Goal: Task Accomplishment & Management: Complete application form

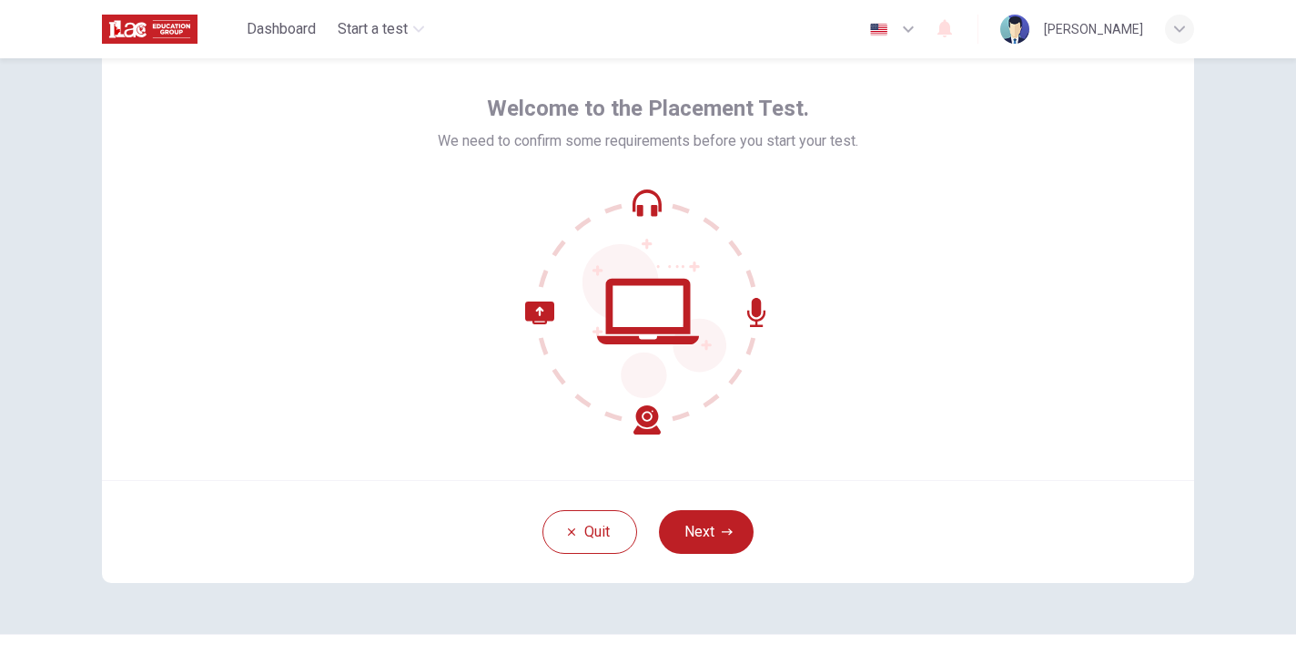
scroll to position [68, 0]
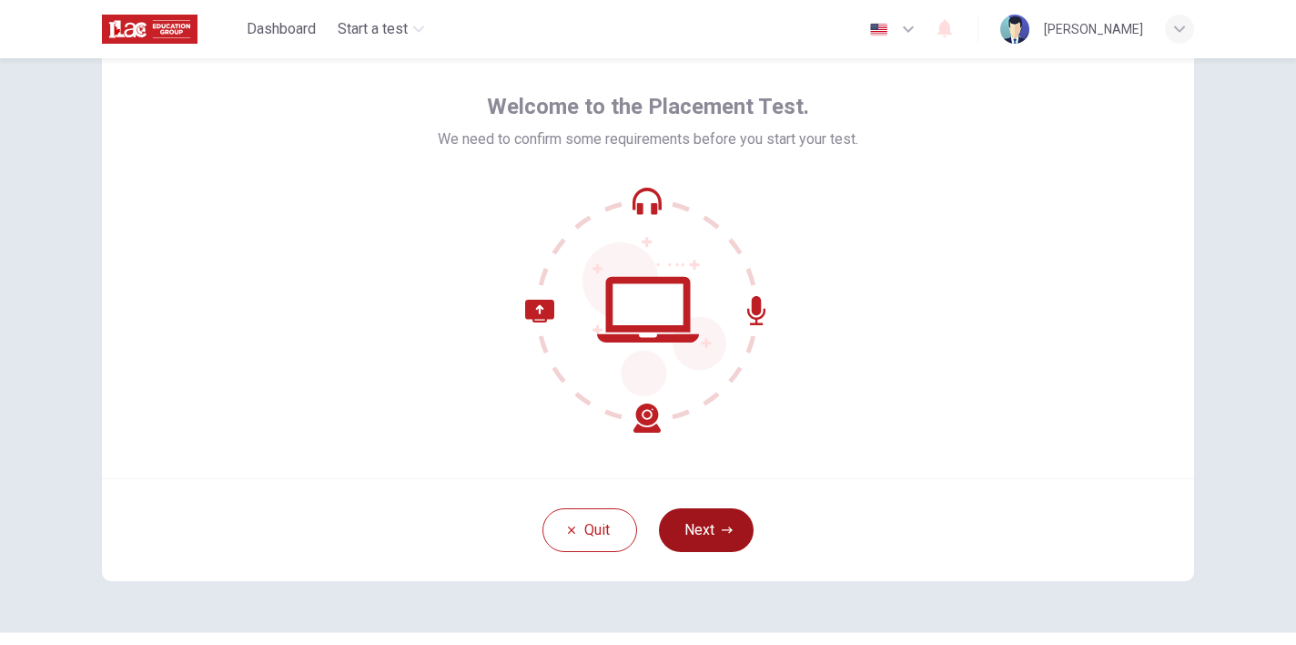
click at [721, 520] on button "Next" at bounding box center [706, 530] width 95 height 44
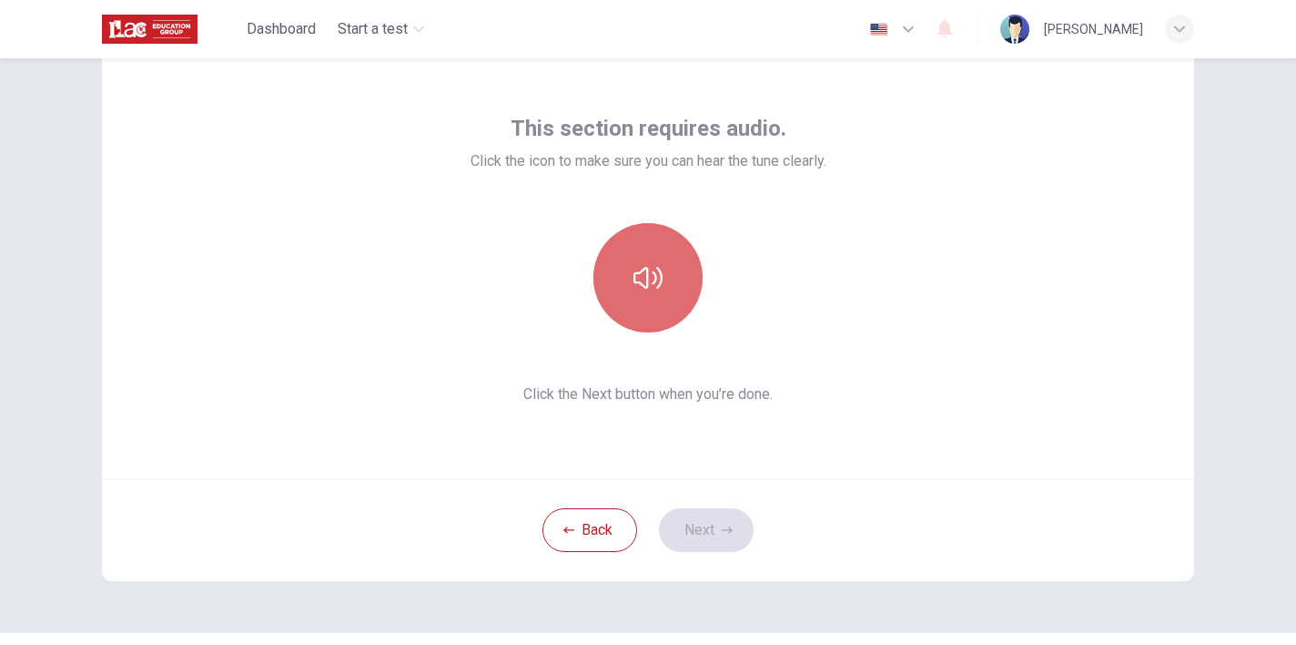
click at [667, 286] on button "button" at bounding box center [648, 277] width 109 height 109
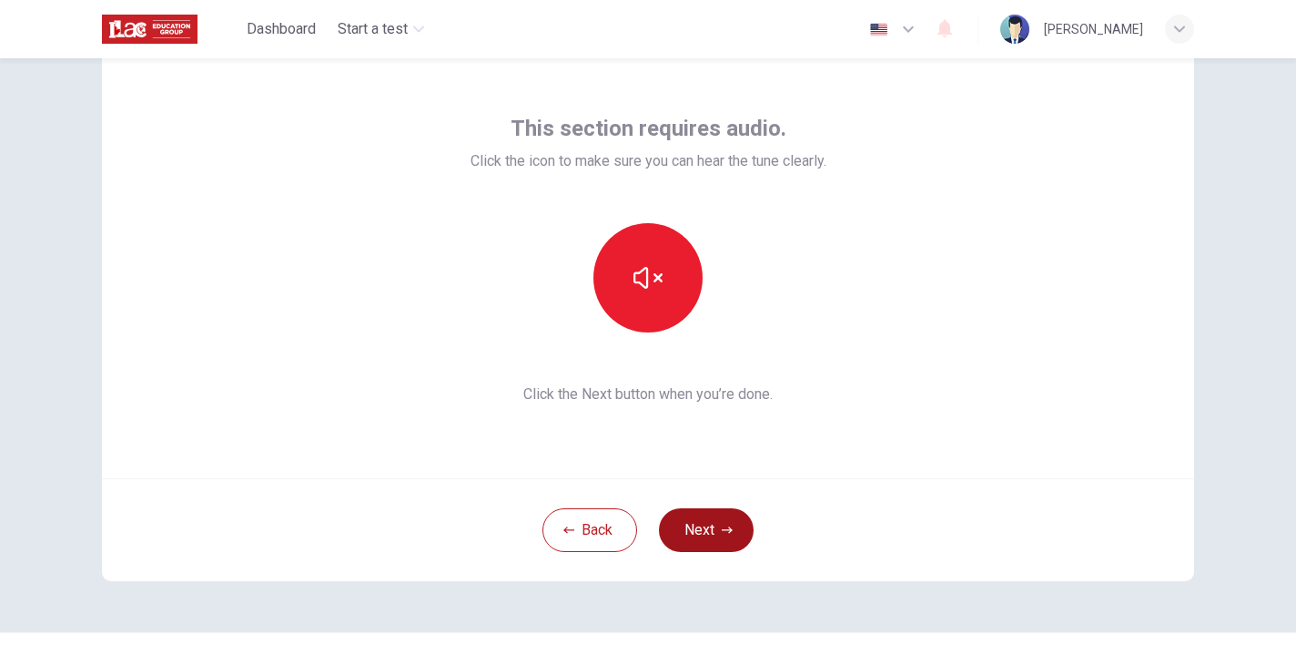
click at [697, 522] on button "Next" at bounding box center [706, 530] width 95 height 44
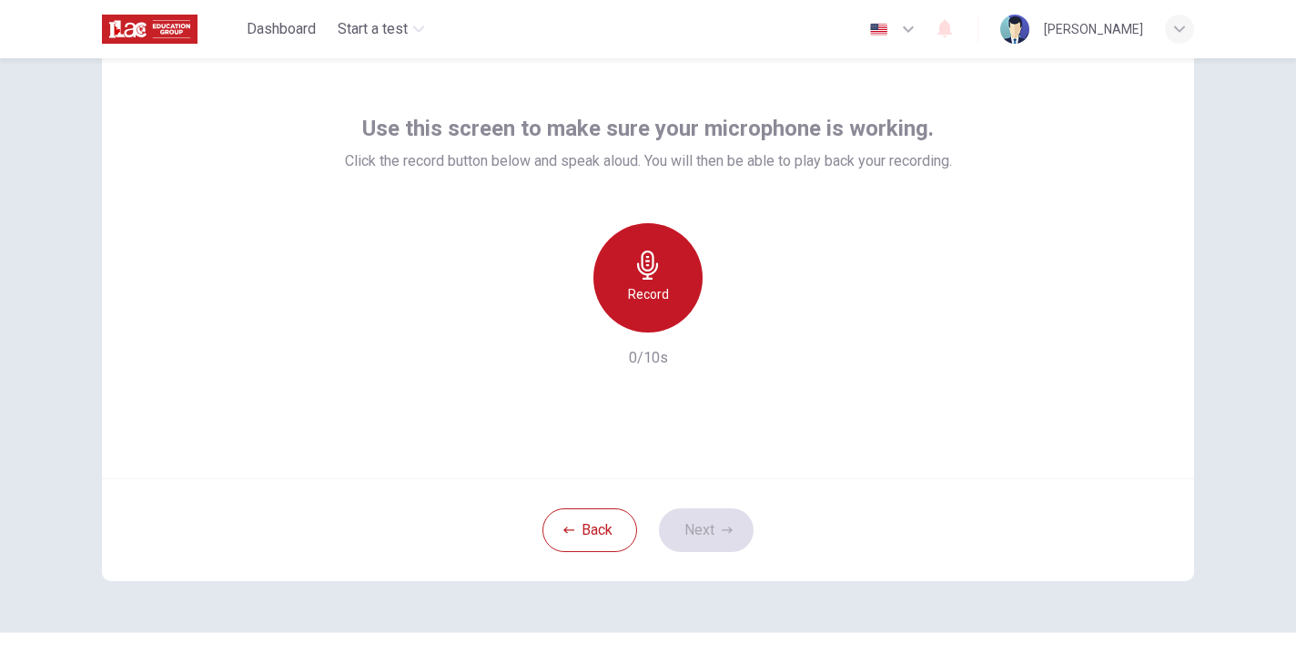
click at [667, 301] on h6 "Record" at bounding box center [648, 294] width 41 height 22
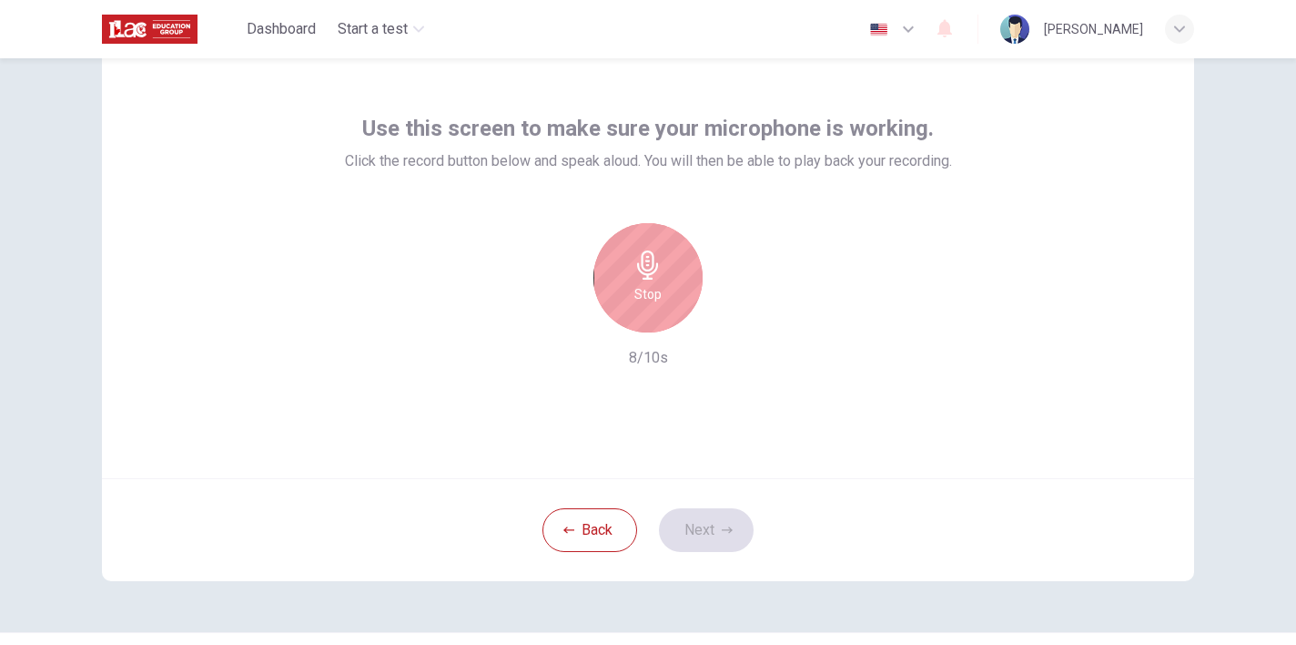
click at [667, 301] on div "Stop" at bounding box center [648, 277] width 109 height 109
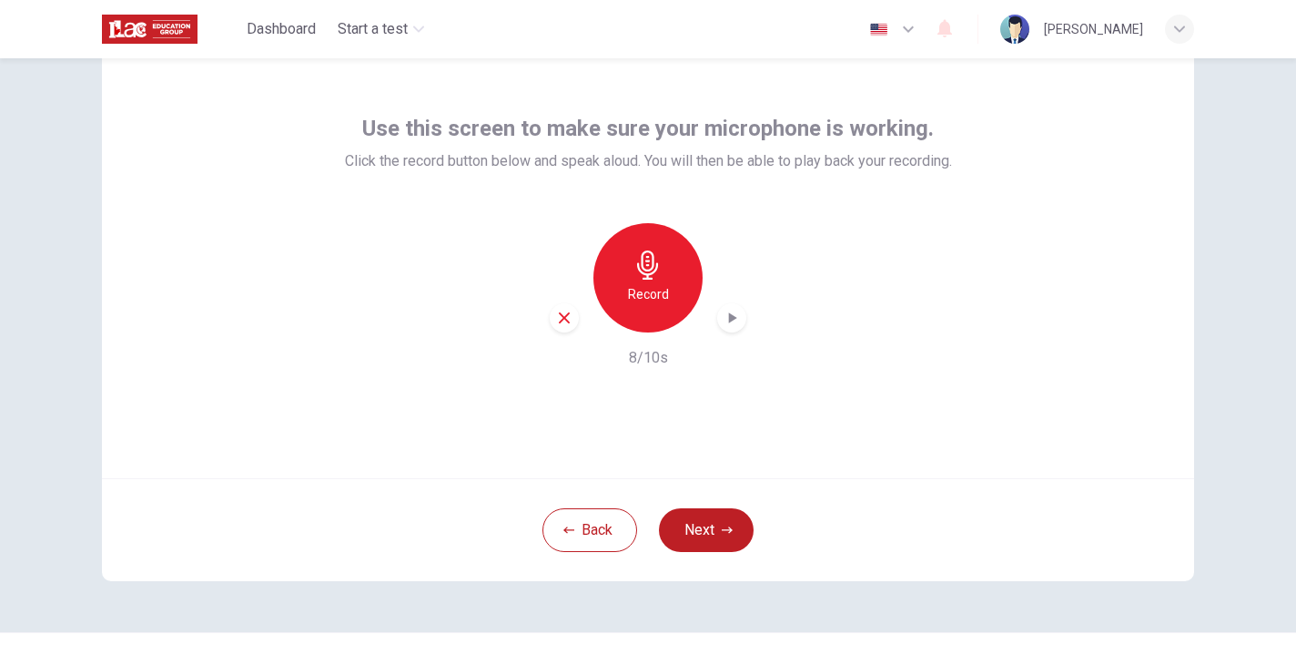
click at [737, 320] on icon "button" at bounding box center [732, 318] width 18 height 18
click at [716, 542] on button "Next" at bounding box center [706, 530] width 95 height 44
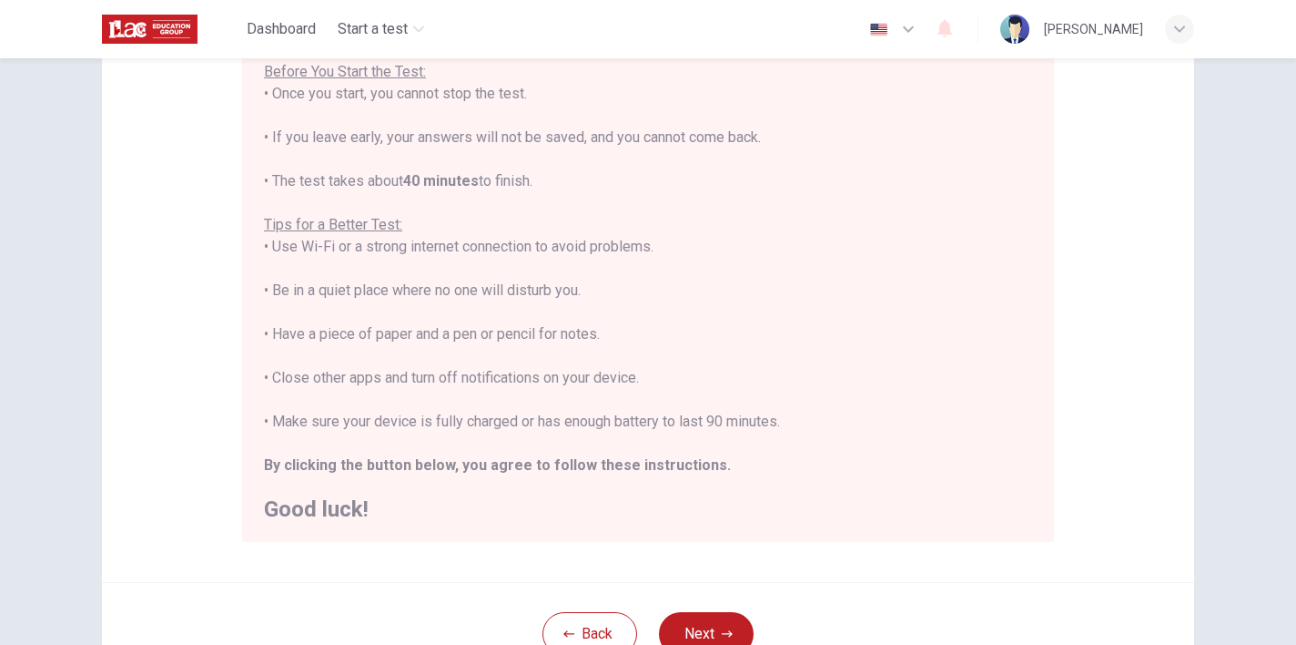
scroll to position [220, 0]
click at [684, 616] on button "Next" at bounding box center [706, 632] width 95 height 44
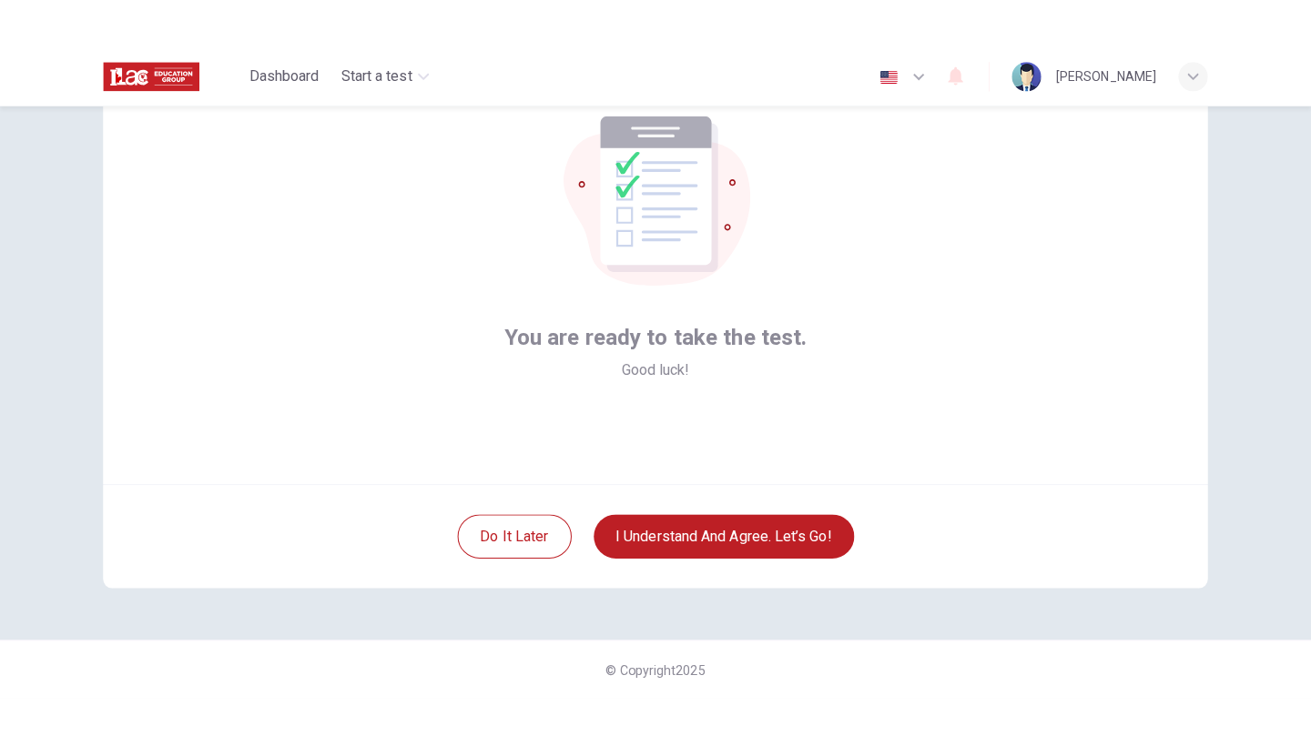
scroll to position [114, 0]
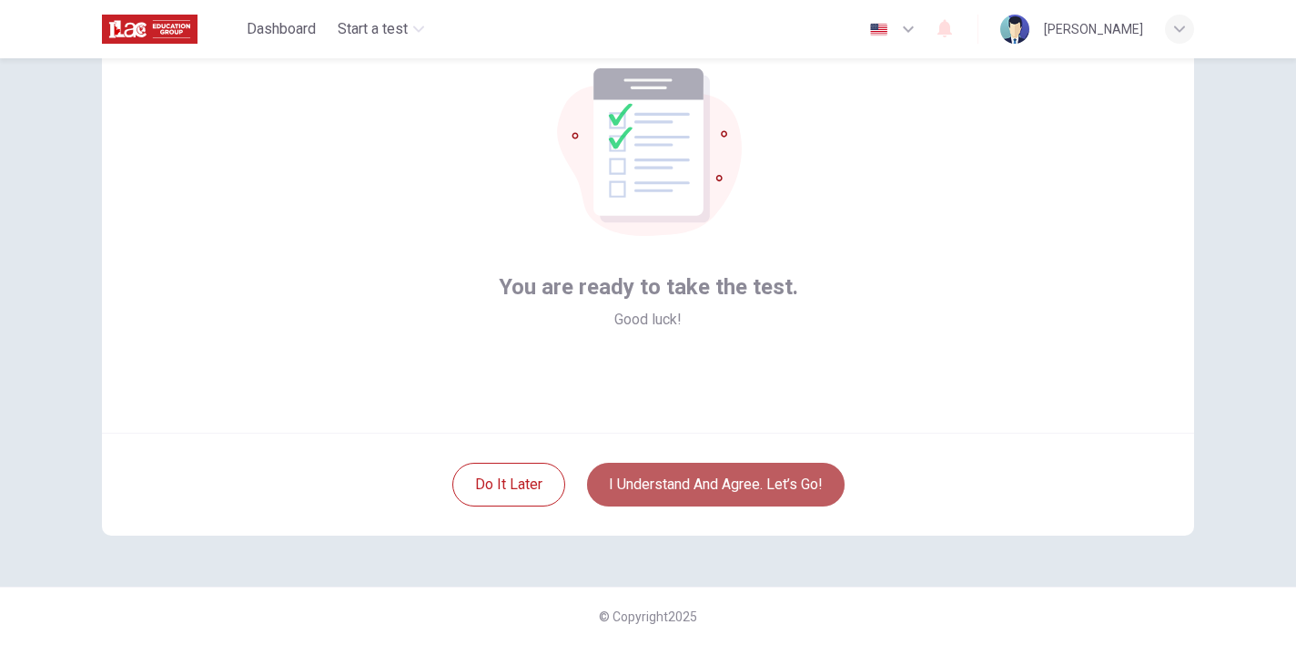
click at [726, 500] on button "I understand and agree. Let’s go!" at bounding box center [716, 484] width 258 height 44
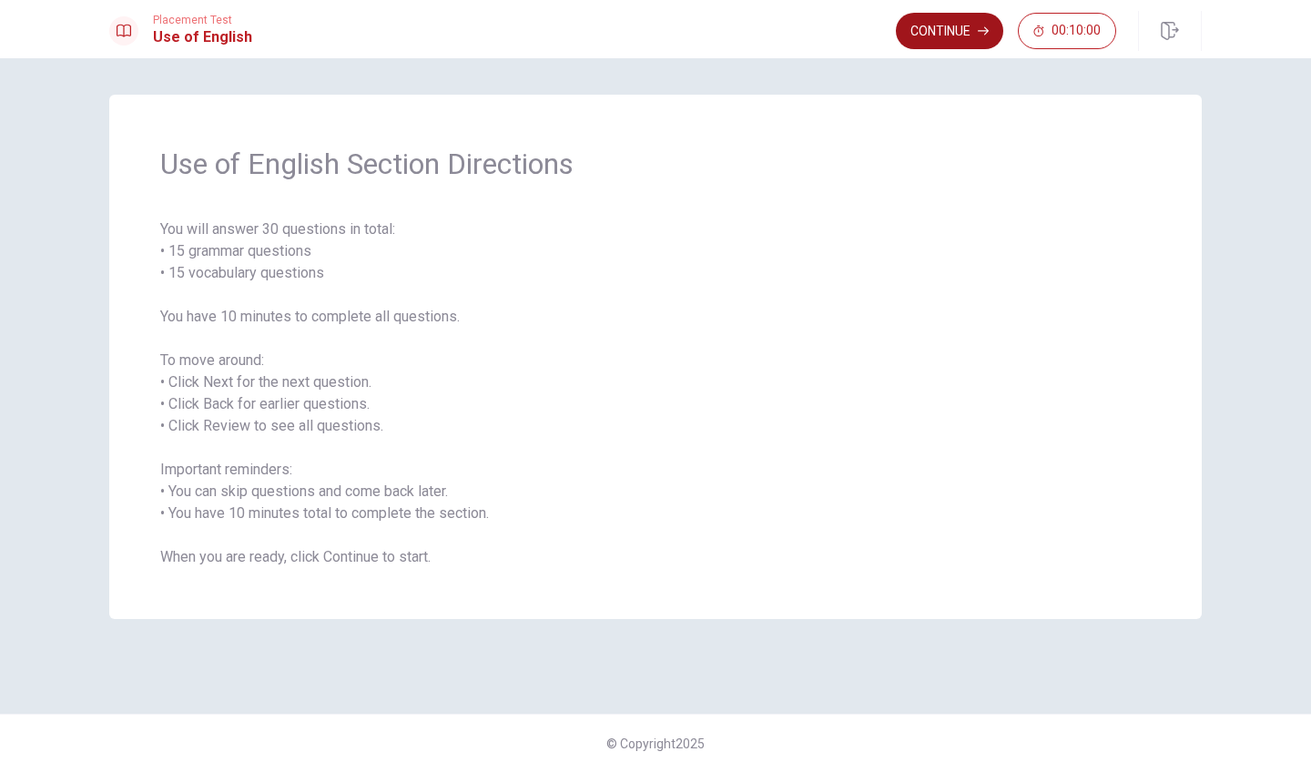
click at [918, 36] on button "Continue" at bounding box center [949, 31] width 107 height 36
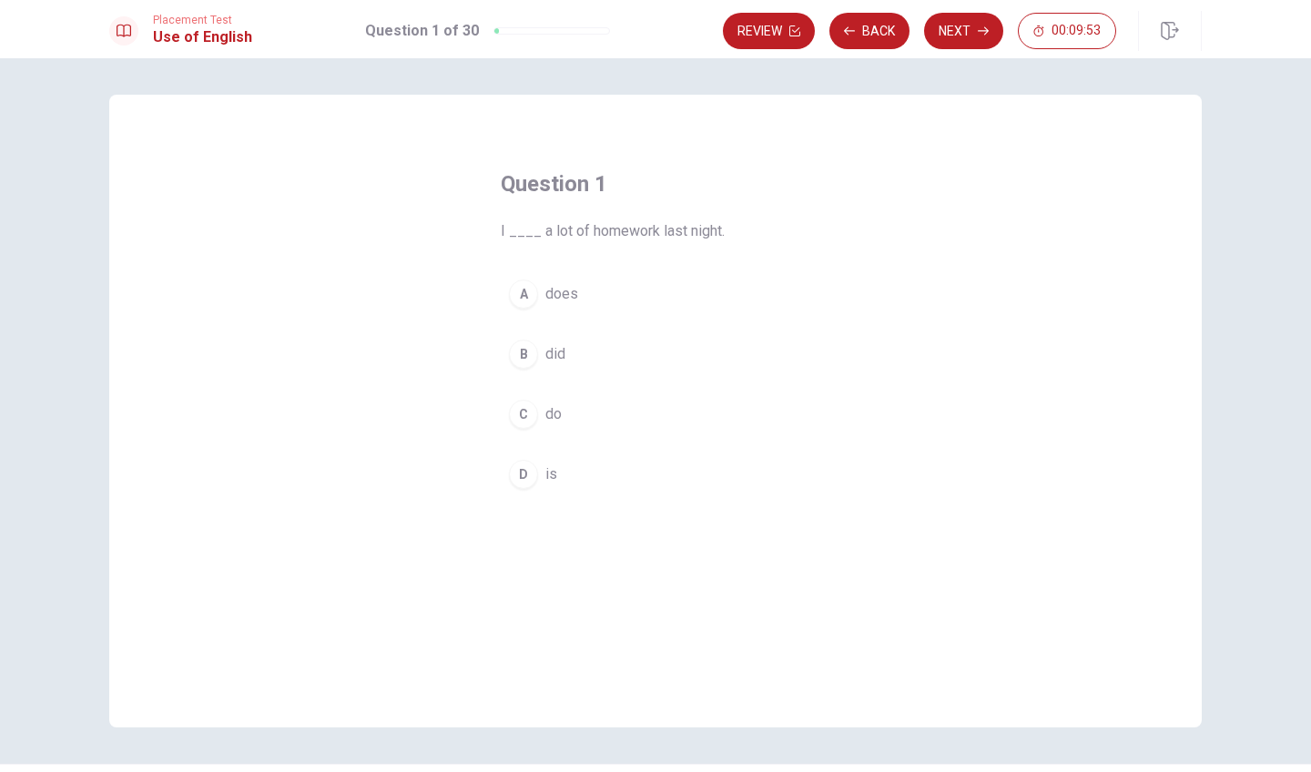
click at [517, 415] on div "C" at bounding box center [523, 414] width 29 height 29
click at [961, 44] on button "Next" at bounding box center [963, 31] width 79 height 36
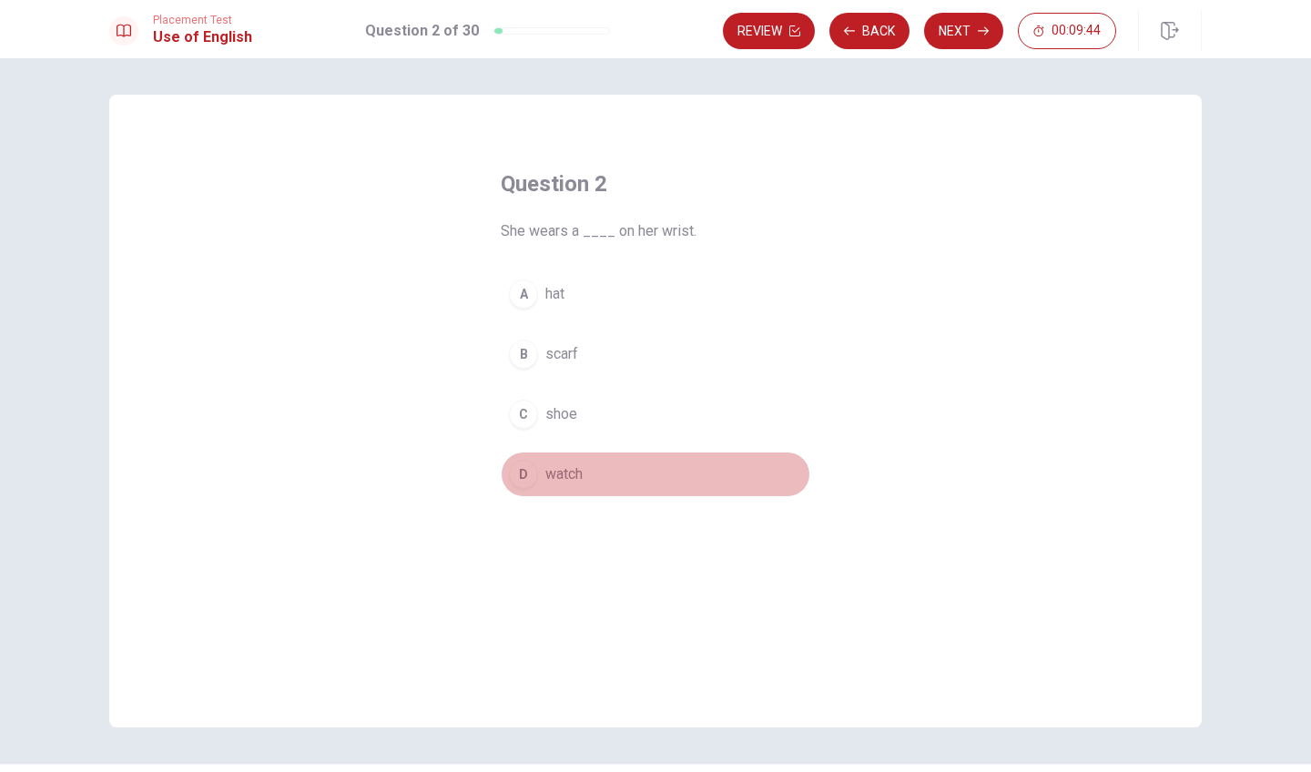
click at [523, 470] on div "D" at bounding box center [523, 474] width 29 height 29
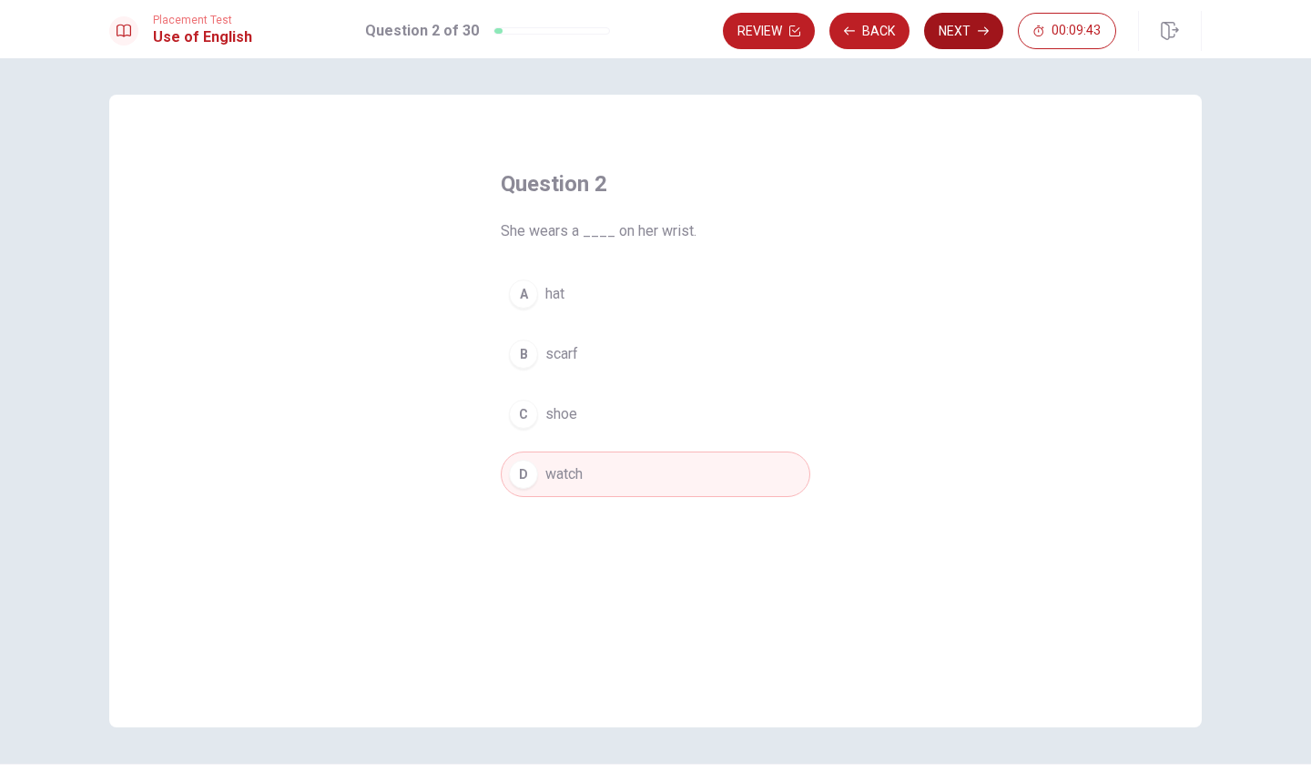
click at [977, 41] on button "Next" at bounding box center [963, 31] width 79 height 36
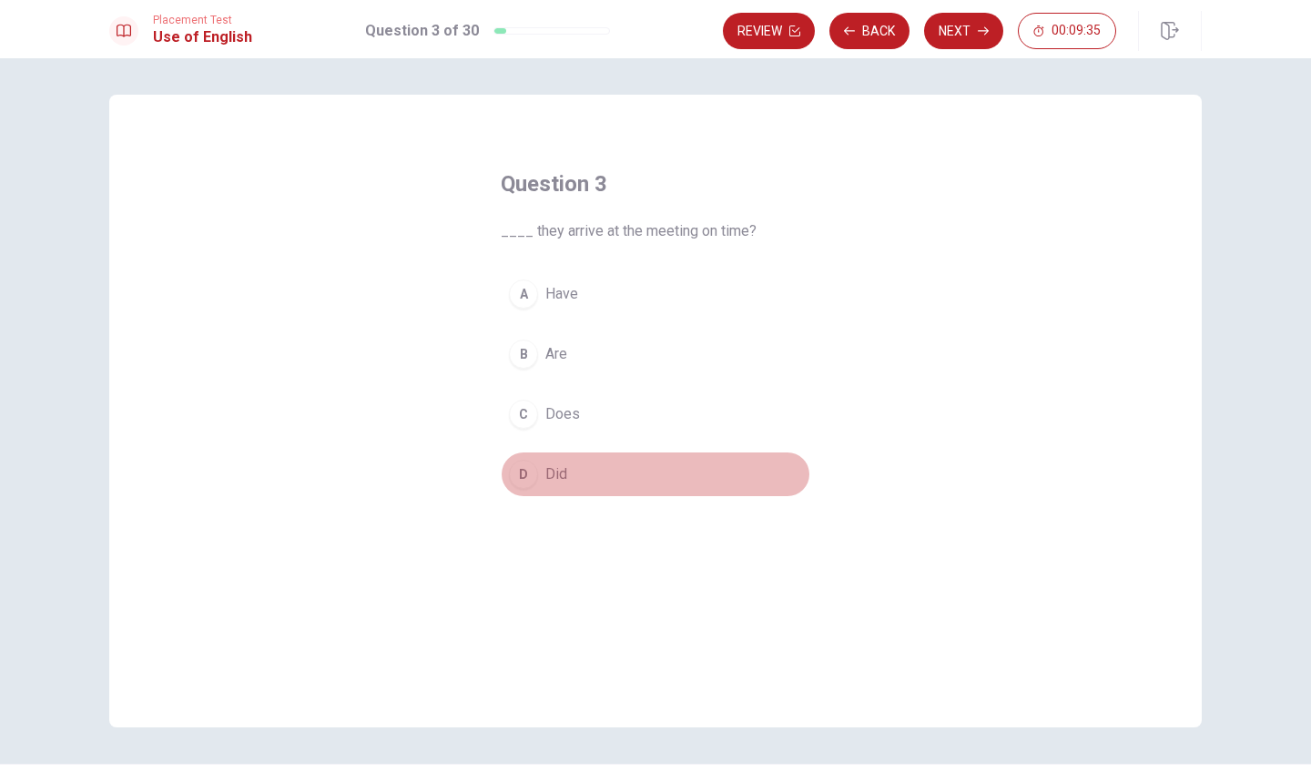
click at [517, 462] on div "D" at bounding box center [523, 474] width 29 height 29
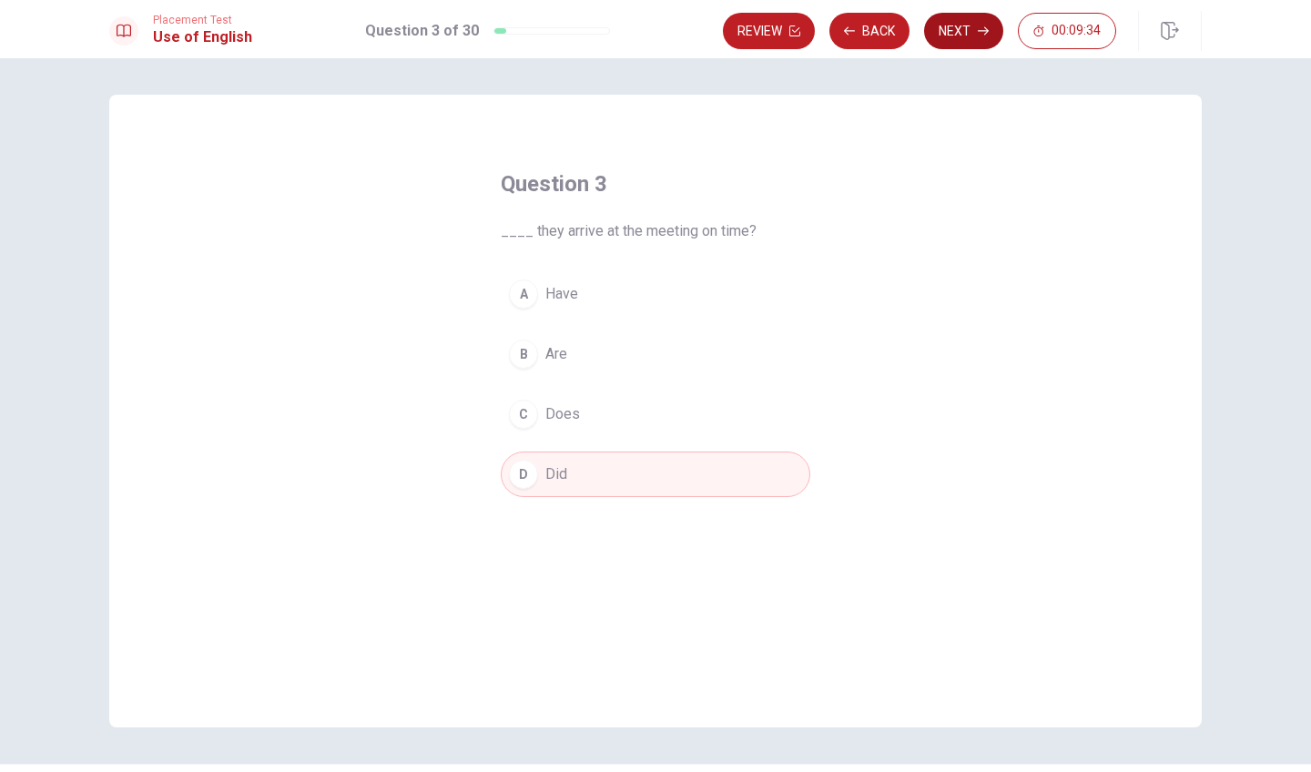
click at [981, 23] on button "Next" at bounding box center [963, 31] width 79 height 36
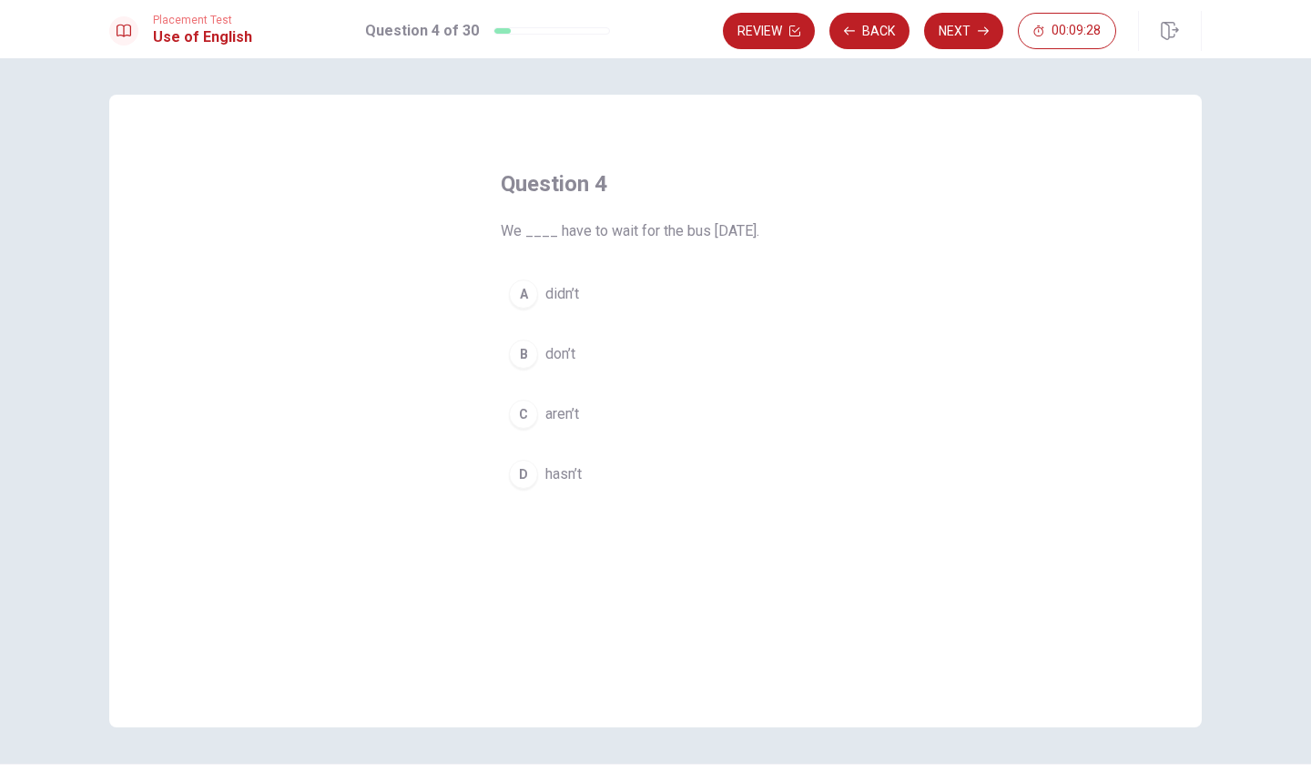
click at [513, 293] on div "A" at bounding box center [523, 293] width 29 height 29
click at [967, 36] on button "Next" at bounding box center [963, 31] width 79 height 36
click at [516, 405] on div "C" at bounding box center [523, 414] width 29 height 29
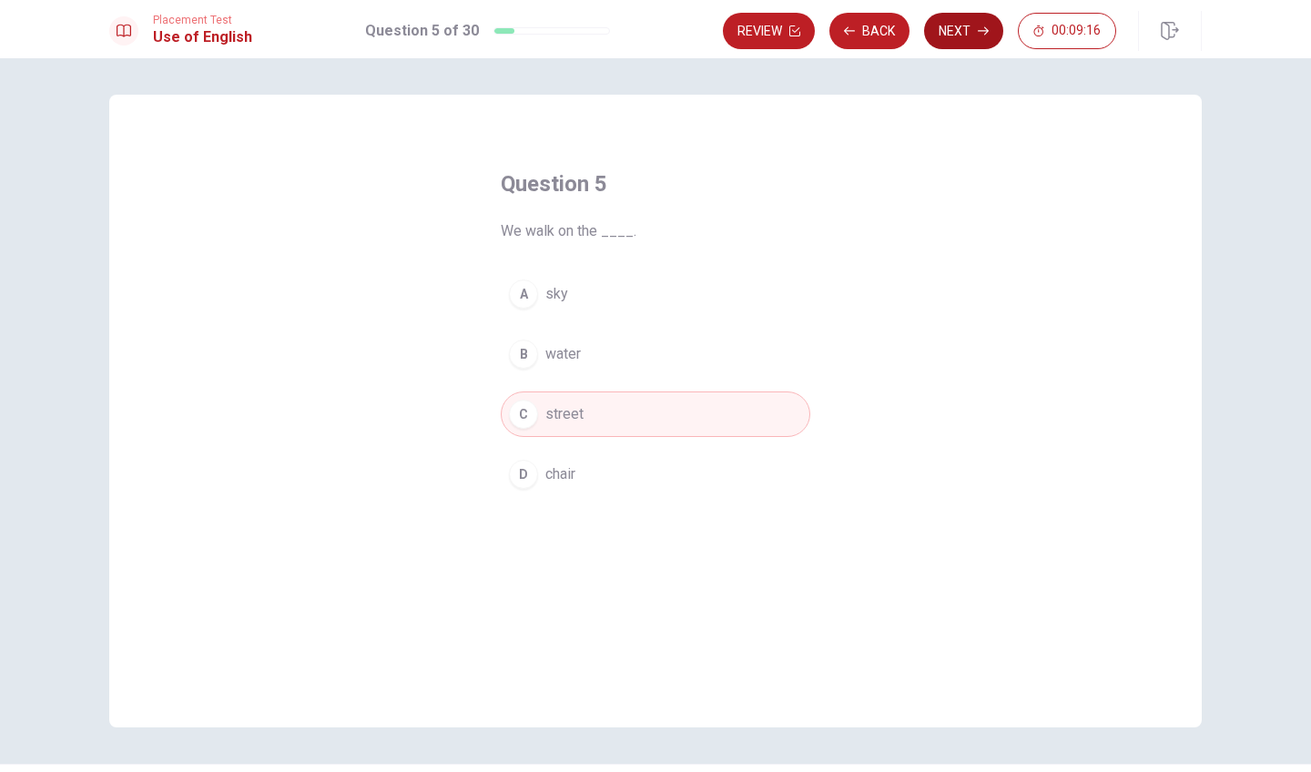
click at [971, 37] on button "Next" at bounding box center [963, 31] width 79 height 36
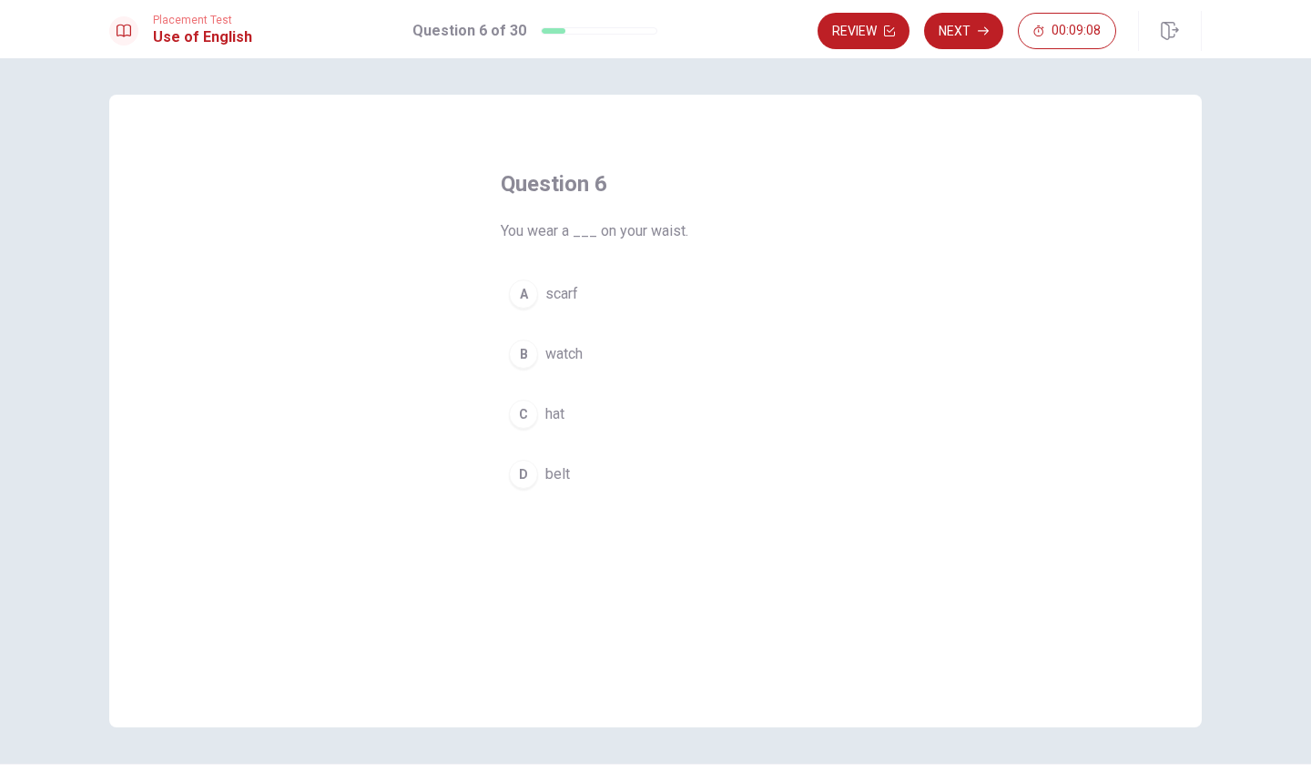
click at [508, 473] on button "D belt" at bounding box center [656, 475] width 310 height 46
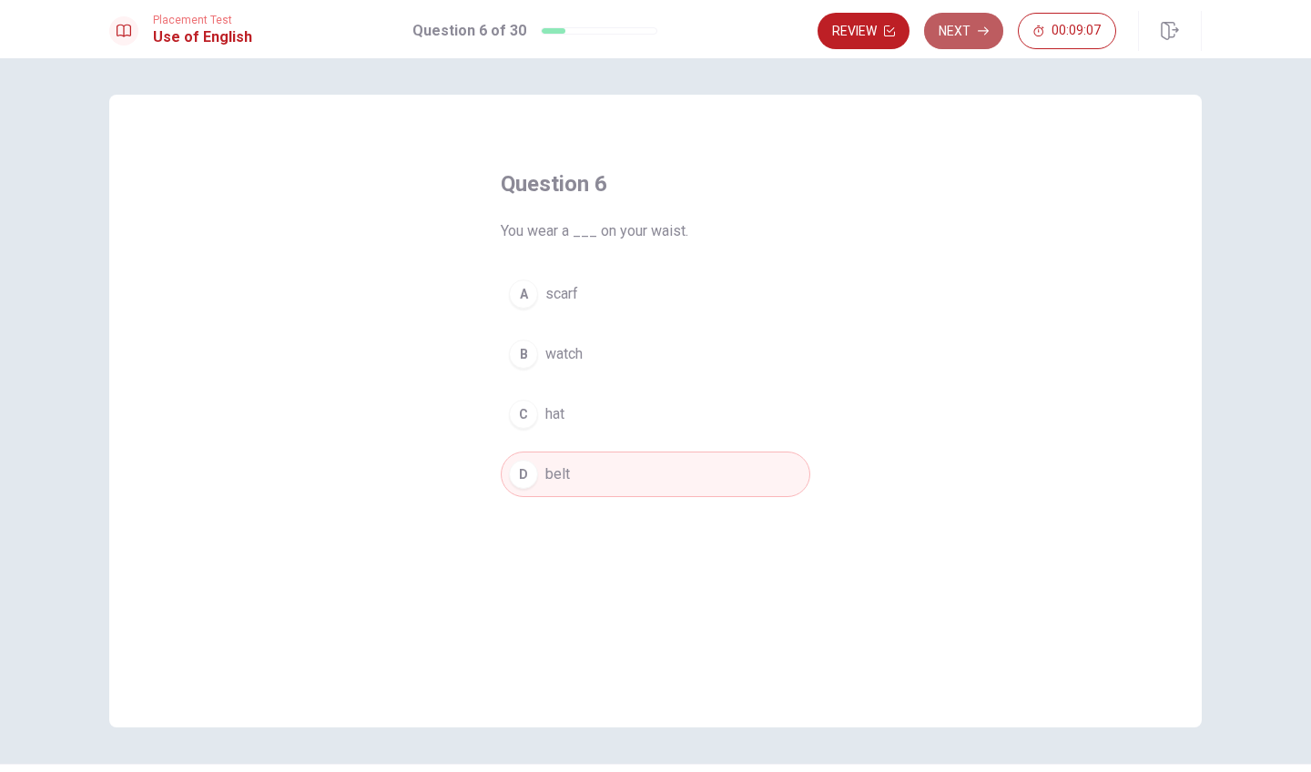
click at [962, 44] on button "Next" at bounding box center [963, 31] width 79 height 36
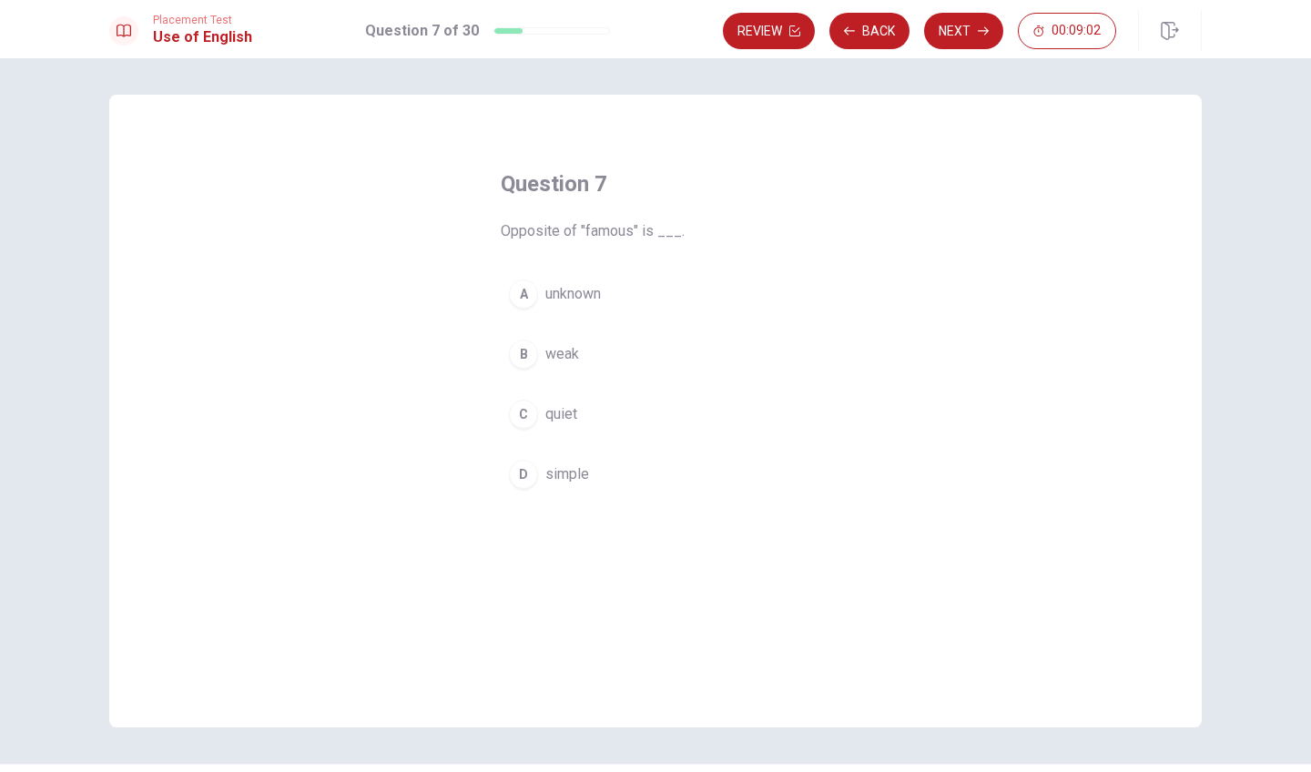
click at [533, 294] on div "A" at bounding box center [523, 293] width 29 height 29
click at [974, 50] on div "Review Back Next 00:09:01" at bounding box center [962, 31] width 479 height 40
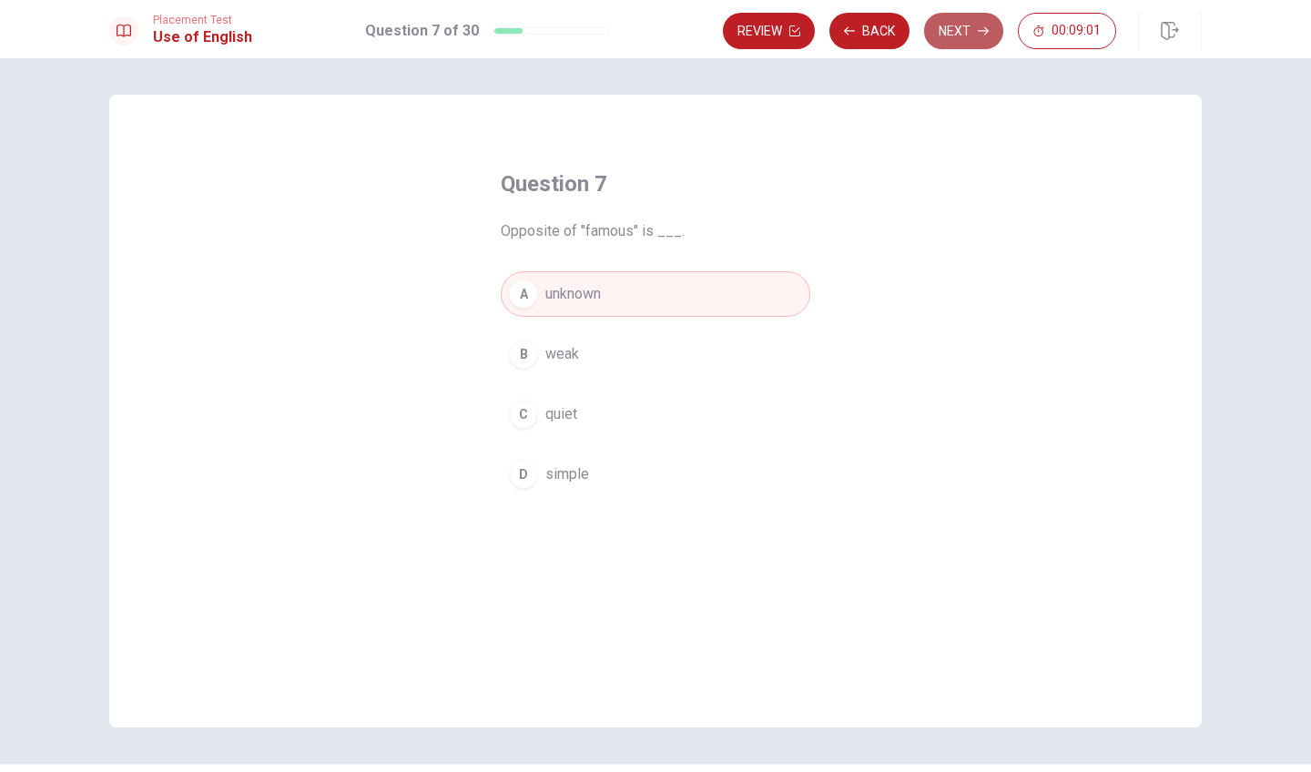
click at [963, 31] on button "Next" at bounding box center [963, 31] width 79 height 36
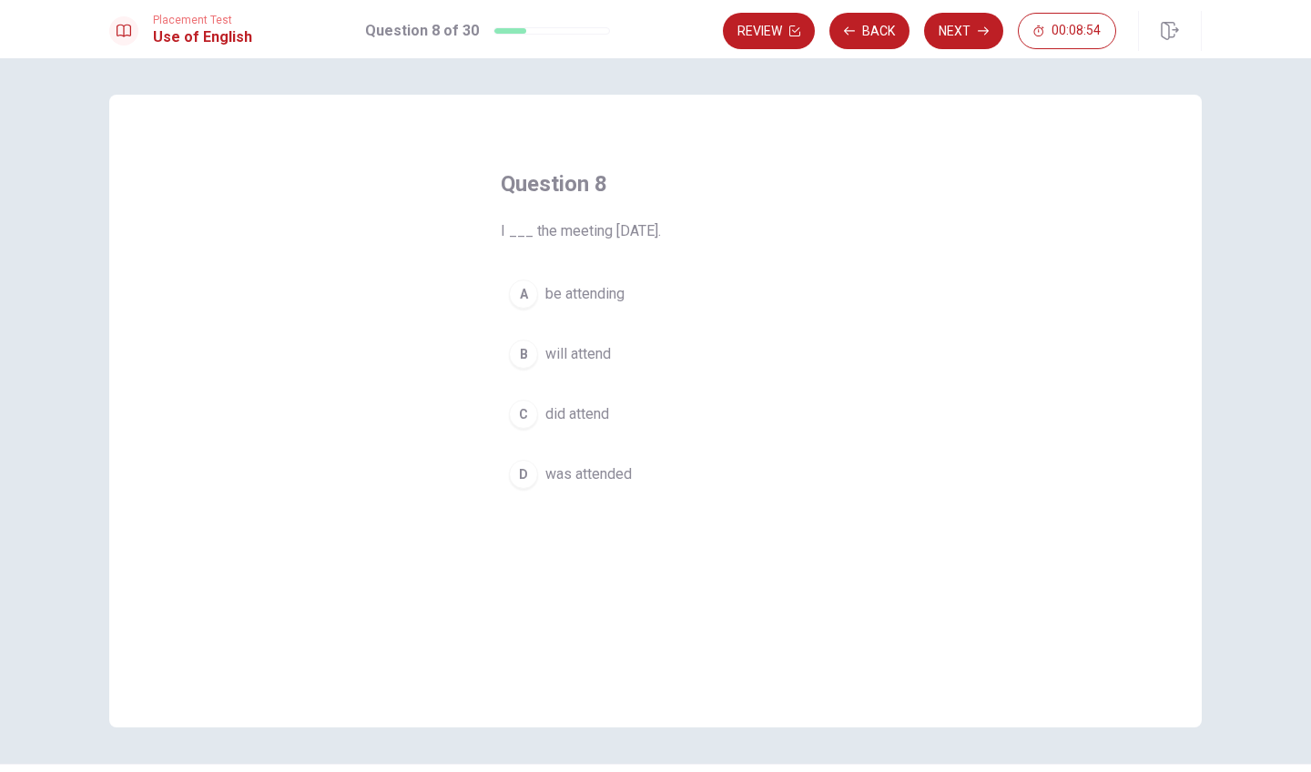
click at [514, 344] on div "B" at bounding box center [523, 354] width 29 height 29
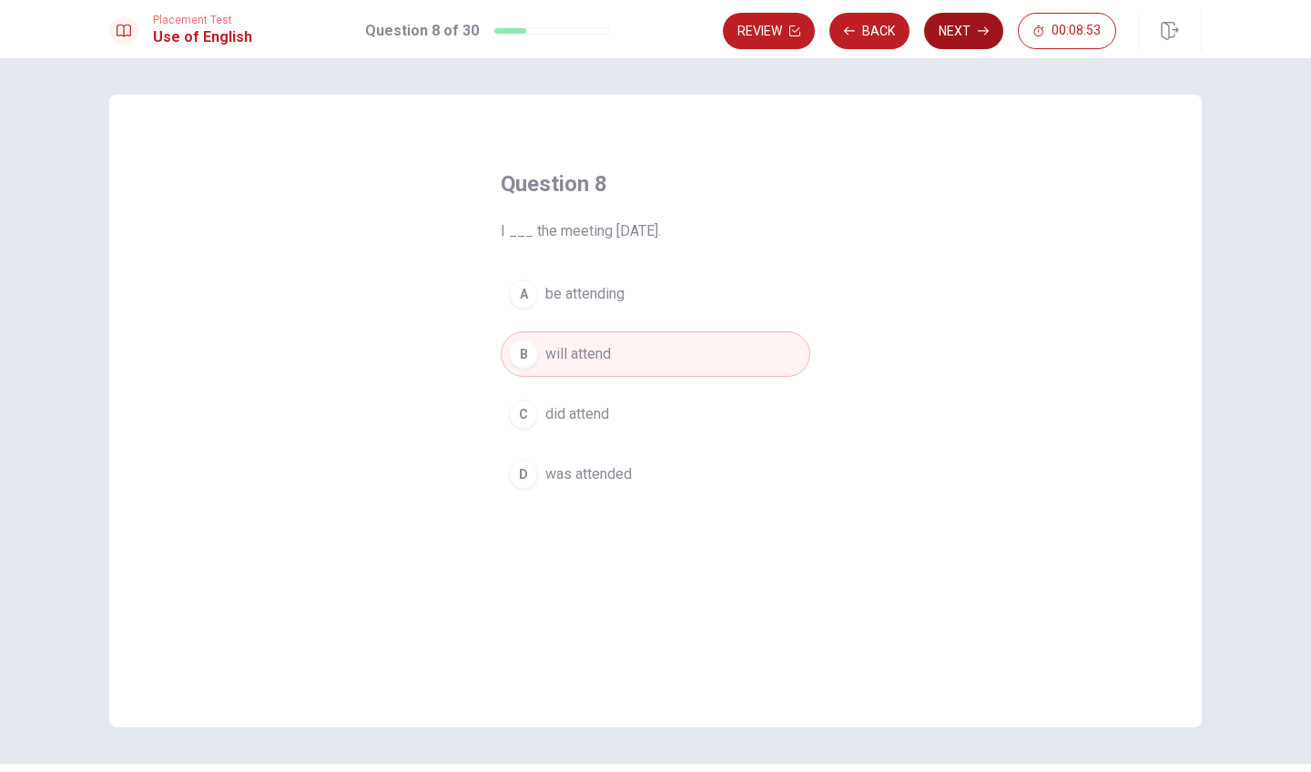
click at [956, 35] on button "Next" at bounding box center [963, 31] width 79 height 36
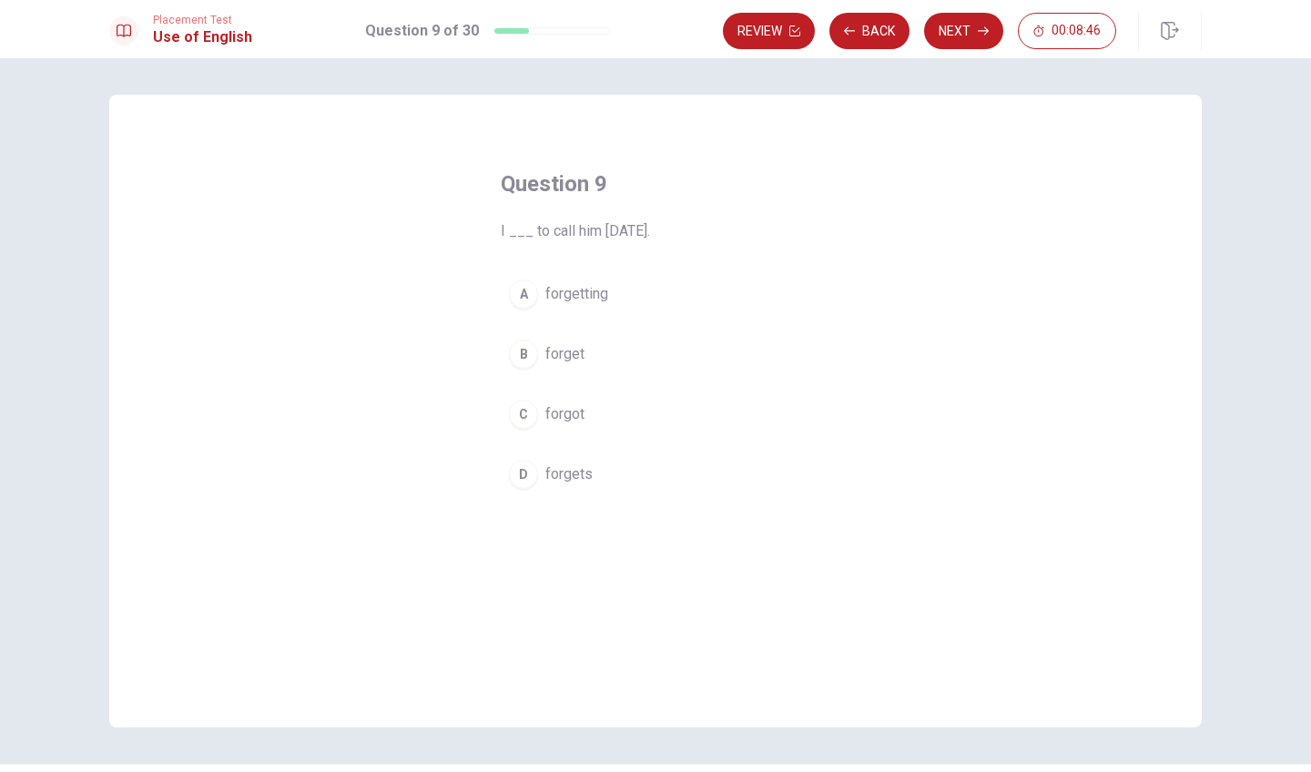
click at [521, 425] on div "C" at bounding box center [523, 414] width 29 height 29
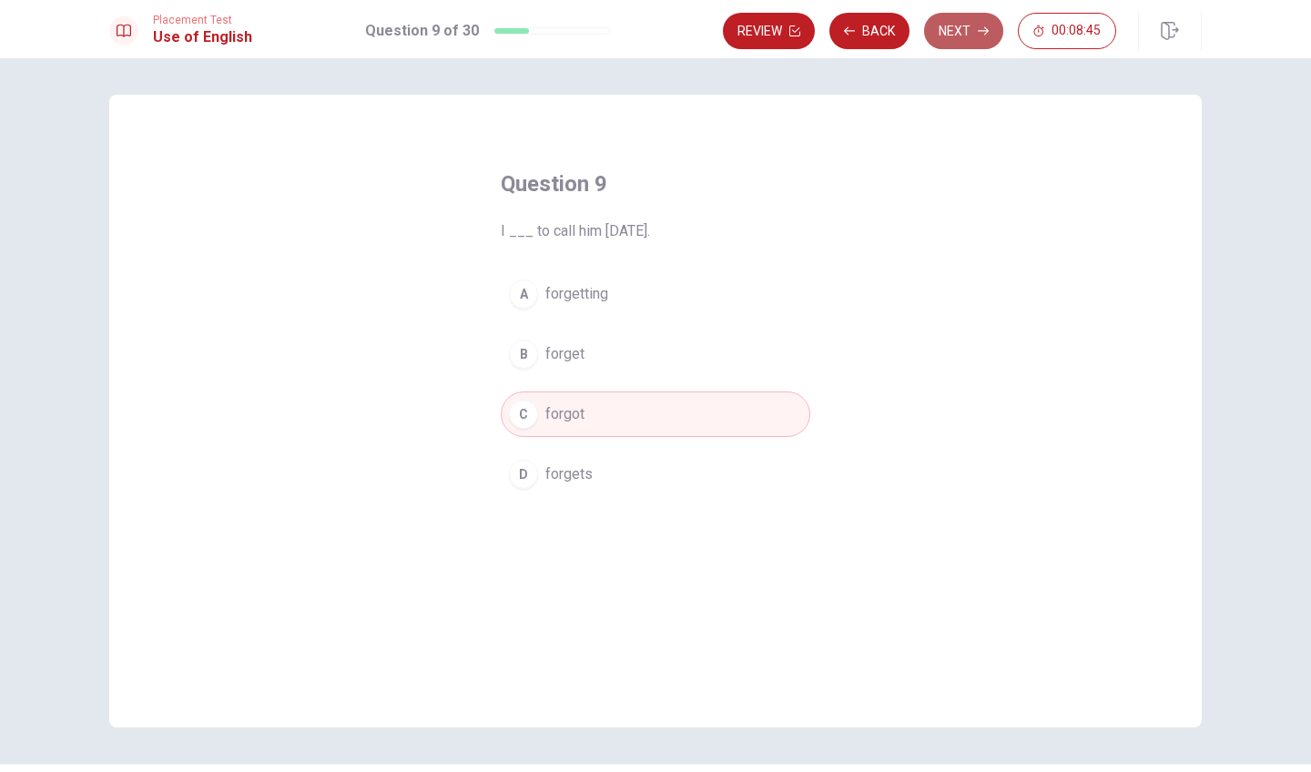
click at [968, 42] on button "Next" at bounding box center [963, 31] width 79 height 36
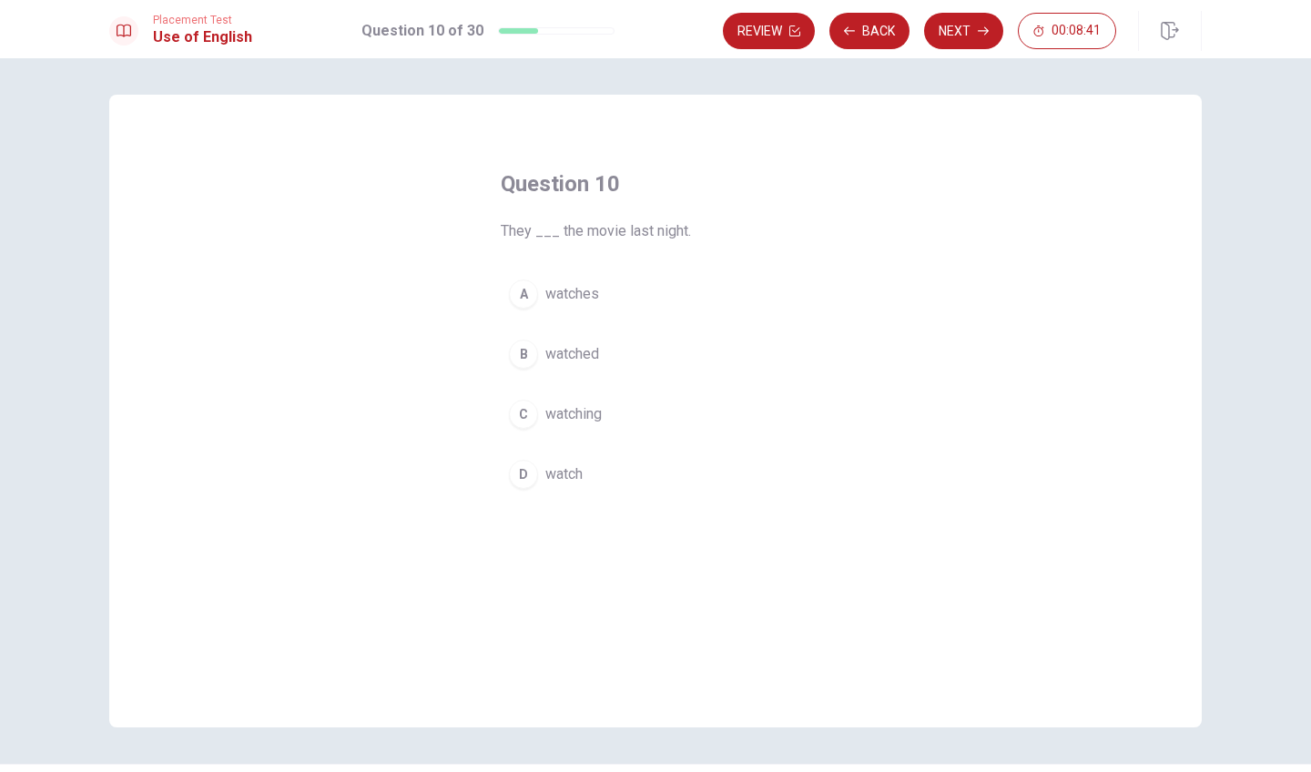
click at [526, 357] on div "B" at bounding box center [523, 354] width 29 height 29
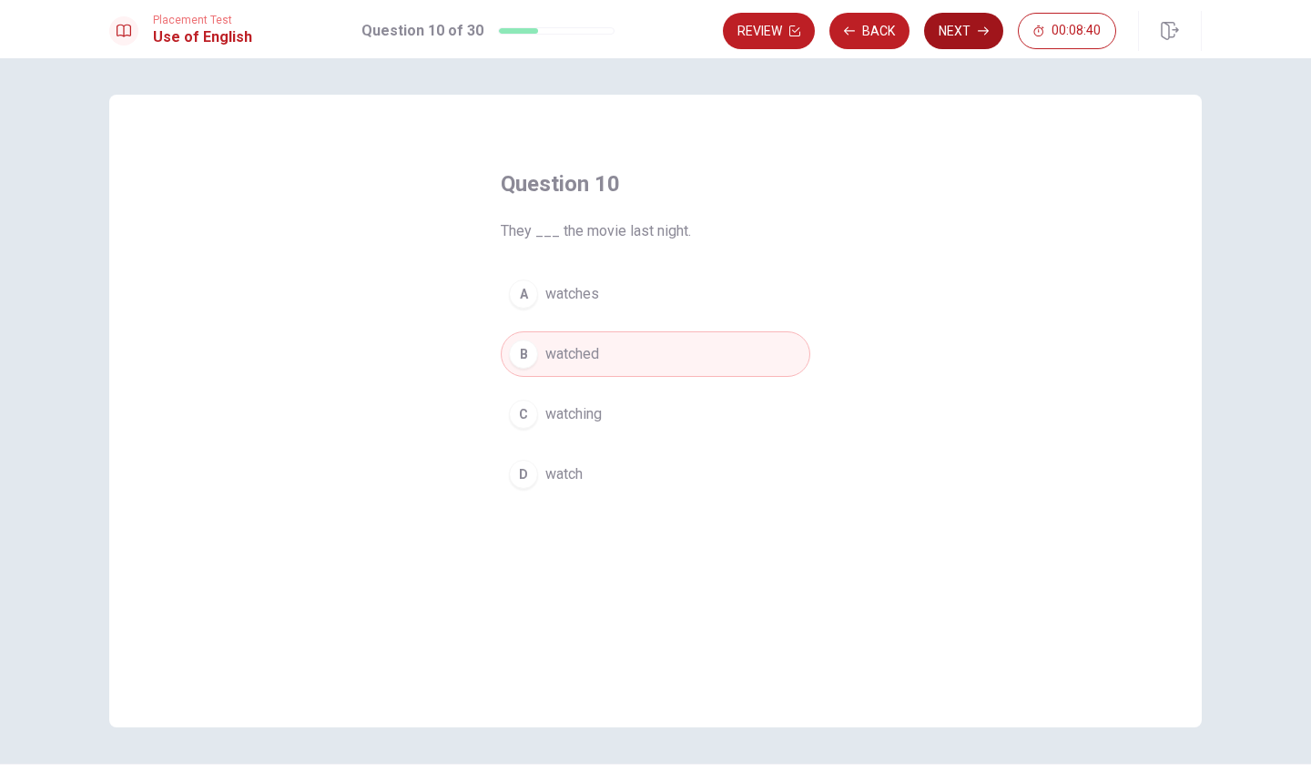
click at [939, 35] on button "Next" at bounding box center [963, 31] width 79 height 36
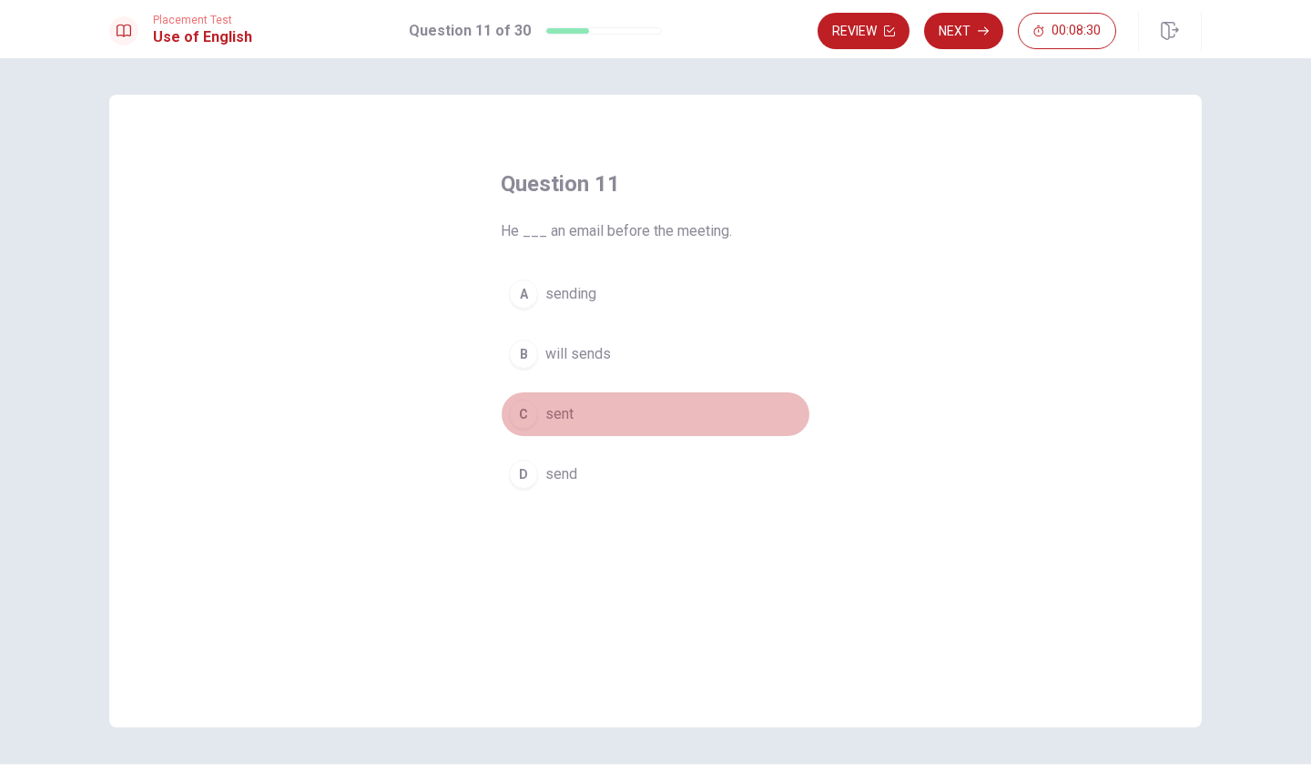
click at [527, 409] on div "C" at bounding box center [523, 414] width 29 height 29
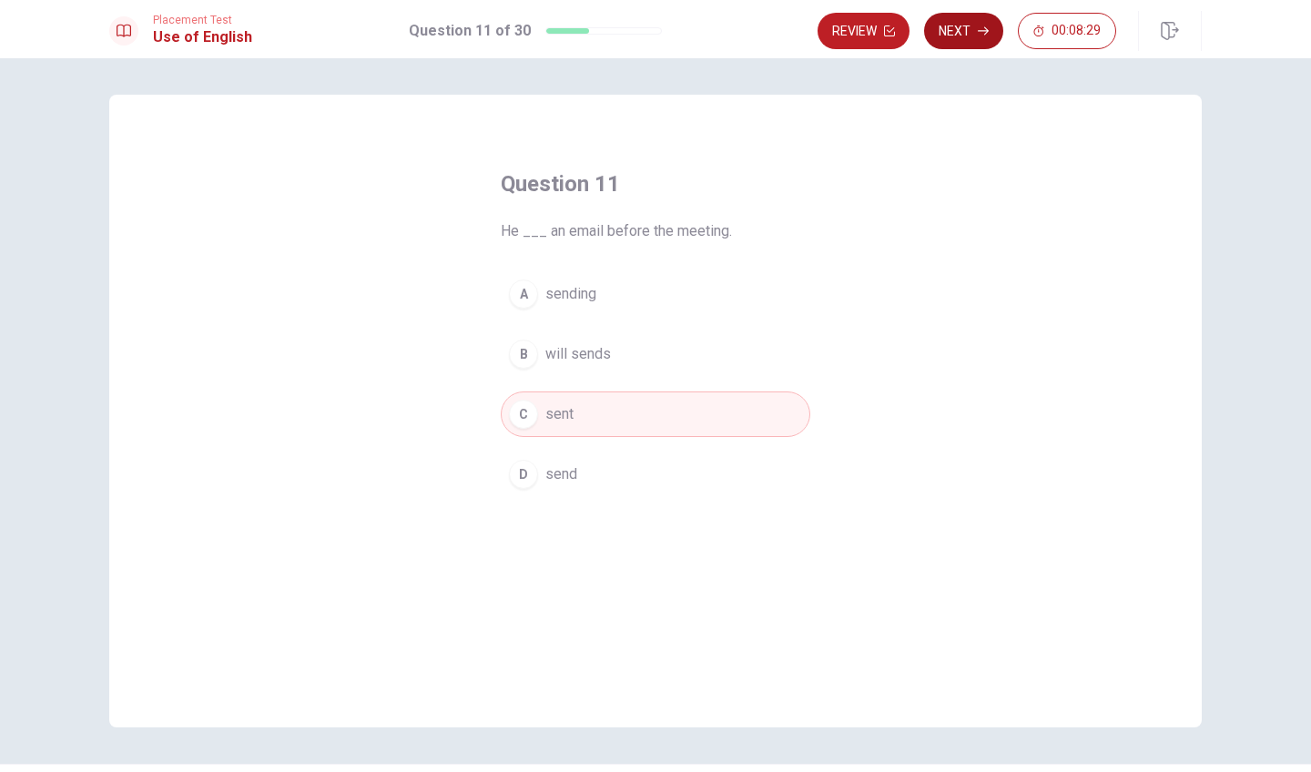
click at [973, 26] on button "Next" at bounding box center [963, 31] width 79 height 36
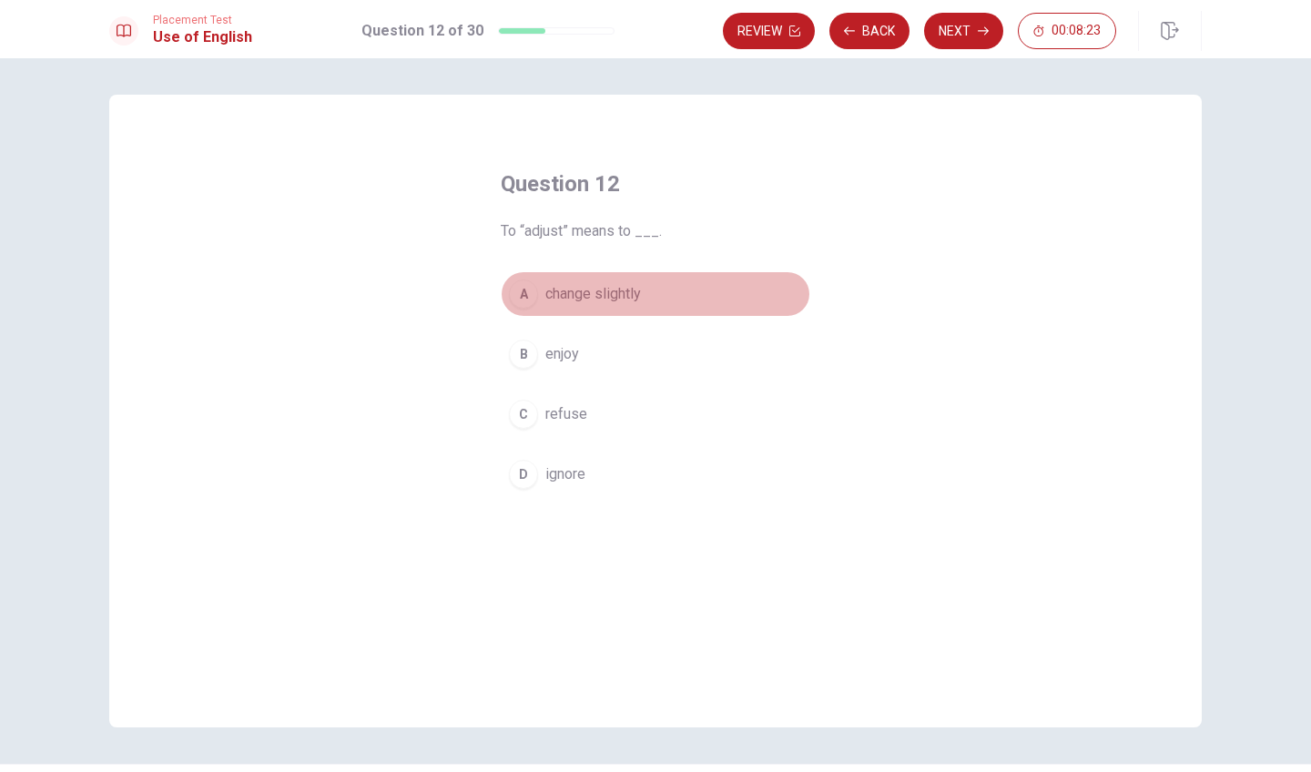
click at [534, 297] on div "A" at bounding box center [523, 293] width 29 height 29
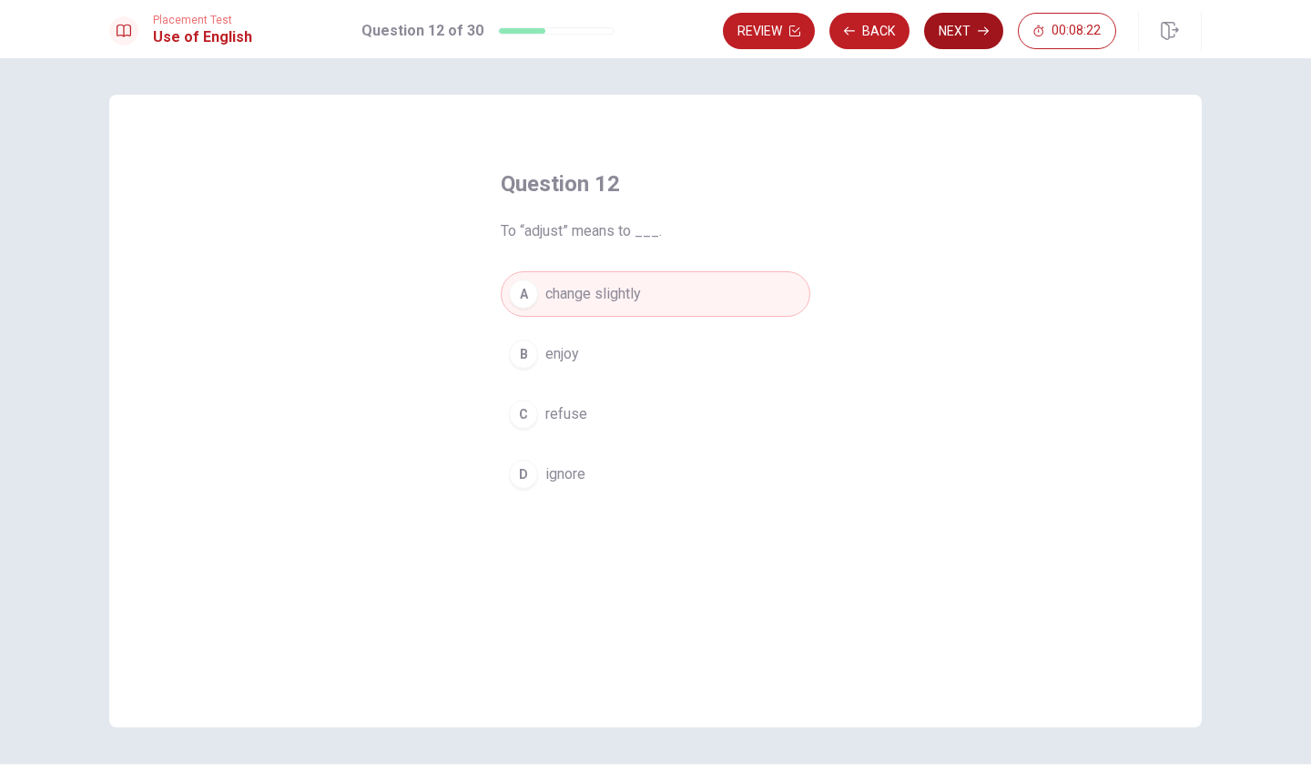
click at [988, 28] on icon "button" at bounding box center [983, 30] width 11 height 11
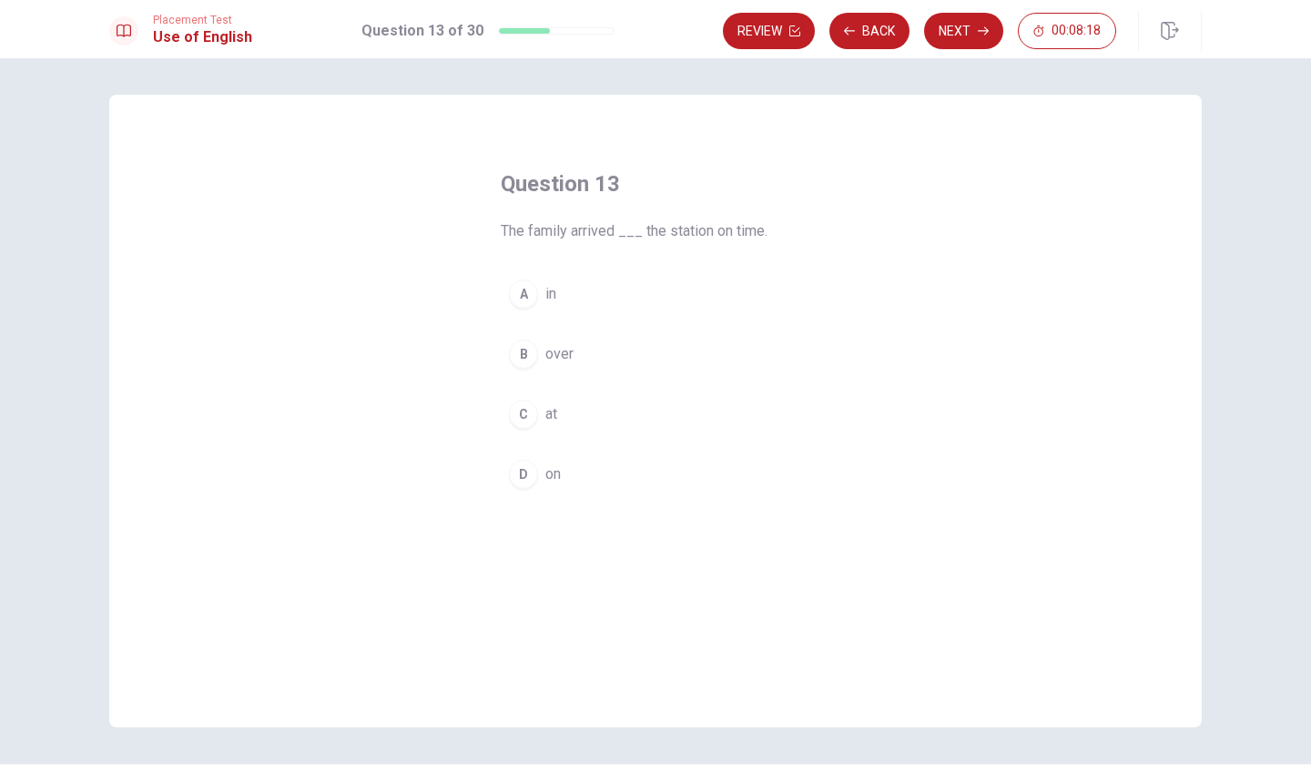
click at [533, 414] on div "C" at bounding box center [523, 414] width 29 height 29
click at [957, 45] on button "Next" at bounding box center [963, 31] width 79 height 36
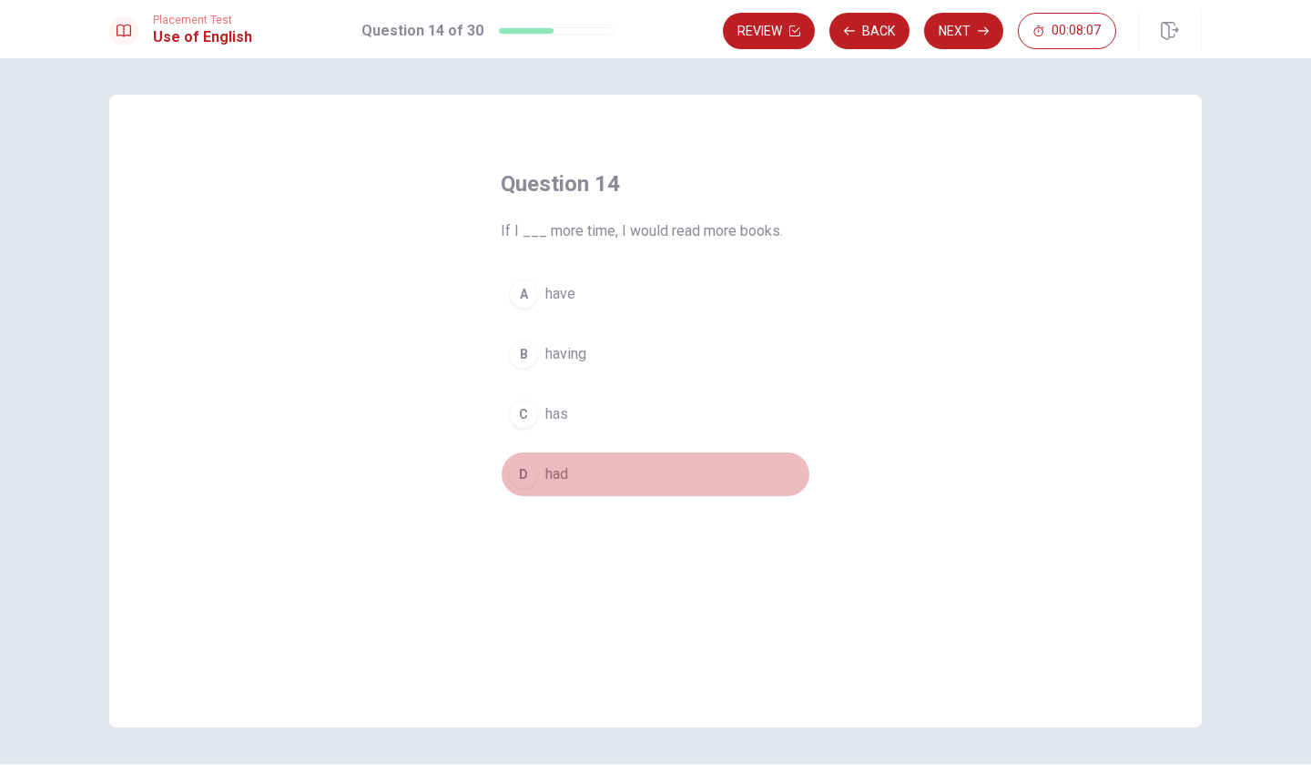
click at [522, 473] on div "D" at bounding box center [523, 474] width 29 height 29
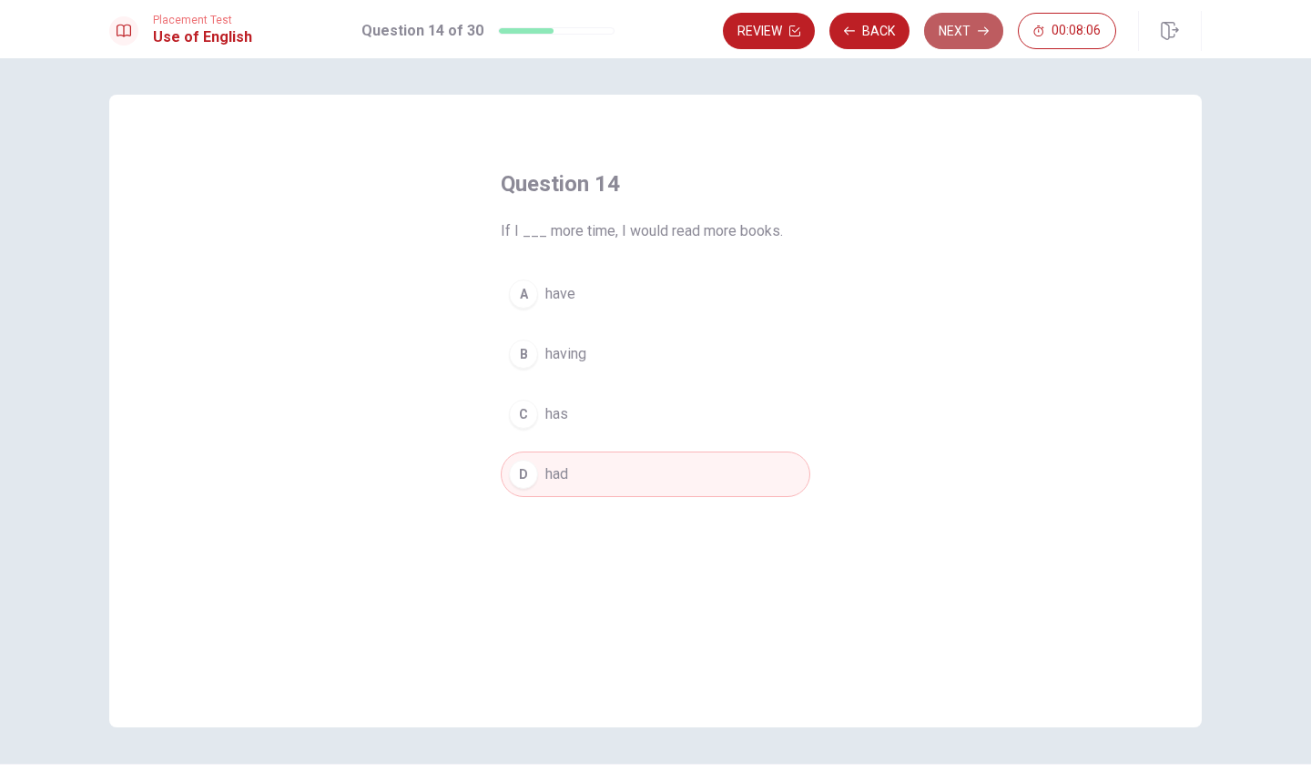
click at [968, 48] on button "Next" at bounding box center [963, 31] width 79 height 36
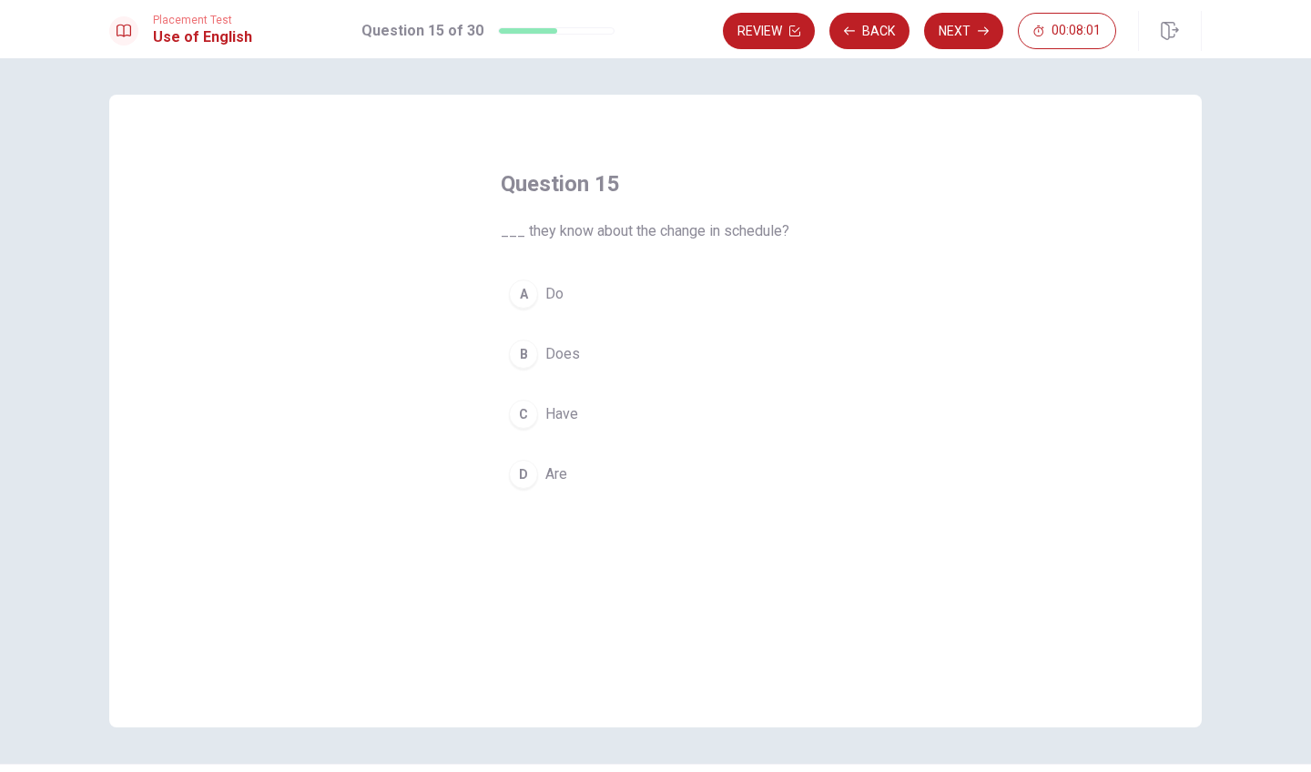
click at [517, 293] on div "A" at bounding box center [523, 293] width 29 height 29
click at [966, 30] on button "Next" at bounding box center [963, 31] width 79 height 36
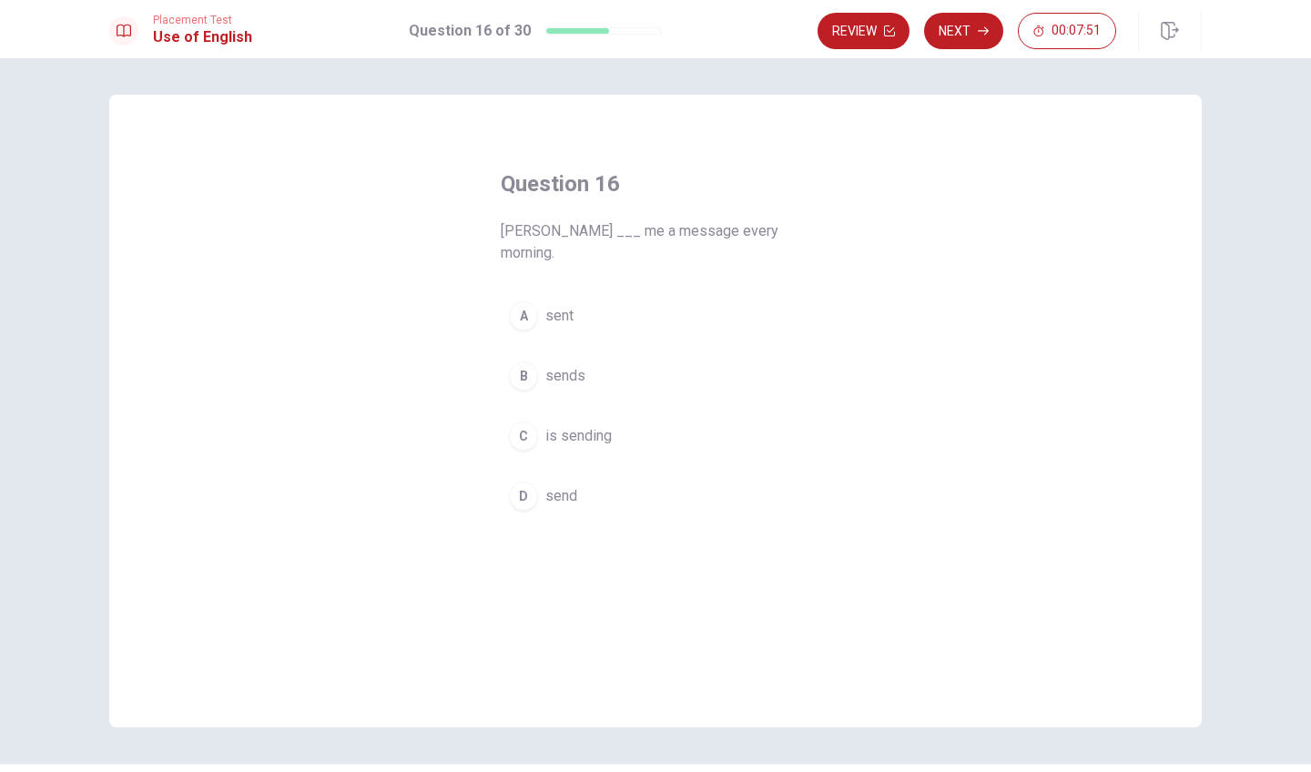
click at [516, 361] on div "B" at bounding box center [523, 375] width 29 height 29
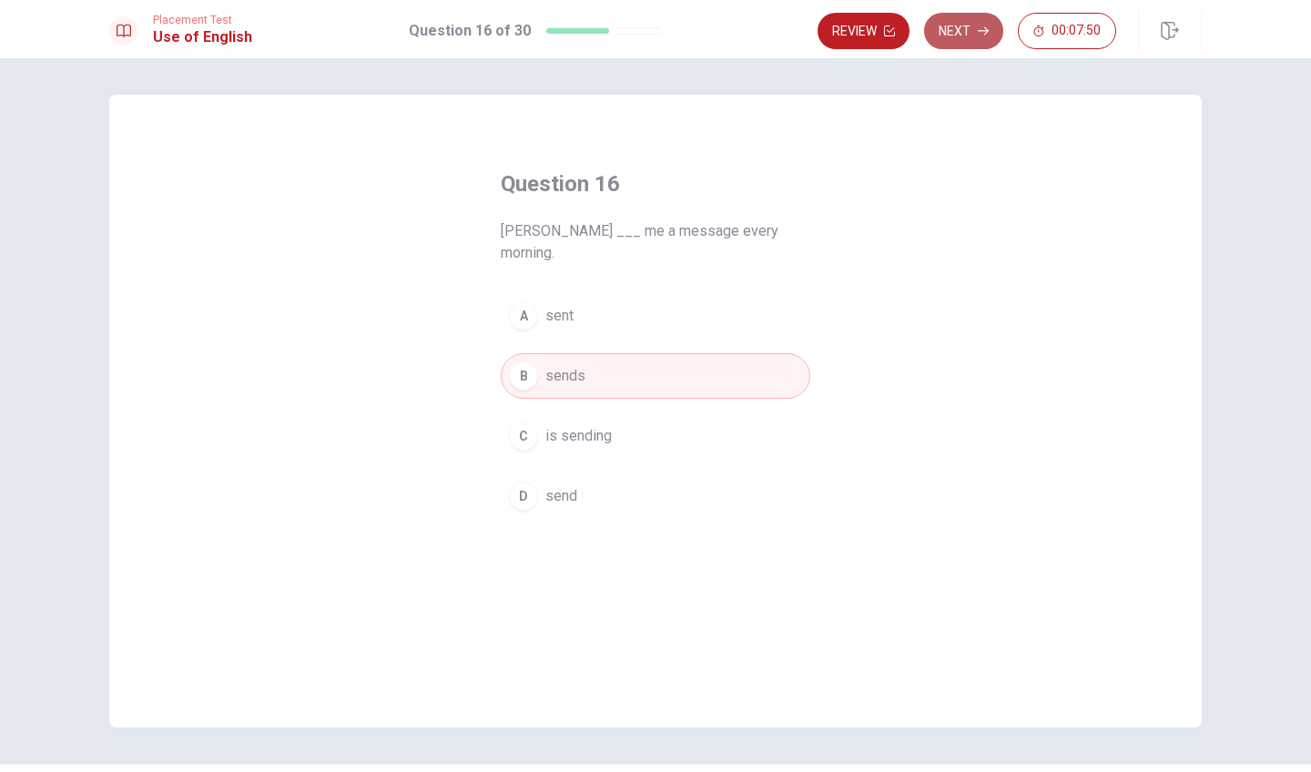
click at [929, 34] on button "Next" at bounding box center [963, 31] width 79 height 36
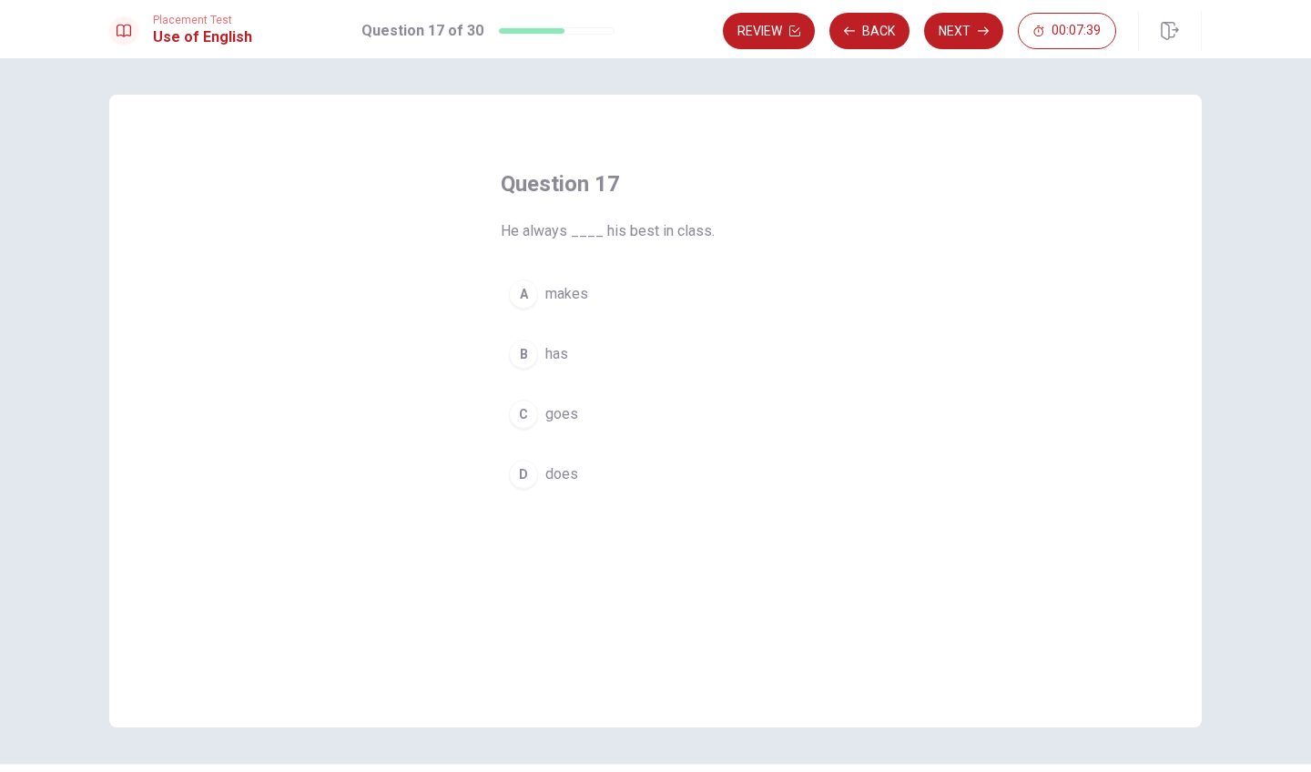
click at [524, 474] on div "D" at bounding box center [523, 474] width 29 height 29
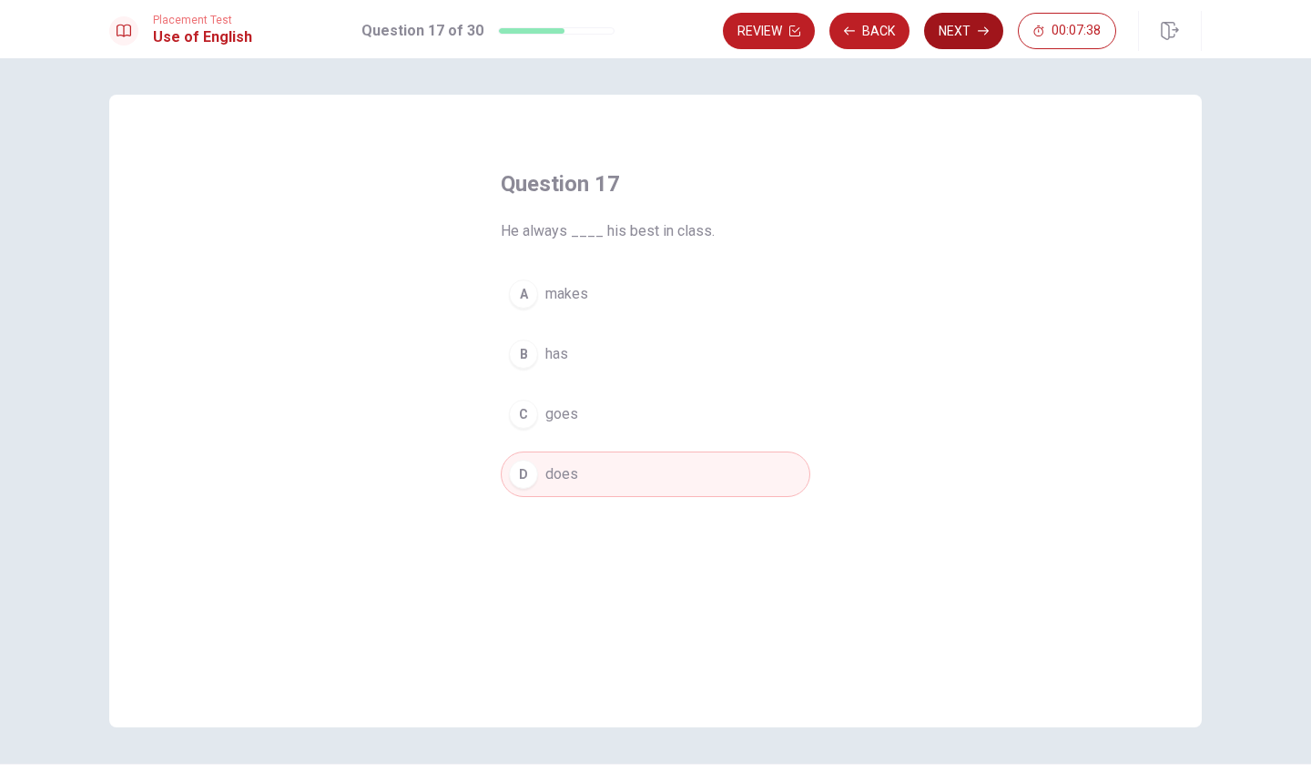
click at [976, 42] on button "Next" at bounding box center [963, 31] width 79 height 36
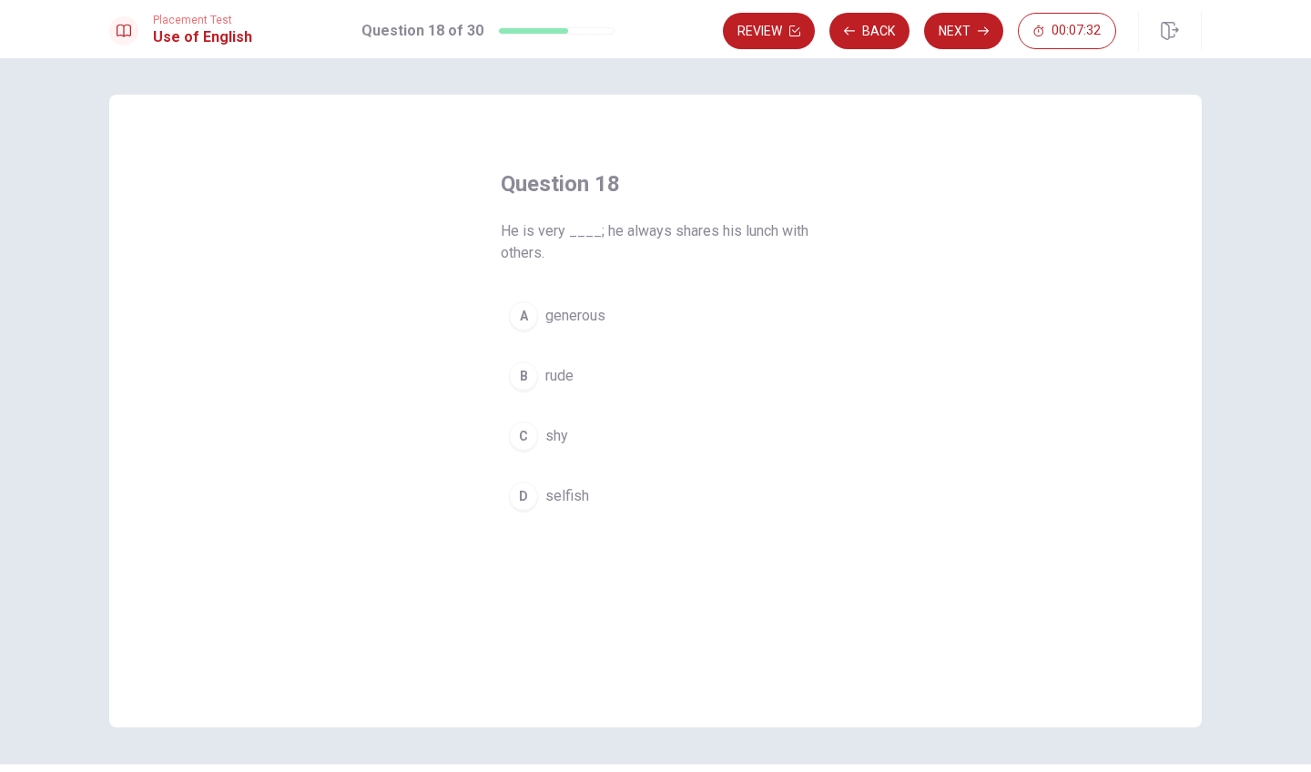
click at [523, 325] on div "A" at bounding box center [523, 315] width 29 height 29
click at [941, 44] on button "Next" at bounding box center [963, 31] width 79 height 36
click at [517, 418] on div "C" at bounding box center [523, 414] width 29 height 29
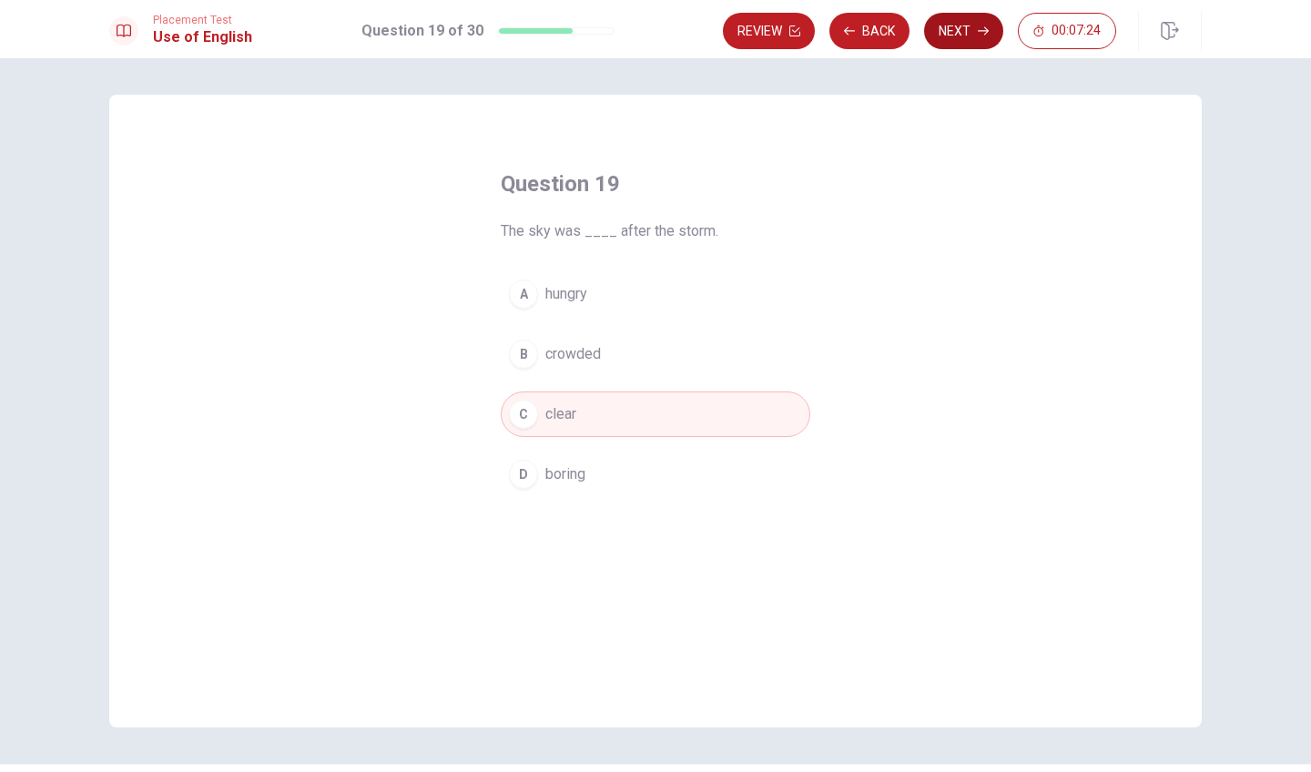
click at [959, 42] on button "Next" at bounding box center [963, 31] width 79 height 36
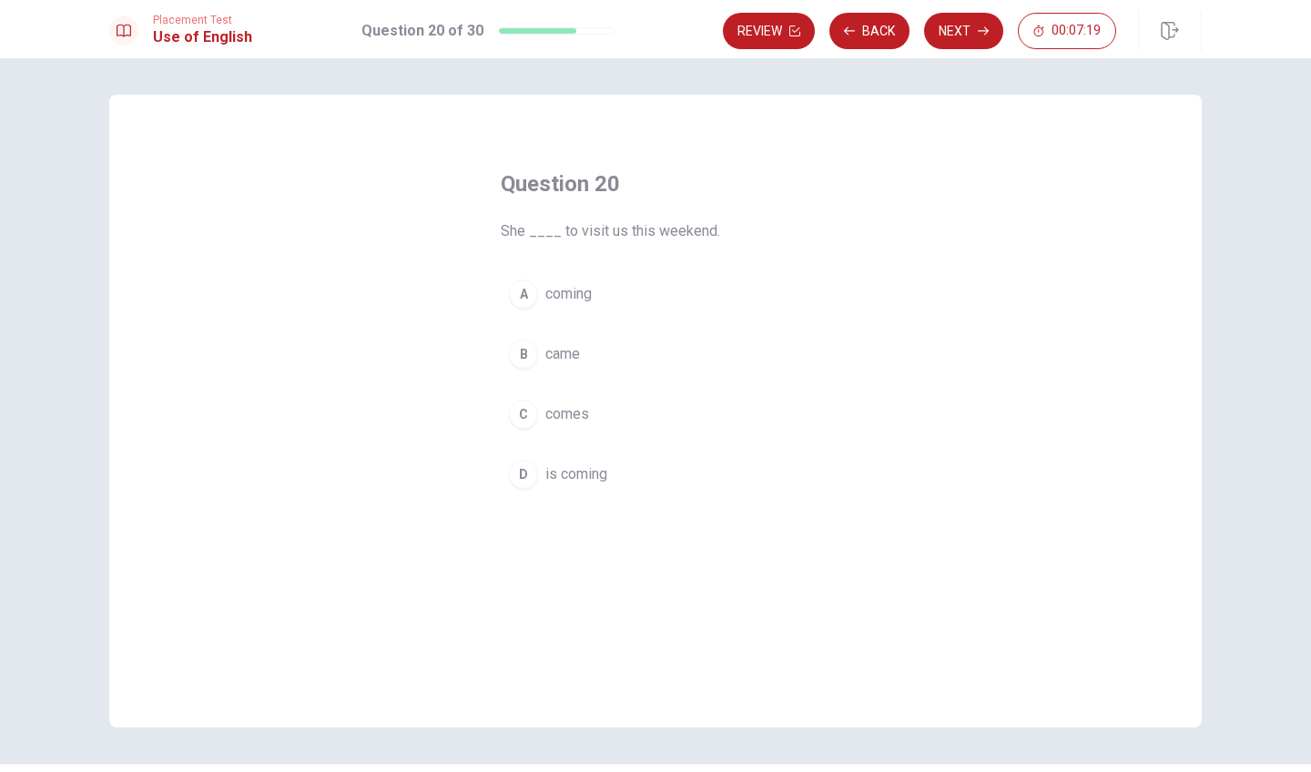
click at [523, 347] on div "B" at bounding box center [523, 354] width 29 height 29
click at [927, 113] on div "Question 20 She ____ to visit us this weekend. A coming B came C comes D is com…" at bounding box center [655, 411] width 1092 height 633
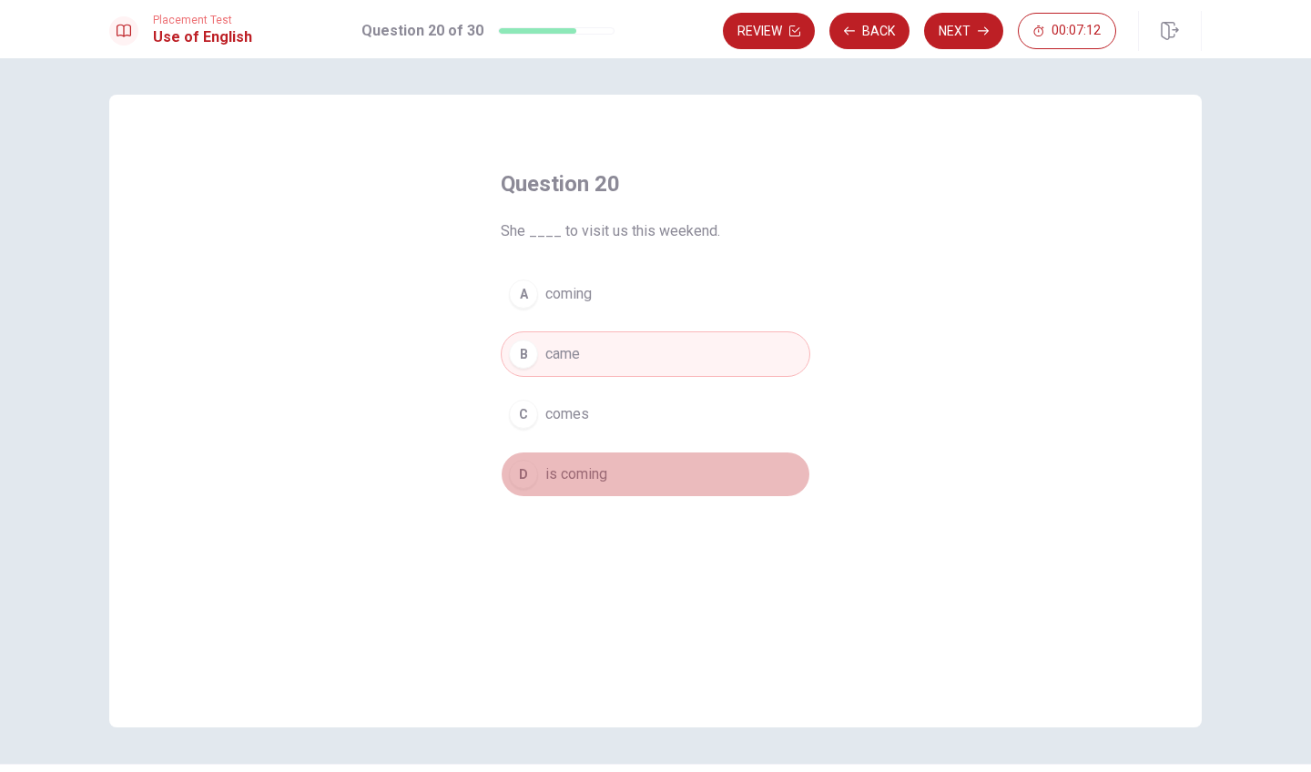
click at [631, 453] on button "D is coming" at bounding box center [656, 475] width 310 height 46
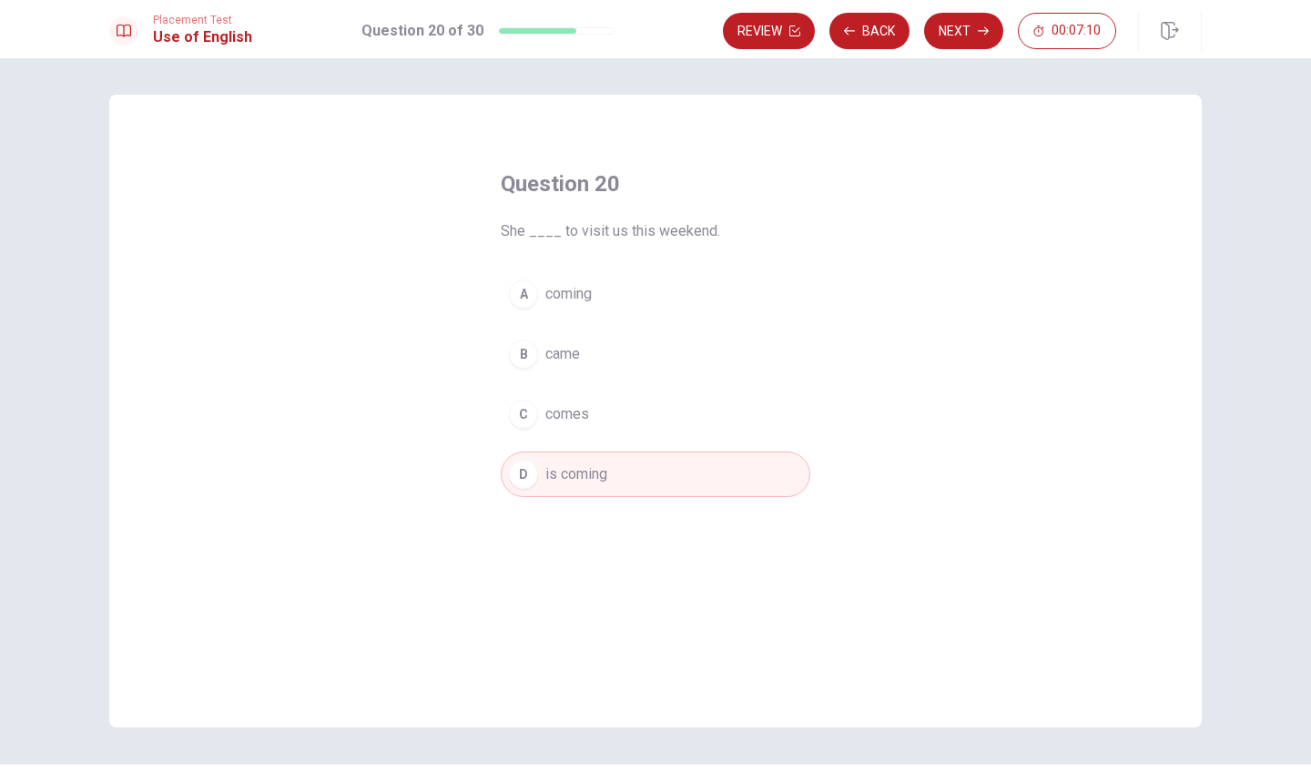
click at [939, 11] on div "Placement Test Use of English Question 20 of 30 Review Back Next 00:07:10" at bounding box center [655, 29] width 1311 height 58
click at [945, 18] on button "Next" at bounding box center [963, 31] width 79 height 36
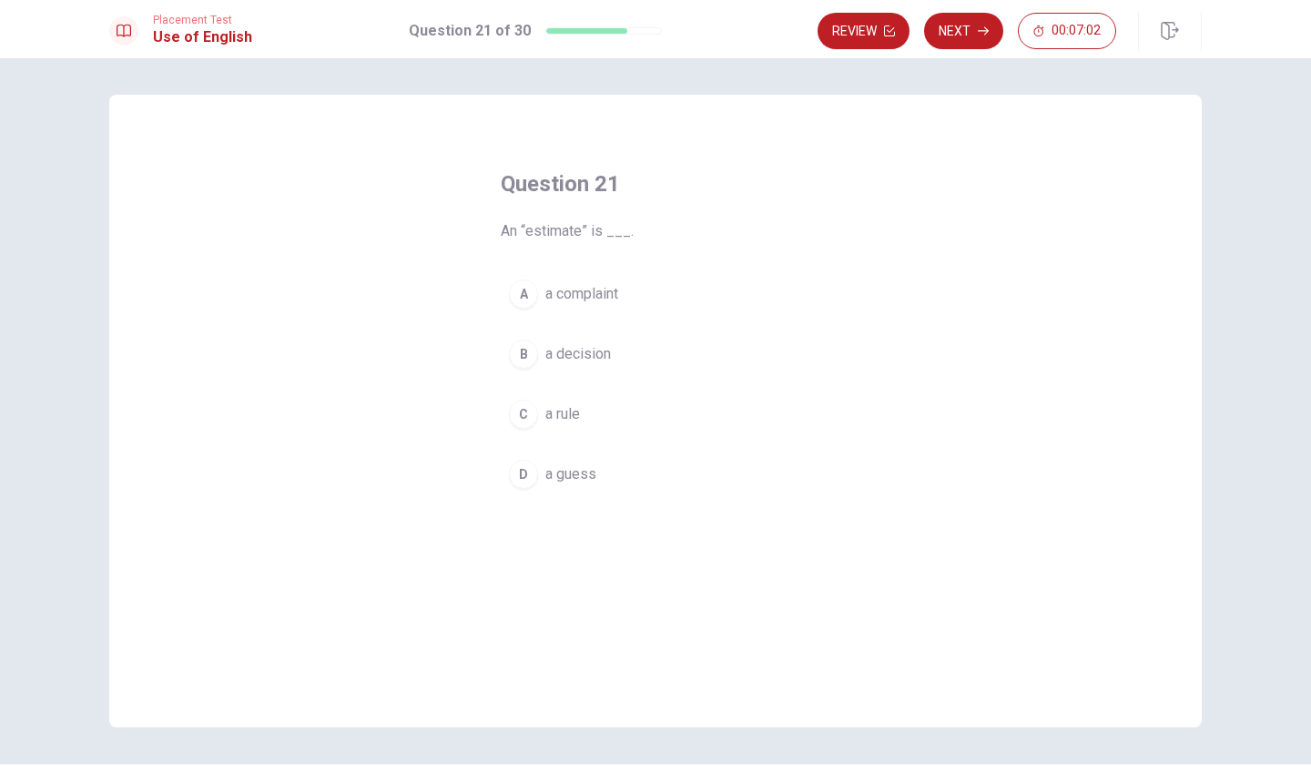
click at [521, 473] on div "D" at bounding box center [523, 474] width 29 height 29
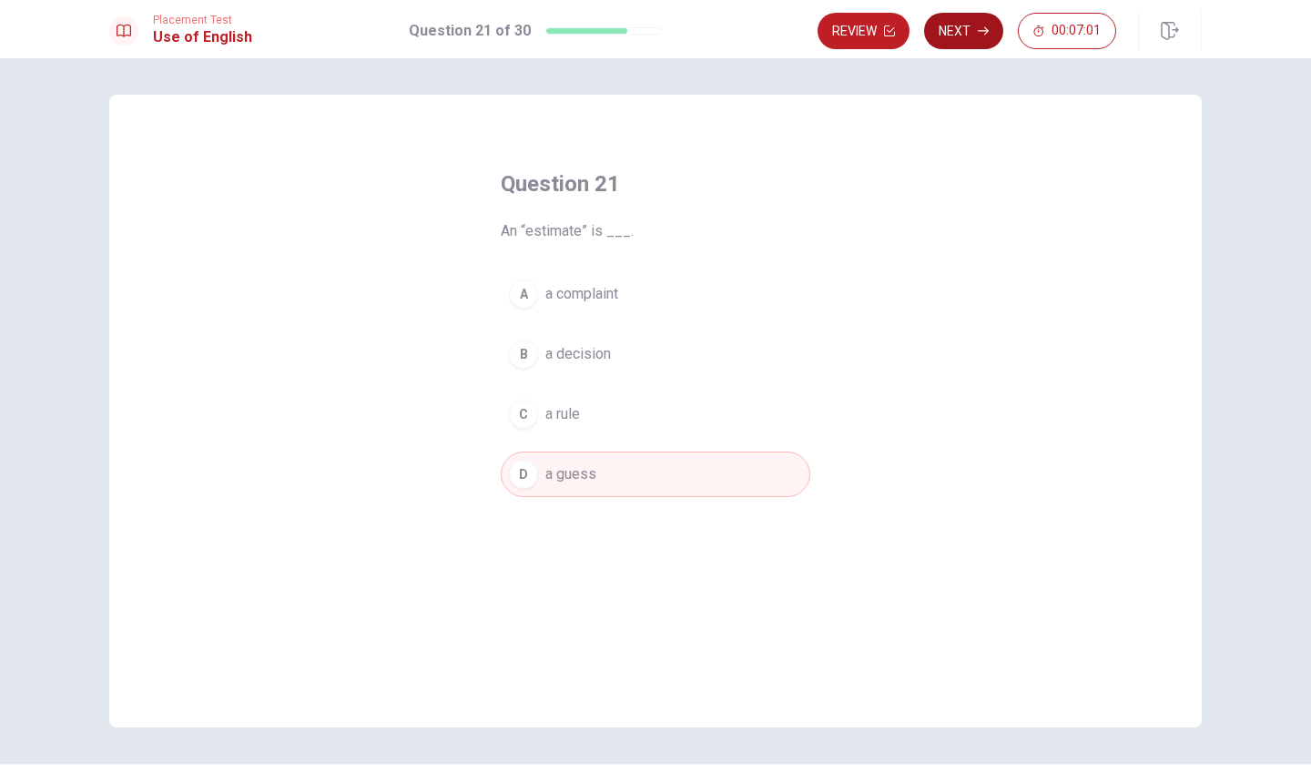
click at [961, 40] on button "Next" at bounding box center [963, 31] width 79 height 36
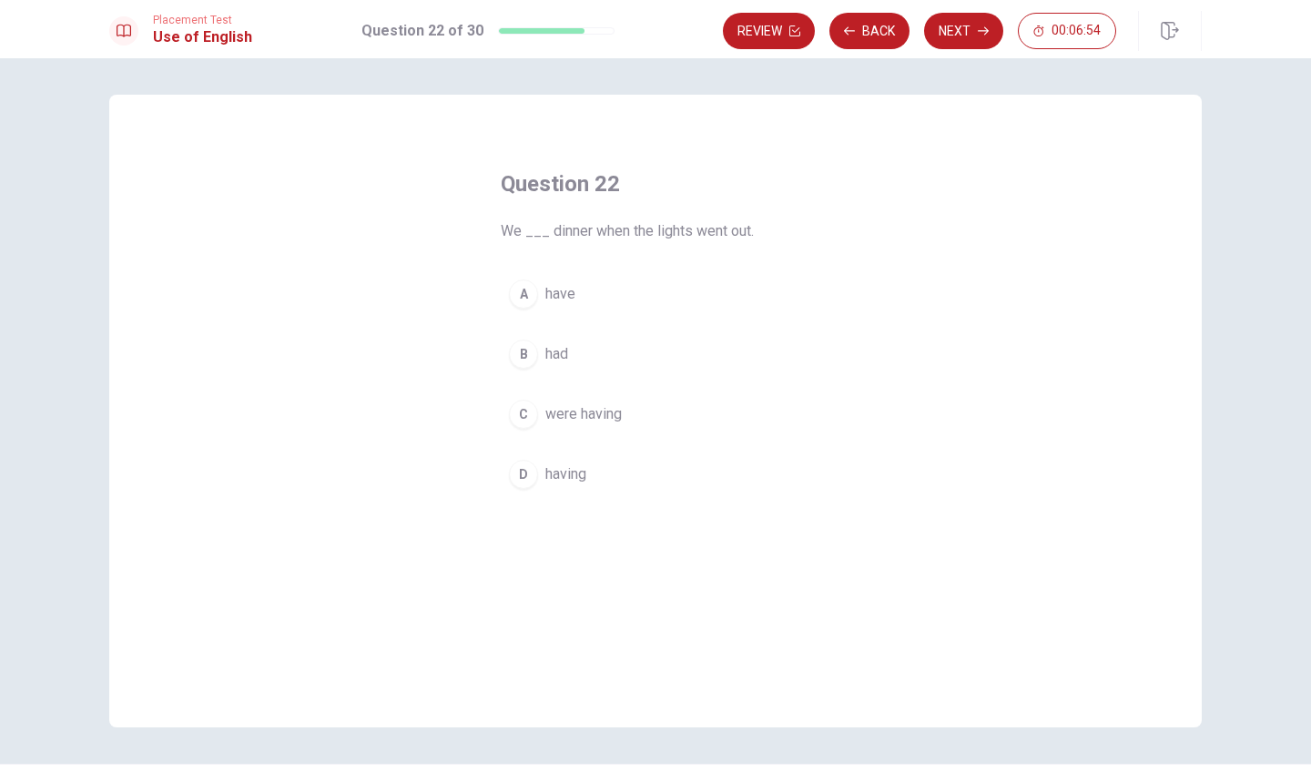
click at [527, 421] on div "C" at bounding box center [523, 414] width 29 height 29
click at [952, 38] on button "Next" at bounding box center [963, 31] width 79 height 36
click at [872, 60] on div "Question 23 To “produce” means to ___. A consume B limit C discard D manufactur…" at bounding box center [655, 415] width 1311 height 714
click at [872, 58] on div "Question 23 To “produce” means to ___. A consume B limit C discard D manufactur…" at bounding box center [655, 415] width 1311 height 714
click at [868, 32] on button "Back" at bounding box center [869, 31] width 80 height 36
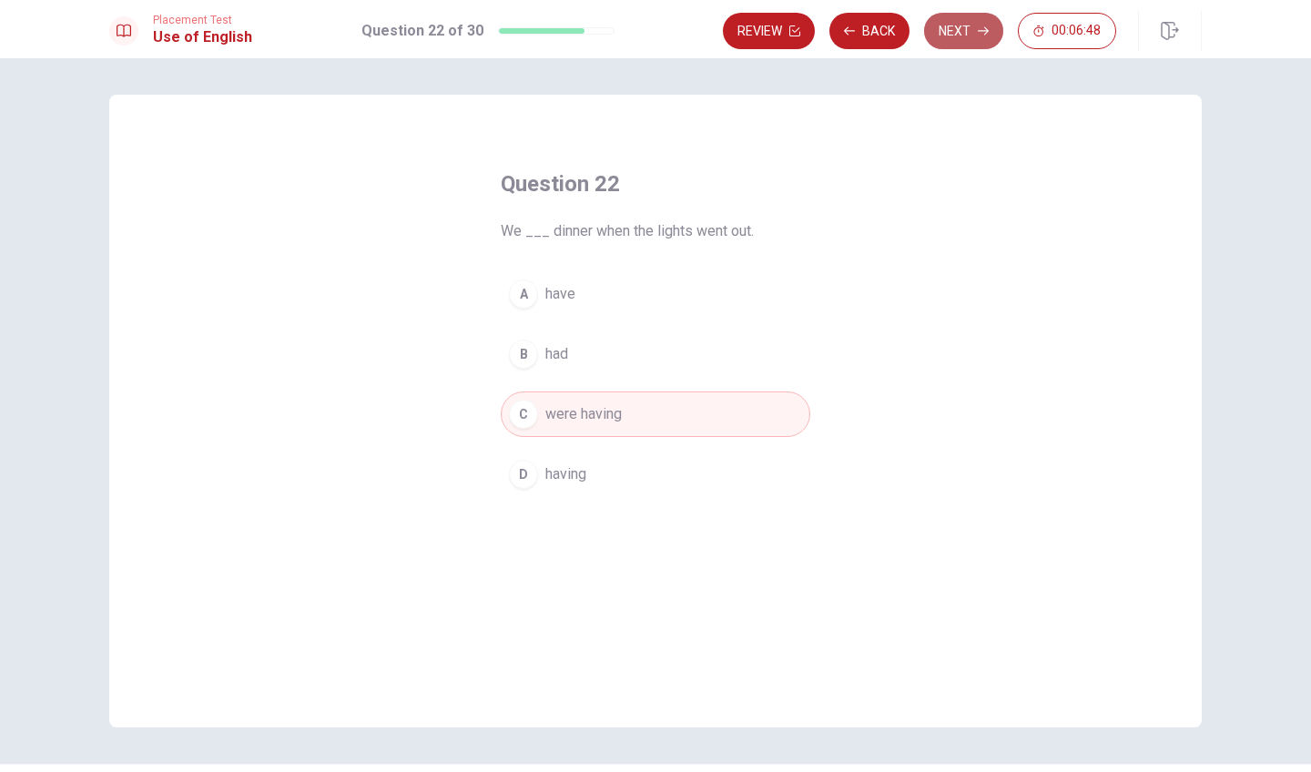
click at [969, 36] on button "Next" at bounding box center [963, 31] width 79 height 36
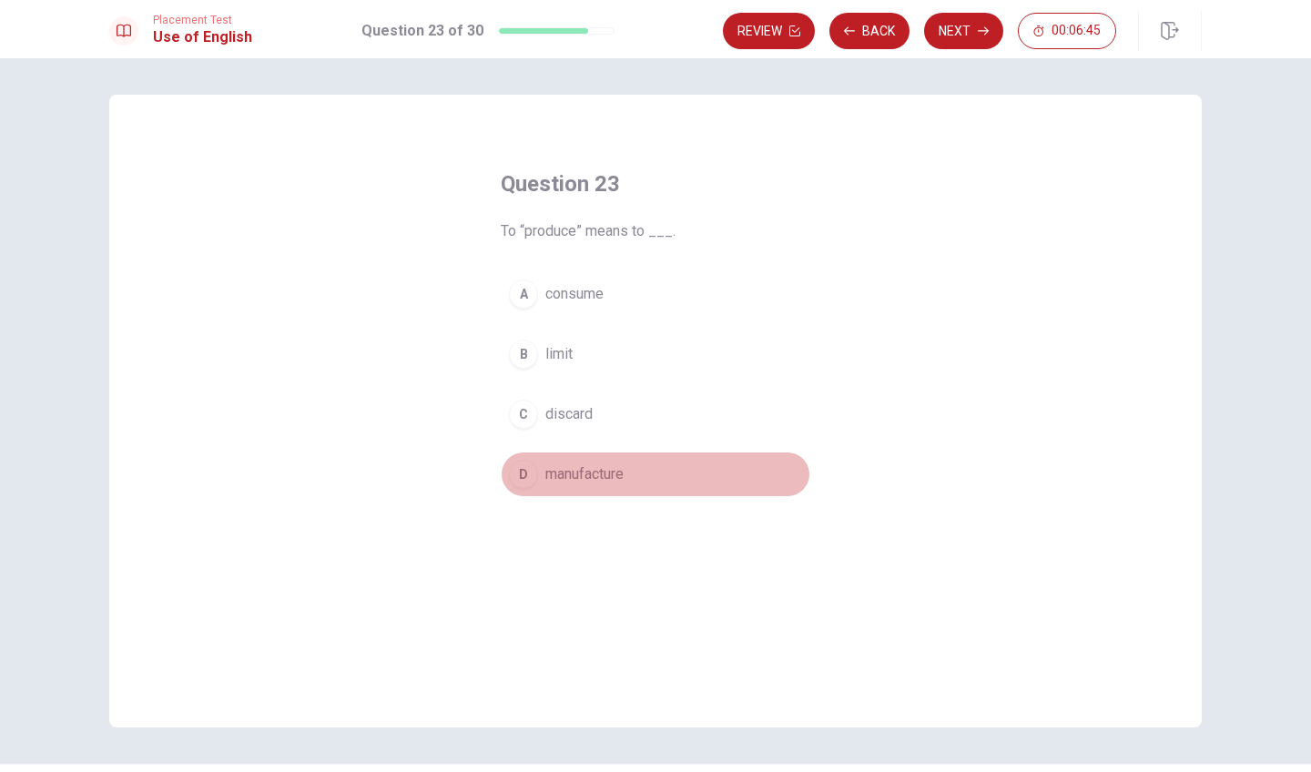
click at [518, 482] on div "D" at bounding box center [523, 474] width 29 height 29
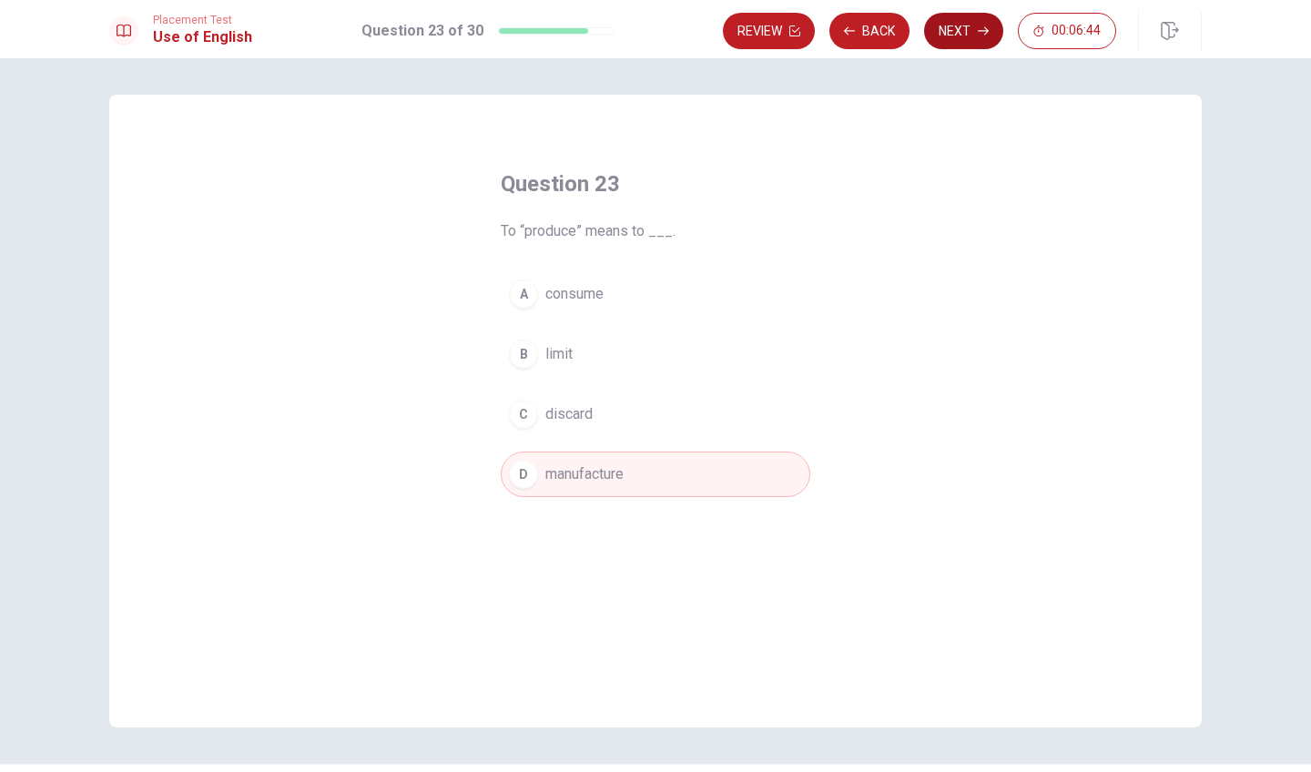
click at [957, 22] on button "Next" at bounding box center [963, 31] width 79 height 36
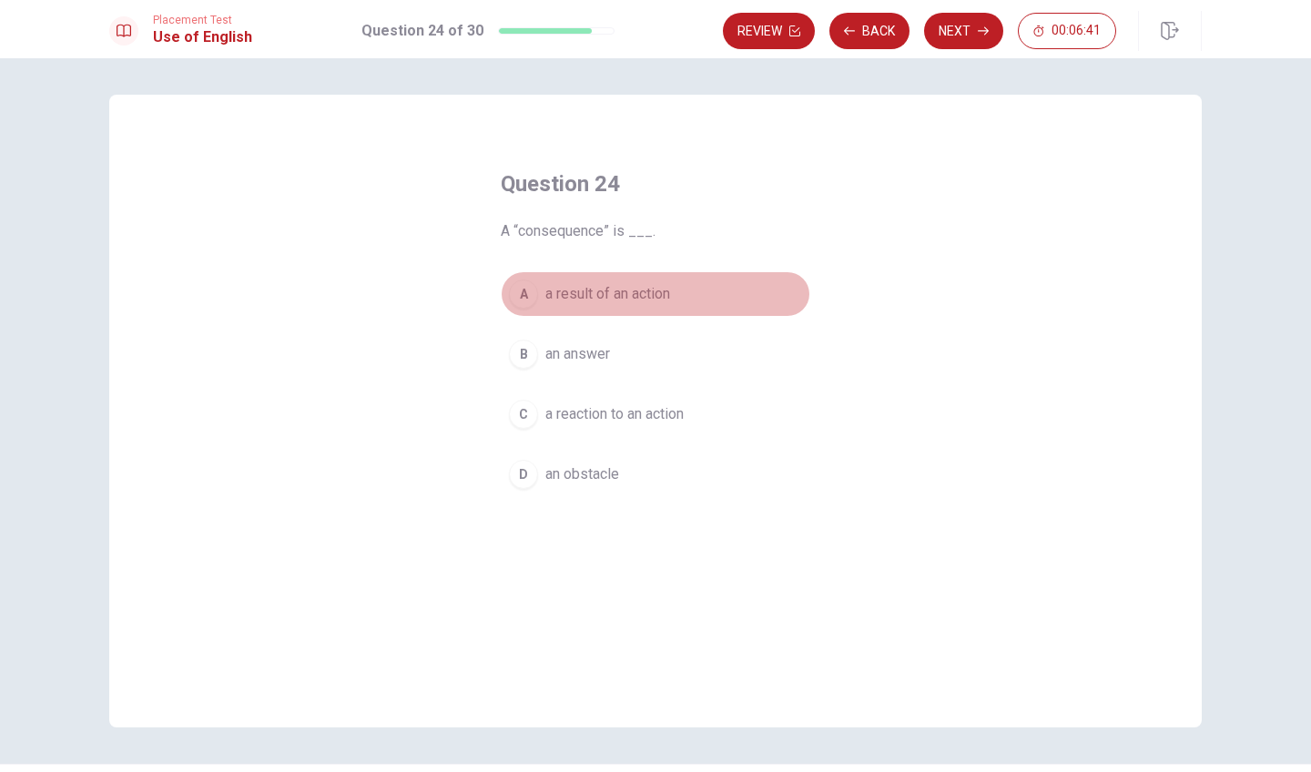
click at [533, 285] on div "A" at bounding box center [523, 293] width 29 height 29
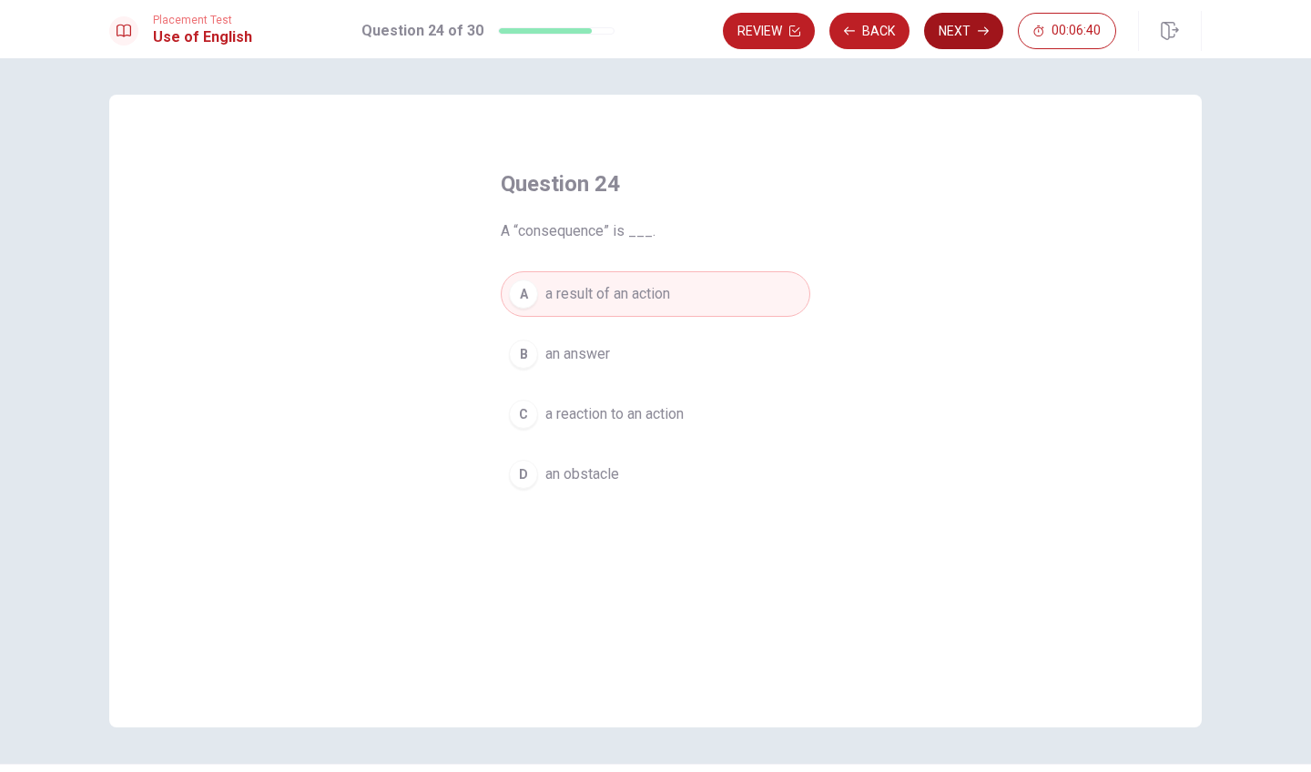
click at [970, 36] on button "Next" at bounding box center [963, 31] width 79 height 36
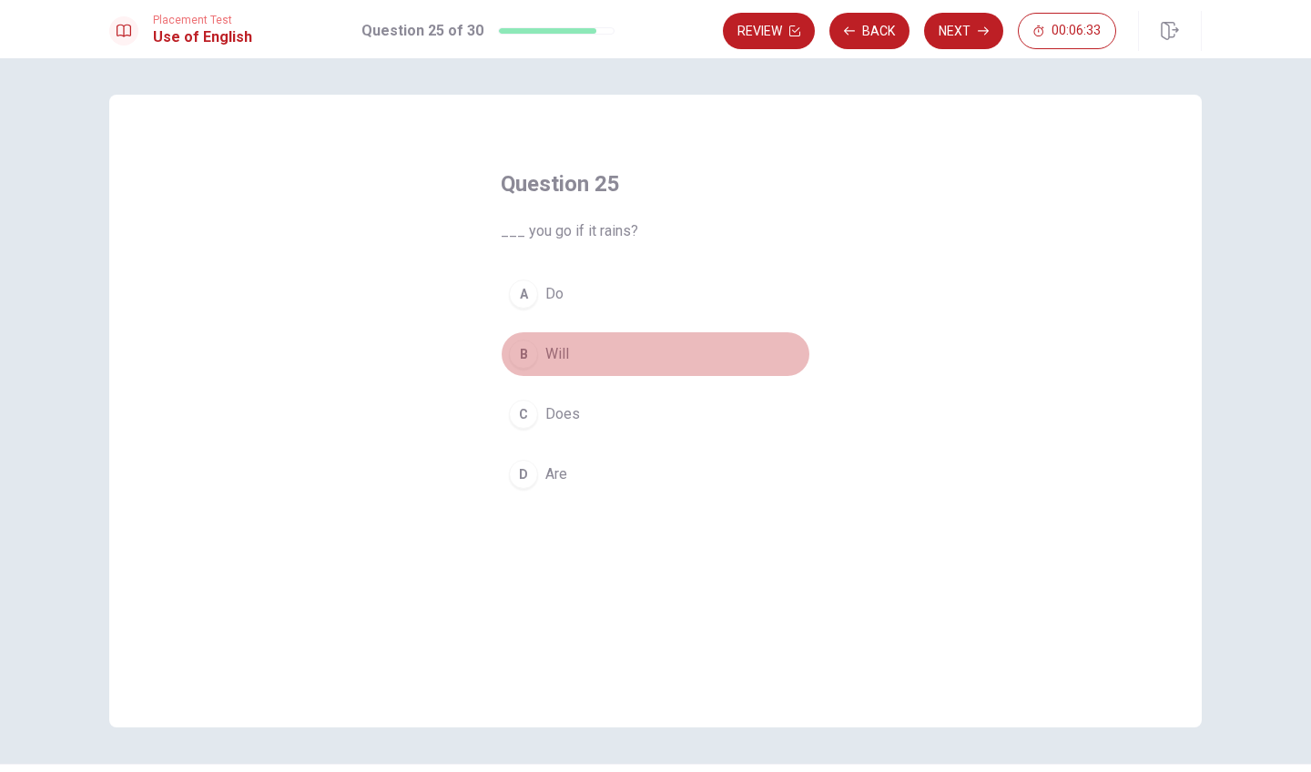
click at [515, 355] on div "B" at bounding box center [523, 354] width 29 height 29
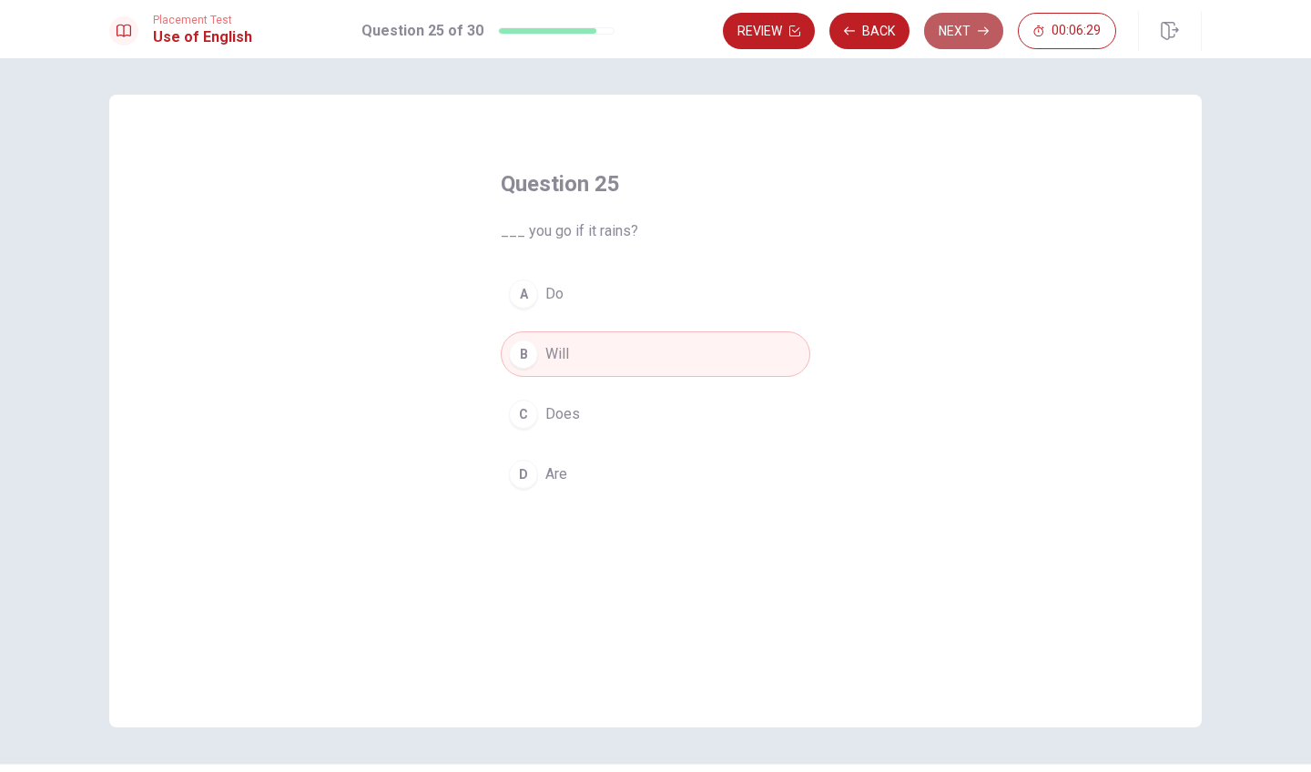
click at [957, 46] on button "Next" at bounding box center [963, 31] width 79 height 36
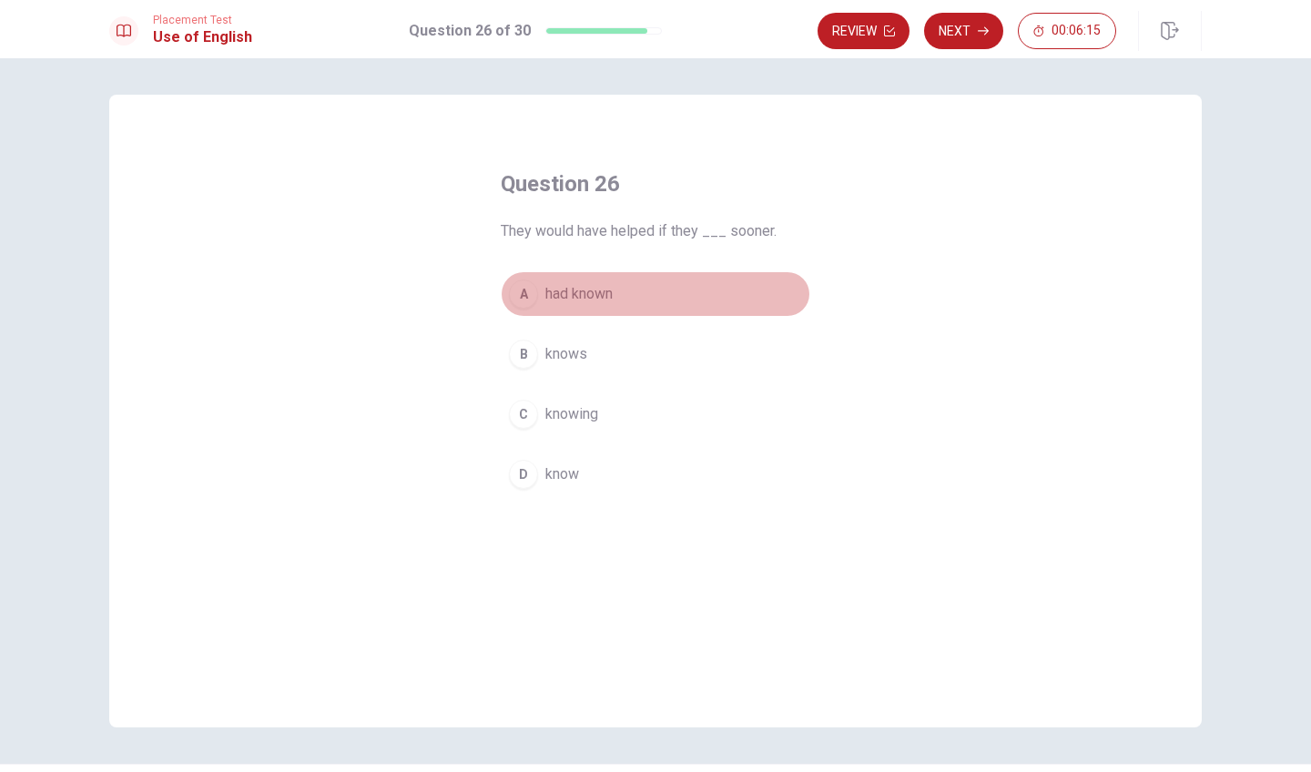
click at [526, 295] on div "A" at bounding box center [523, 293] width 29 height 29
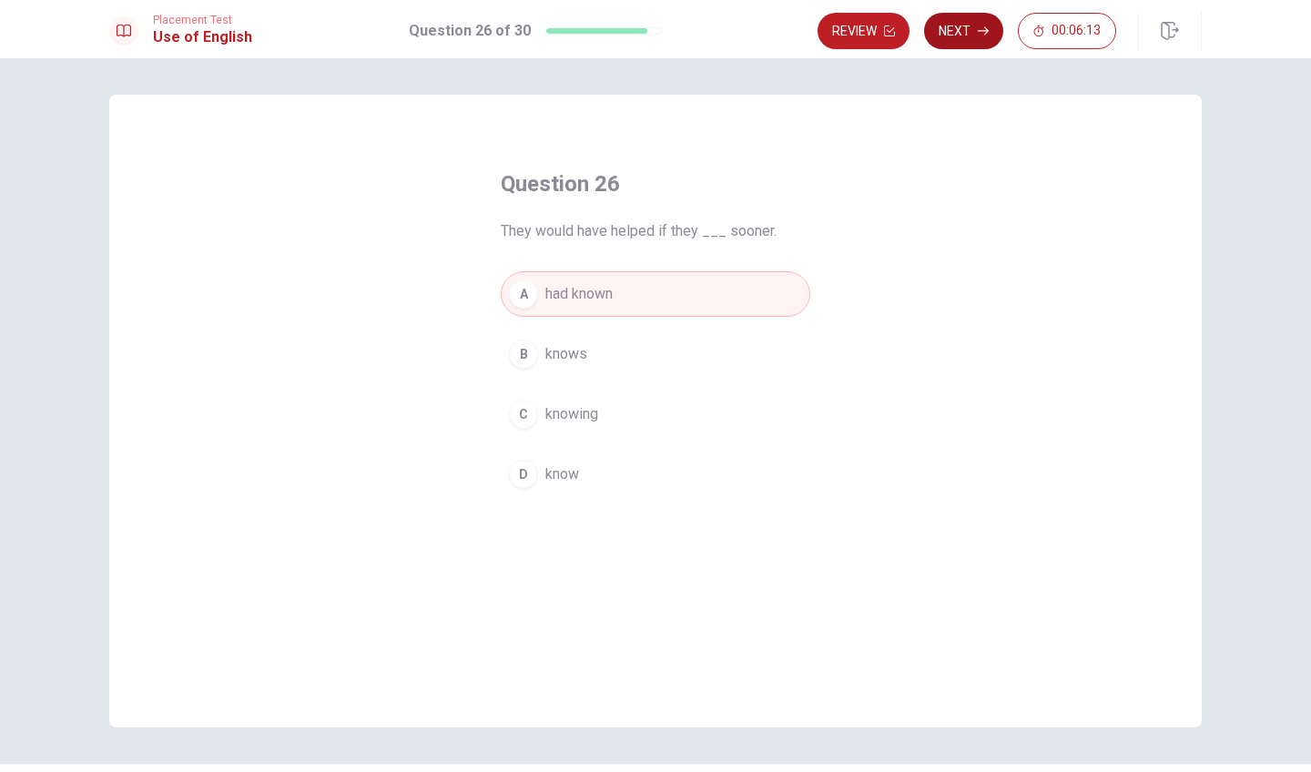
click at [960, 25] on button "Next" at bounding box center [963, 31] width 79 height 36
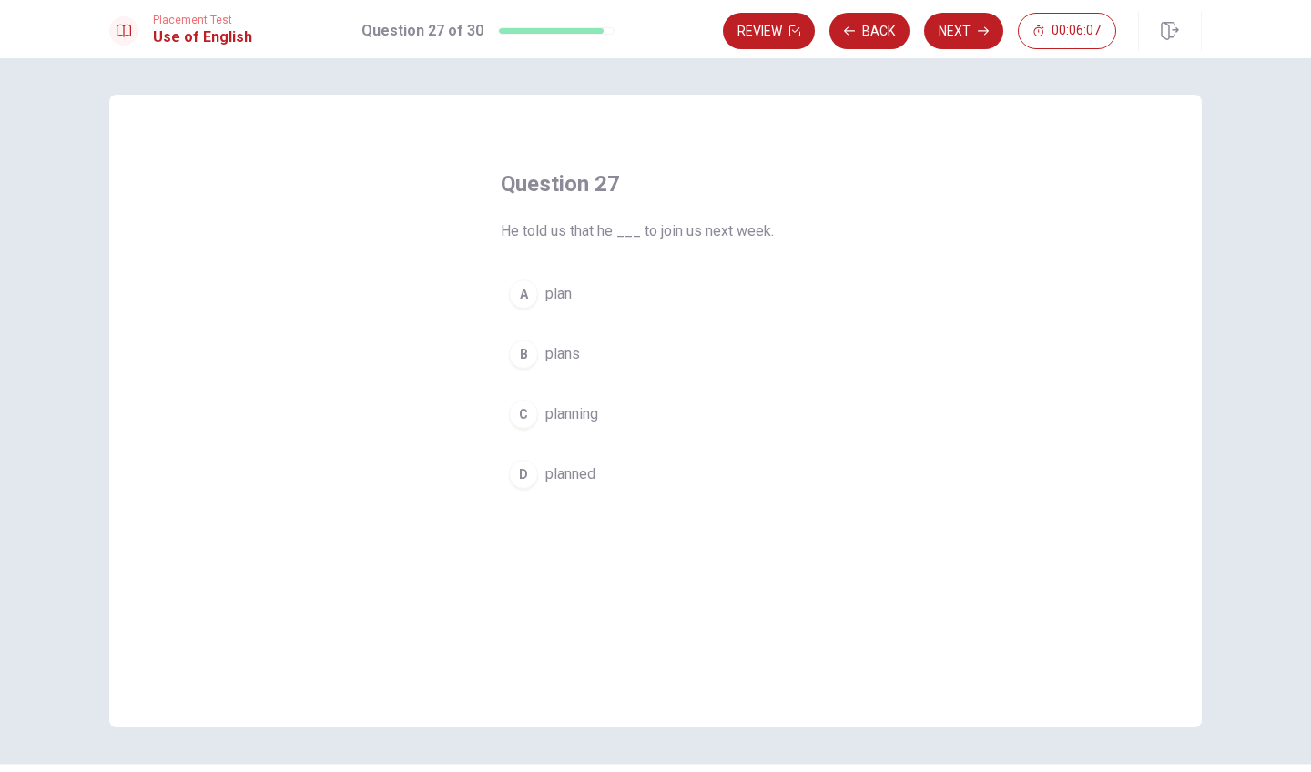
click at [533, 346] on div "B" at bounding box center [523, 354] width 29 height 29
click at [959, 53] on div "Placement Test Use of English Question 27 of 30 Review Back Next 00:06:05" at bounding box center [655, 29] width 1311 height 58
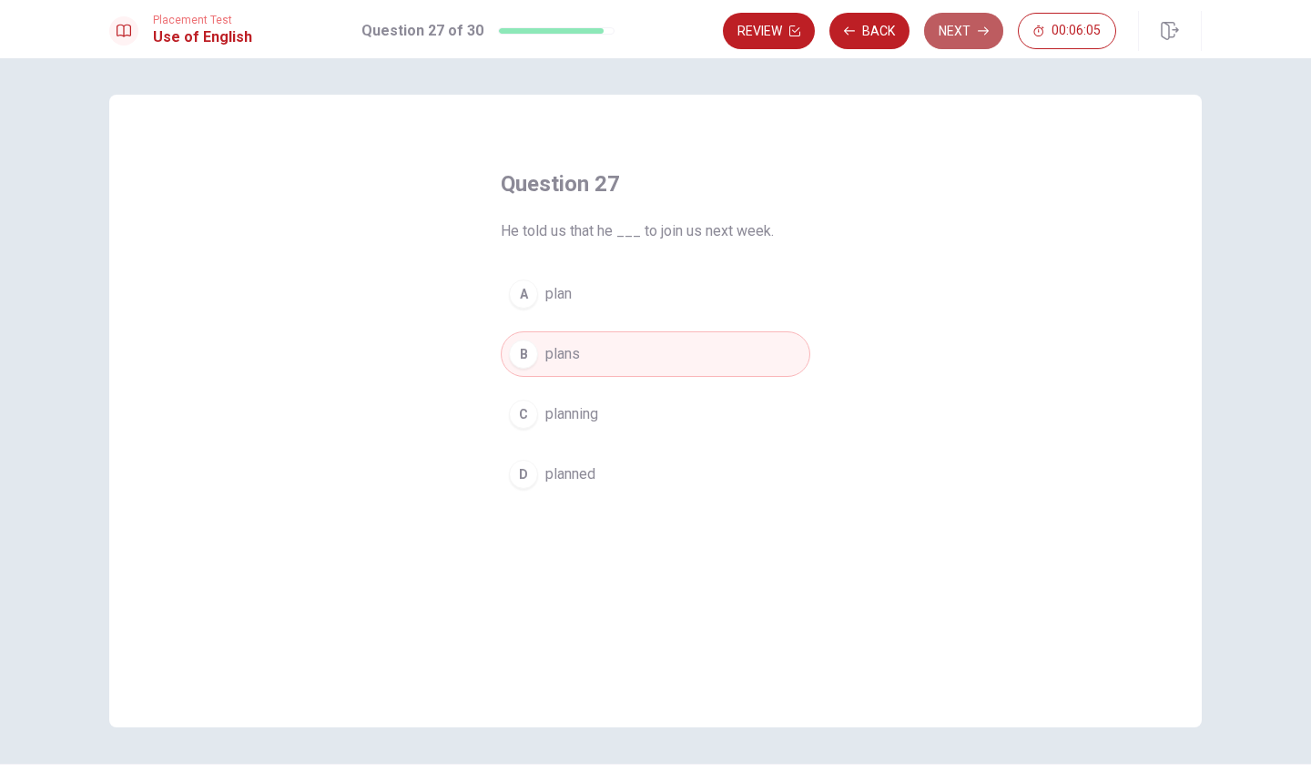
click at [959, 29] on button "Next" at bounding box center [963, 31] width 79 height 36
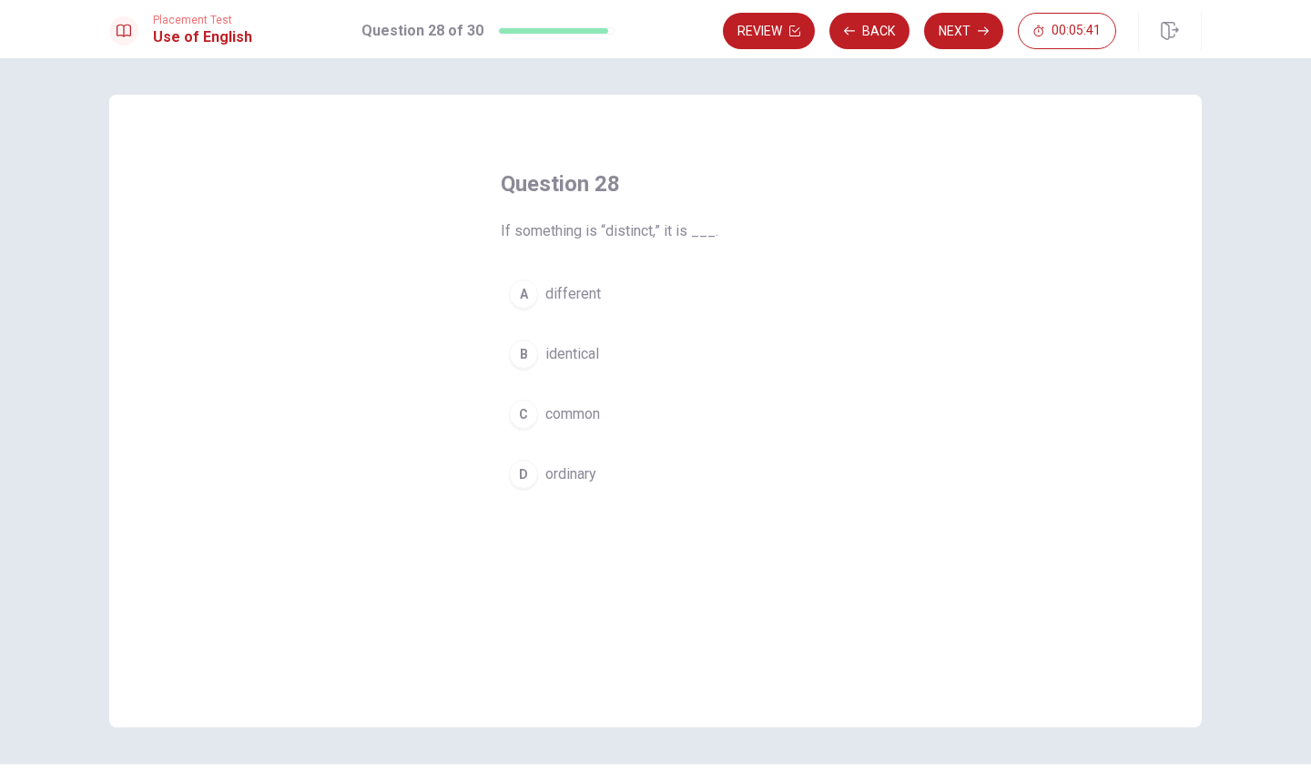
click at [519, 291] on div "A" at bounding box center [523, 293] width 29 height 29
click at [974, 36] on button "Next" at bounding box center [963, 31] width 79 height 36
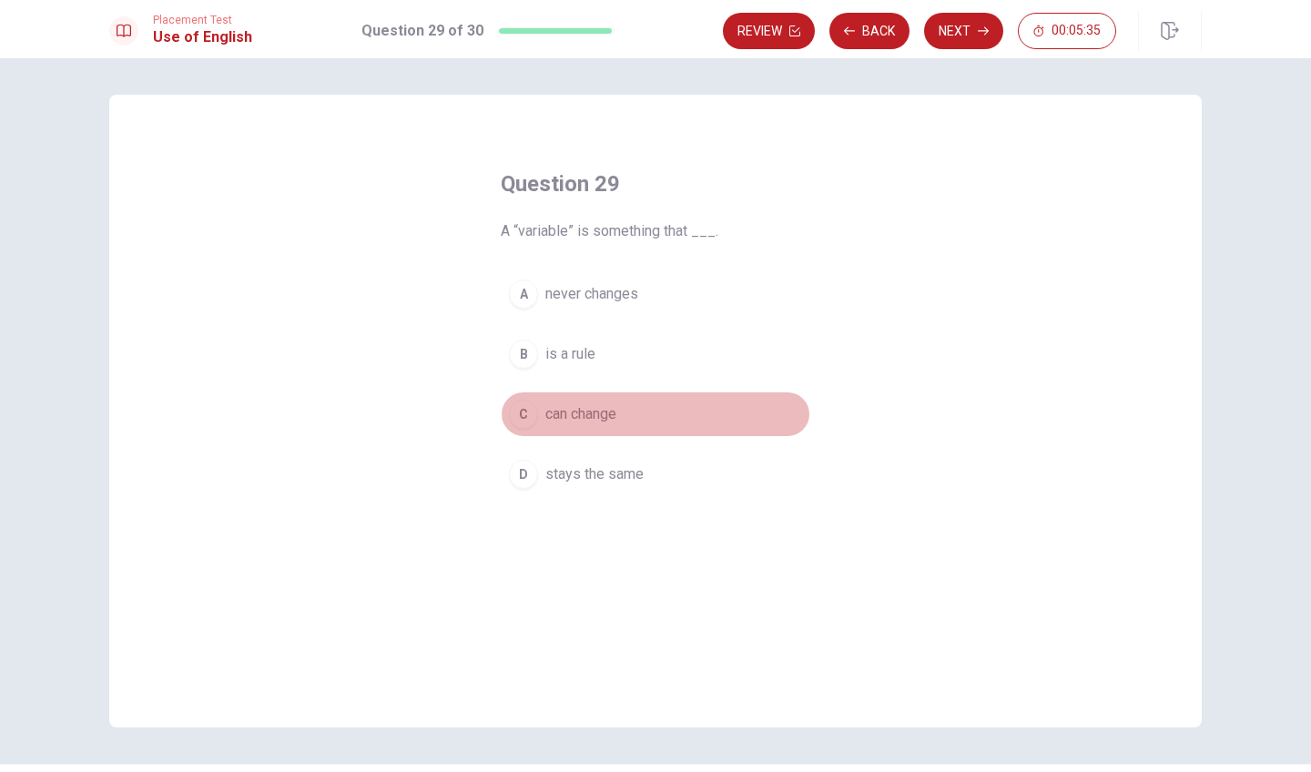
click at [523, 412] on div "C" at bounding box center [523, 414] width 29 height 29
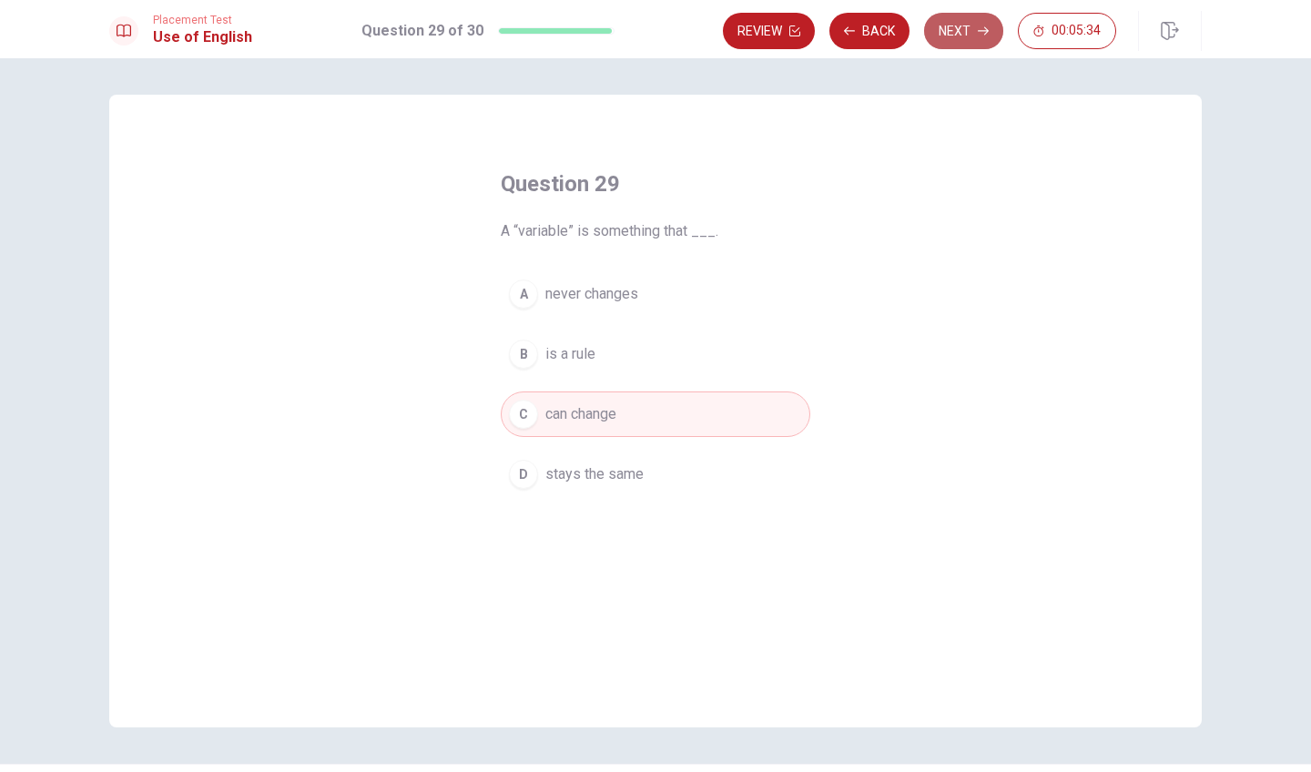
click at [967, 16] on button "Next" at bounding box center [963, 31] width 79 height 36
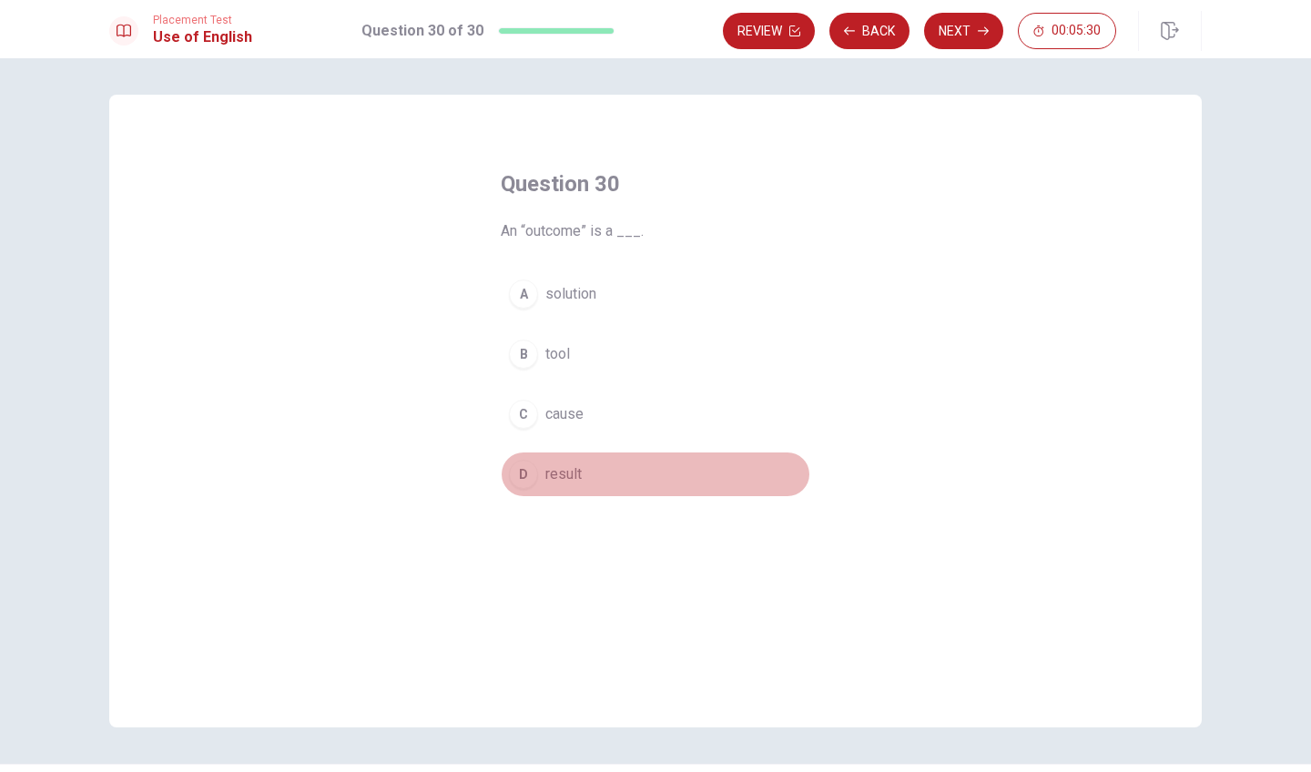
click at [515, 481] on div "D" at bounding box center [523, 474] width 29 height 29
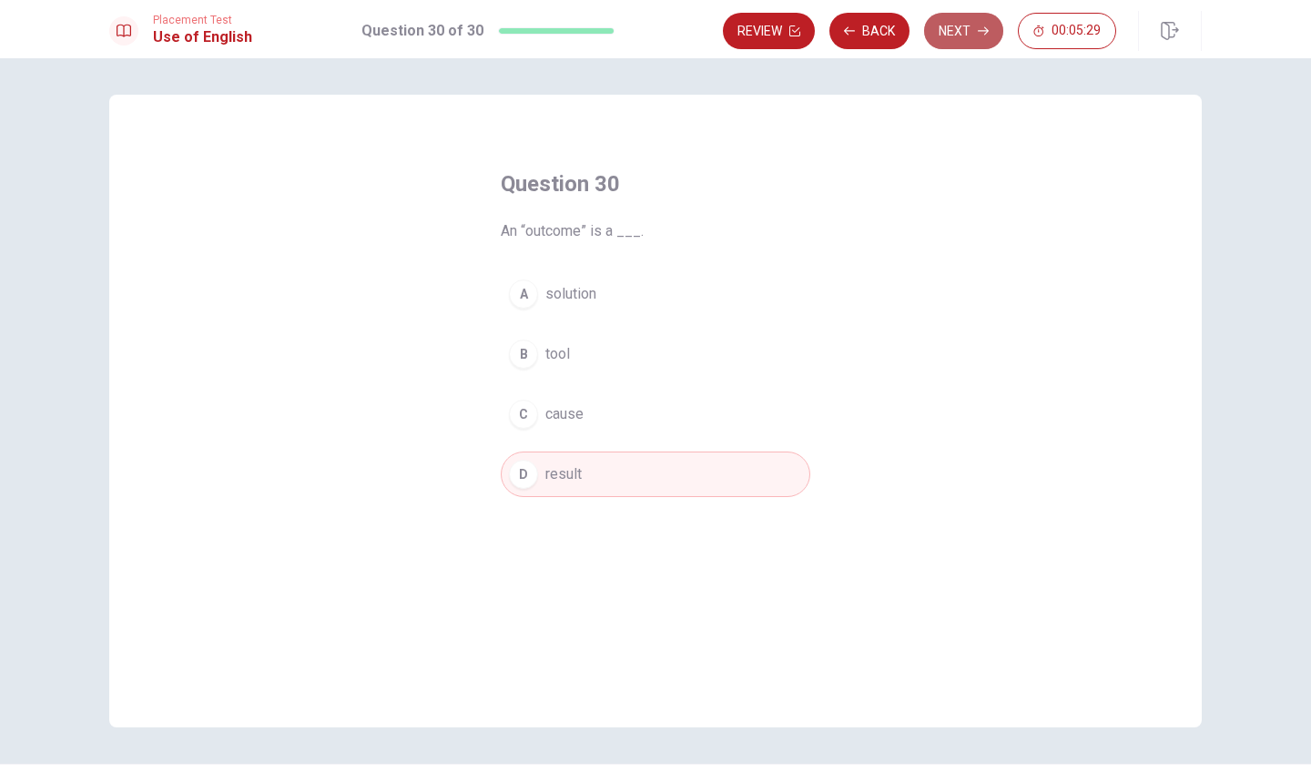
click at [958, 33] on button "Next" at bounding box center [963, 31] width 79 height 36
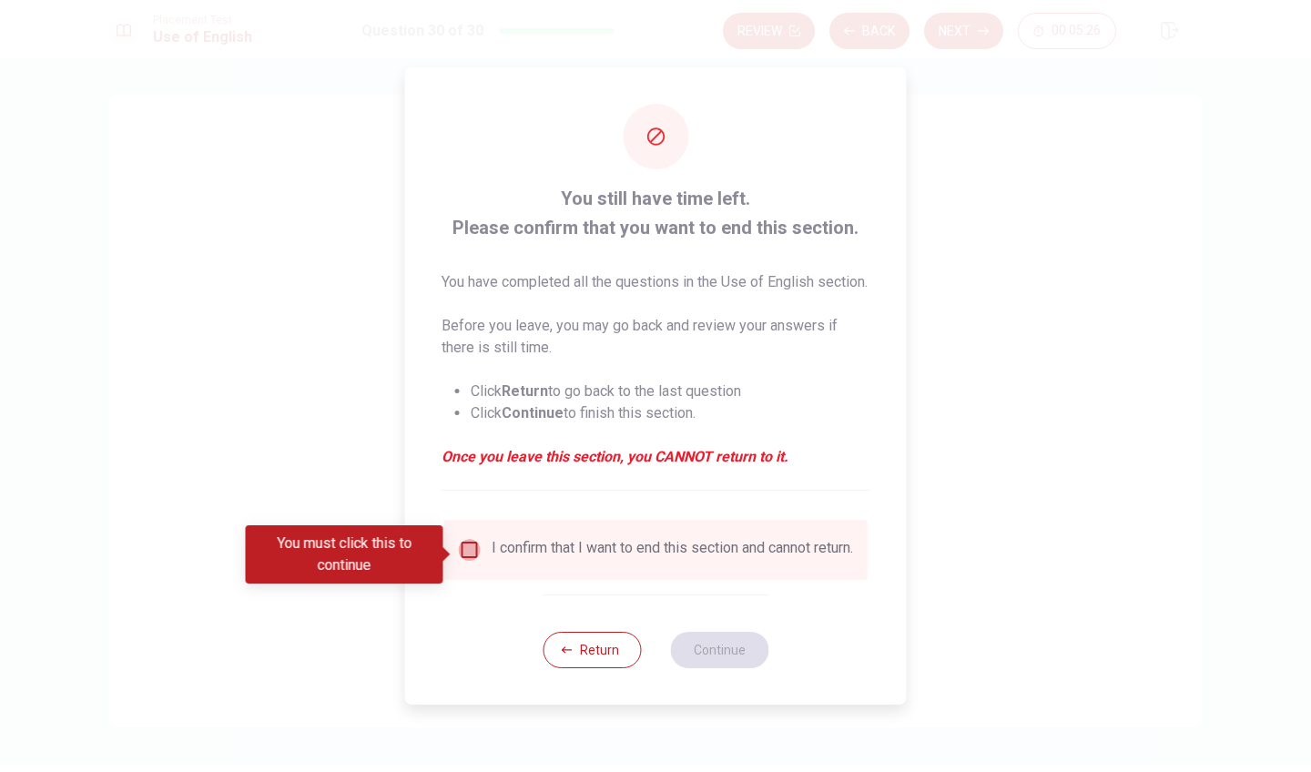
click at [476, 553] on input "You must click this to continue" at bounding box center [470, 550] width 22 height 22
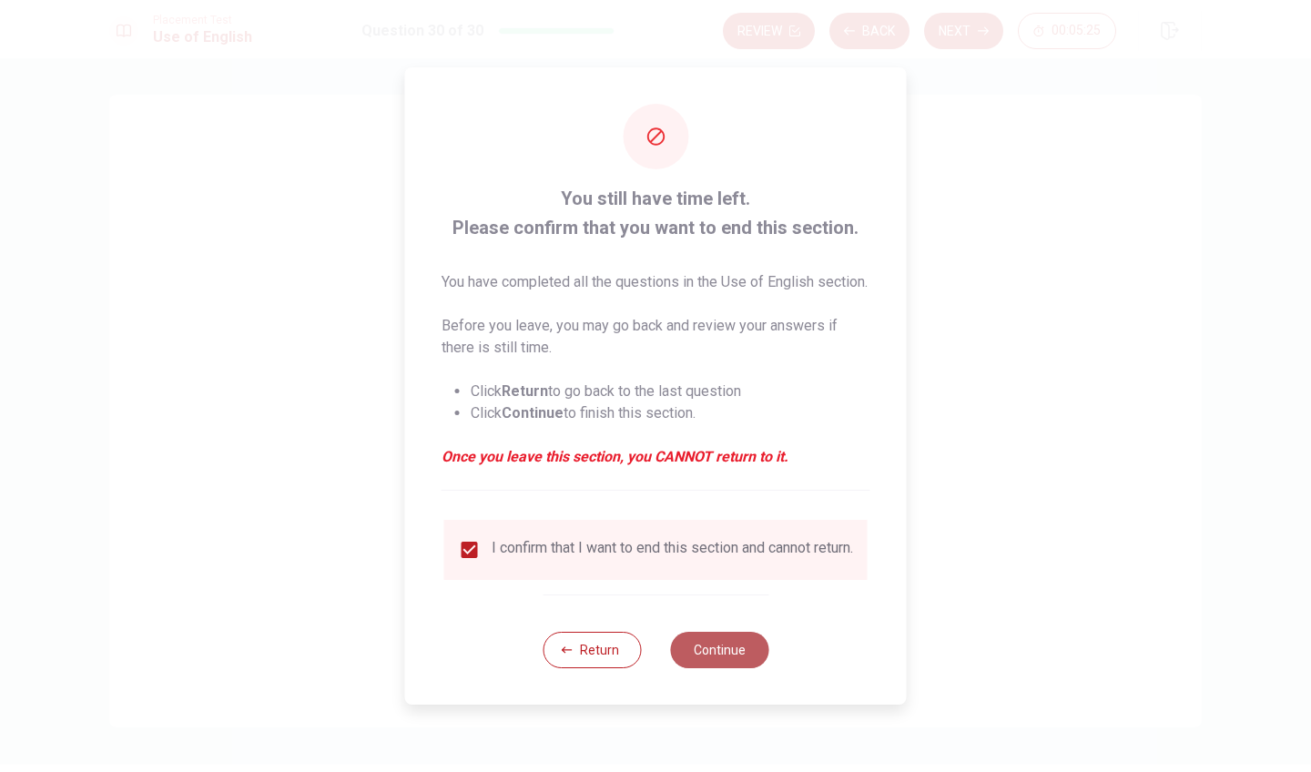
click at [735, 644] on button "Continue" at bounding box center [719, 650] width 98 height 36
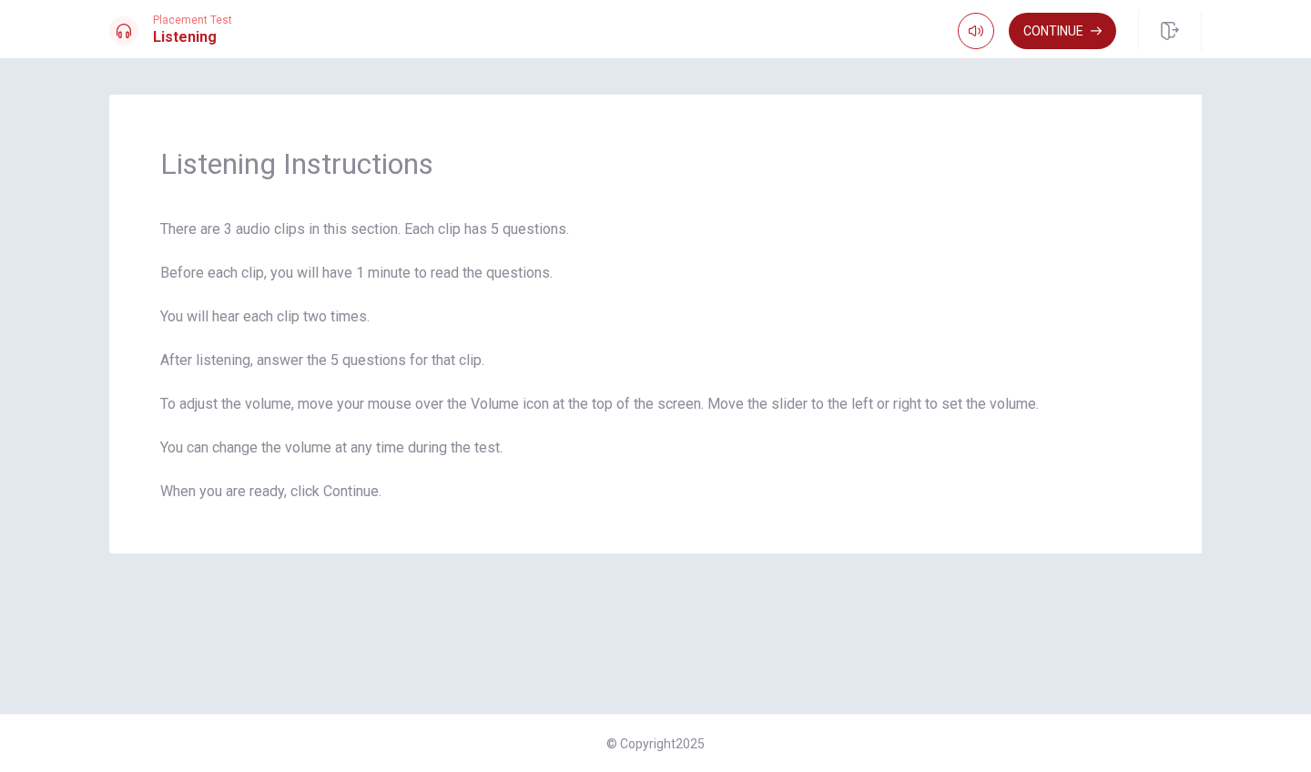
click at [1050, 17] on button "Continue" at bounding box center [1062, 31] width 107 height 36
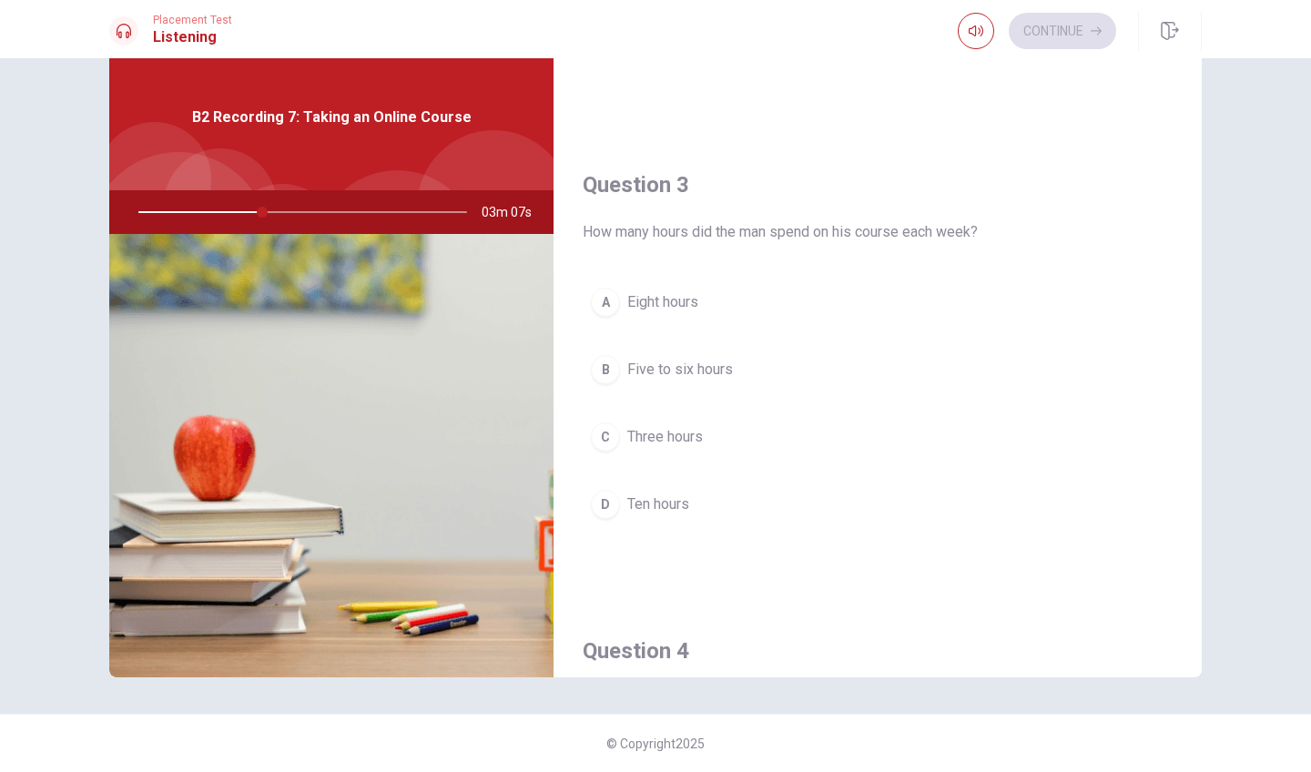
scroll to position [845, 0]
click at [596, 368] on div "B" at bounding box center [605, 367] width 29 height 29
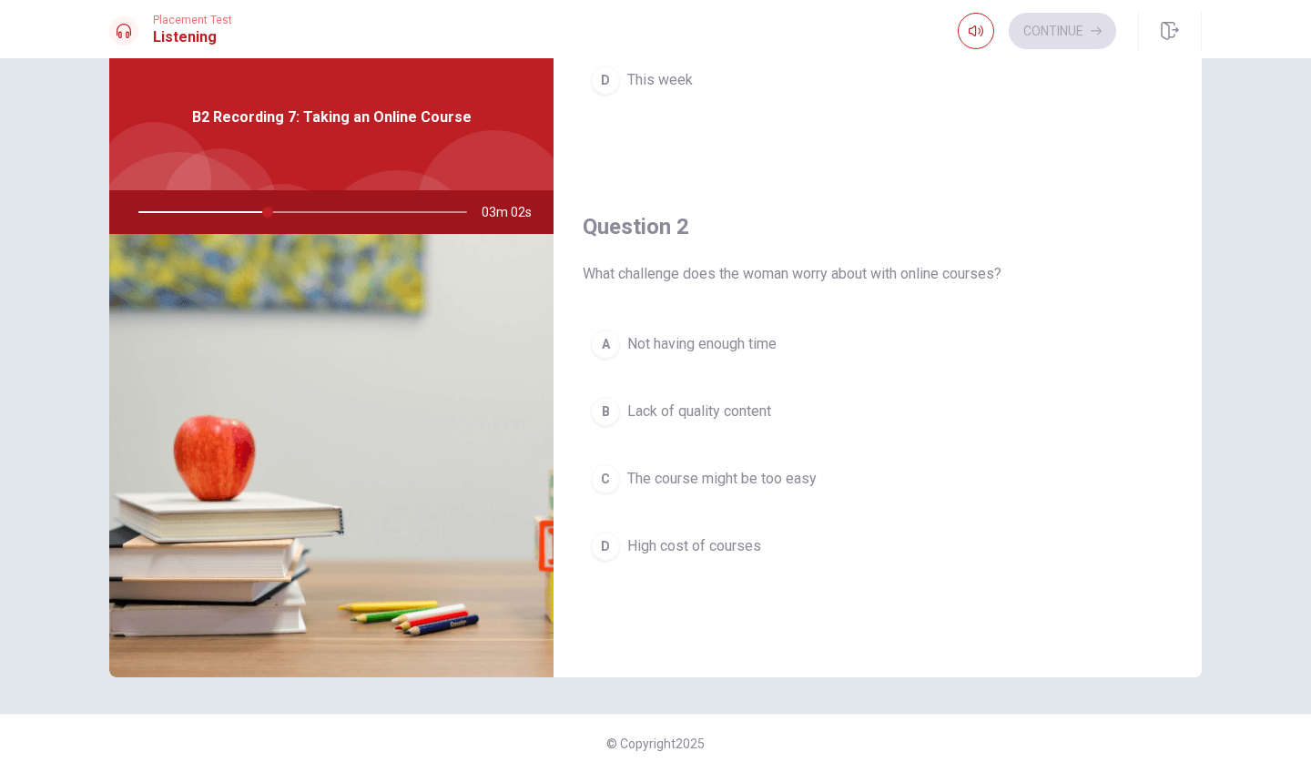
scroll to position [331, 0]
click at [668, 351] on span "Not having enough time" at bounding box center [701, 348] width 149 height 22
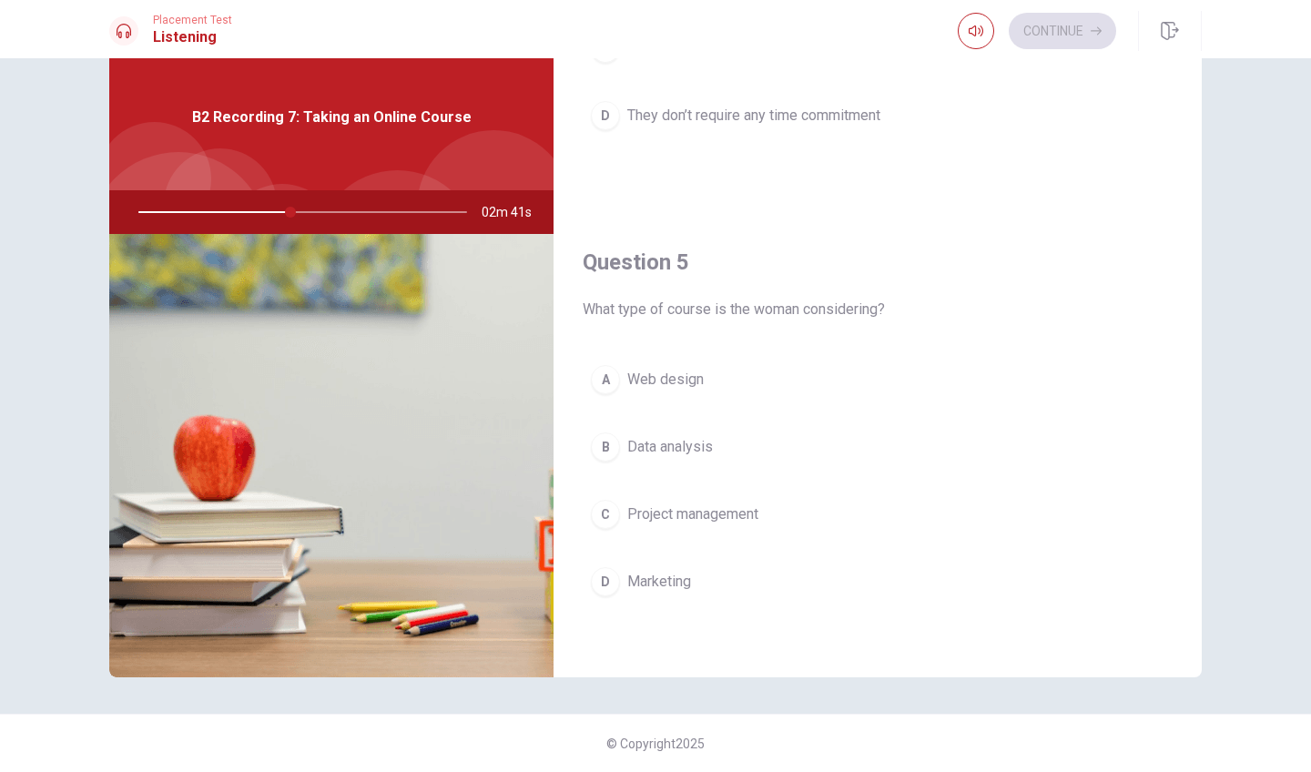
scroll to position [1698, 0]
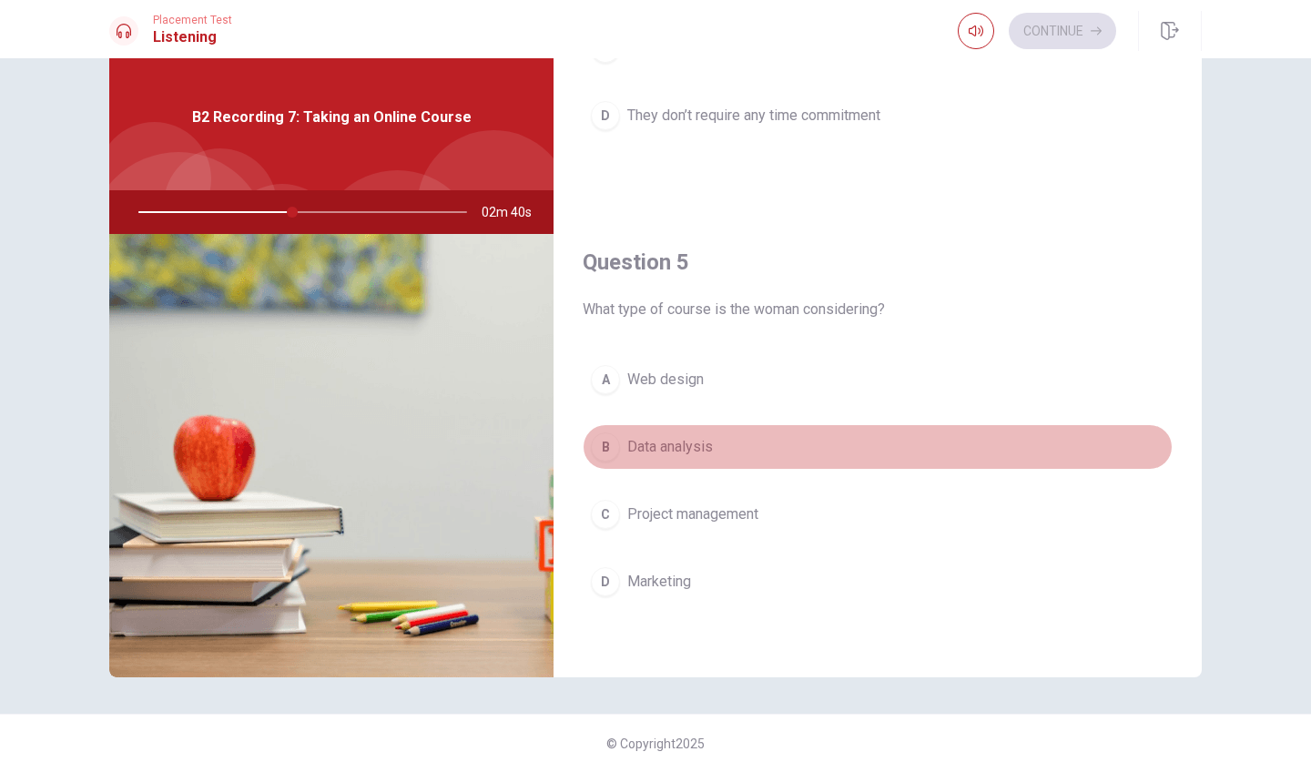
click at [614, 449] on div "B" at bounding box center [605, 446] width 29 height 29
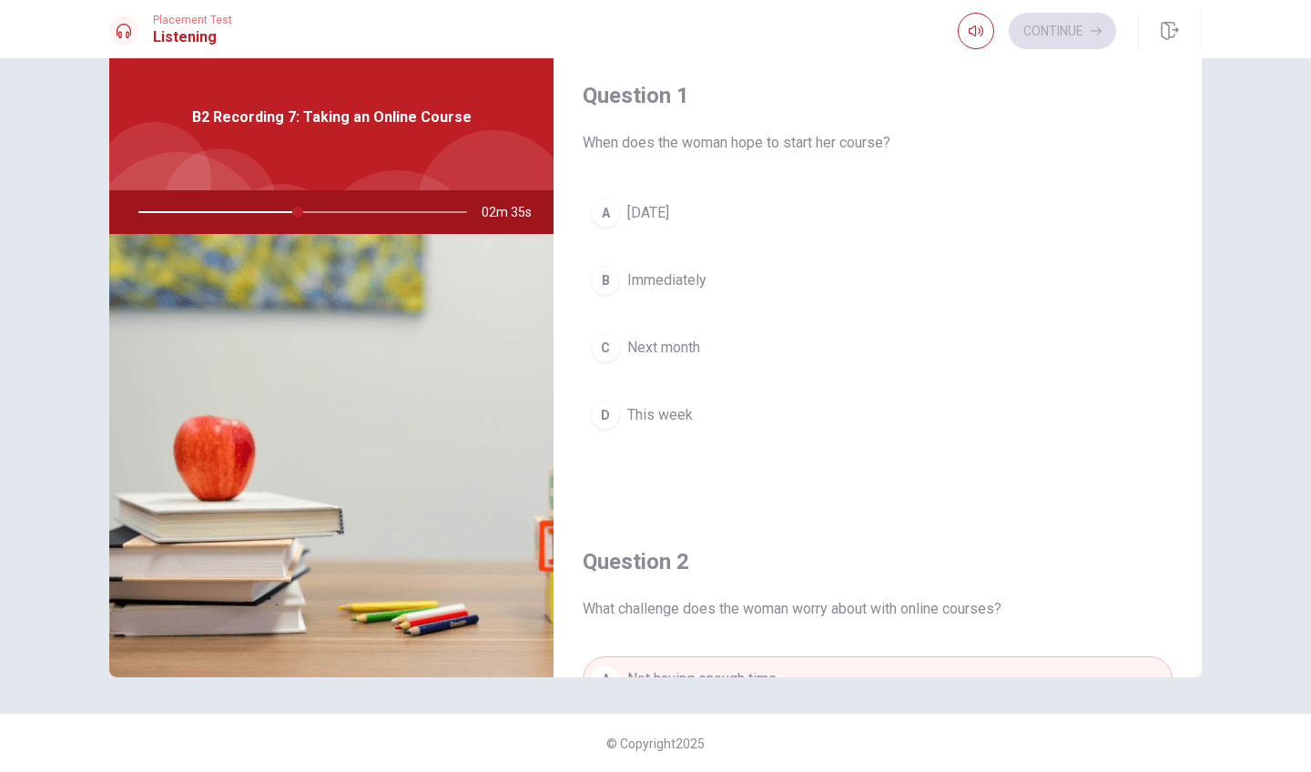
scroll to position [0, 0]
click at [654, 275] on span "Immediately" at bounding box center [666, 280] width 79 height 22
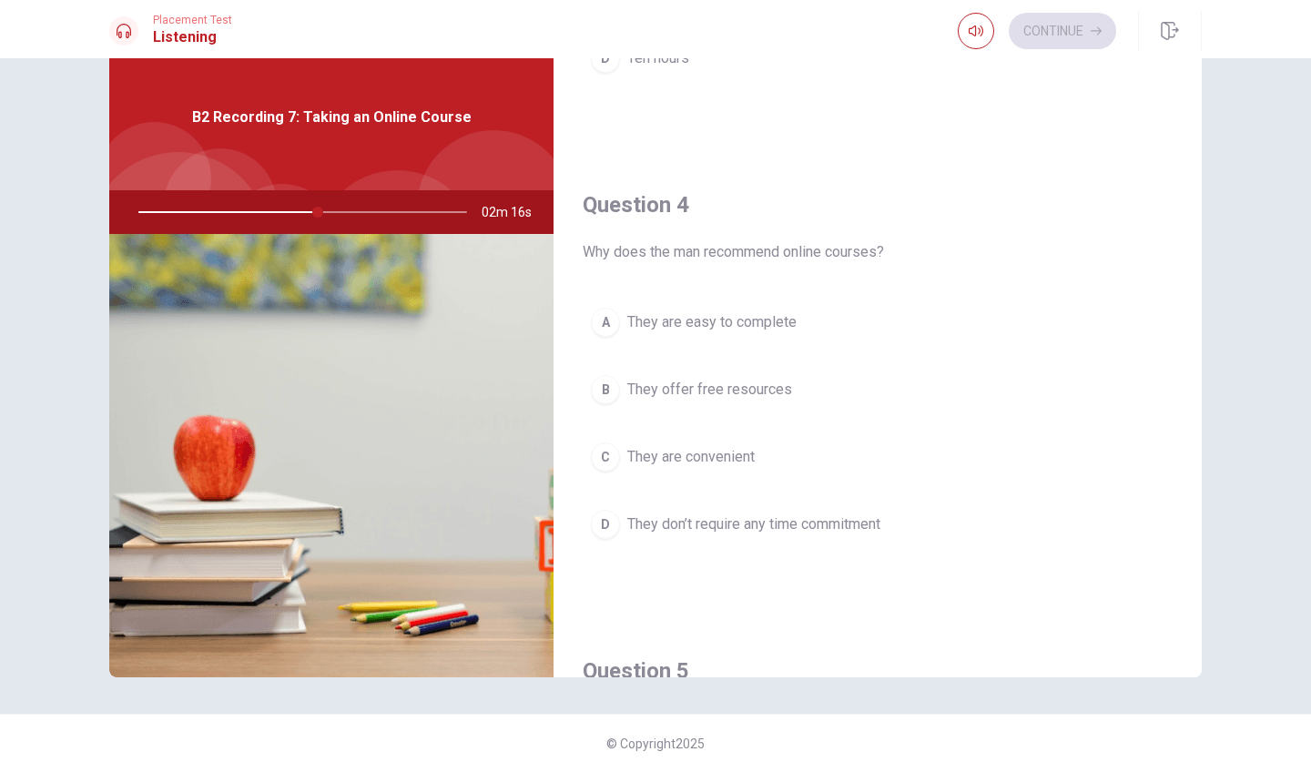
scroll to position [1294, 0]
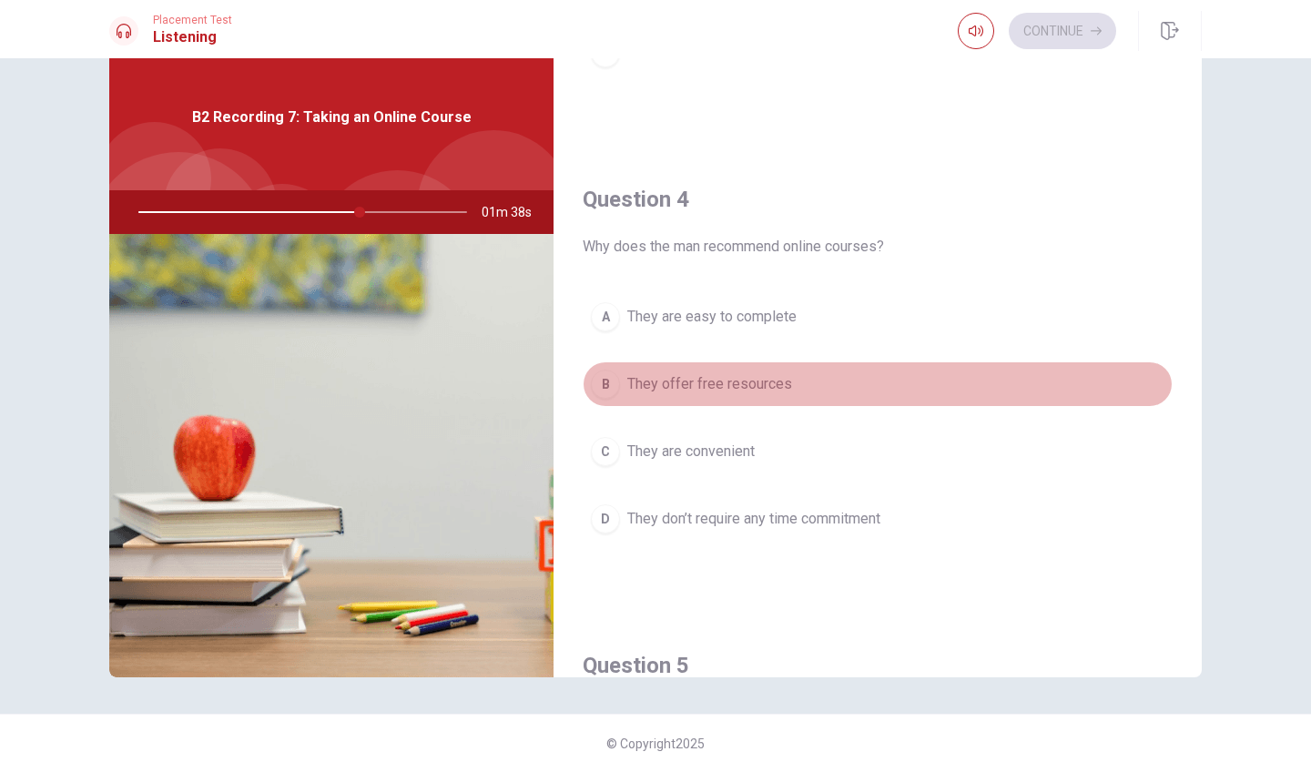
click at [643, 391] on span "They offer free resources" at bounding box center [709, 384] width 165 height 22
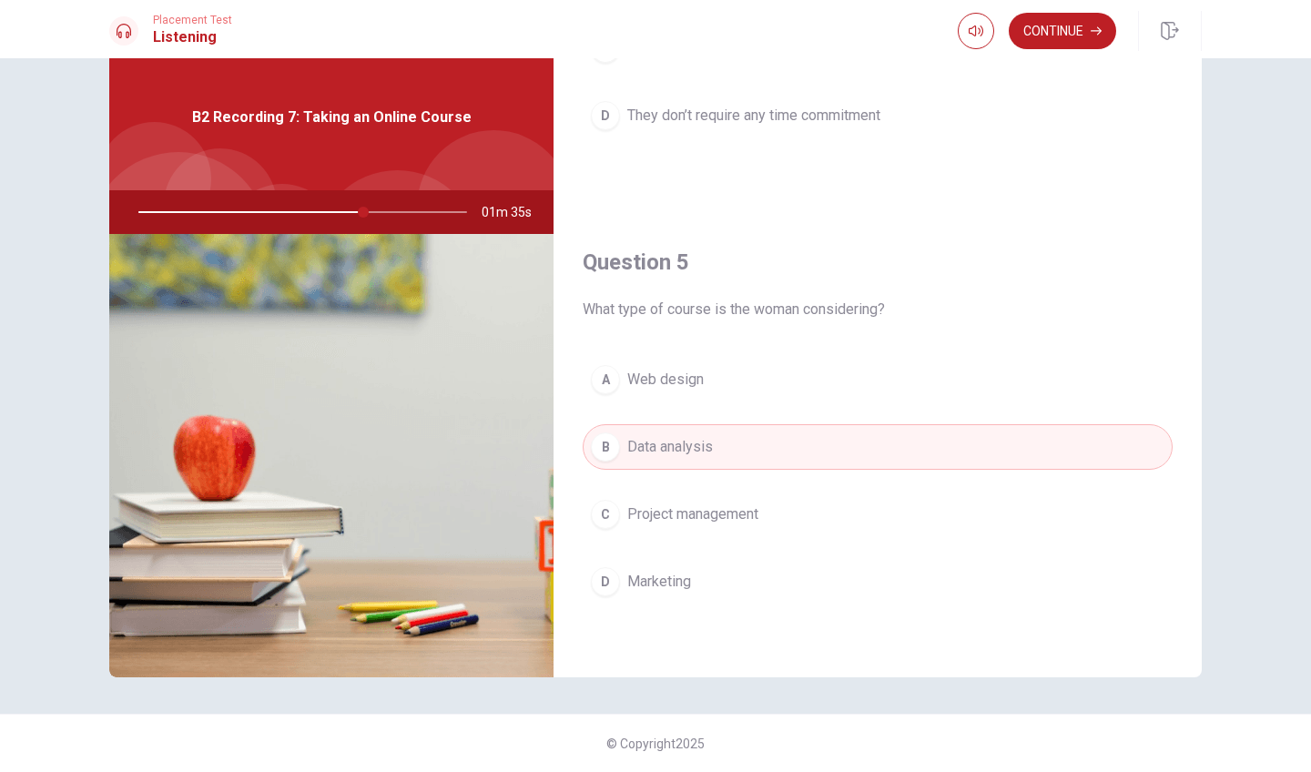
scroll to position [1698, 0]
click at [1059, 25] on button "Continue" at bounding box center [1062, 31] width 107 height 36
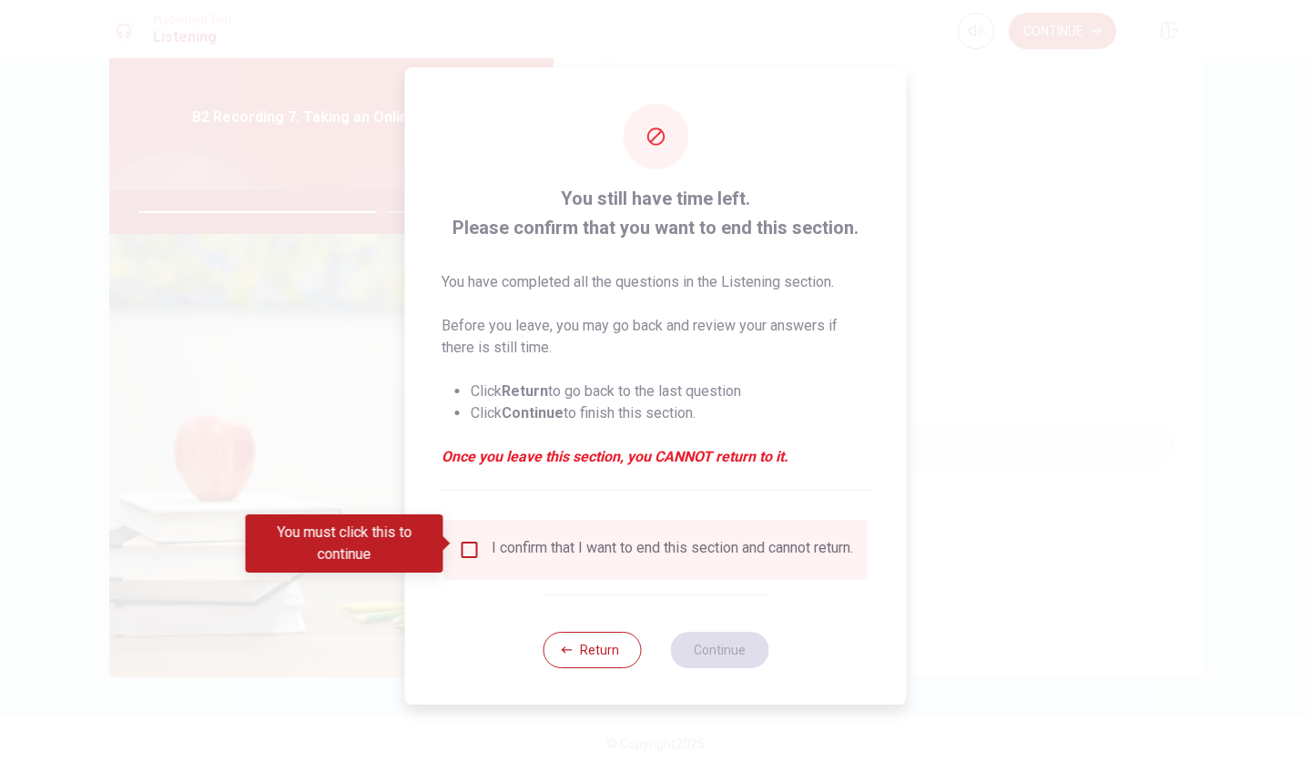
click at [474, 539] on input "You must click this to continue" at bounding box center [470, 550] width 22 height 22
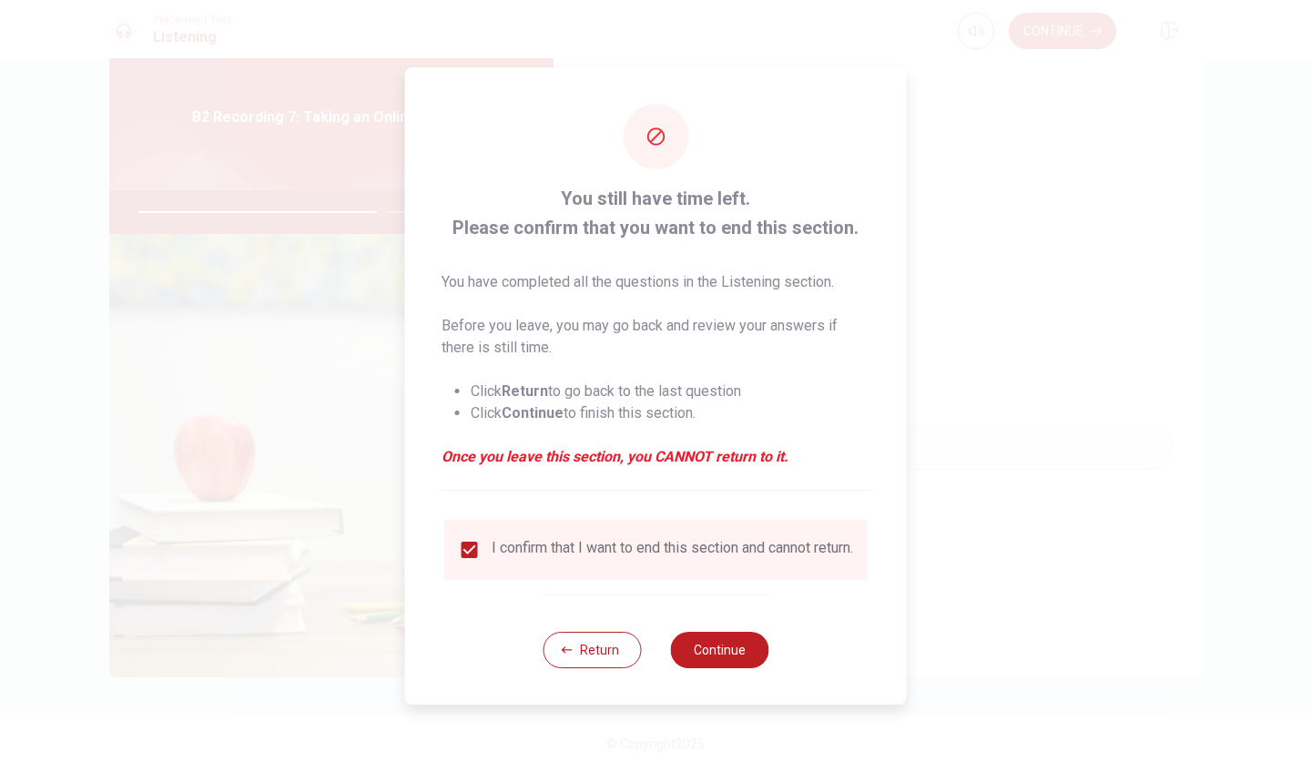
click at [726, 644] on div "Return Continue" at bounding box center [656, 649] width 226 height 110
click at [736, 644] on button "Continue" at bounding box center [719, 650] width 98 height 36
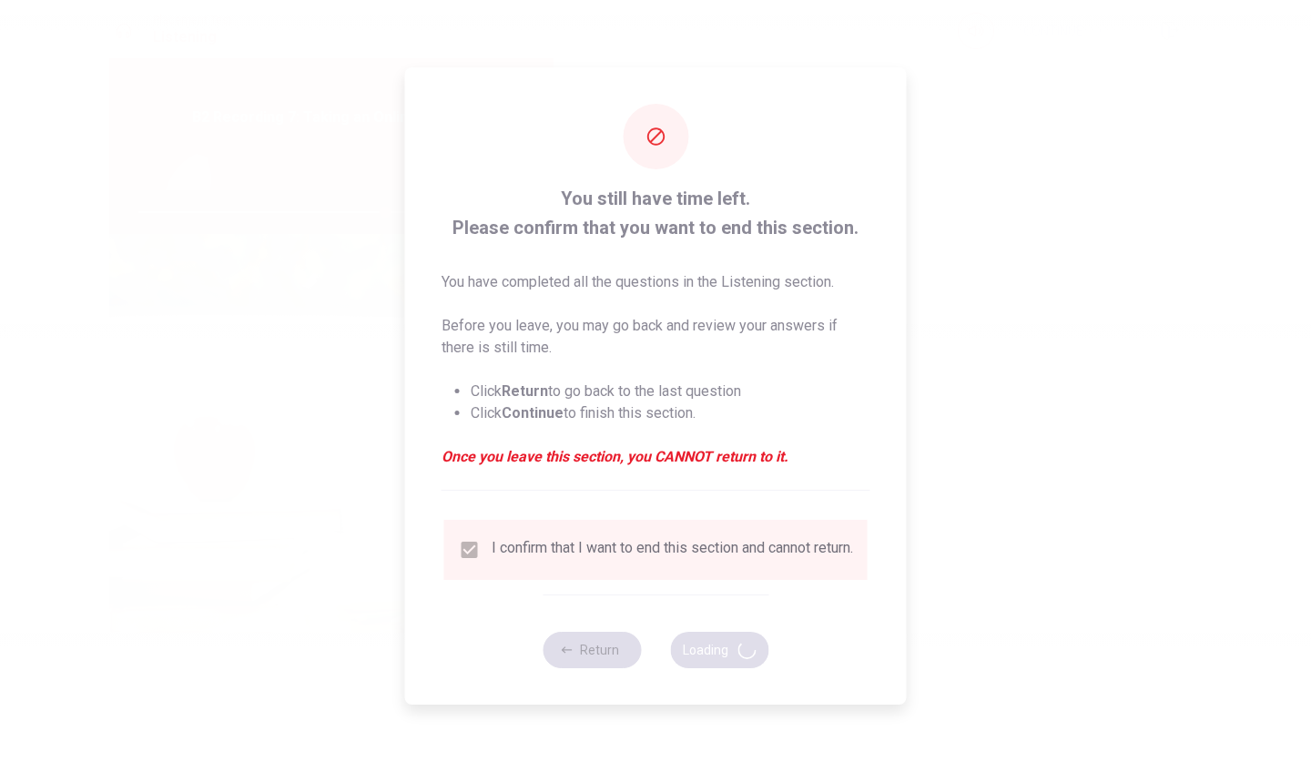
type input "75"
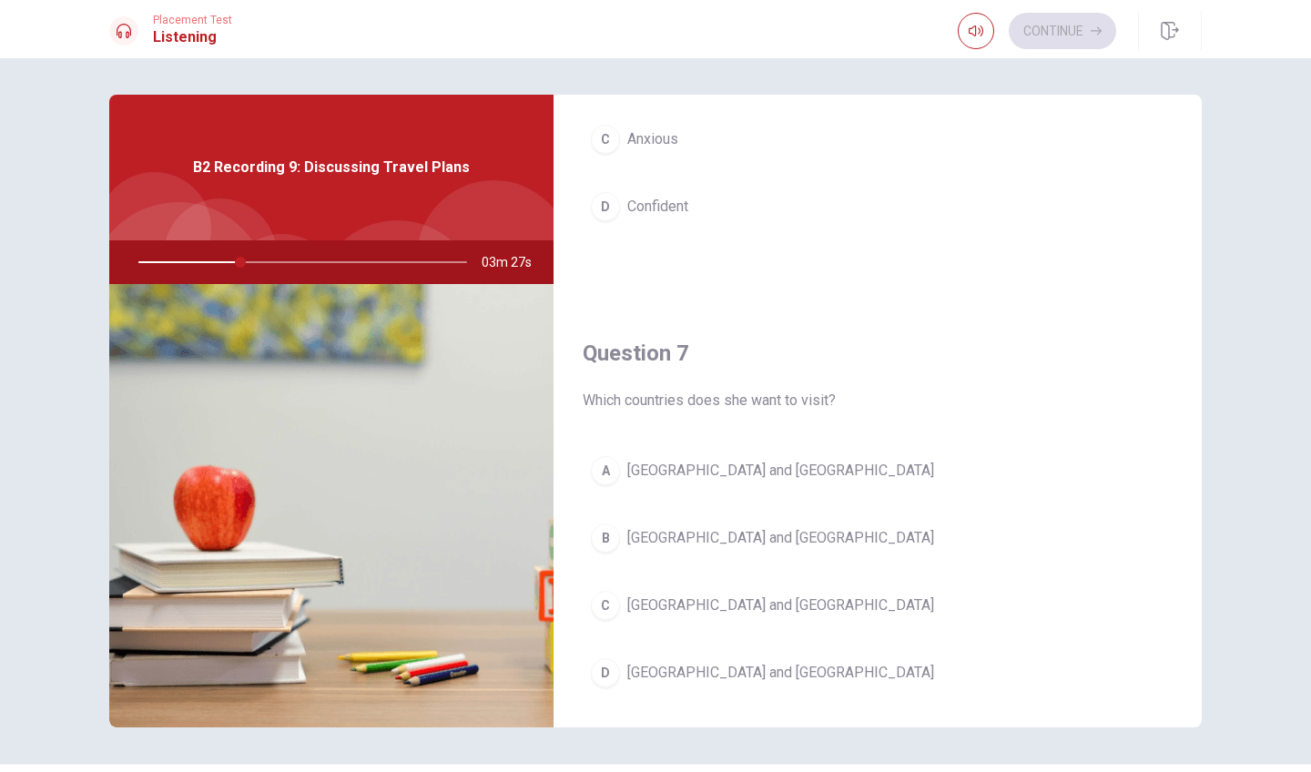
scroll to position [335, 0]
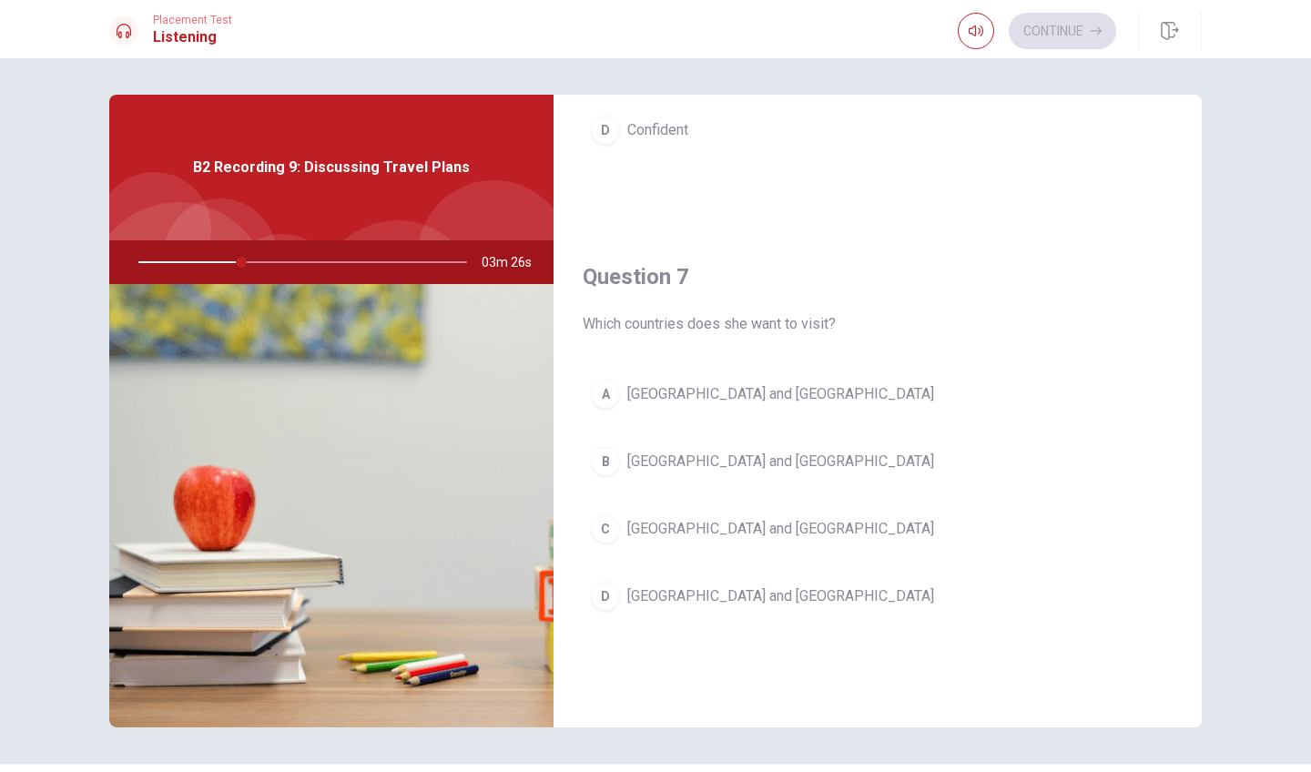
click at [622, 597] on button "D [GEOGRAPHIC_DATA] and [GEOGRAPHIC_DATA]" at bounding box center [878, 597] width 590 height 46
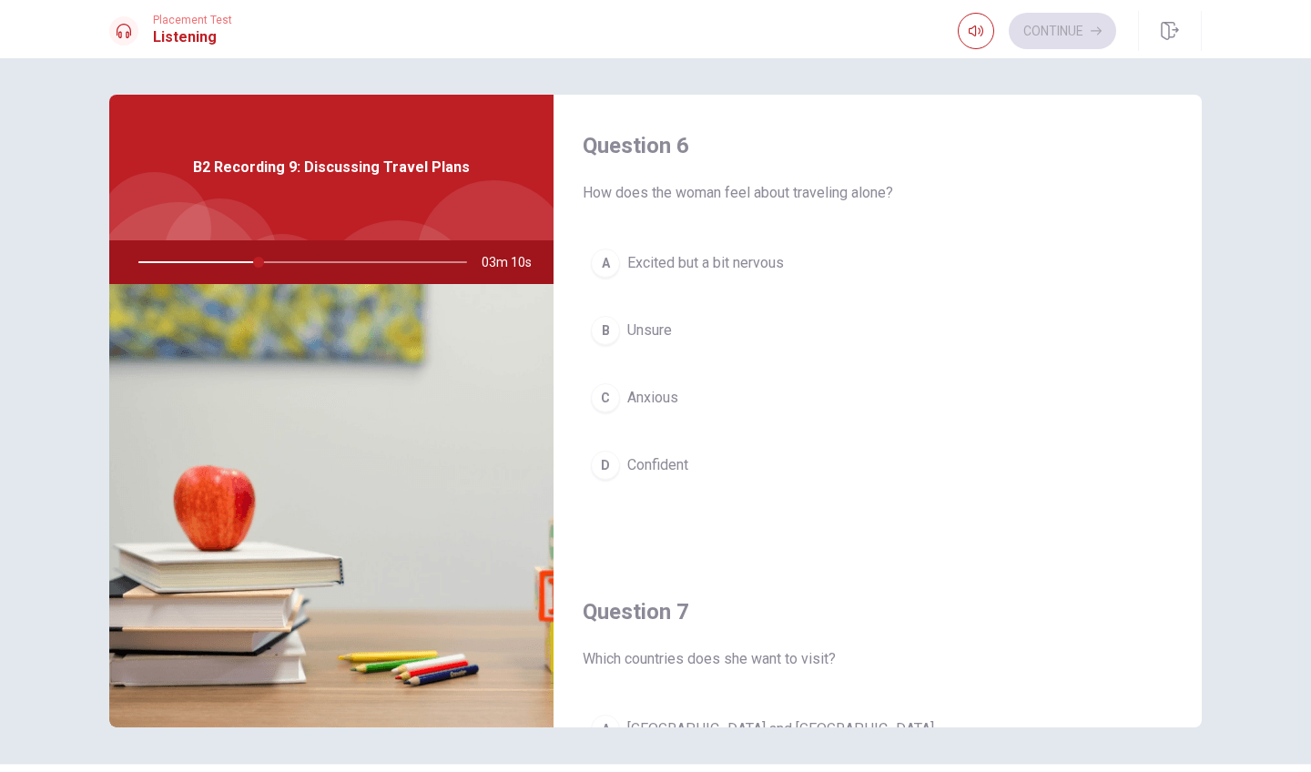
scroll to position [0, 0]
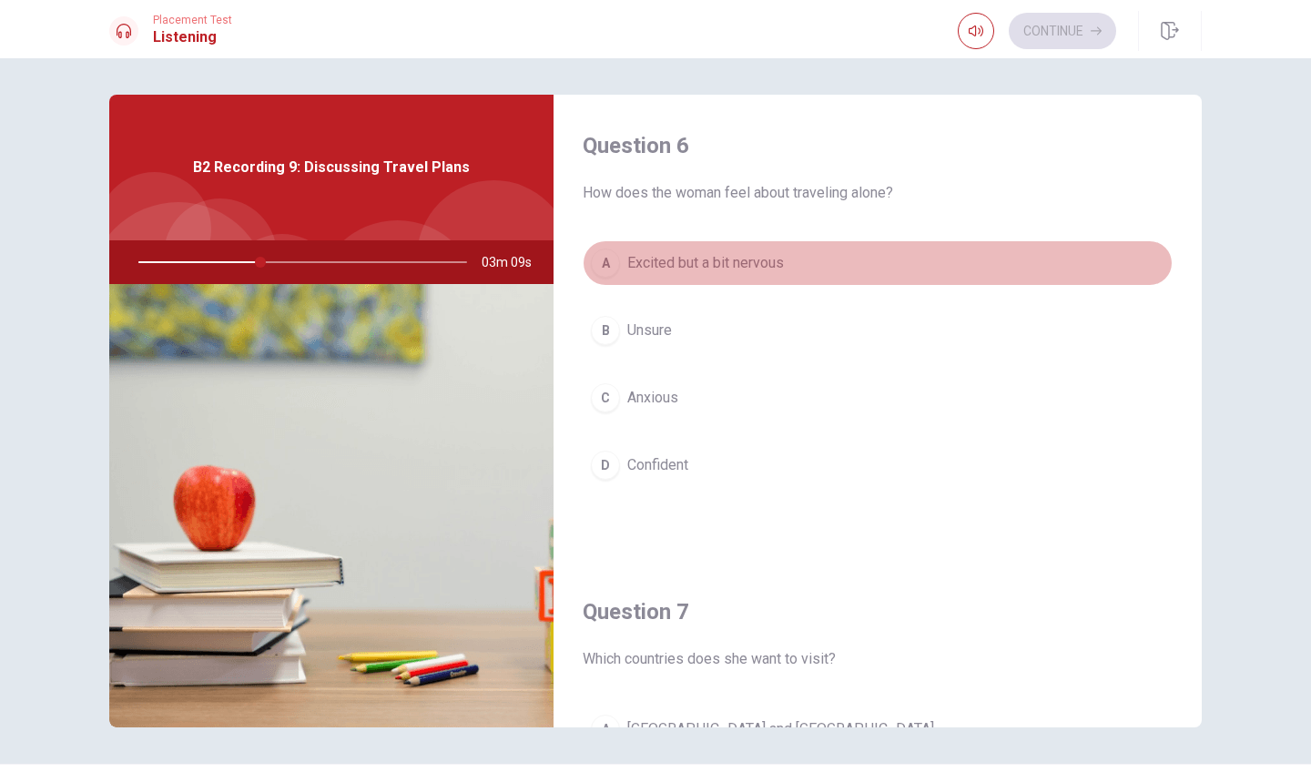
click at [705, 250] on button "A Excited but a bit nervous" at bounding box center [878, 263] width 590 height 46
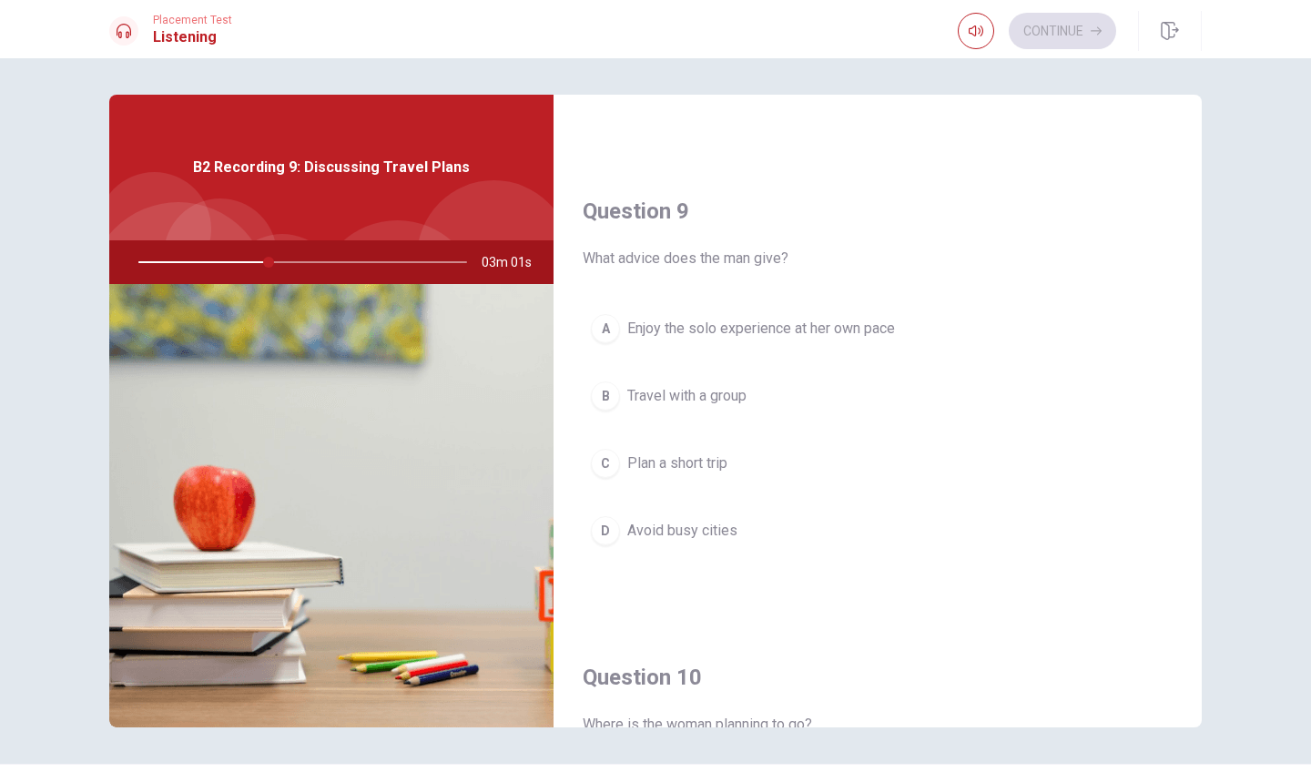
scroll to position [1334, 0]
click at [689, 343] on button "A Enjoy the solo experience at her own pace" at bounding box center [878, 328] width 590 height 46
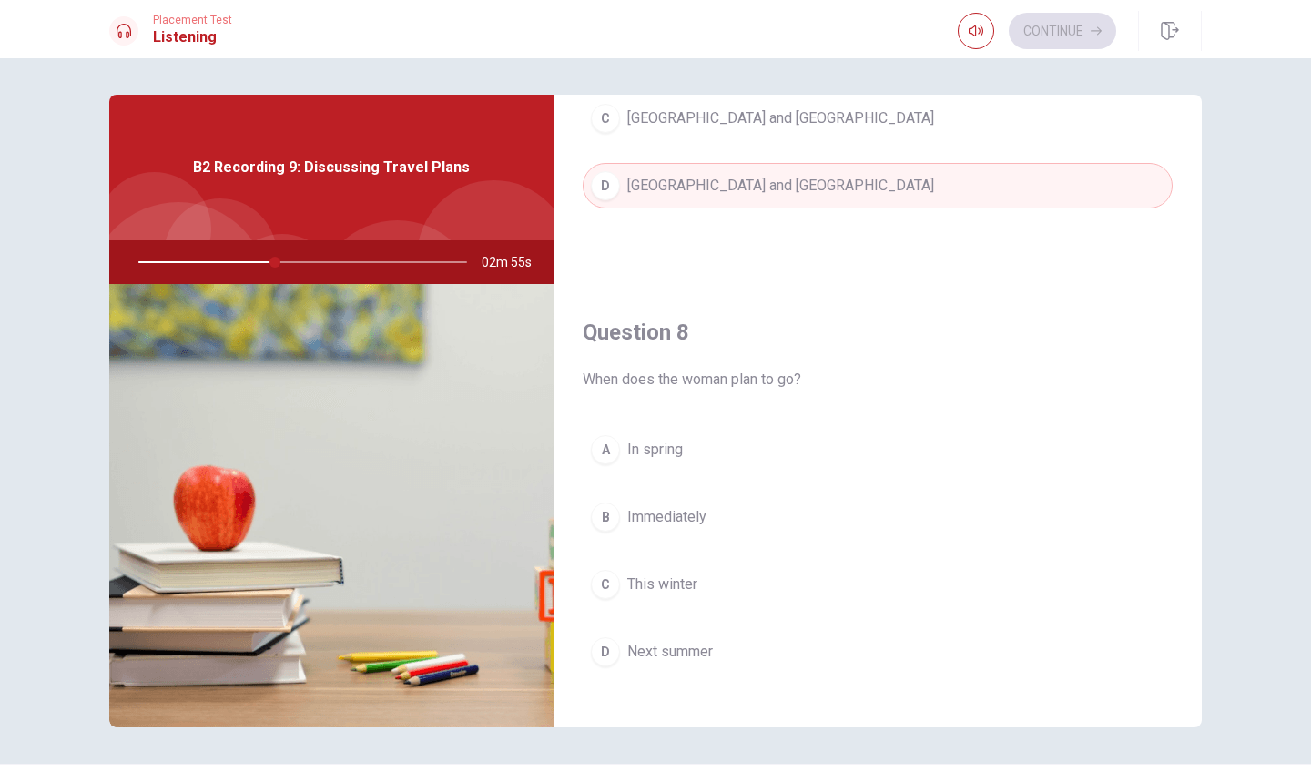
scroll to position [767, 0]
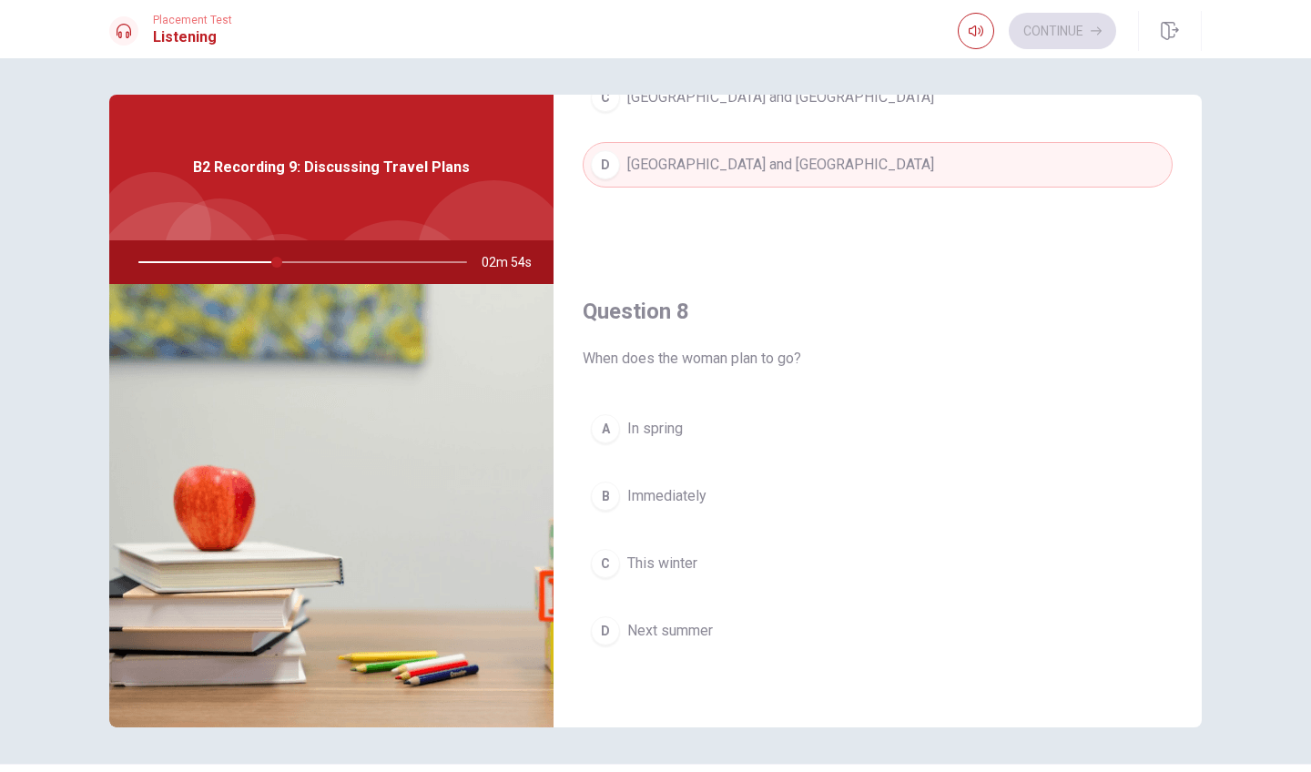
click at [722, 641] on button "D Next summer" at bounding box center [878, 631] width 590 height 46
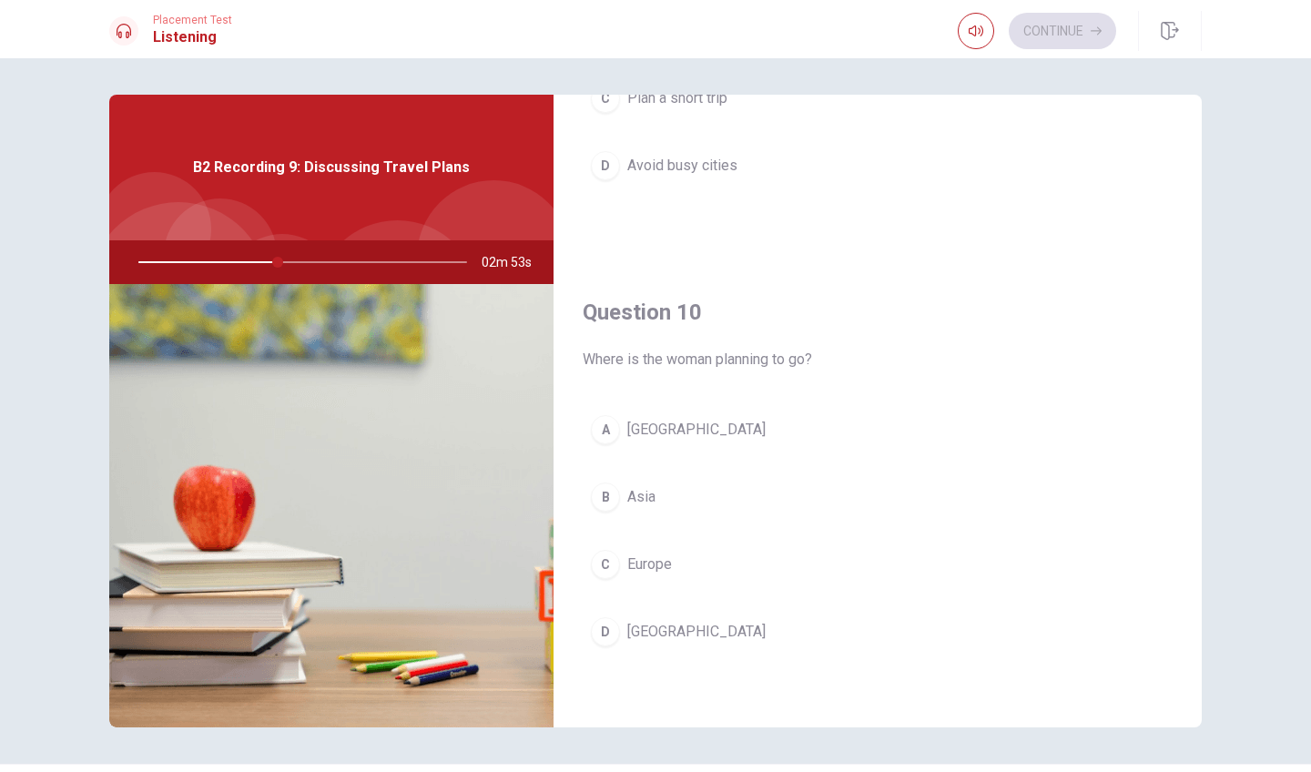
scroll to position [1698, 0]
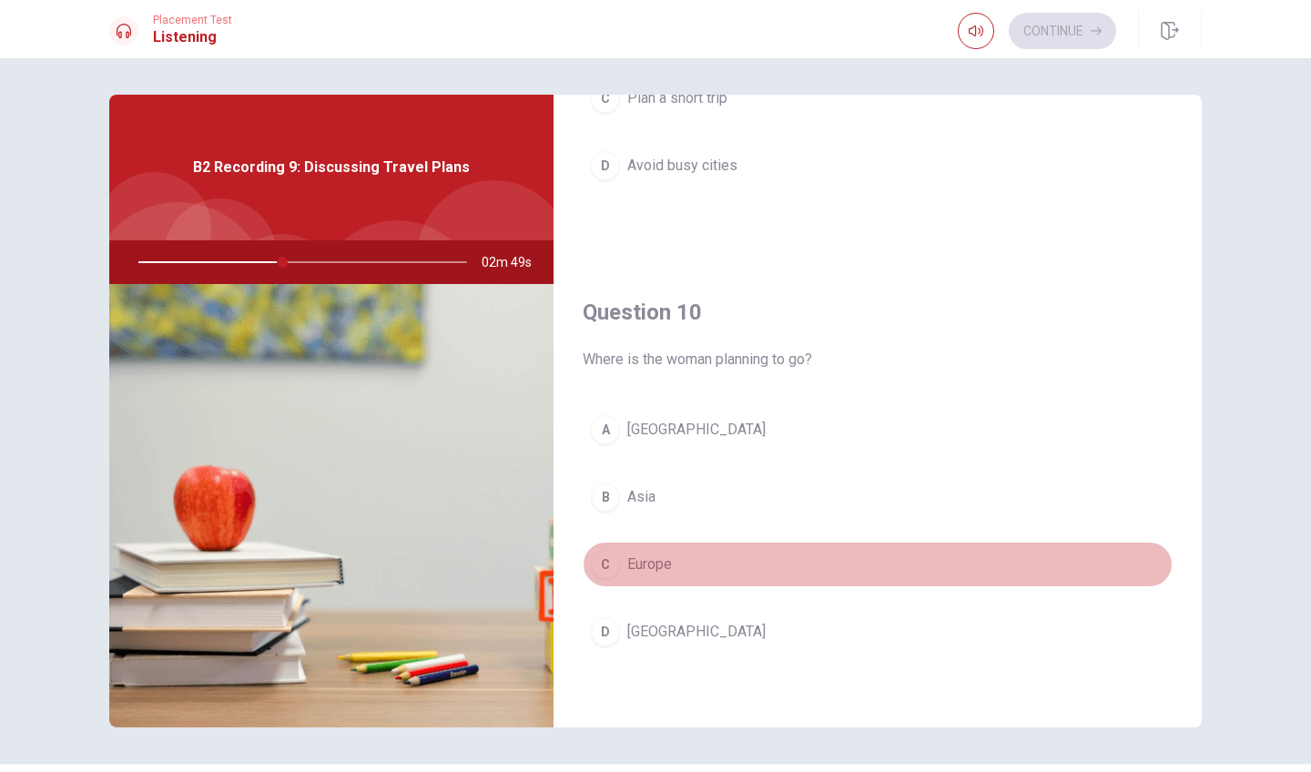
click at [702, 553] on button "C Europe" at bounding box center [878, 565] width 590 height 46
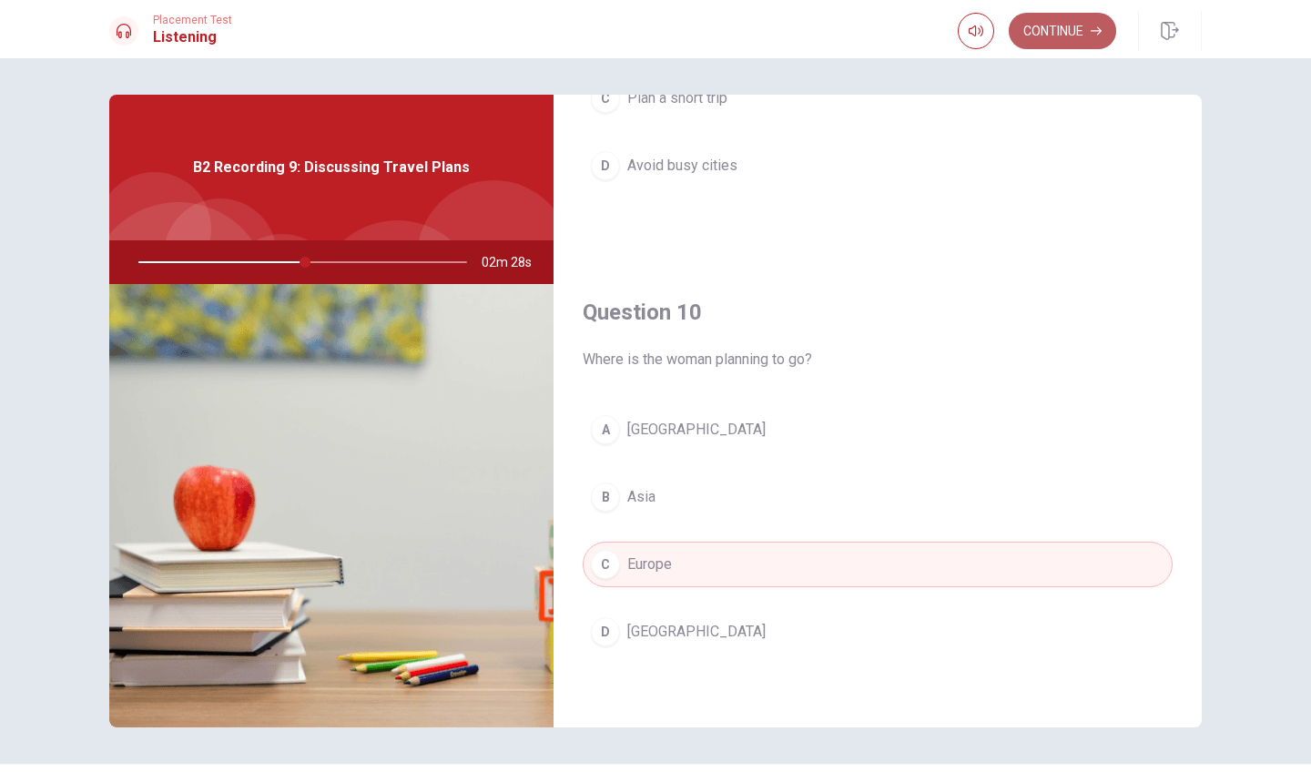
click at [1060, 47] on button "Continue" at bounding box center [1062, 31] width 107 height 36
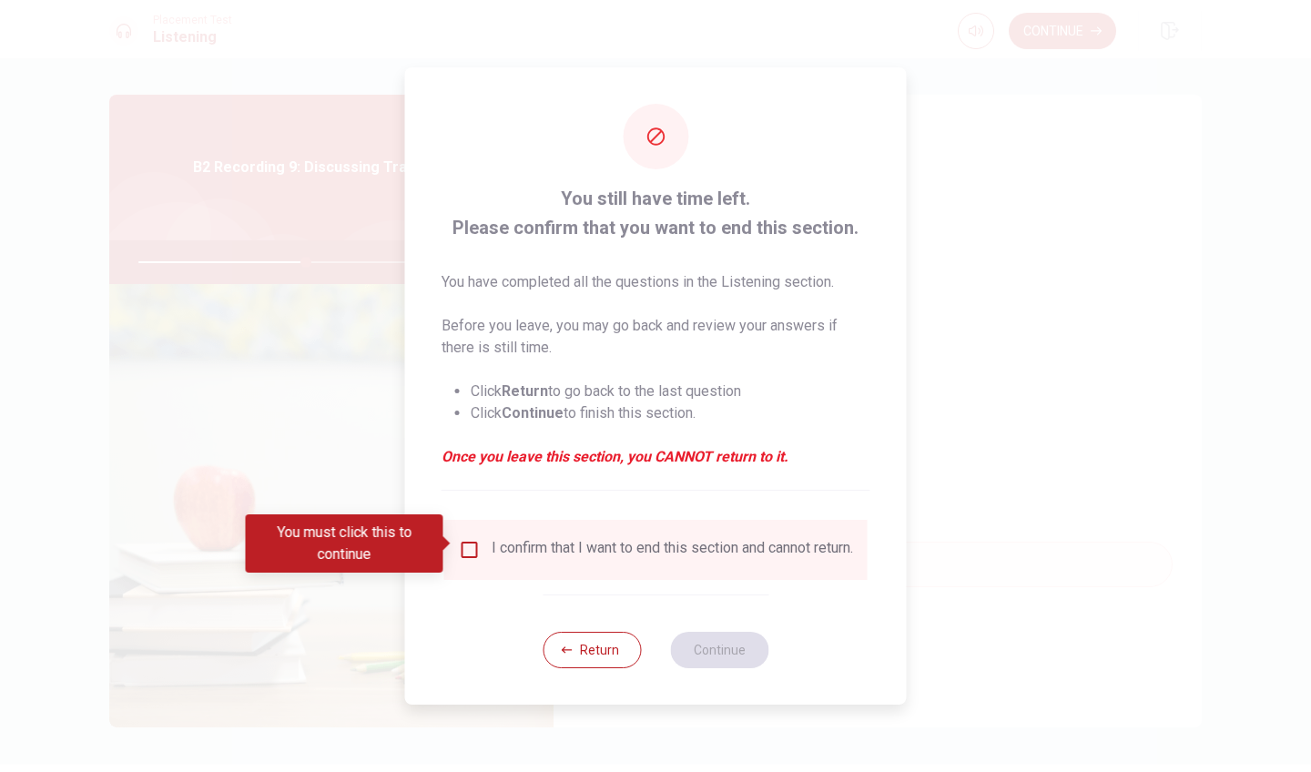
click at [469, 556] on div "I confirm that I want to end this section and cannot return." at bounding box center [656, 550] width 394 height 22
click at [468, 543] on input "You must click this to continue" at bounding box center [470, 550] width 22 height 22
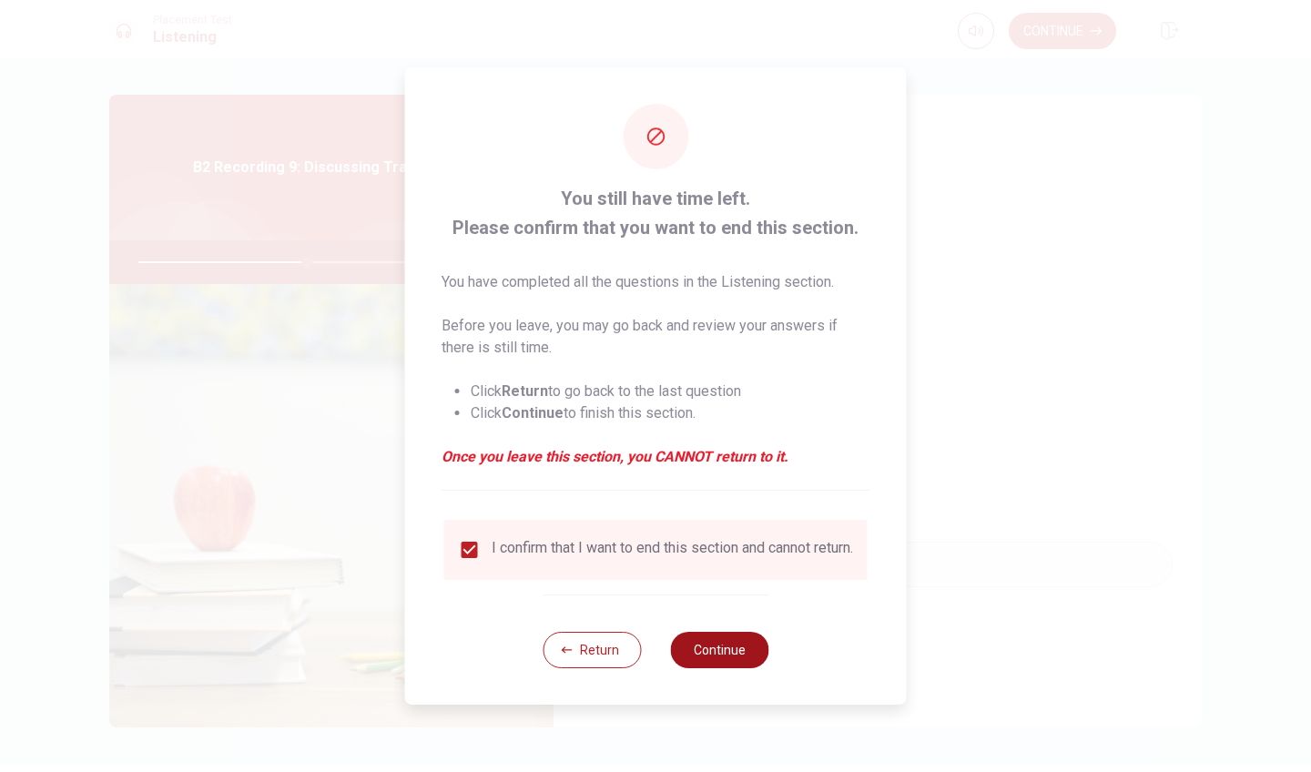
click at [714, 644] on button "Continue" at bounding box center [719, 650] width 98 height 36
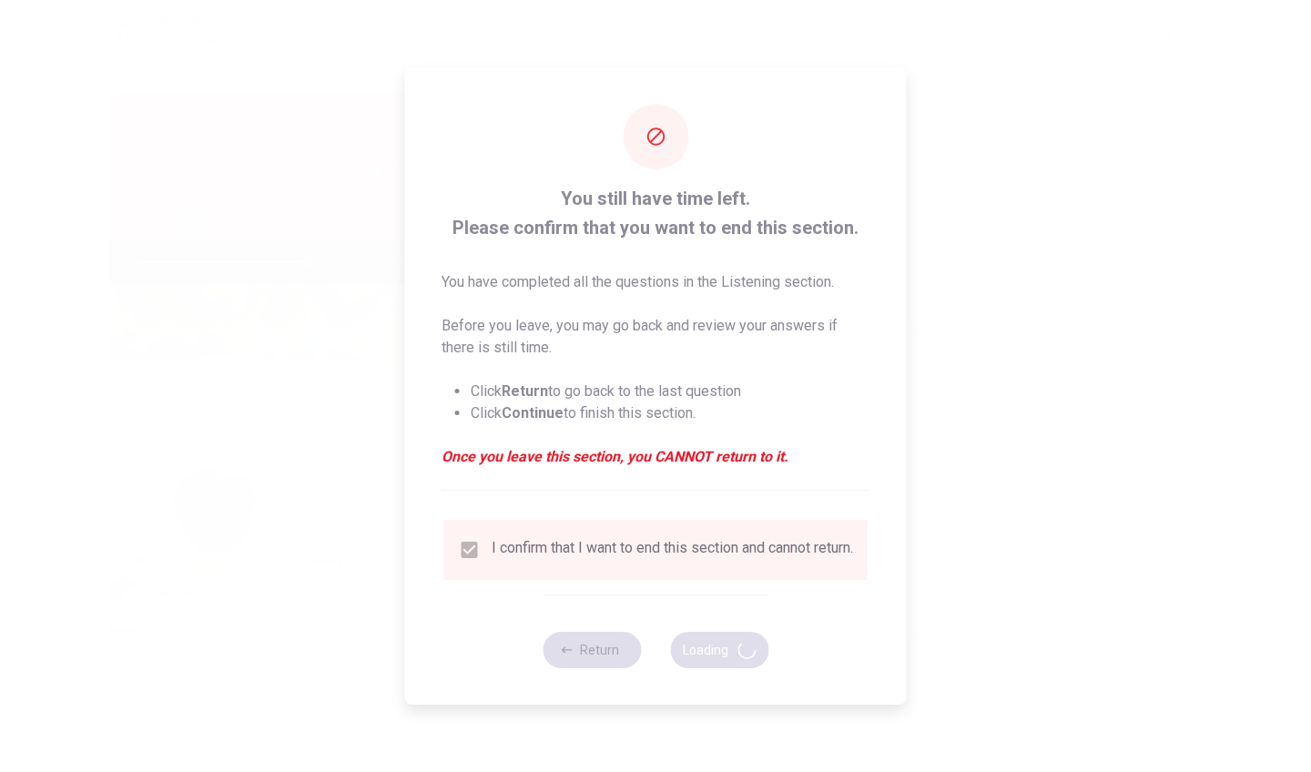
type input "52"
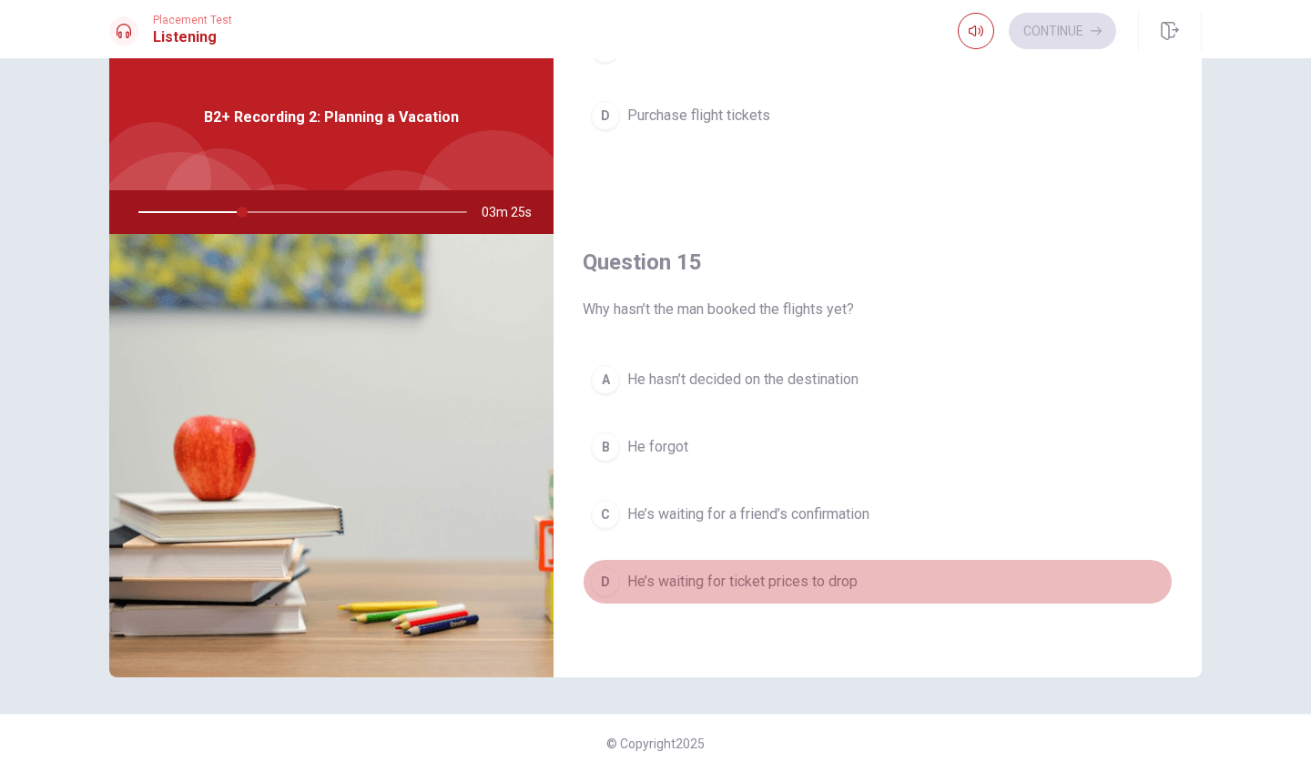
click at [834, 585] on span "He’s waiting for ticket prices to drop" at bounding box center [742, 582] width 230 height 22
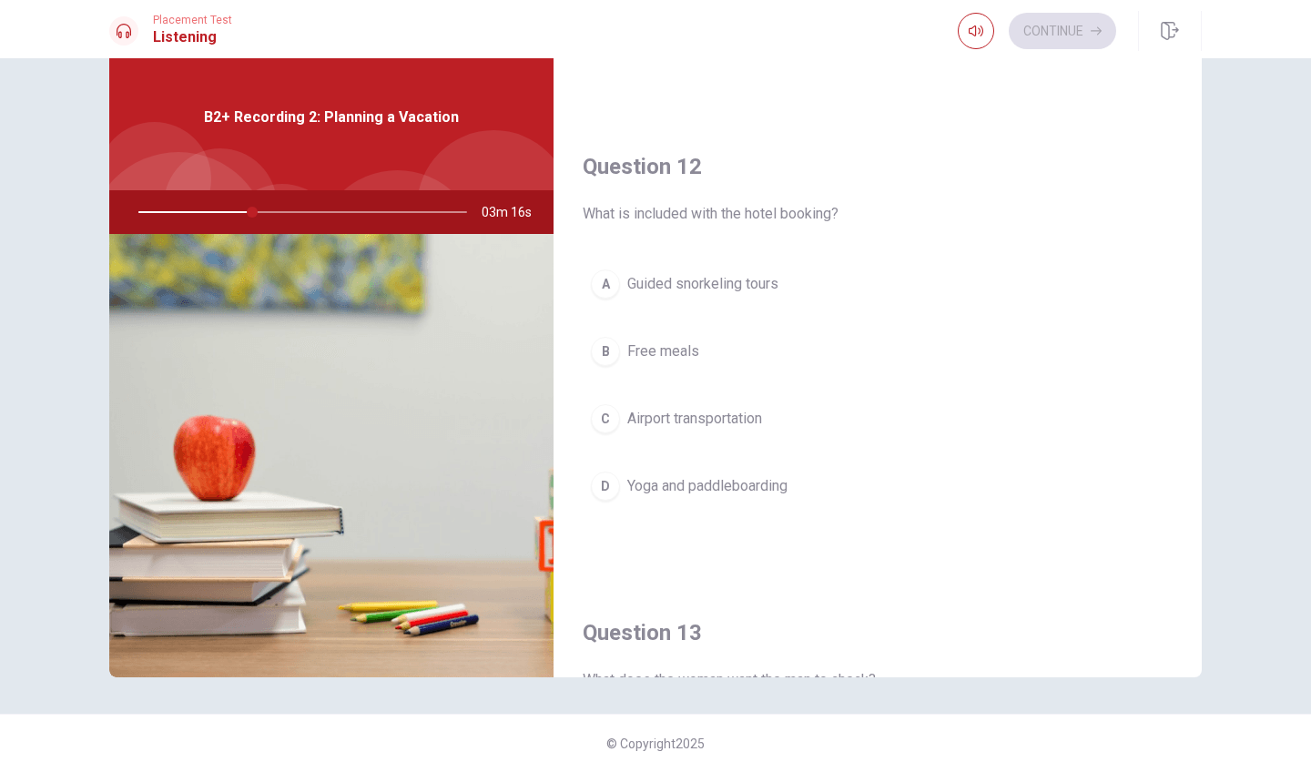
scroll to position [392, 0]
click at [837, 479] on button "D Yoga and paddleboarding" at bounding box center [878, 489] width 590 height 46
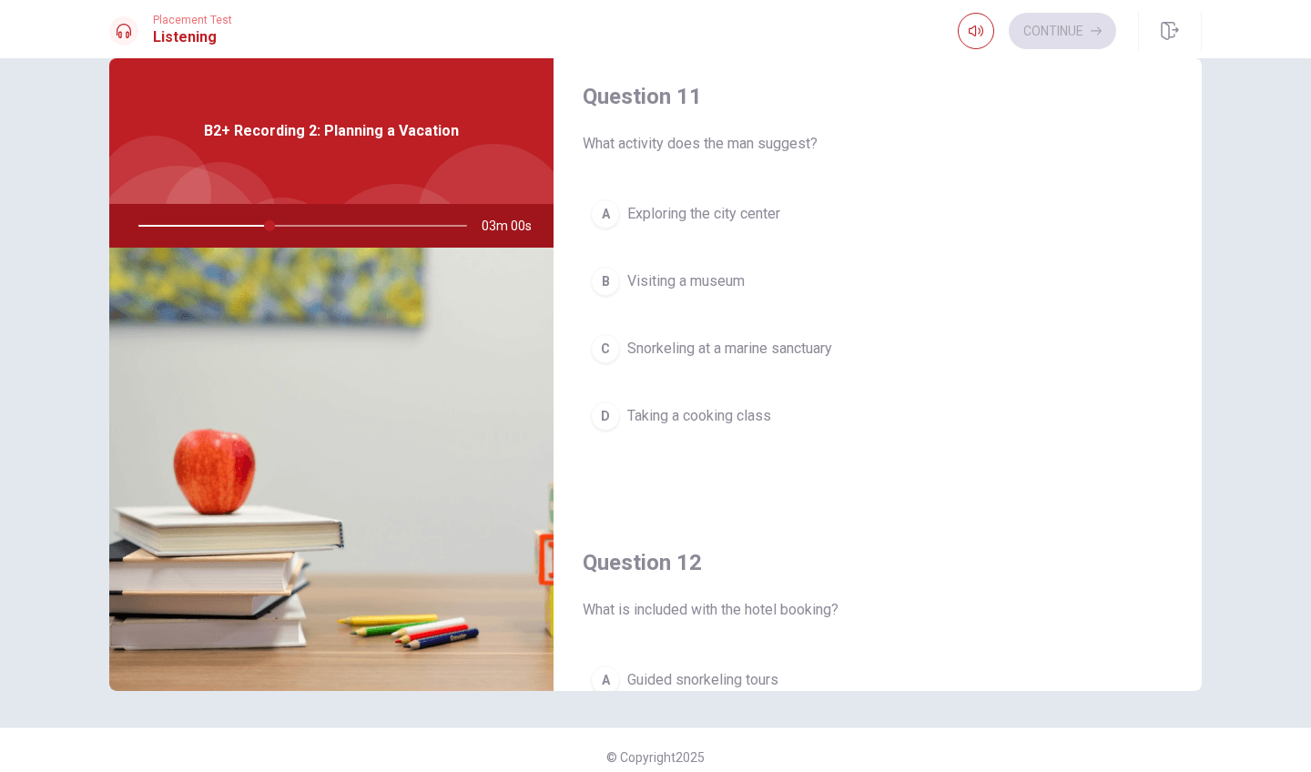
scroll to position [11, 0]
click at [832, 359] on span "Snorkeling at a marine sanctuary" at bounding box center [729, 351] width 205 height 22
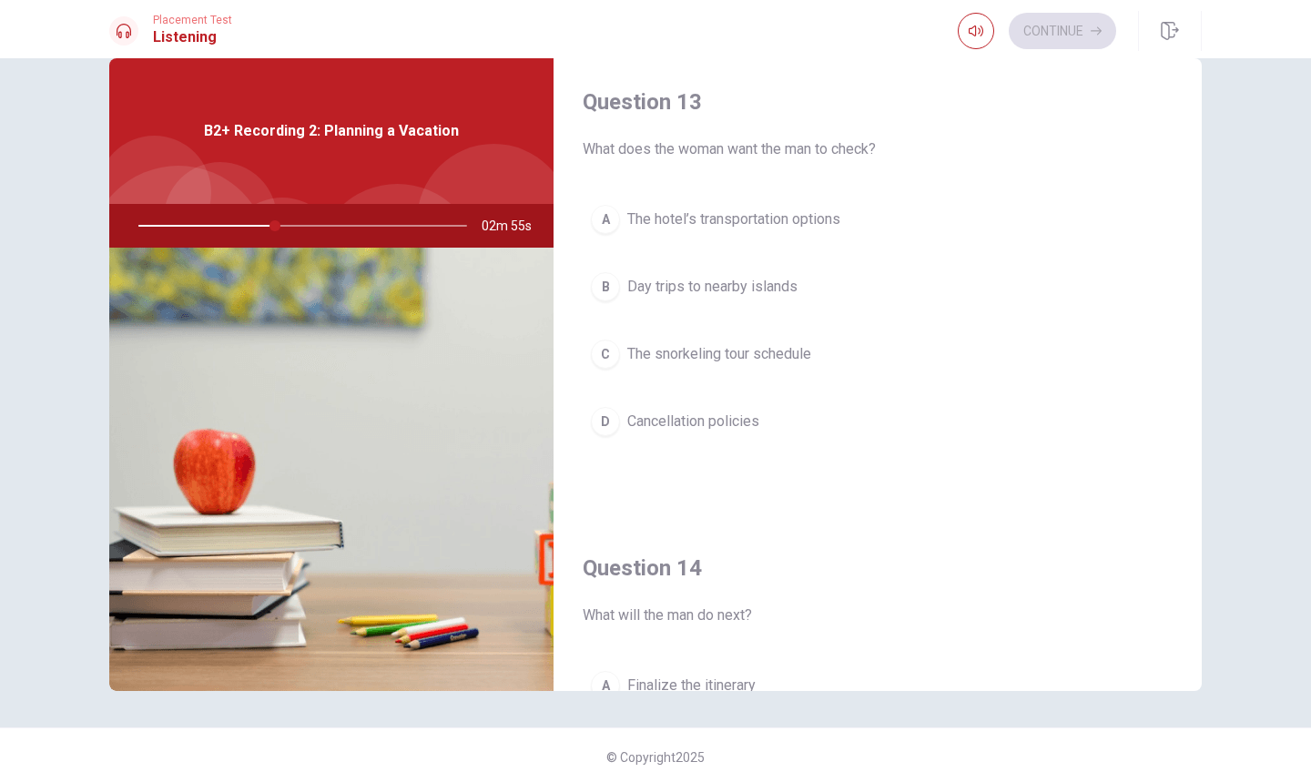
scroll to position [938, 0]
click at [840, 231] on span "The hotel’s transportation options" at bounding box center [733, 221] width 213 height 22
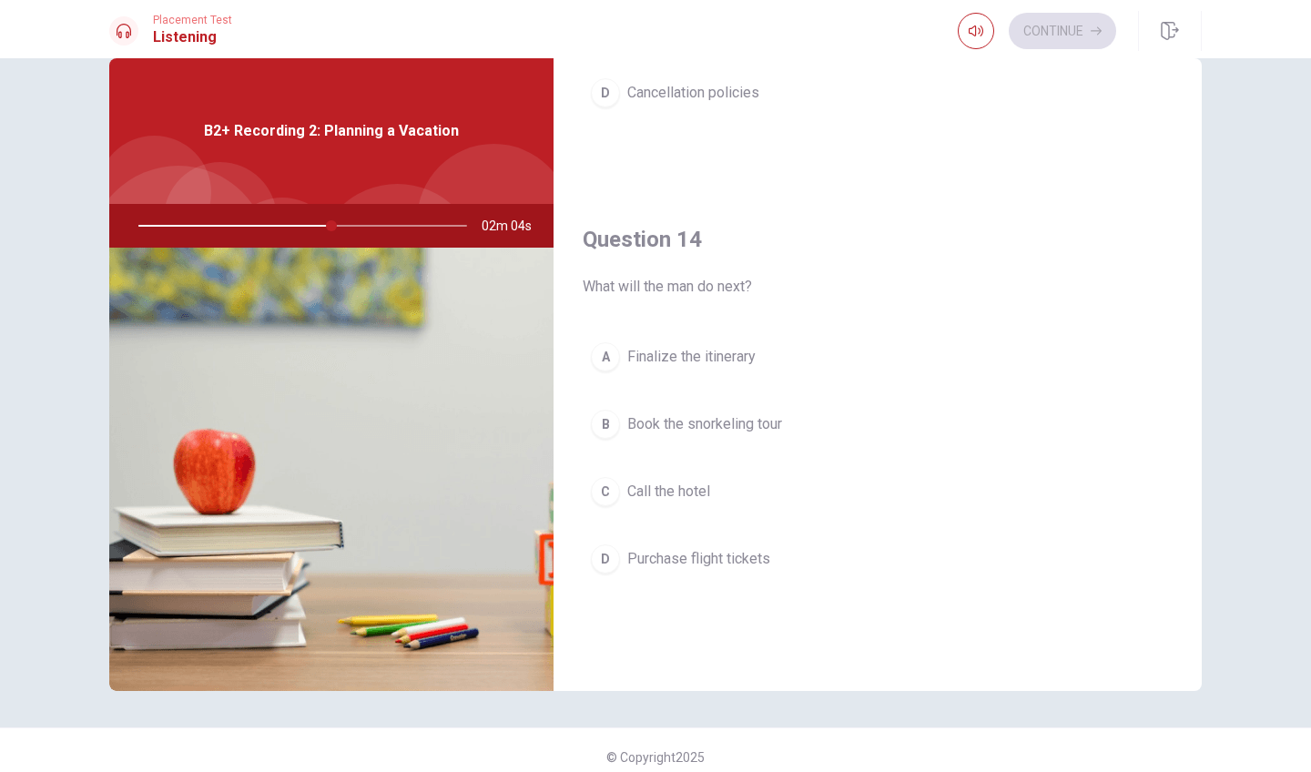
scroll to position [1277, 0]
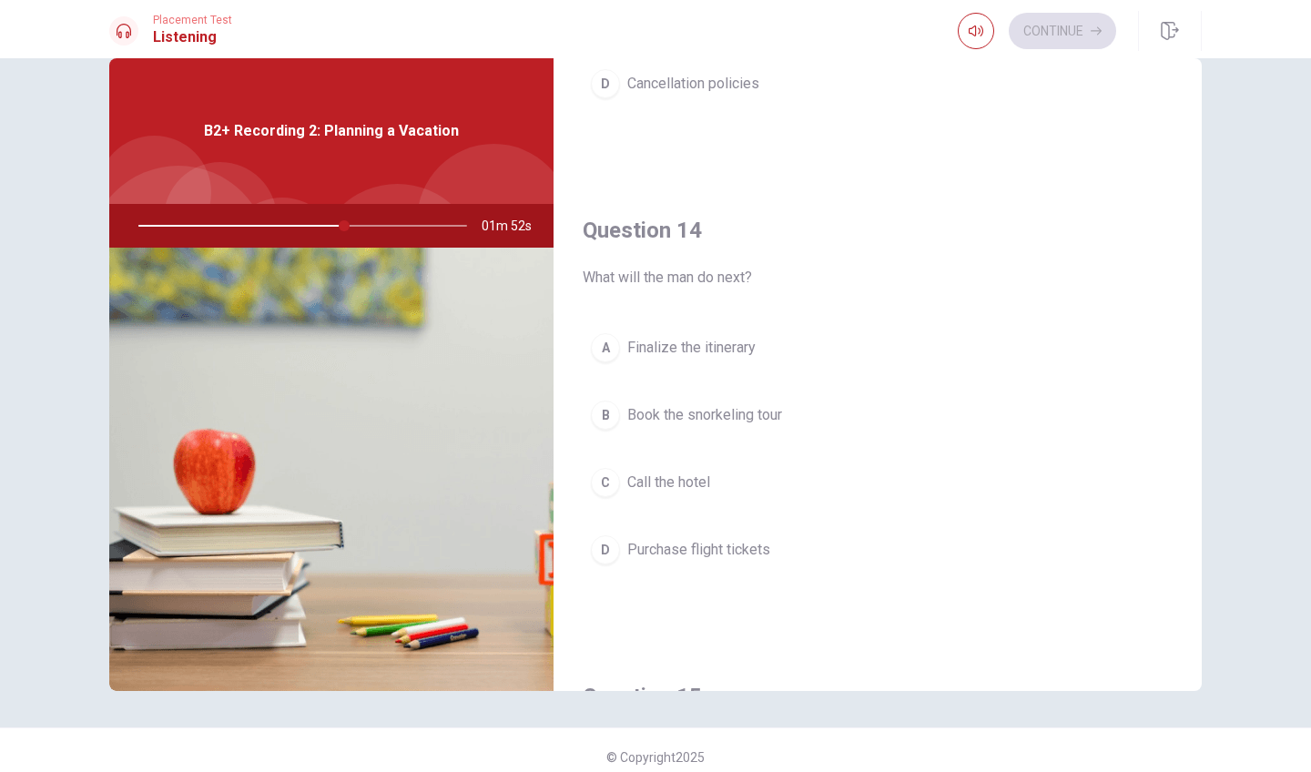
click at [681, 494] on button "C Call the hotel" at bounding box center [878, 483] width 590 height 46
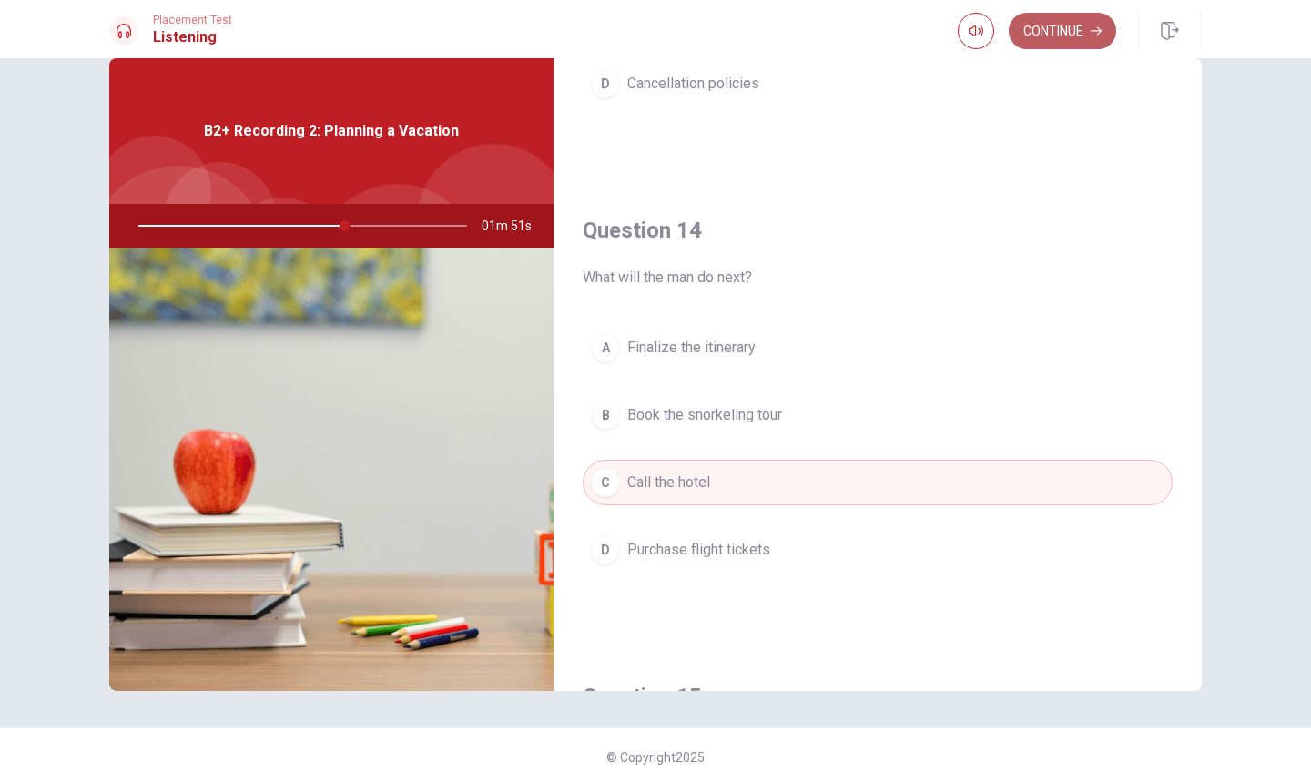
click at [1072, 28] on button "Continue" at bounding box center [1062, 31] width 107 height 36
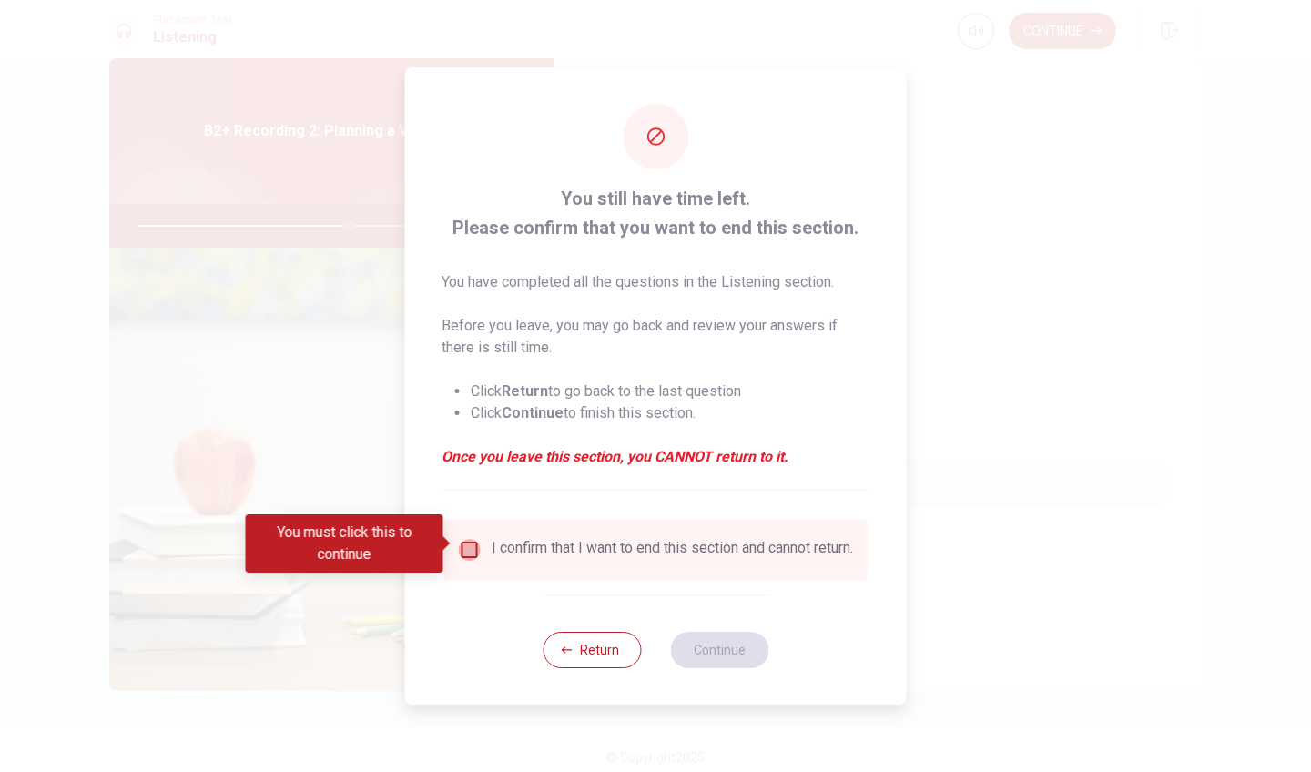
click at [474, 540] on input "You must click this to continue" at bounding box center [470, 550] width 22 height 22
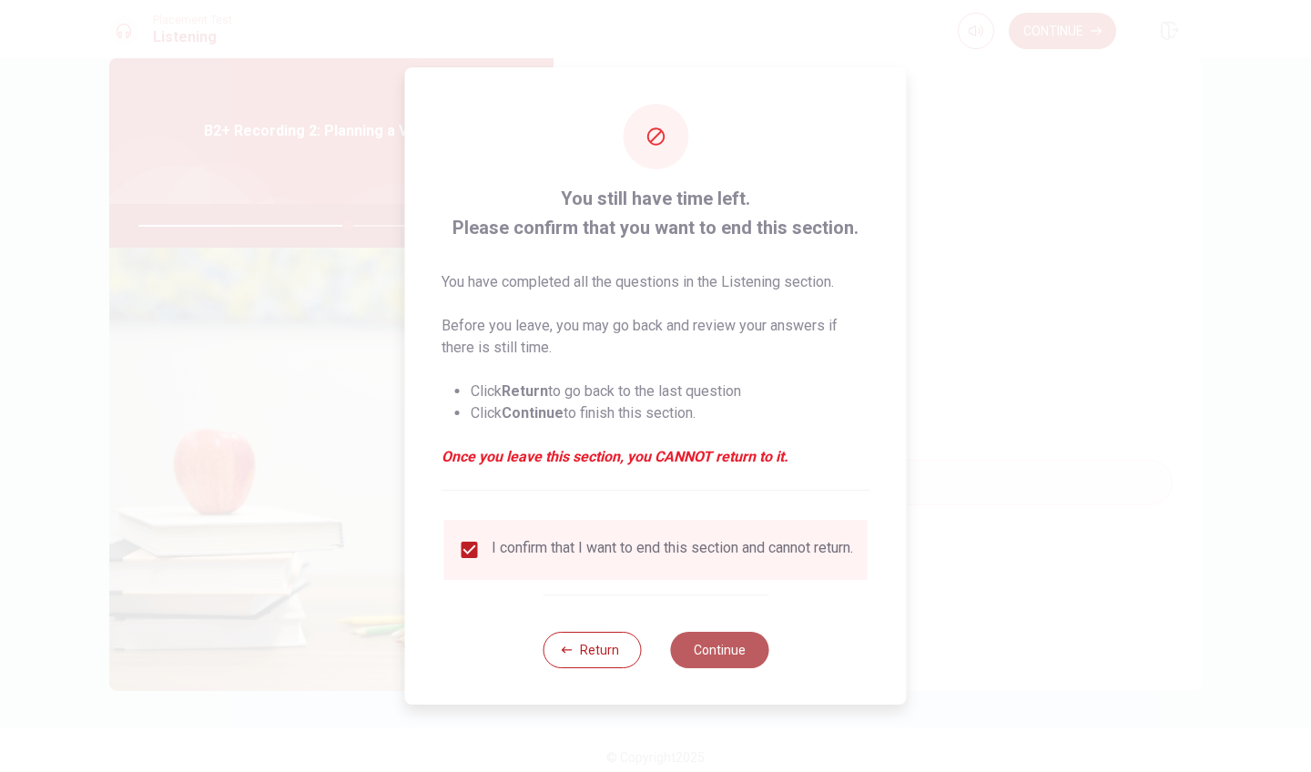
click at [696, 640] on button "Continue" at bounding box center [719, 650] width 98 height 36
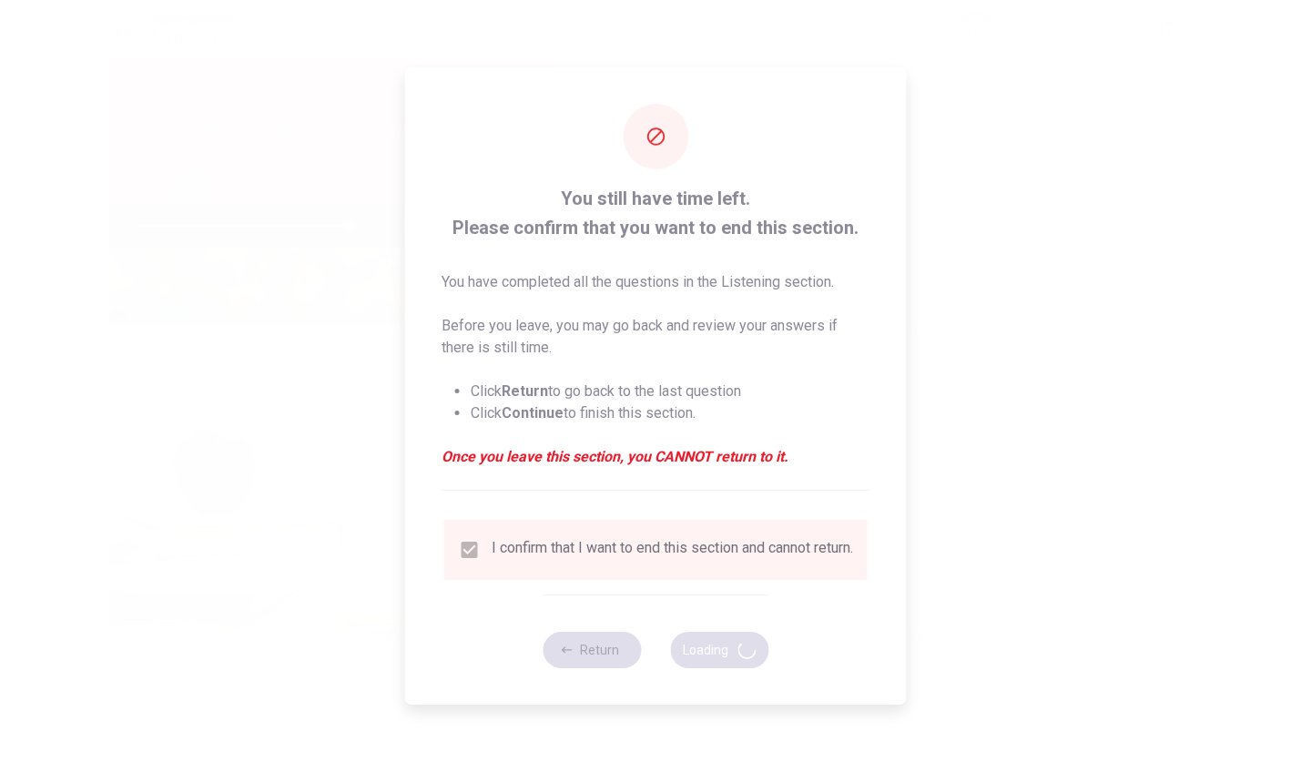
type input "64"
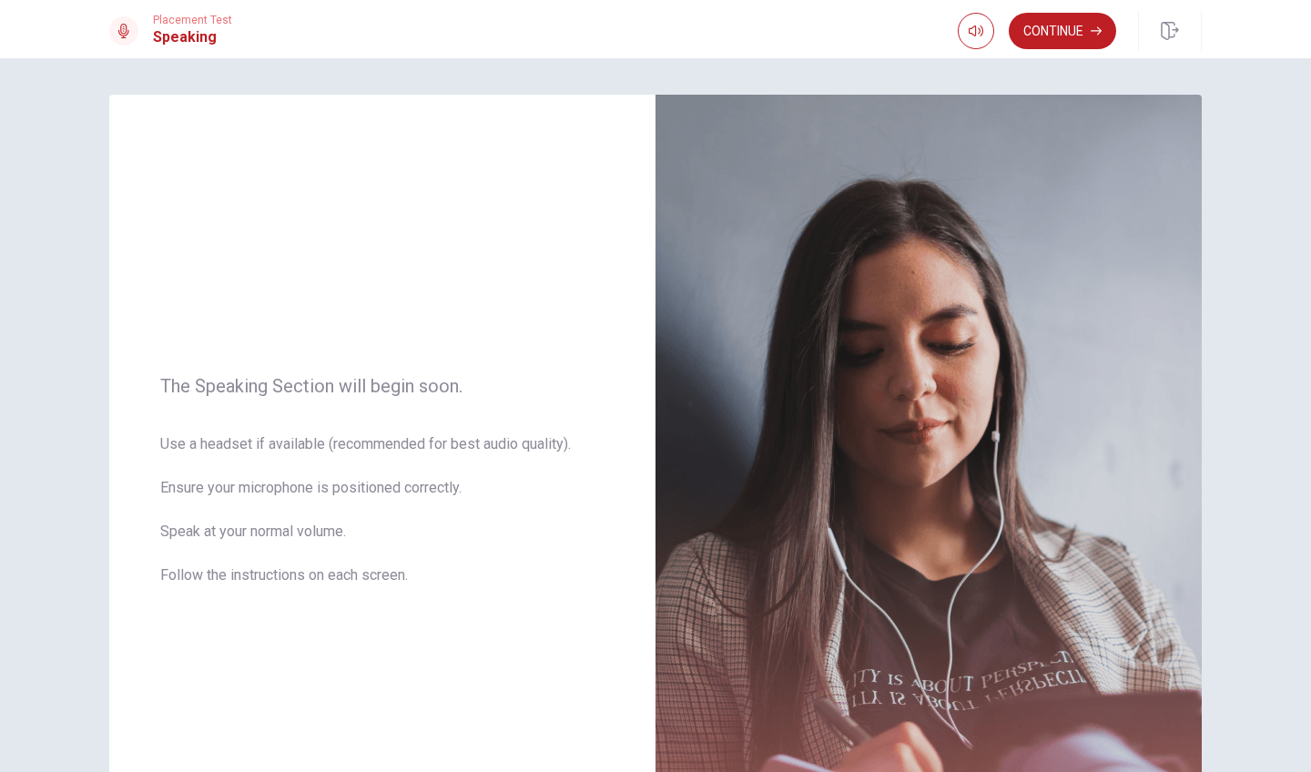
scroll to position [0, 0]
drag, startPoint x: 1003, startPoint y: 69, endPoint x: 971, endPoint y: 70, distance: 31.9
click at [971, 70] on span at bounding box center [967, 65] width 11 height 11
type input "1"
drag, startPoint x: 974, startPoint y: 63, endPoint x: 1023, endPoint y: 64, distance: 49.2
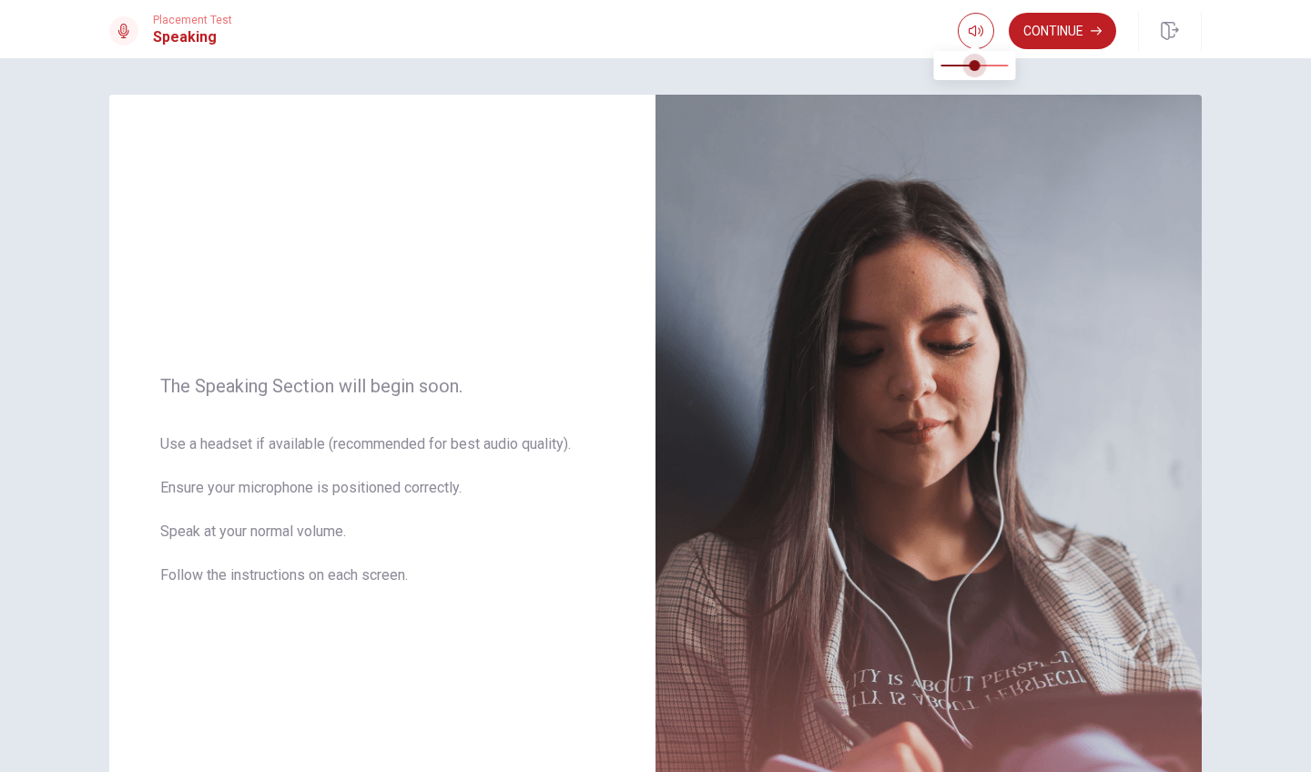
click at [980, 64] on span at bounding box center [975, 65] width 11 height 11
click at [1055, 36] on button "Continue" at bounding box center [1062, 31] width 107 height 36
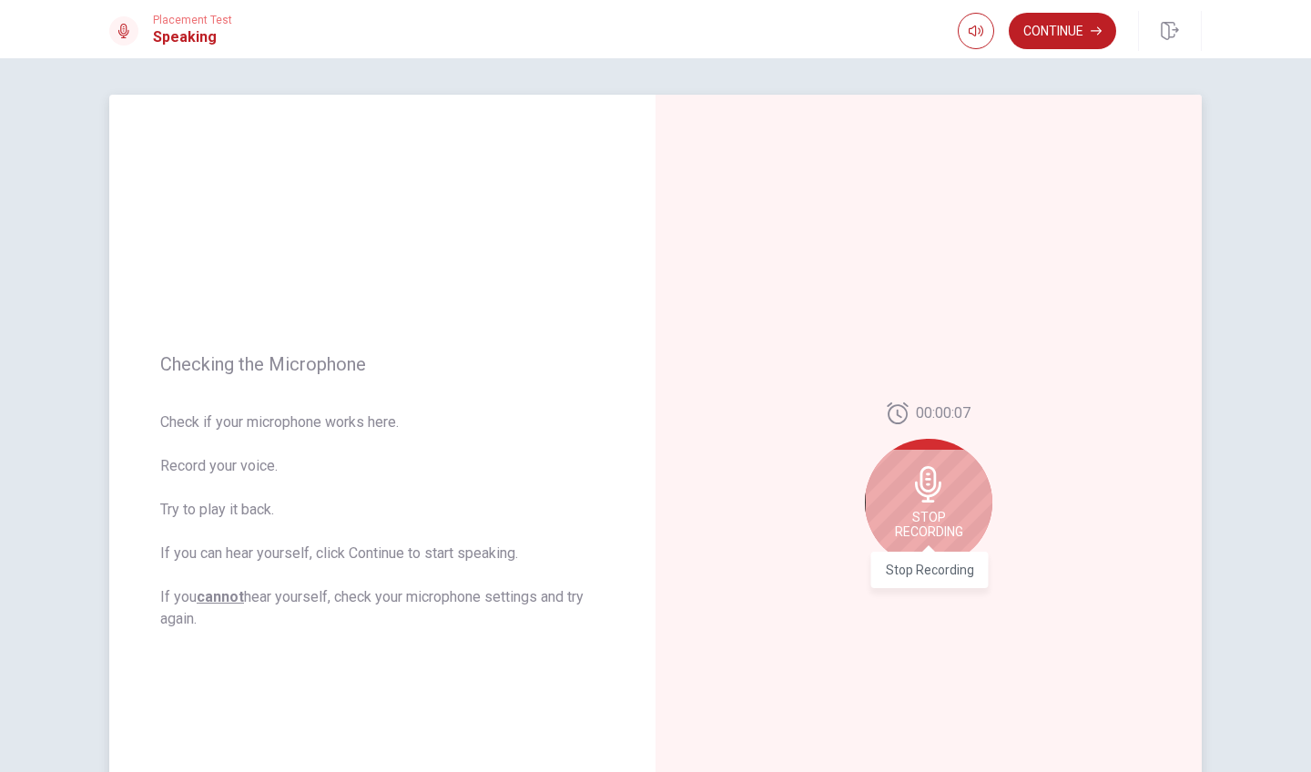
click at [915, 535] on span "Stop Recording" at bounding box center [929, 524] width 68 height 29
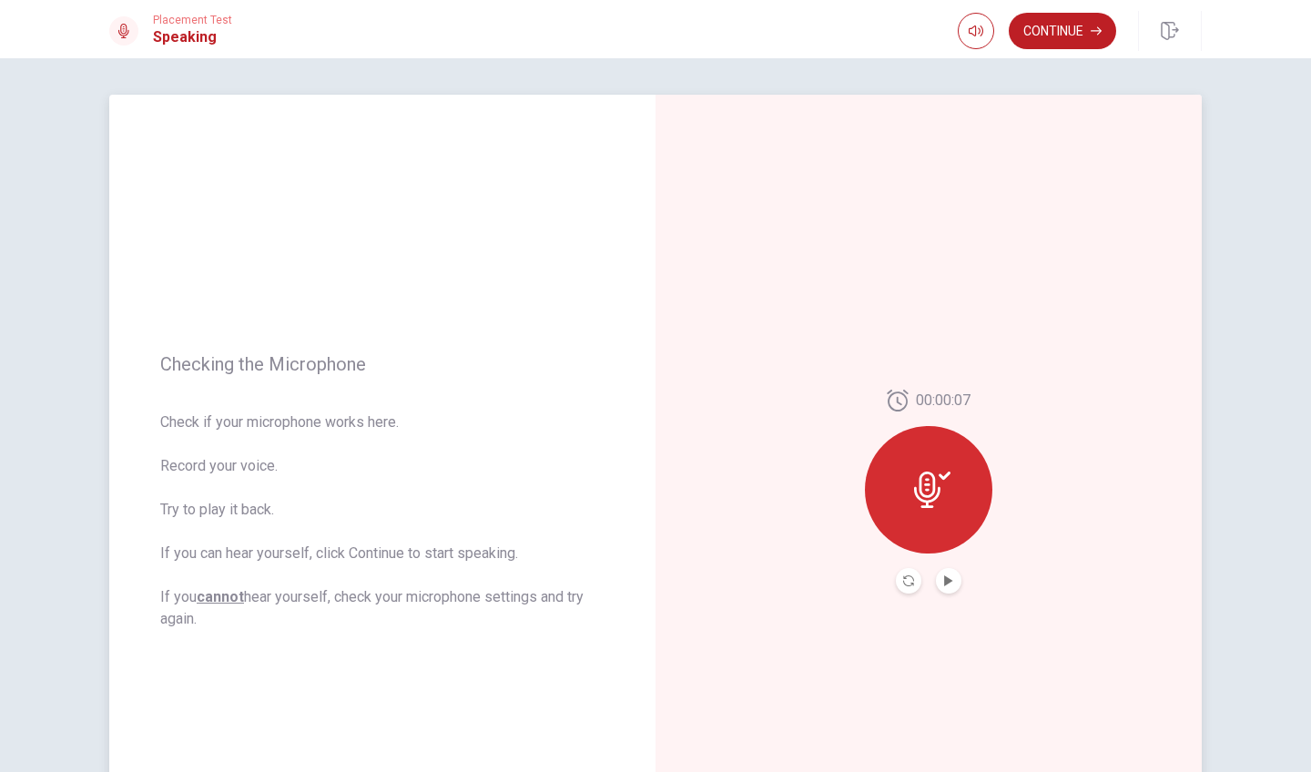
click at [954, 575] on button "Play Audio" at bounding box center [948, 580] width 25 height 25
click at [1070, 19] on button "Continue" at bounding box center [1062, 31] width 107 height 36
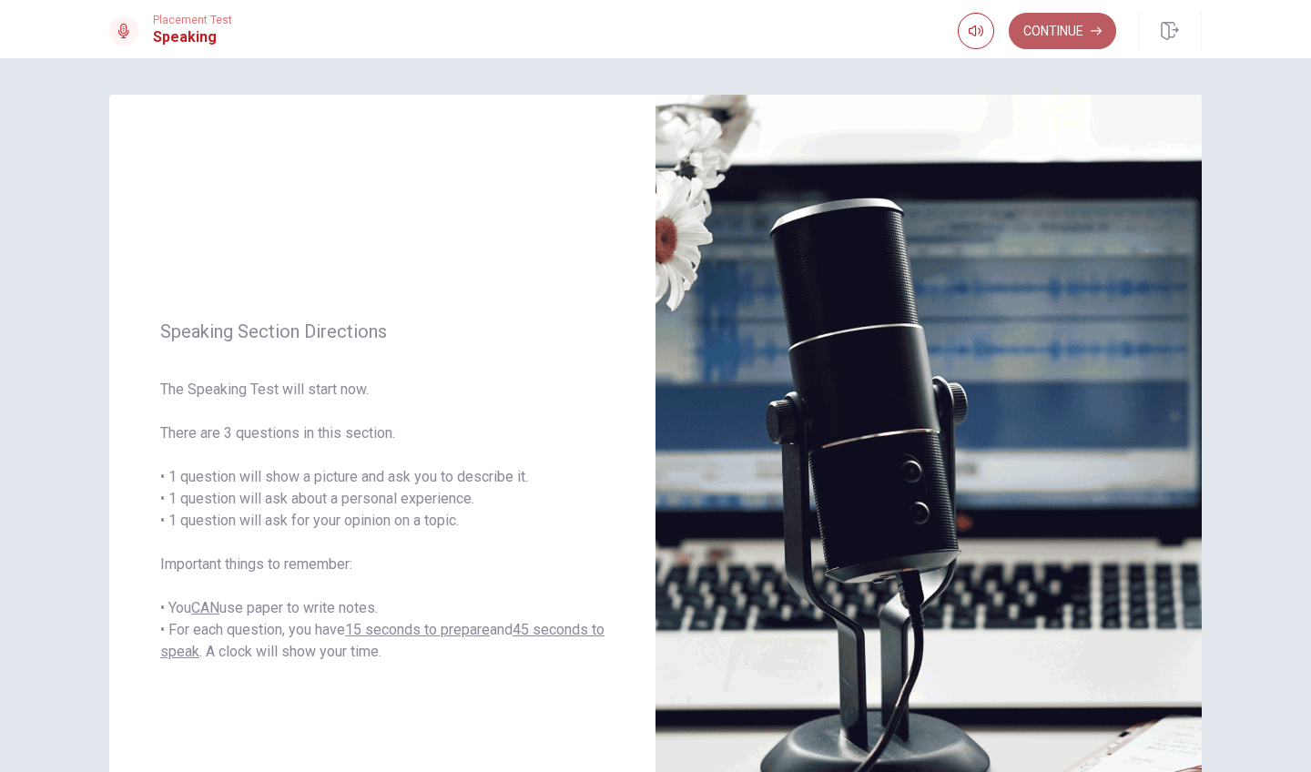
click at [1055, 32] on button "Continue" at bounding box center [1062, 31] width 107 height 36
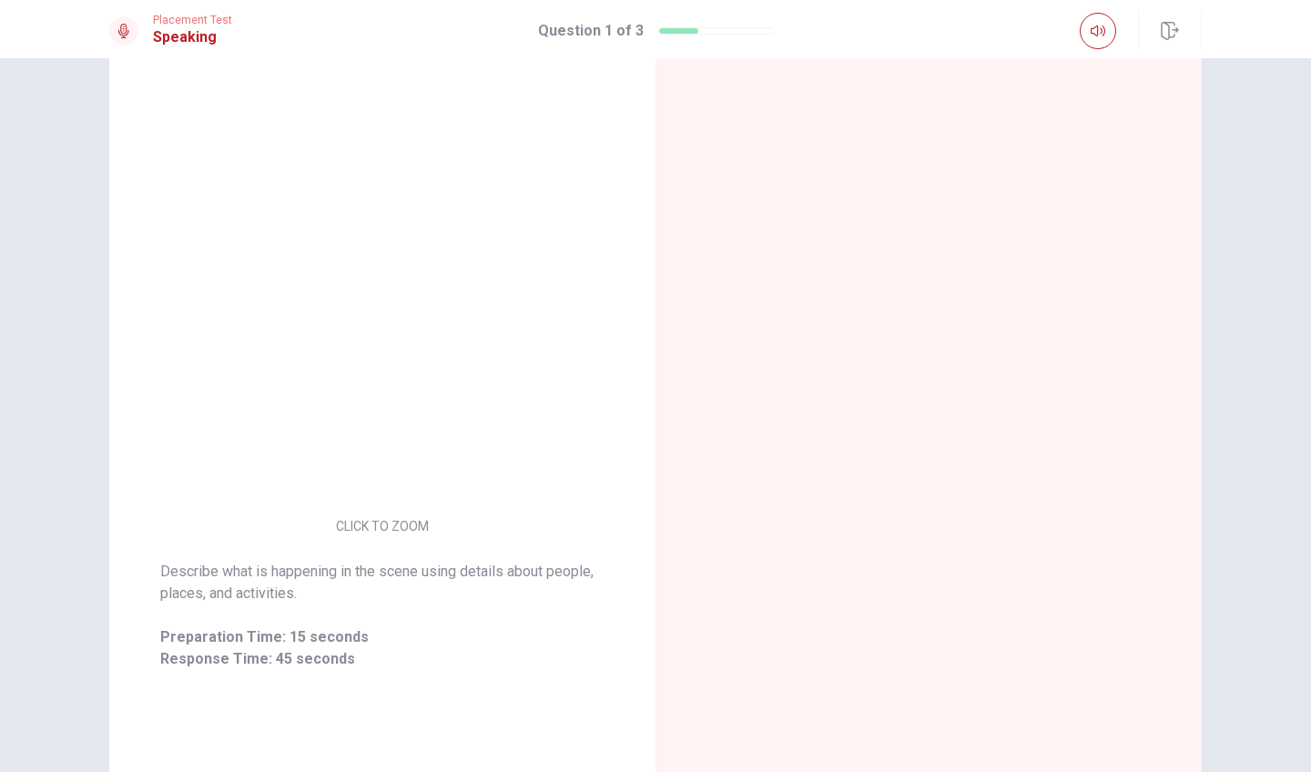
scroll to position [72, 0]
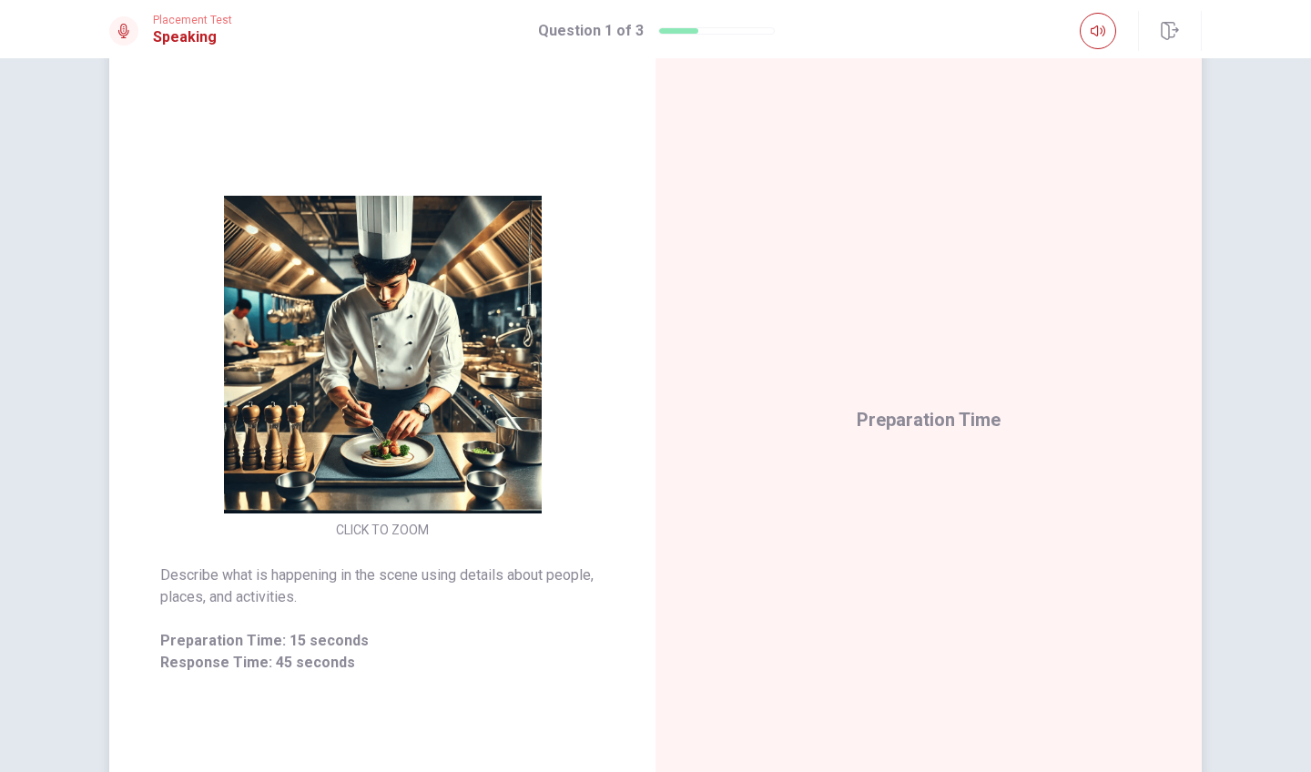
click at [508, 350] on img at bounding box center [383, 355] width 350 height 318
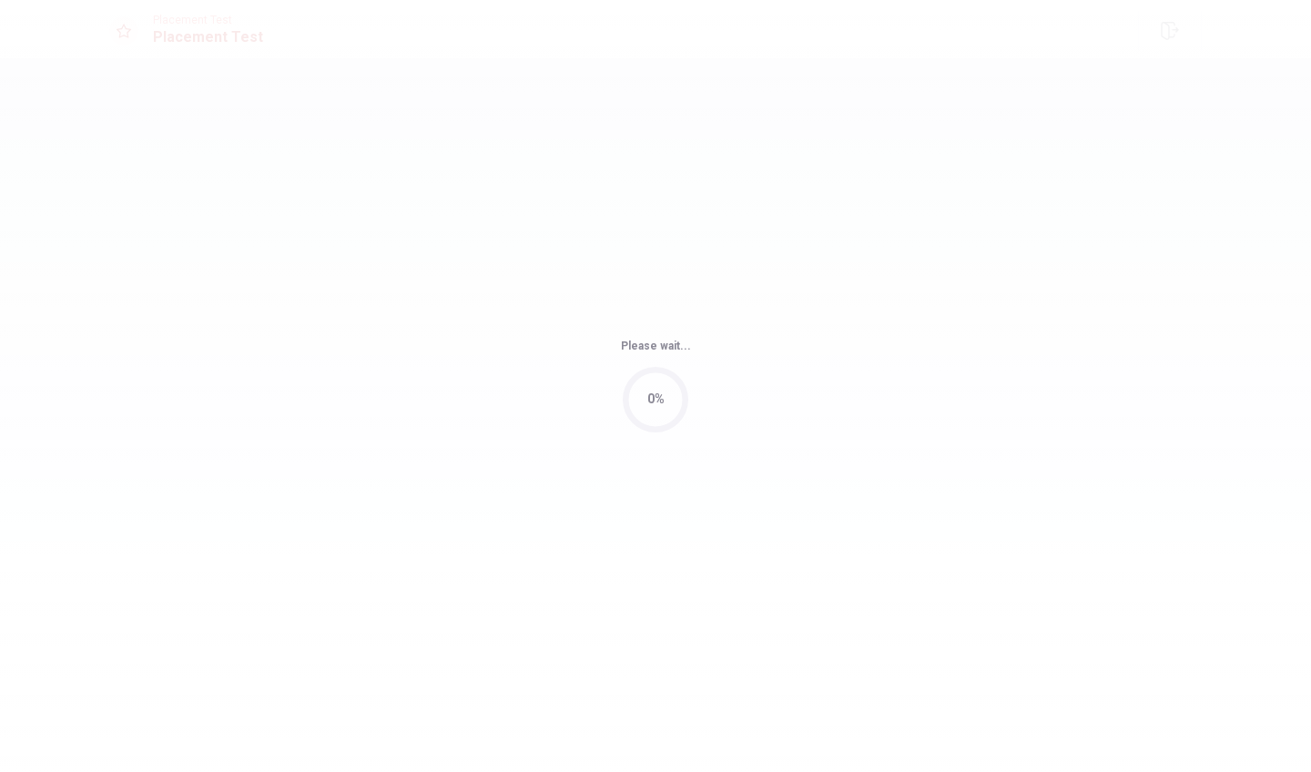
scroll to position [0, 0]
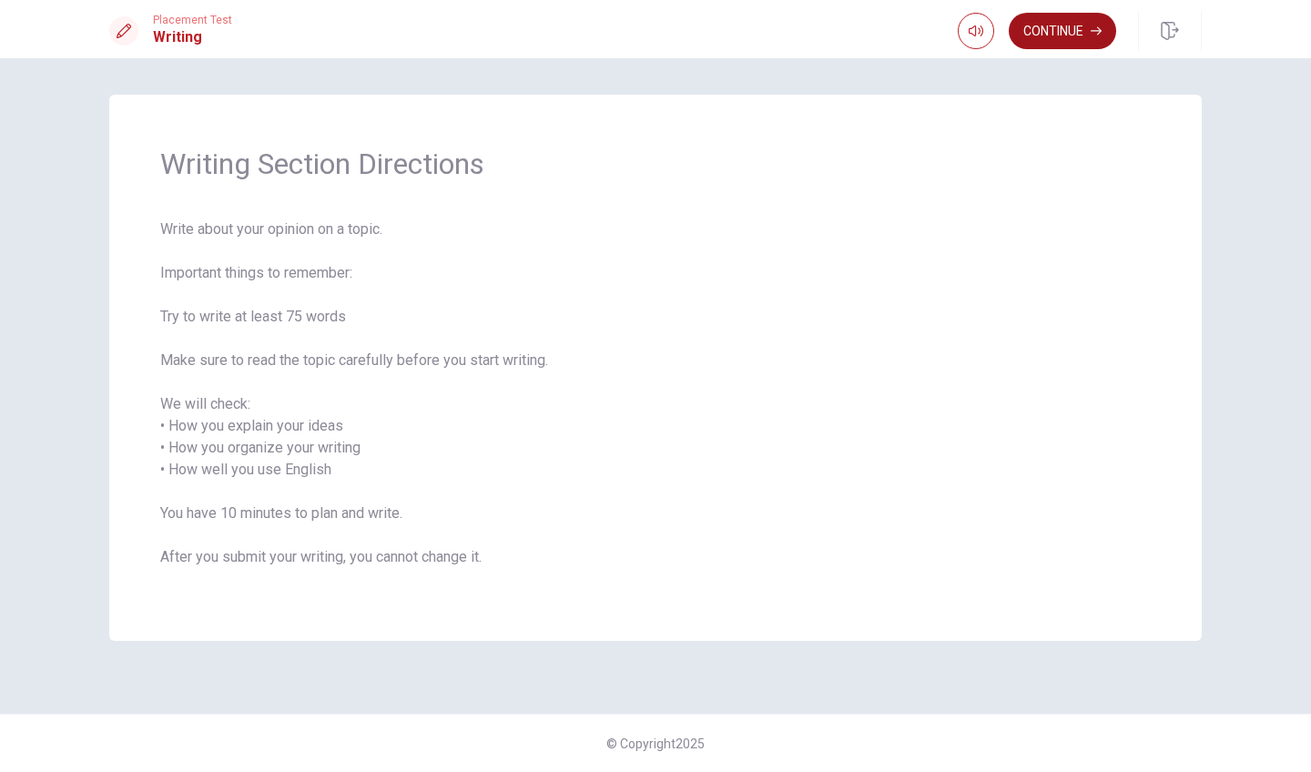
click at [1043, 45] on button "Continue" at bounding box center [1062, 31] width 107 height 36
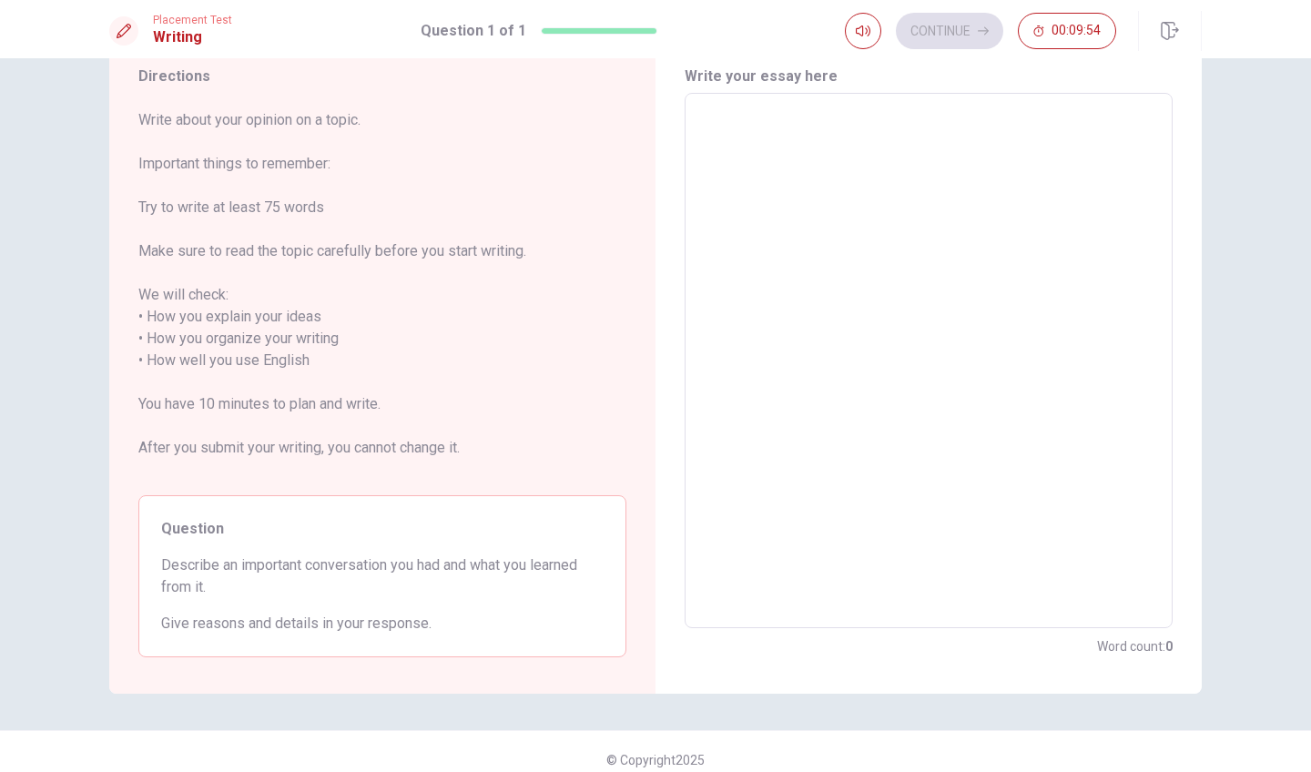
scroll to position [75, 0]
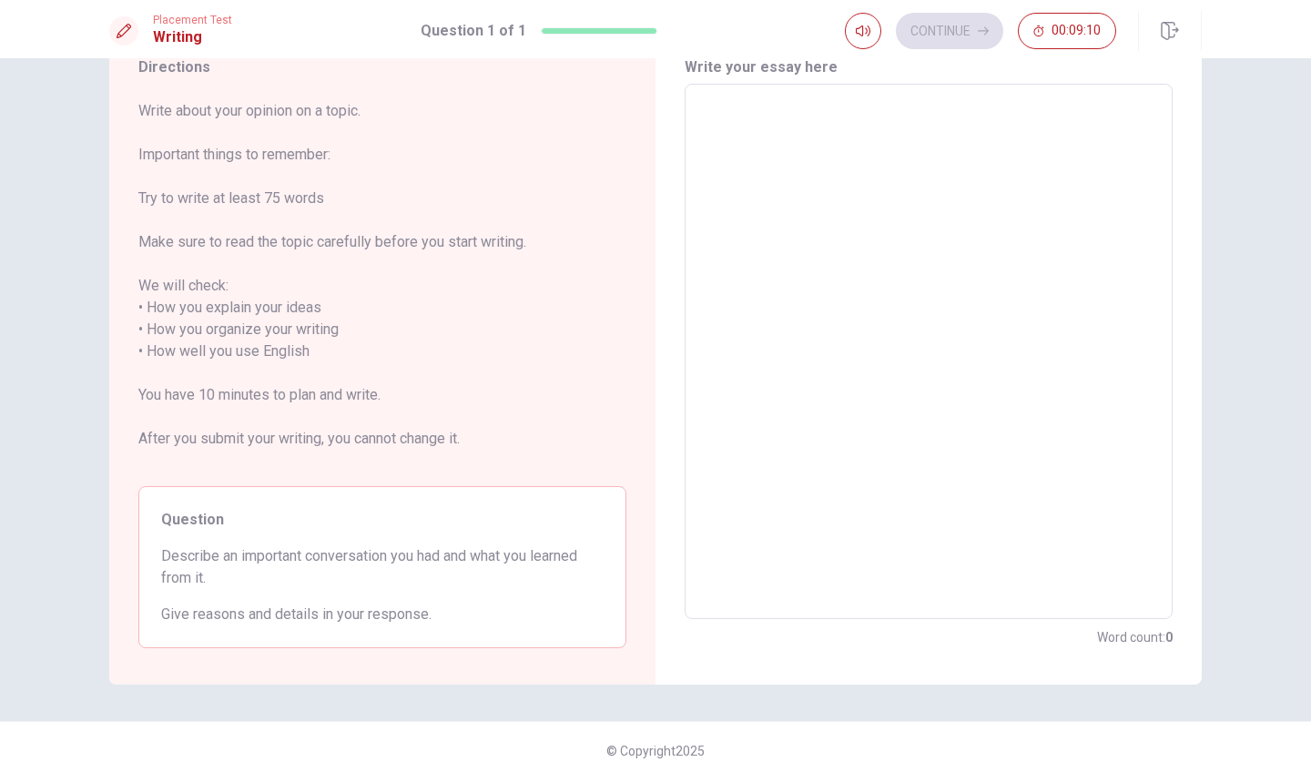
click at [819, 248] on textarea at bounding box center [928, 351] width 462 height 505
type textarea "O"
type textarea "x"
type textarea "On"
type textarea "x"
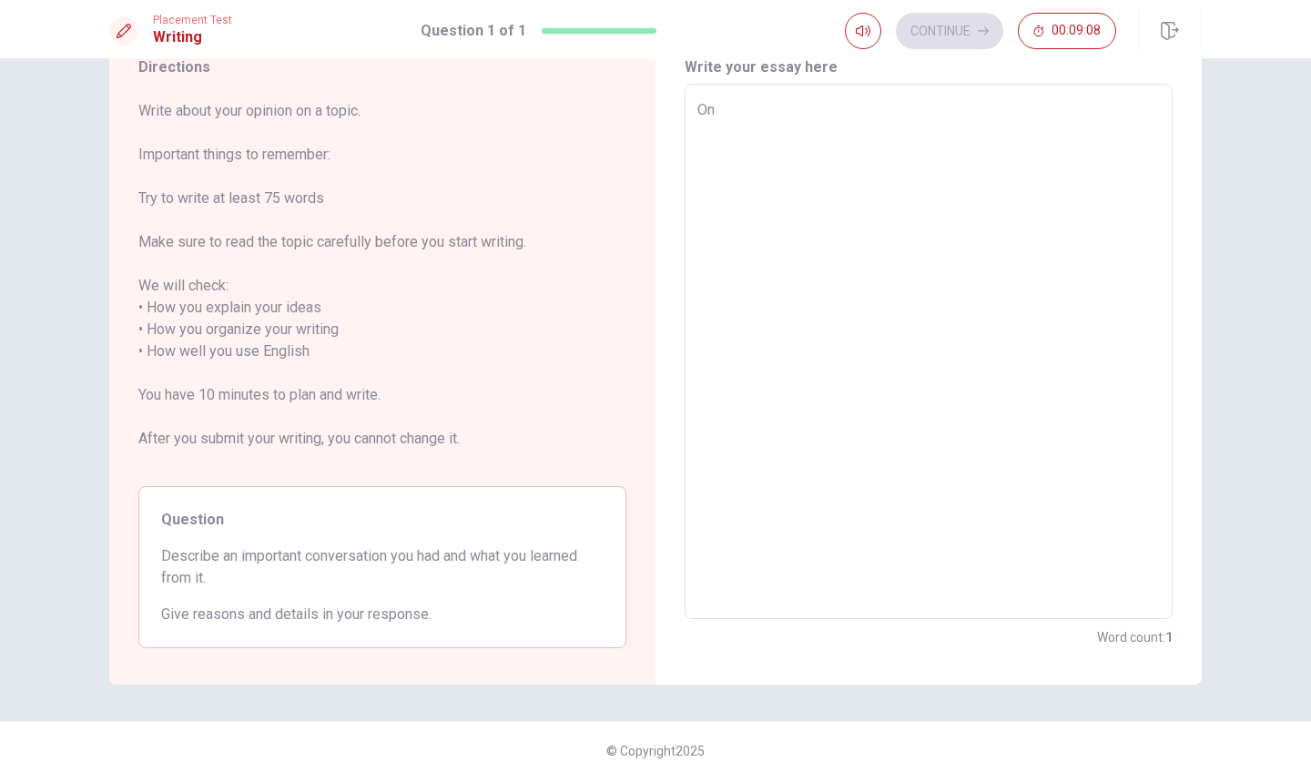
type textarea "One"
type textarea "x"
type textarea "One"
type textarea "x"
type textarea "One o"
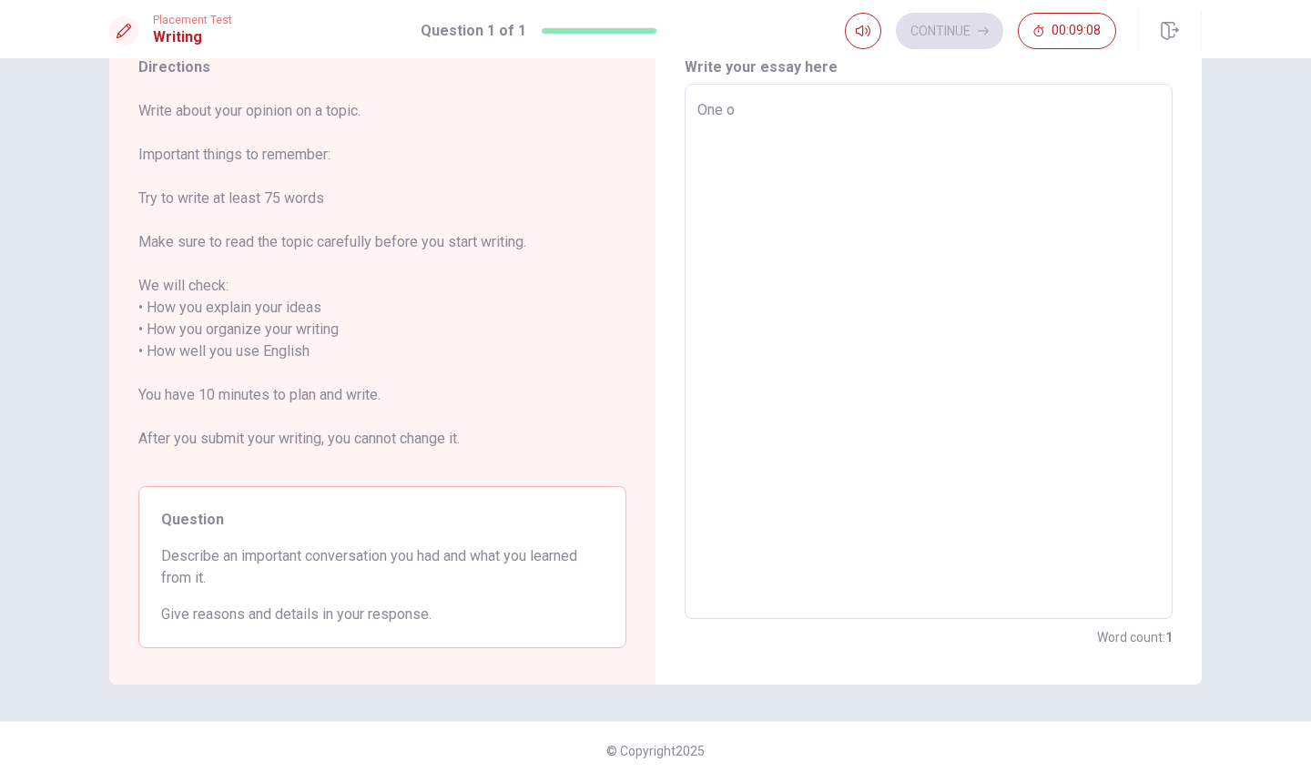
type textarea "x"
type textarea "One of"
type textarea "x"
type textarea "One of"
type textarea "x"
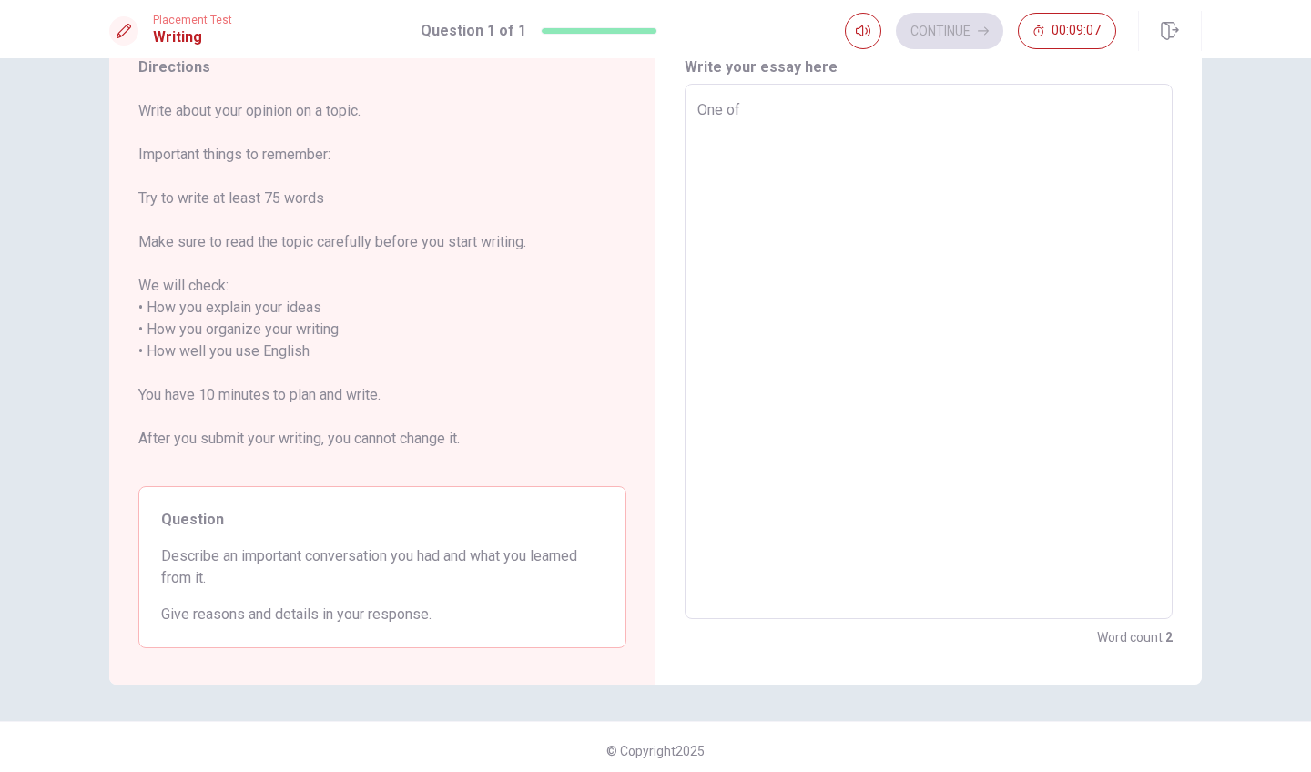
type textarea "One of t"
type textarea "x"
type textarea "One of th"
type textarea "x"
type textarea "One of t"
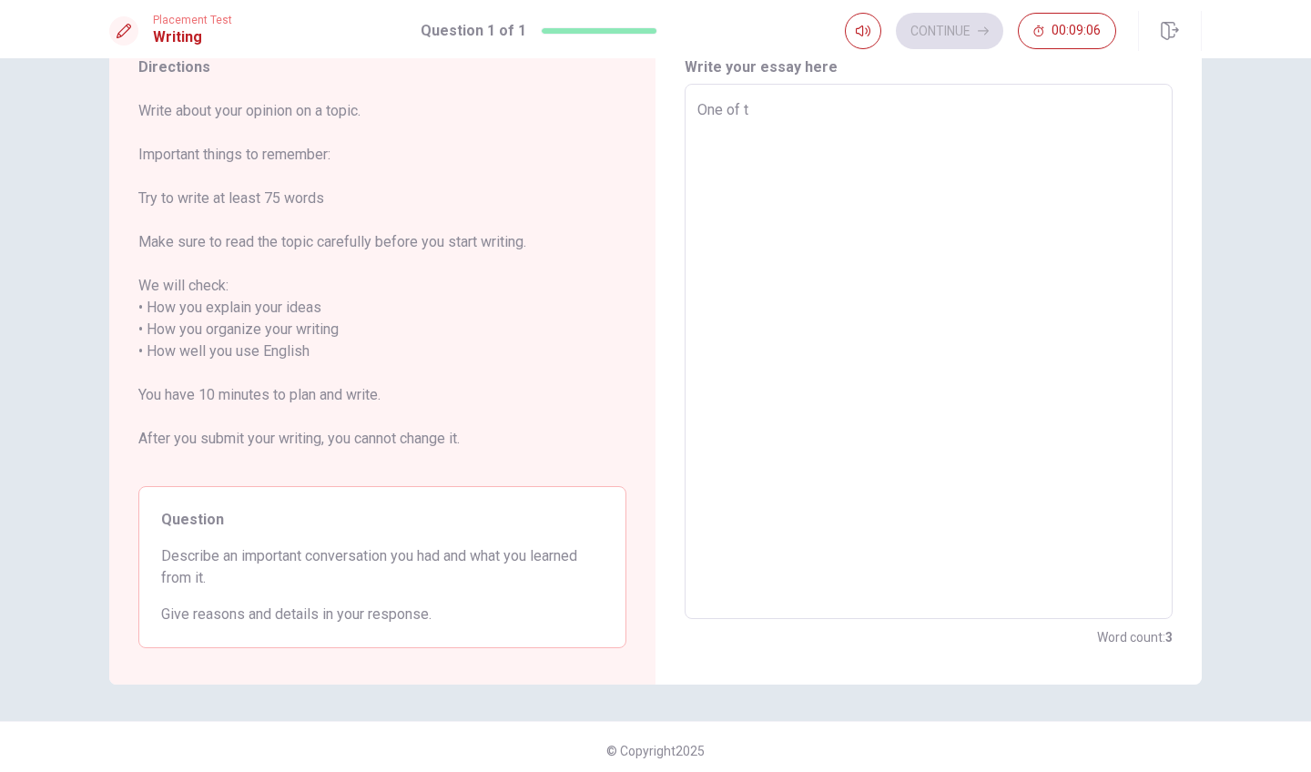
type textarea "x"
type textarea "One of th"
type textarea "x"
type textarea "One of the"
type textarea "x"
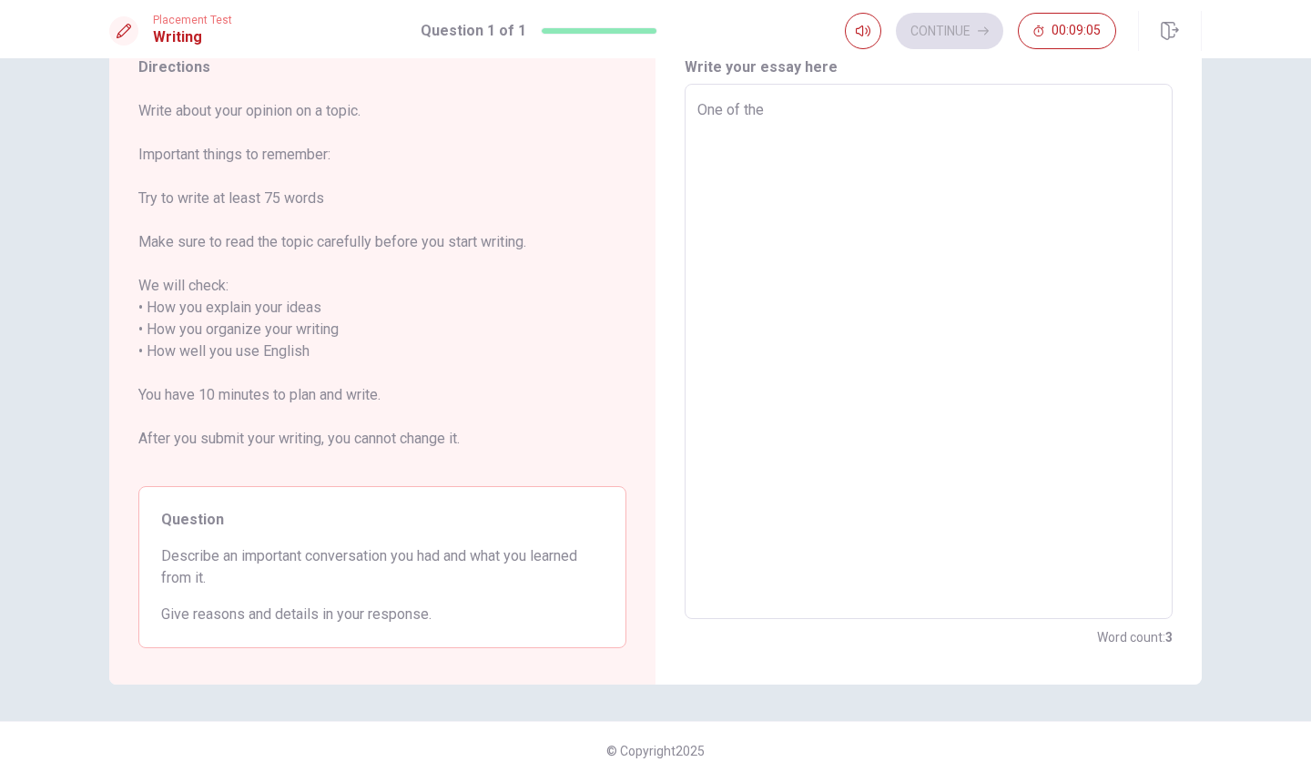
type textarea "One of the"
type textarea "x"
type textarea "One of the m"
type textarea "x"
type textarea "One of the mo"
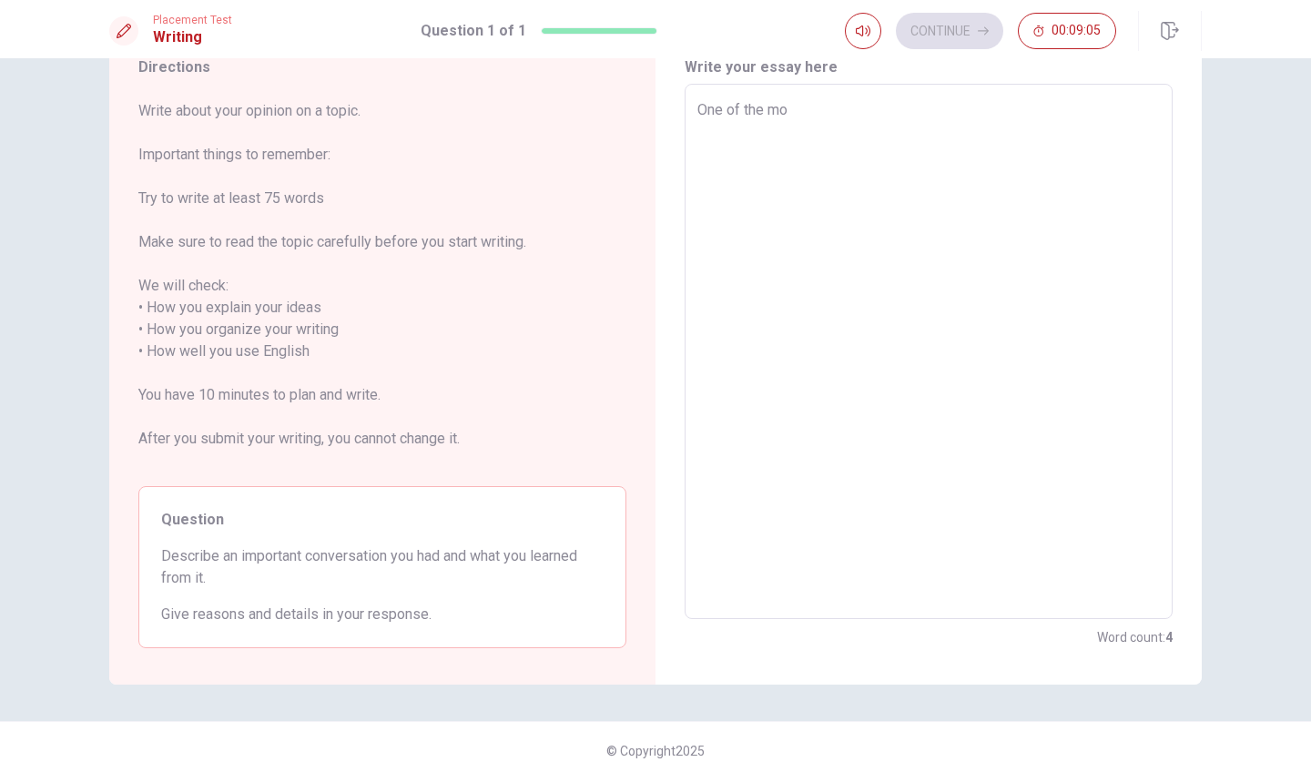
type textarea "x"
type textarea "One of the [DEMOGRAPHIC_DATA]"
type textarea "x"
type textarea "One of the [DEMOGRAPHIC_DATA]"
type textarea "x"
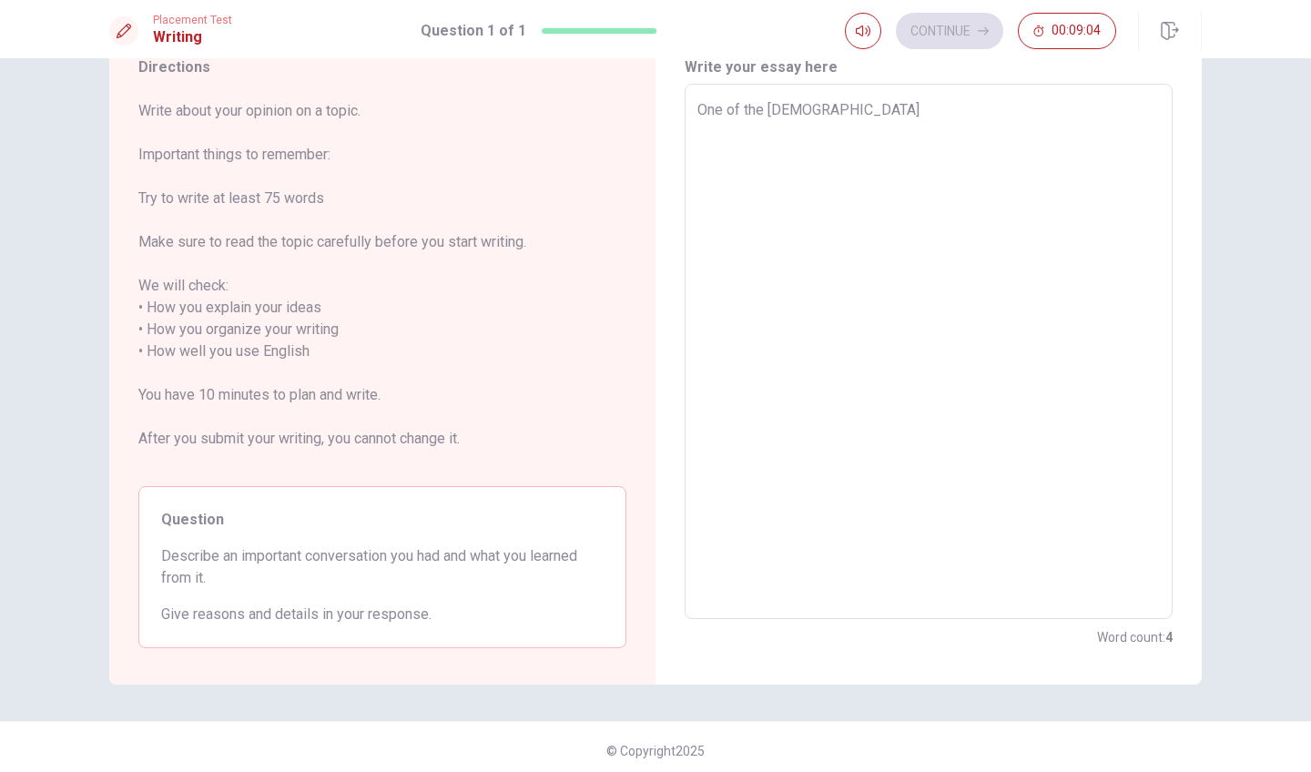
type textarea "One of the [DEMOGRAPHIC_DATA]"
type textarea "x"
type textarea "One of the most"
type textarea "x"
type textarea "One of the most"
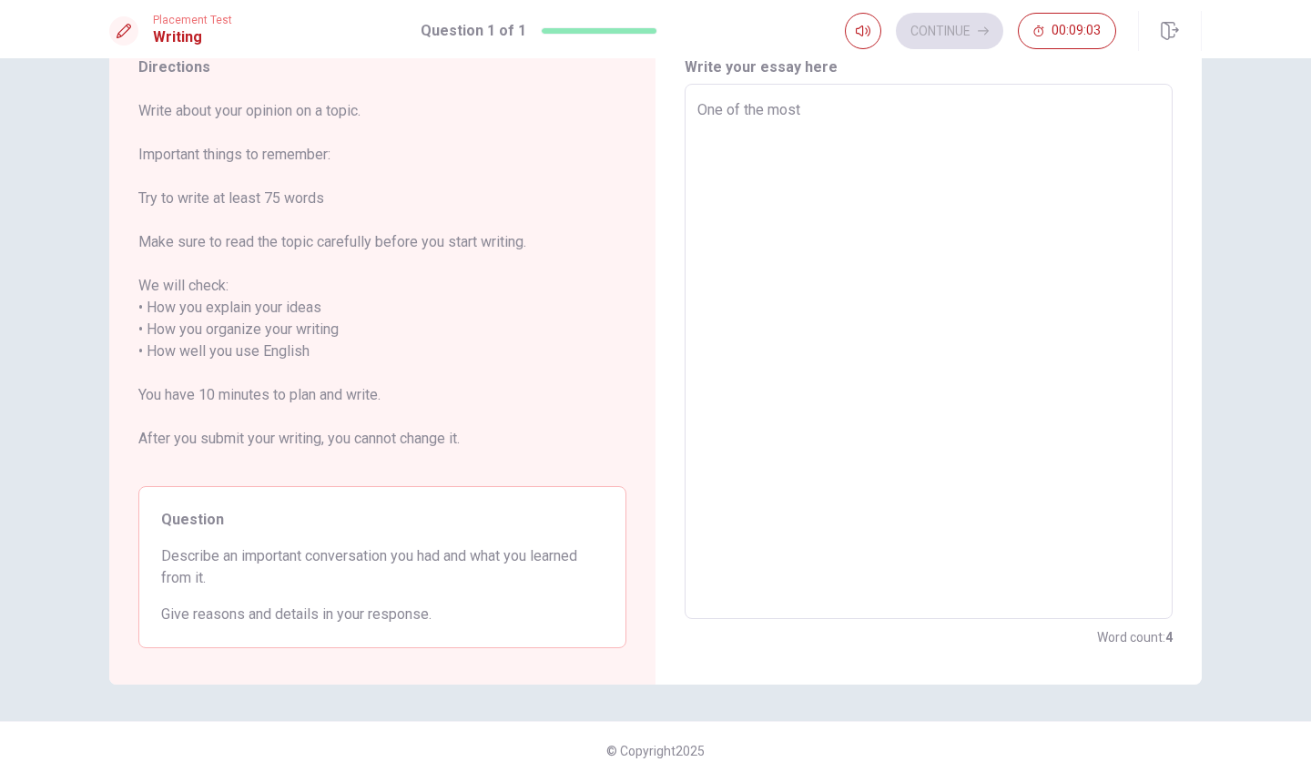
type textarea "x"
type textarea "One of the most i"
type textarea "x"
type textarea "One of the most im"
type textarea "x"
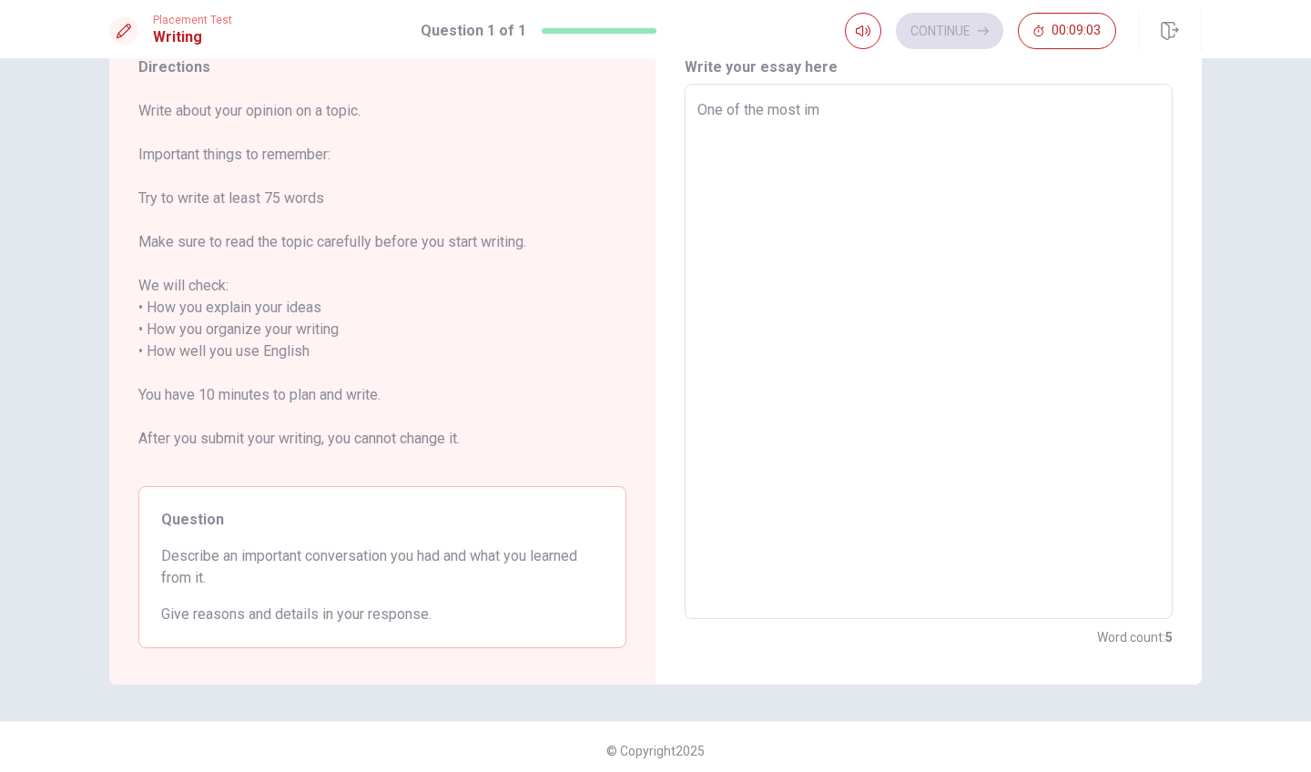
type textarea "One of the most imp"
type textarea "x"
type textarea "One of the most impo"
type textarea "x"
type textarea "One of the most impor"
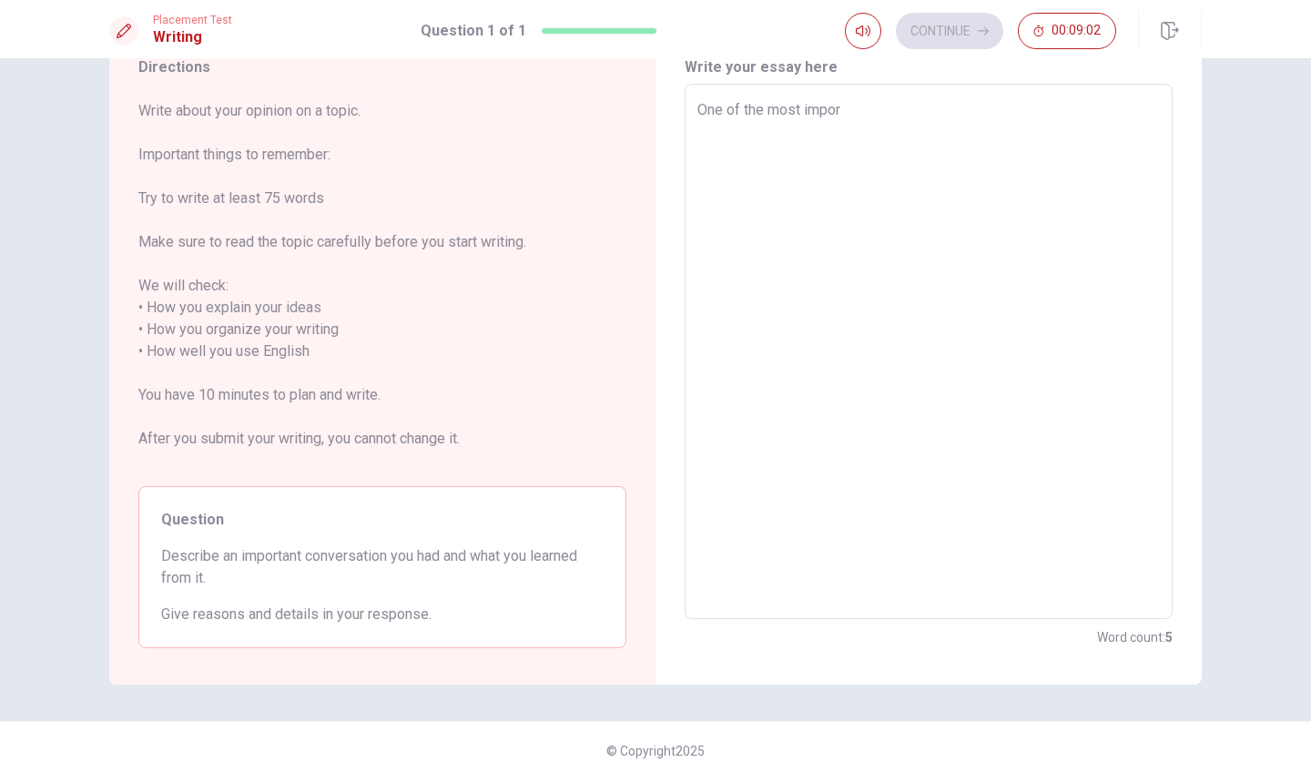
type textarea "x"
type textarea "One of the most import"
type textarea "x"
type textarea "One of the most importa"
type textarea "x"
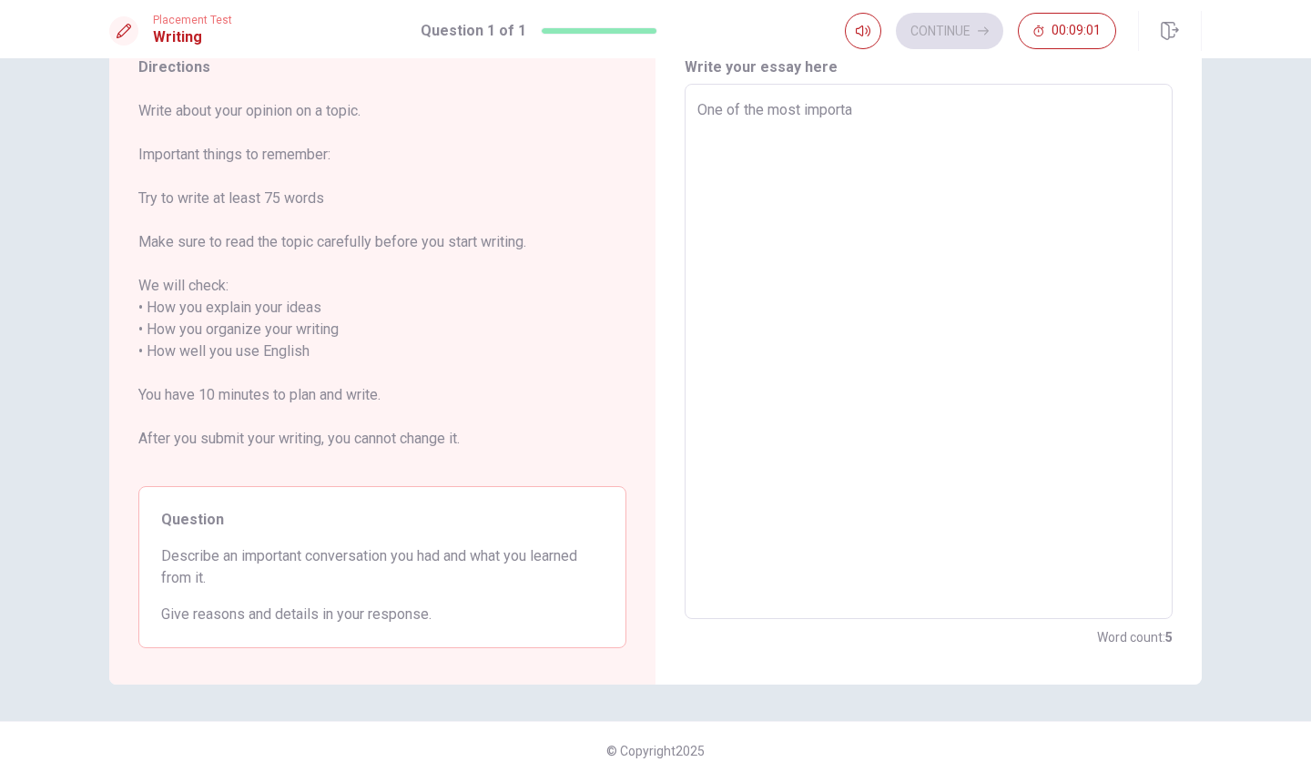
type textarea "One of the most importan"
type textarea "x"
type textarea "One of the most important"
type textarea "x"
type textarea "One of the most important"
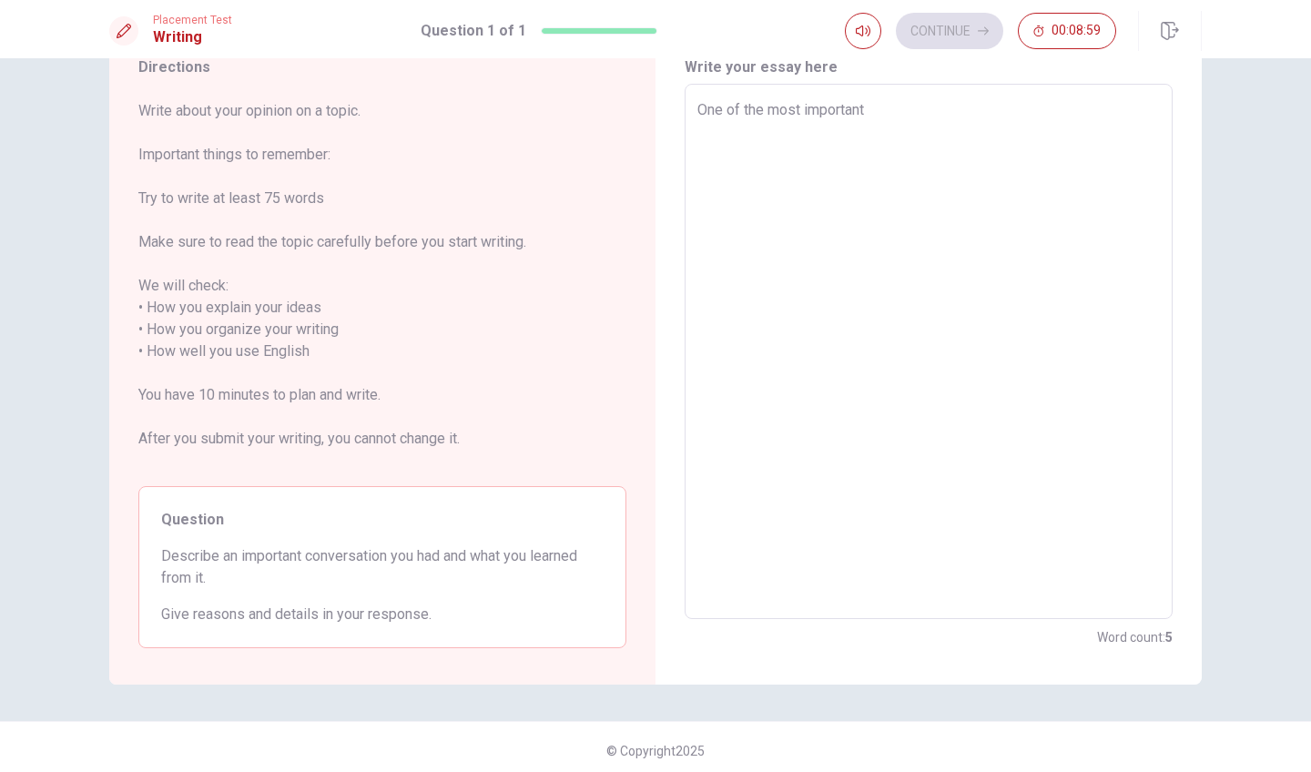
type textarea "x"
type textarea "One of the most important c"
type textarea "x"
type textarea "One of the most important co"
type textarea "x"
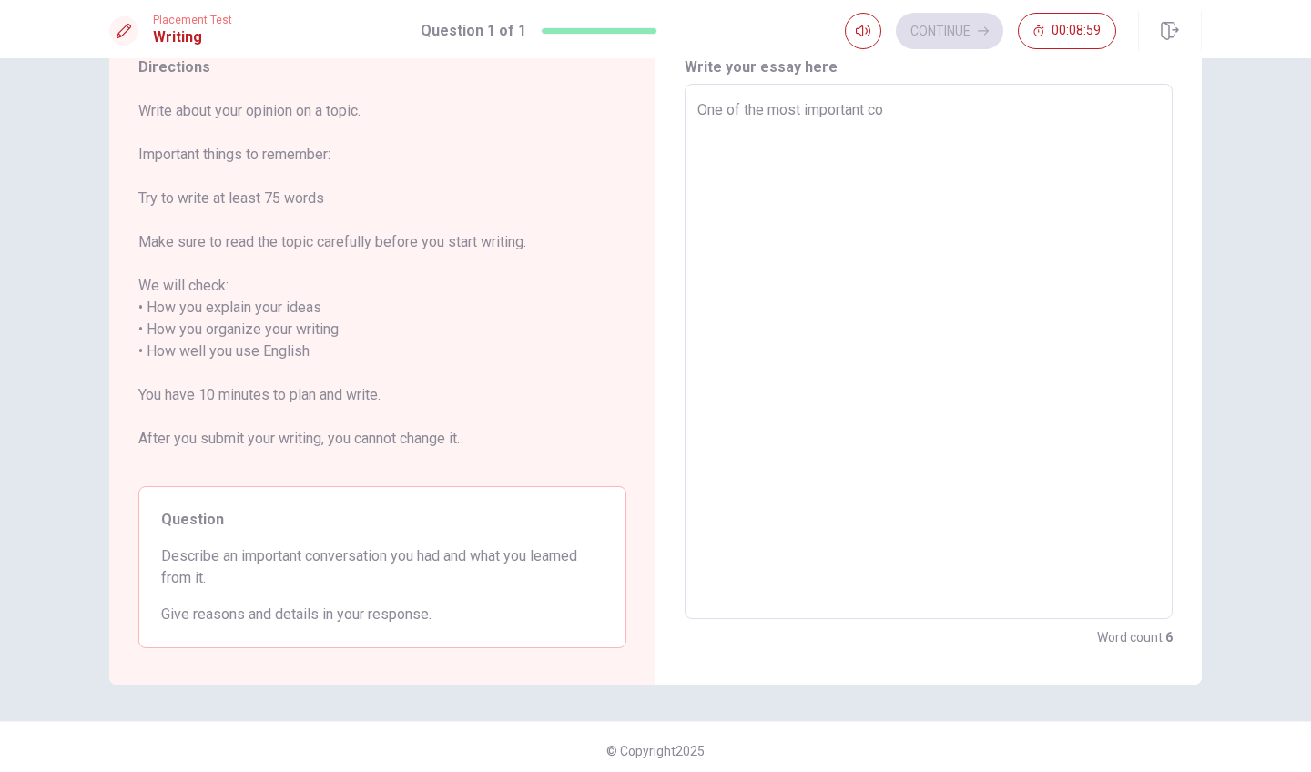
type textarea "One of the most important con"
type textarea "x"
type textarea "One of the most important cone"
type textarea "x"
type textarea "One of the most important conev"
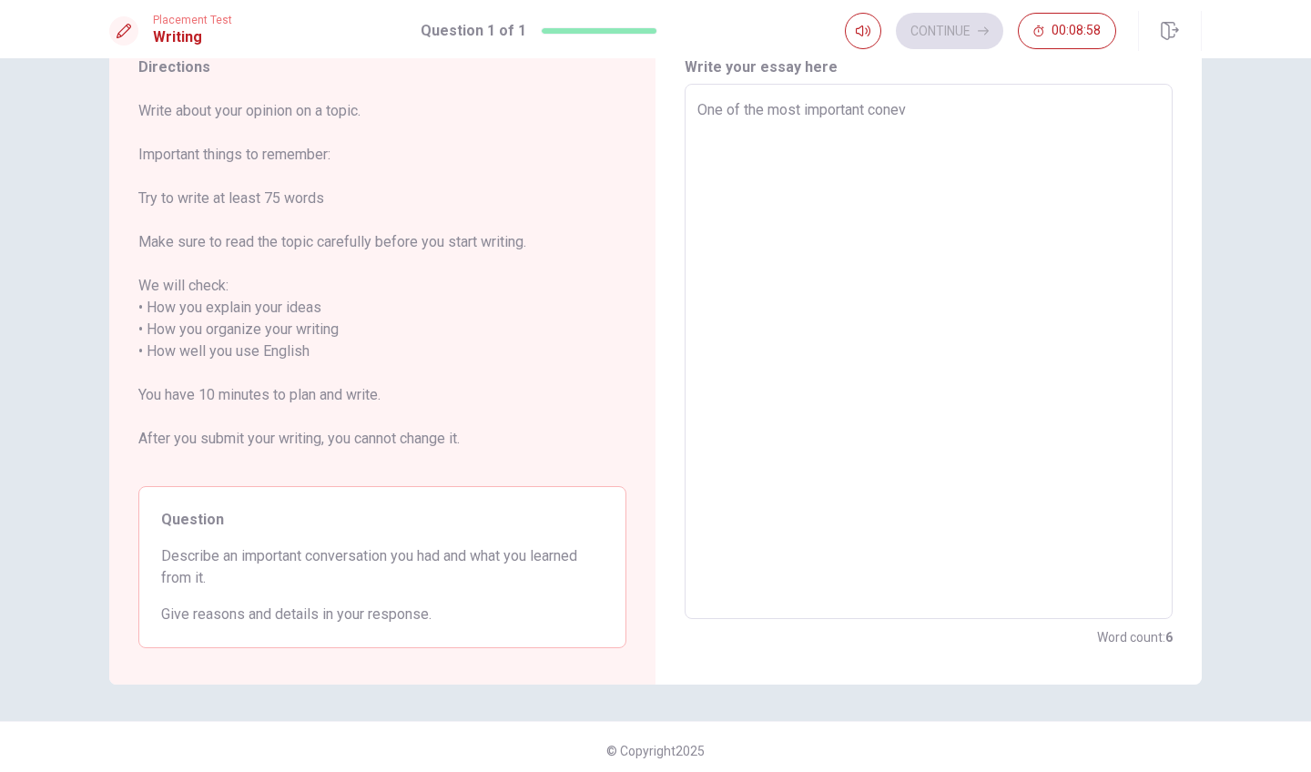
type textarea "x"
type textarea "One of the most important cone"
type textarea "x"
type textarea "One of the most important con"
type textarea "x"
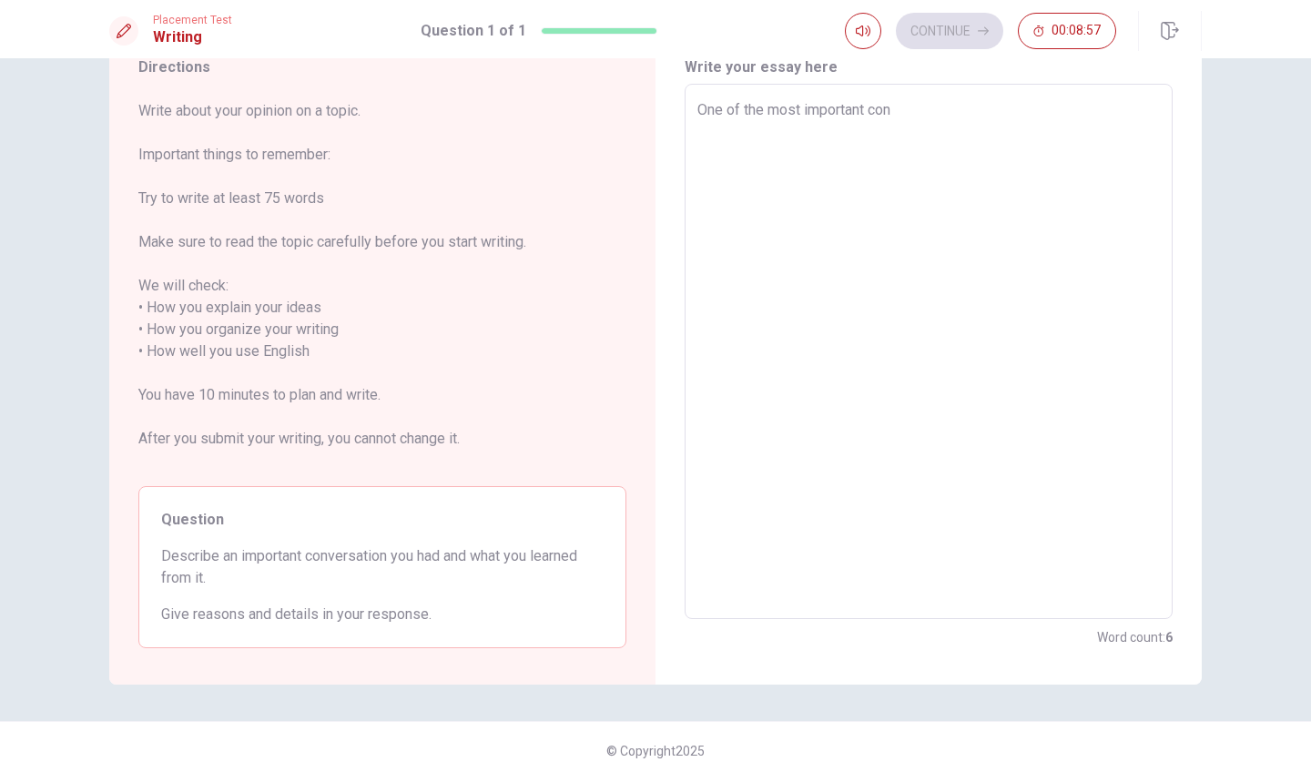
type textarea "One of the most important conv"
type textarea "x"
type textarea "One of the most important conve"
type textarea "x"
type textarea "One of the most important conver"
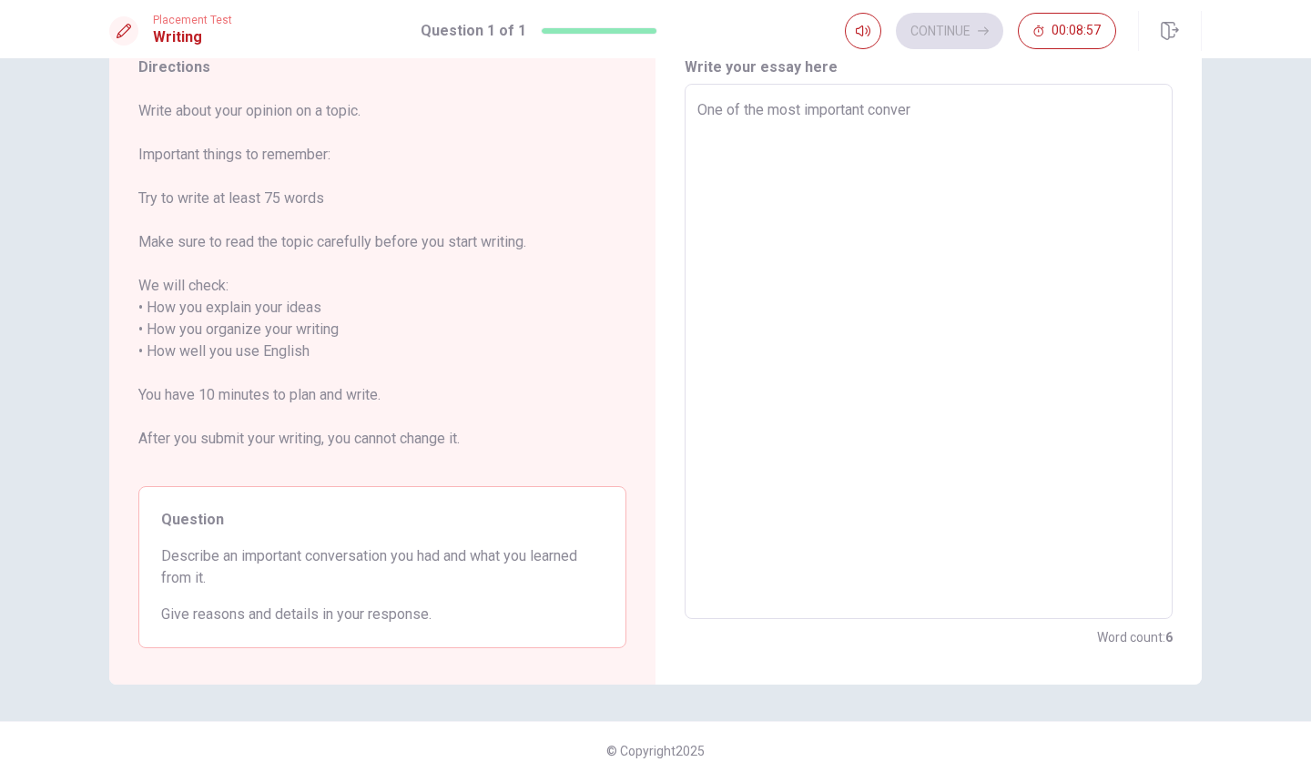
type textarea "x"
type textarea "One of the most important convers"
type textarea "x"
type textarea "One of the most important conversa"
type textarea "x"
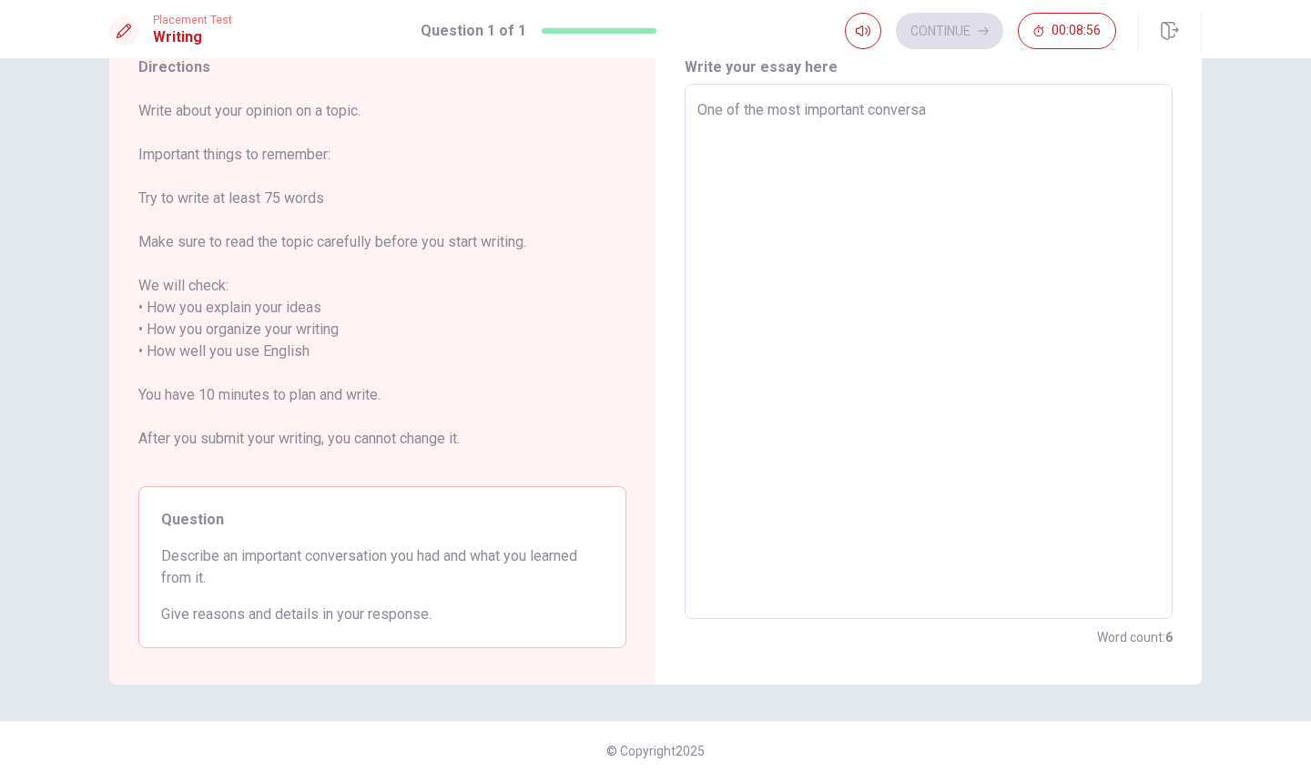
type textarea "One of the most important conversat"
type textarea "x"
type textarea "One of the most important conversati"
type textarea "x"
type textarea "One of the most important conversatio"
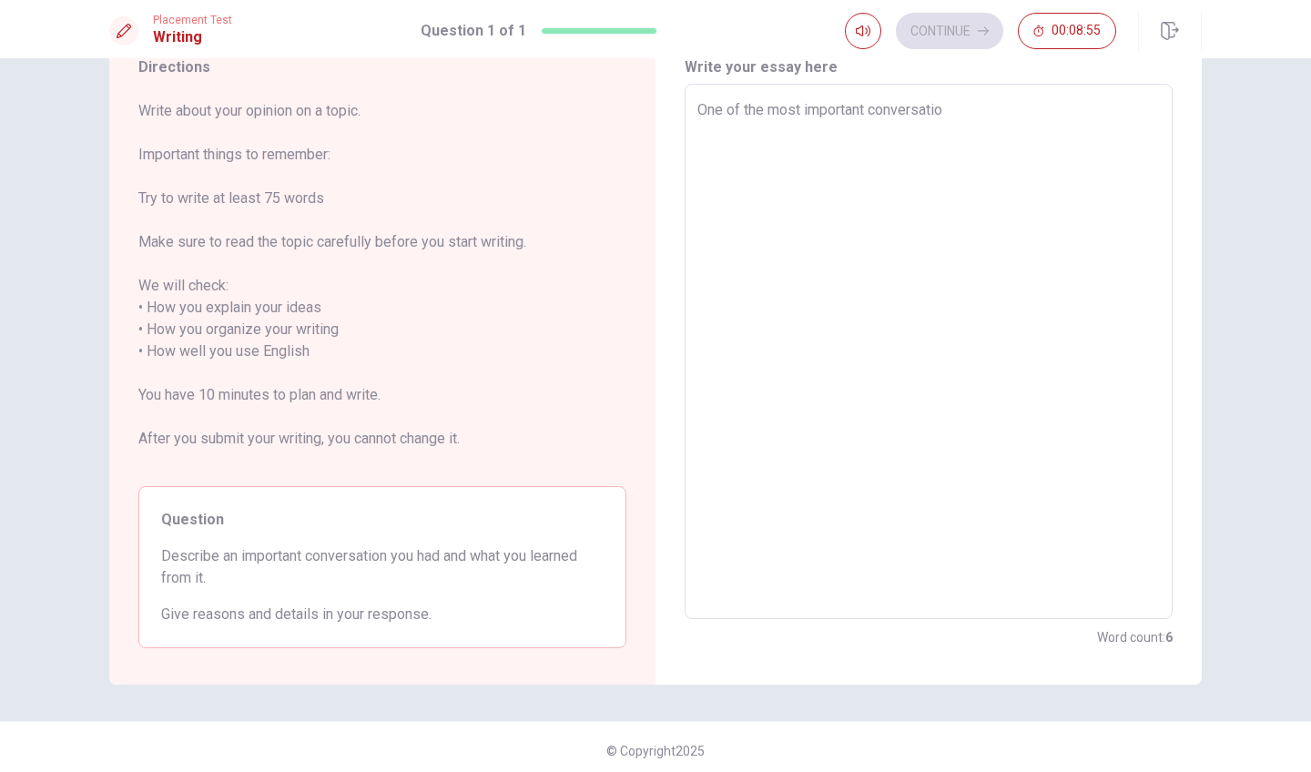
type textarea "x"
type textarea "One of the most important conversation"
type textarea "x"
type textarea "One of the most important conversations"
type textarea "x"
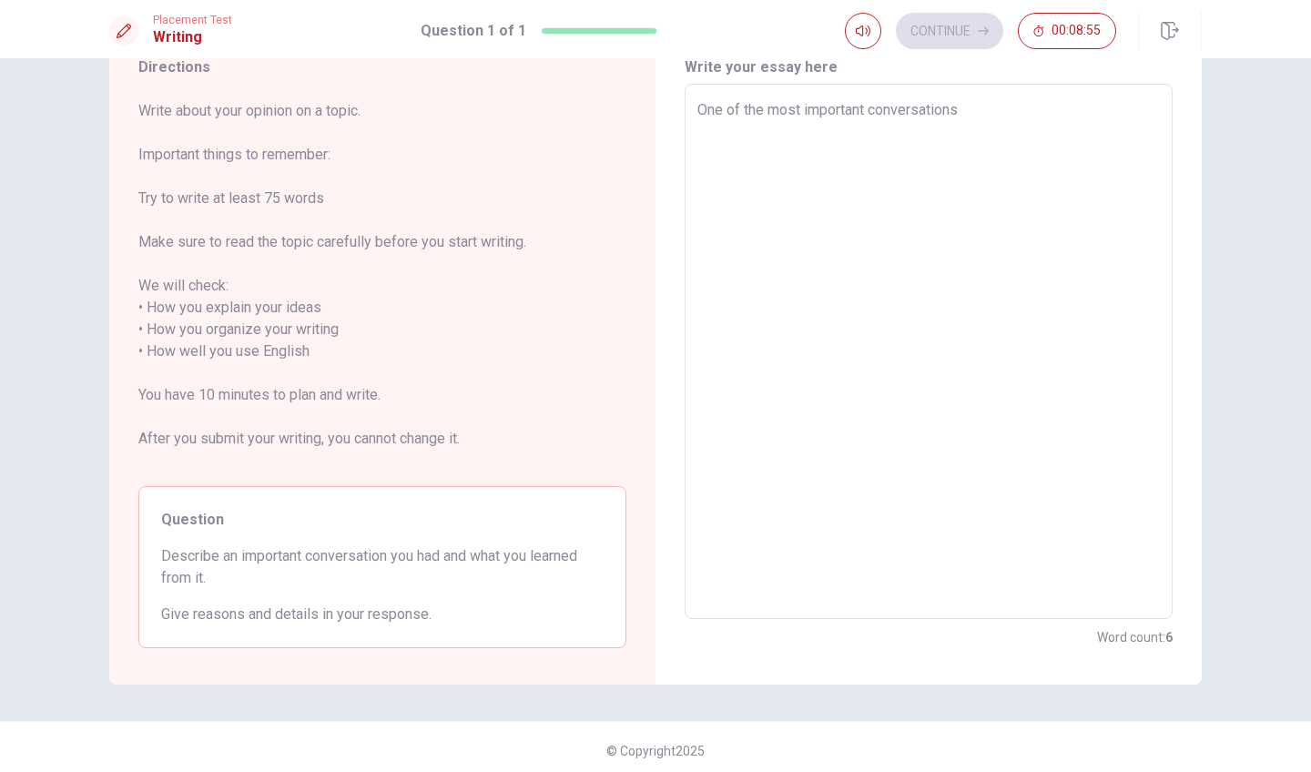
type textarea "One of the most important conversations"
type textarea "x"
type textarea "One of the most important conversations I"
type textarea "x"
type textarea "One of the most important conversations I"
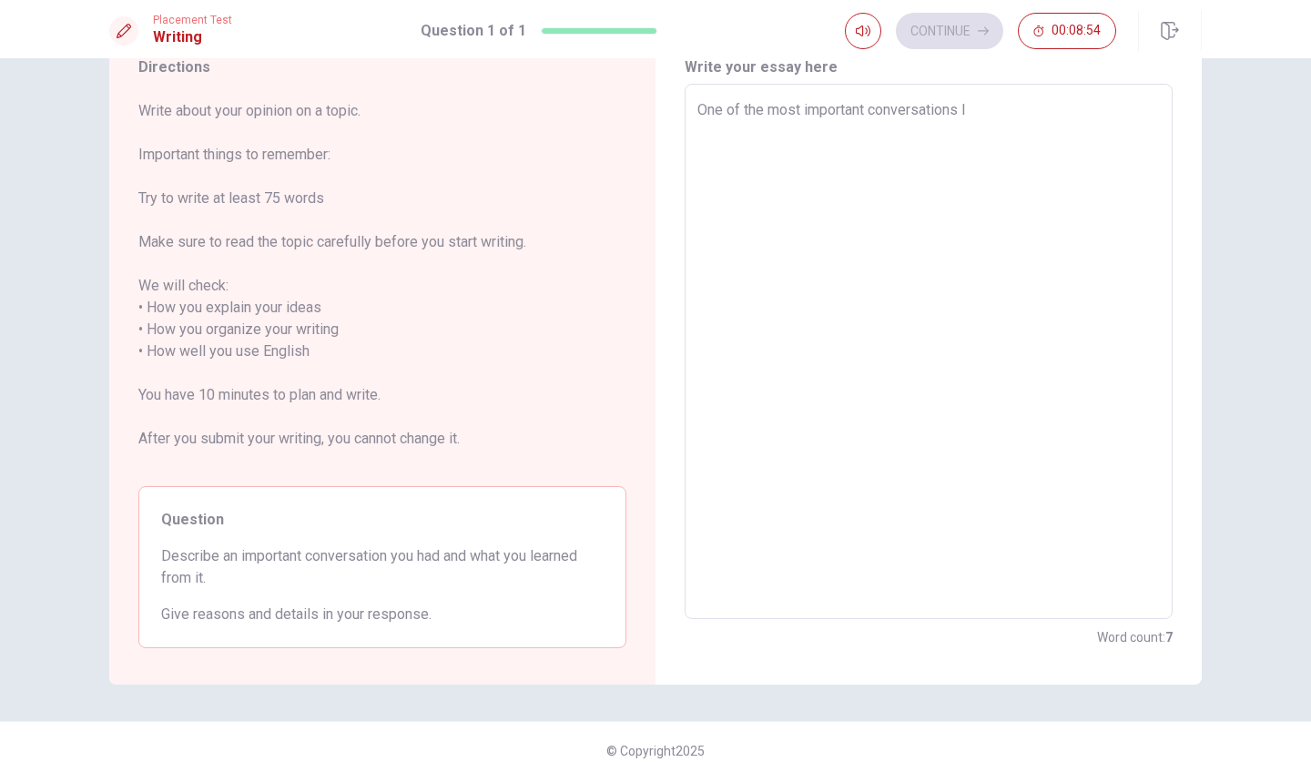
type textarea "x"
type textarea "One of the most important conversations I h"
type textarea "x"
type textarea "One of the most important conversations I ha"
type textarea "x"
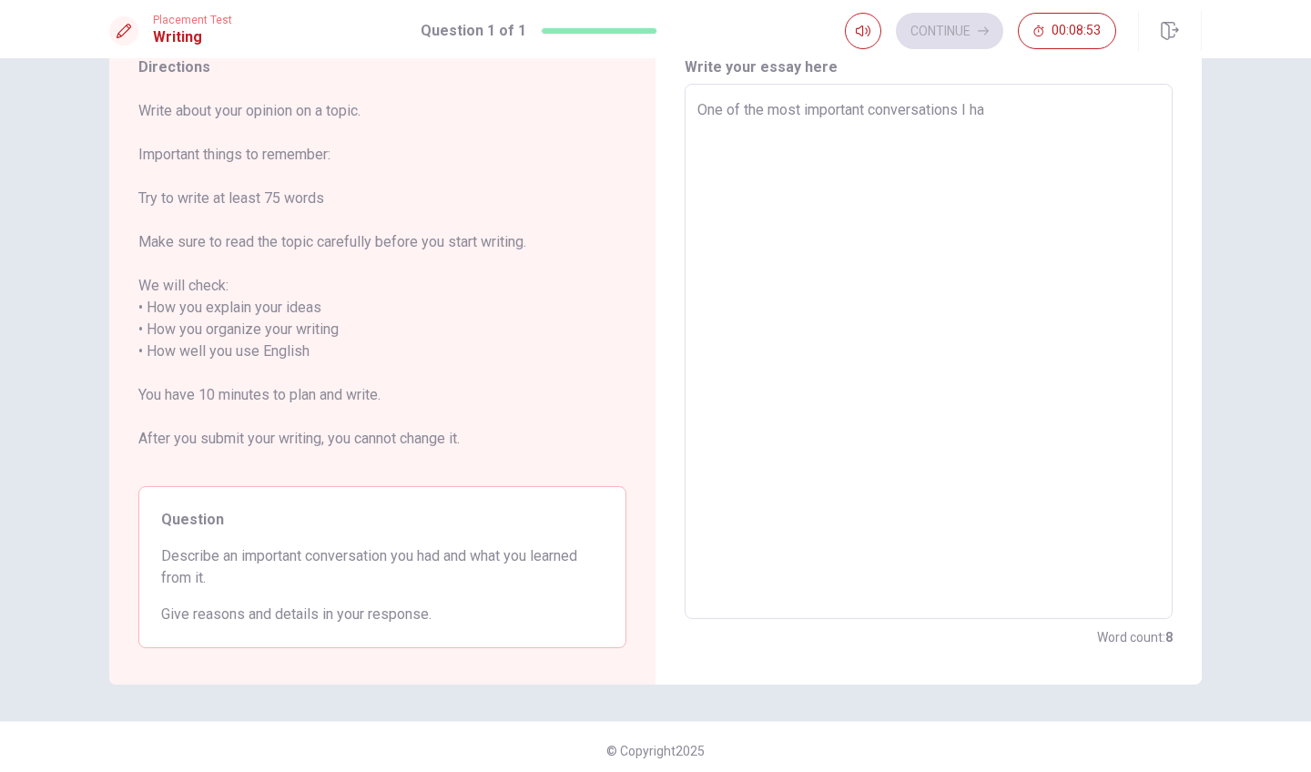
type textarea "One of the most important conversations I had"
type textarea "x"
type textarea "One of the most important conversations I had"
type textarea "x"
type textarea "One of the most important conversations I had w"
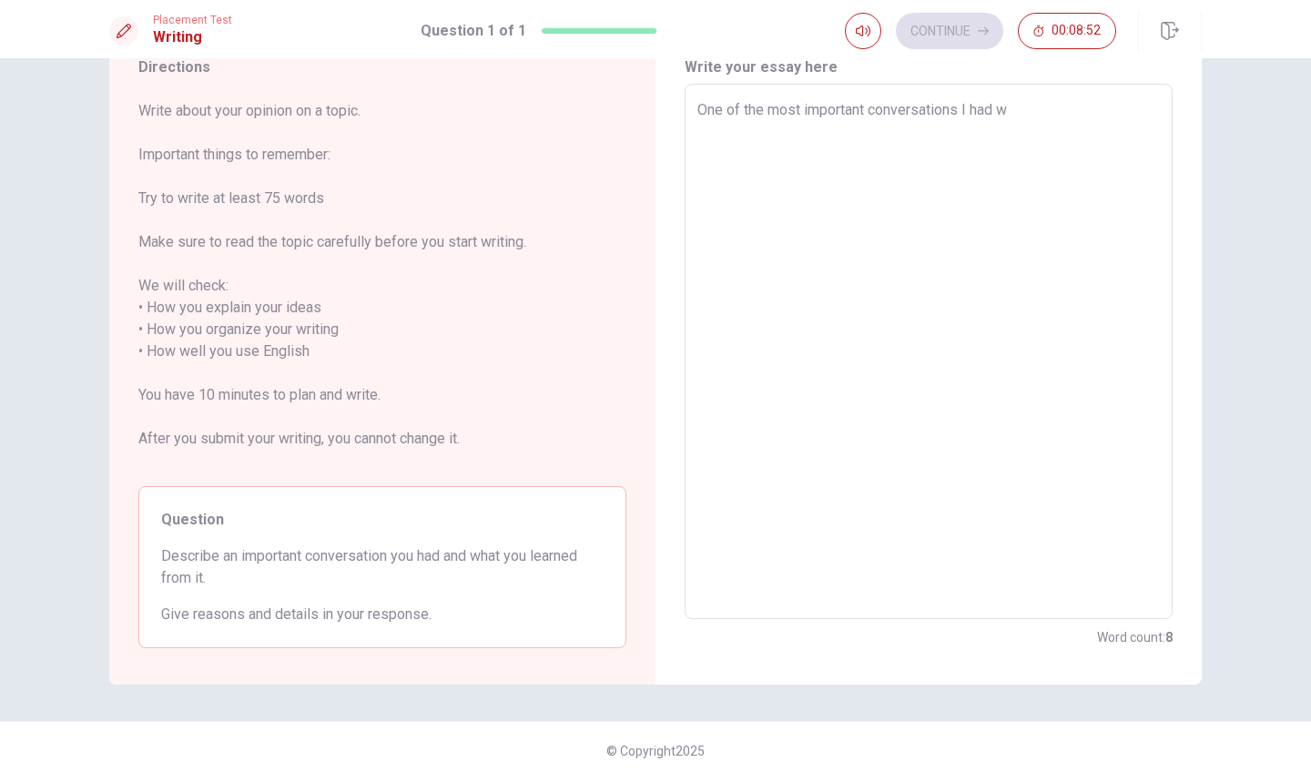
type textarea "x"
type textarea "One of the most important conversations I had wa"
type textarea "x"
type textarea "One of the most important conversations I had was"
type textarea "x"
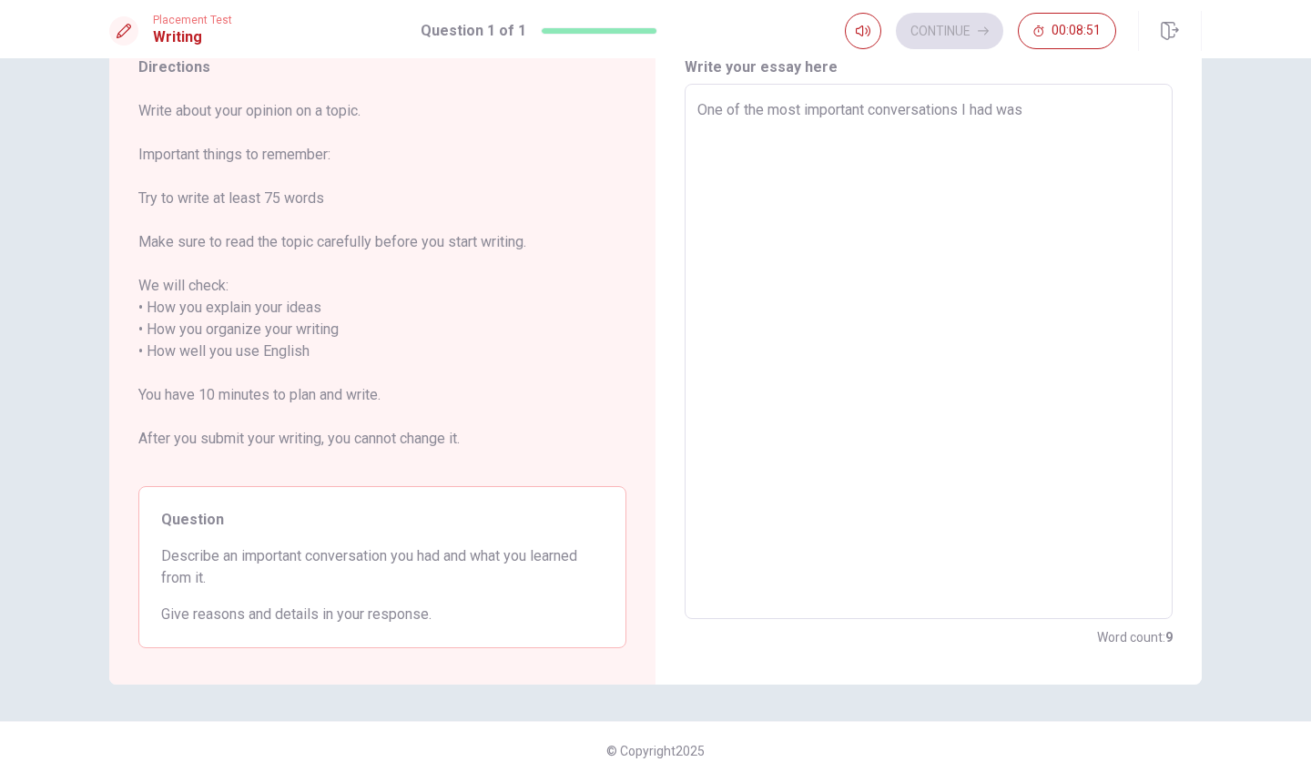
type textarea "One of the most important conversations I had was"
type textarea "x"
type textarea "One of the most important conversations I had was d"
type textarea "x"
type textarea "One of the most important conversations I had was du"
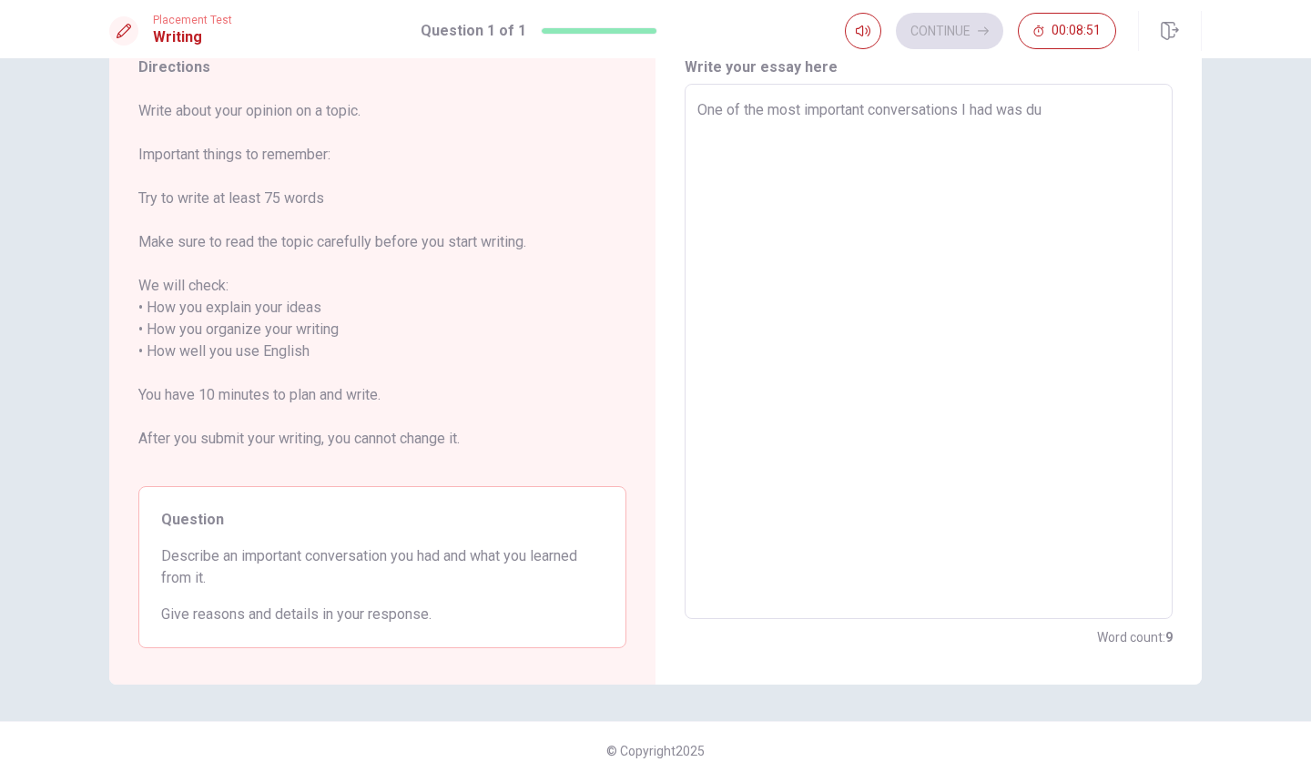
type textarea "x"
type textarea "One of the most important conversations I had was dur"
type textarea "x"
type textarea "One of the most important conversations I had was duri"
type textarea "x"
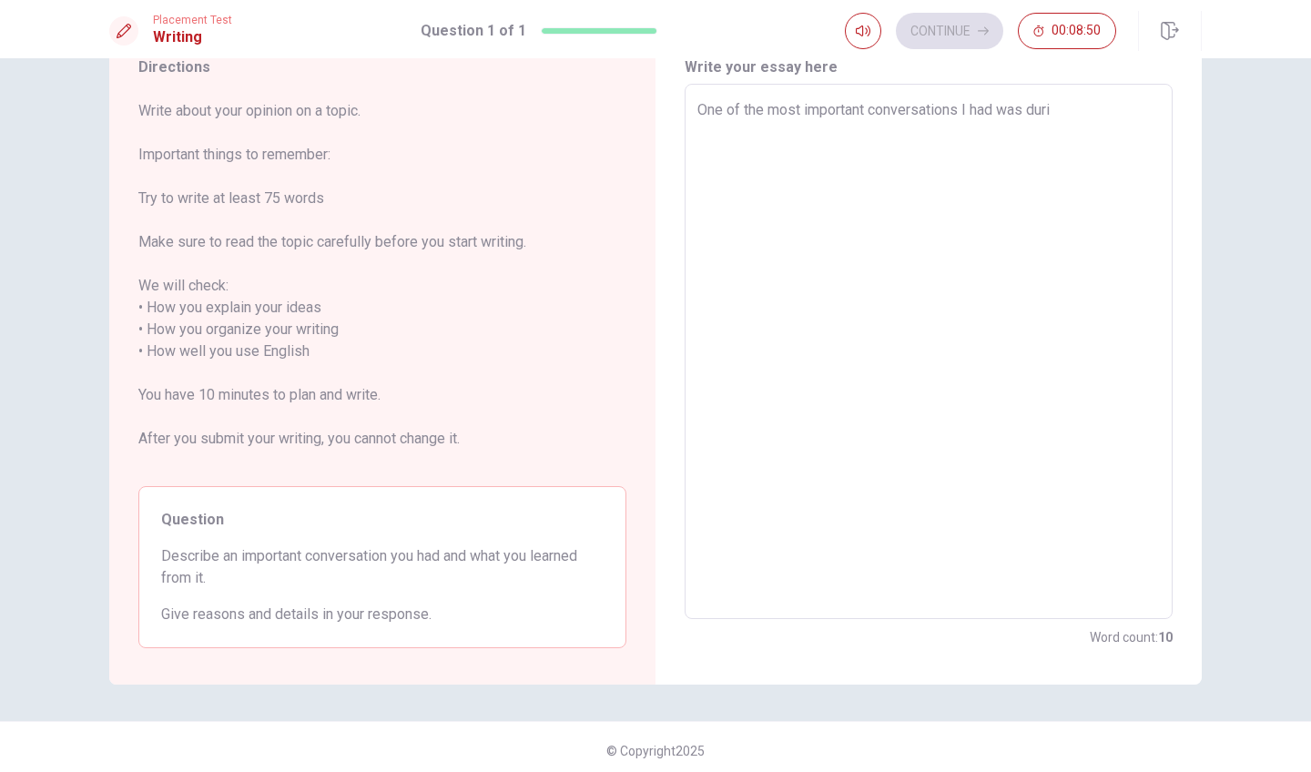
type textarea "One of the most important conversations I had was durin"
type textarea "x"
type textarea "One of the most important conversations I had was [PERSON_NAME]"
type textarea "x"
type textarea "One of the most important conversations I had was [PERSON_NAME]"
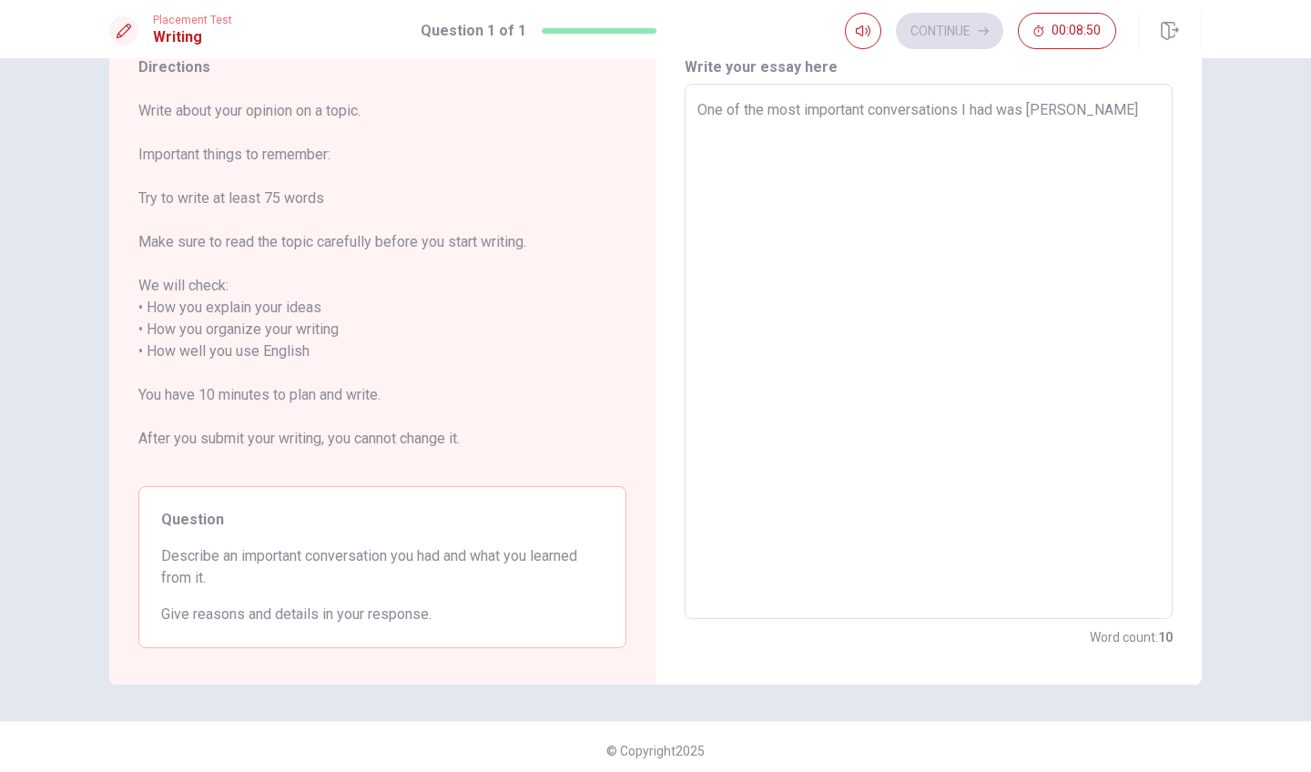
type textarea "x"
type textarea "One of the most important conversations I had was [PERSON_NAME] s"
type textarea "x"
type textarea "One of the most important conversations I had was durinh sn"
type textarea "x"
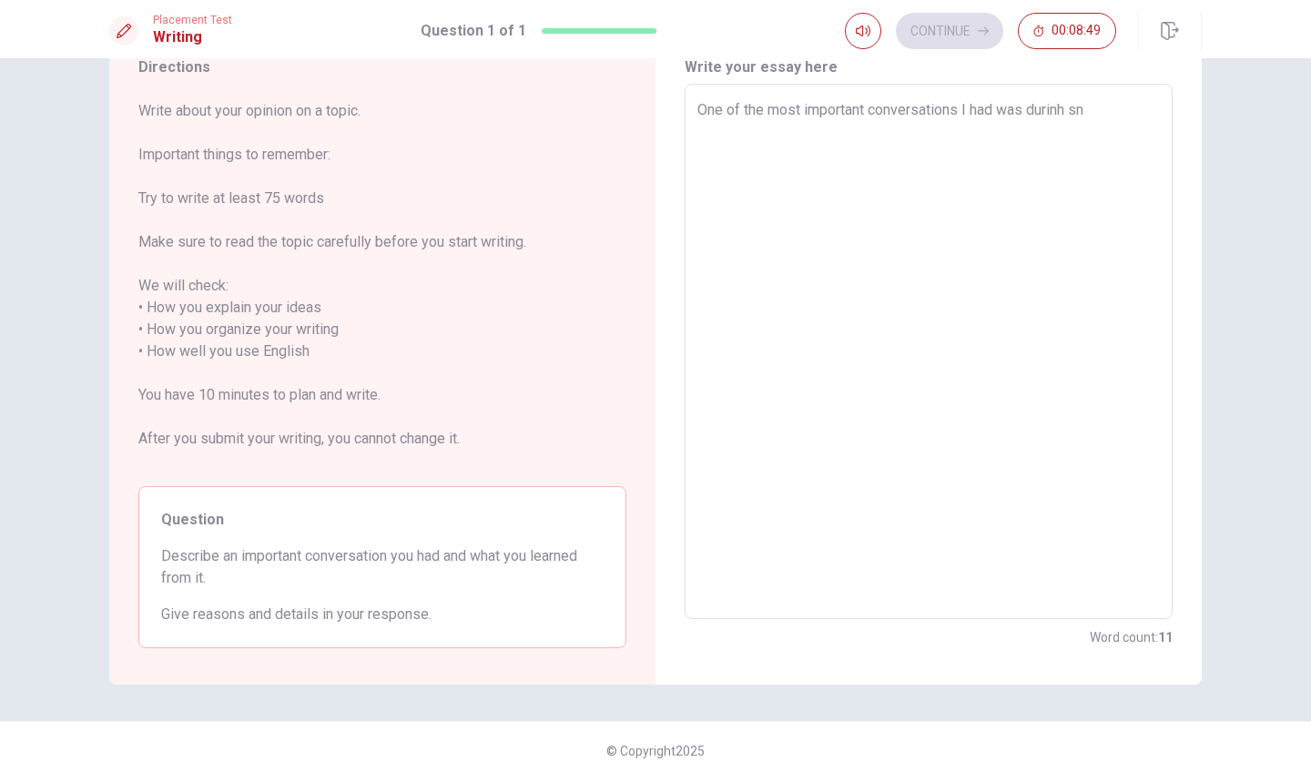
type textarea "One of the most important conversations I had was [PERSON_NAME] s"
type textarea "x"
type textarea "One of the most important conversations I had was [PERSON_NAME]"
type textarea "x"
type textarea "One of the most important conversations I had was [PERSON_NAME]"
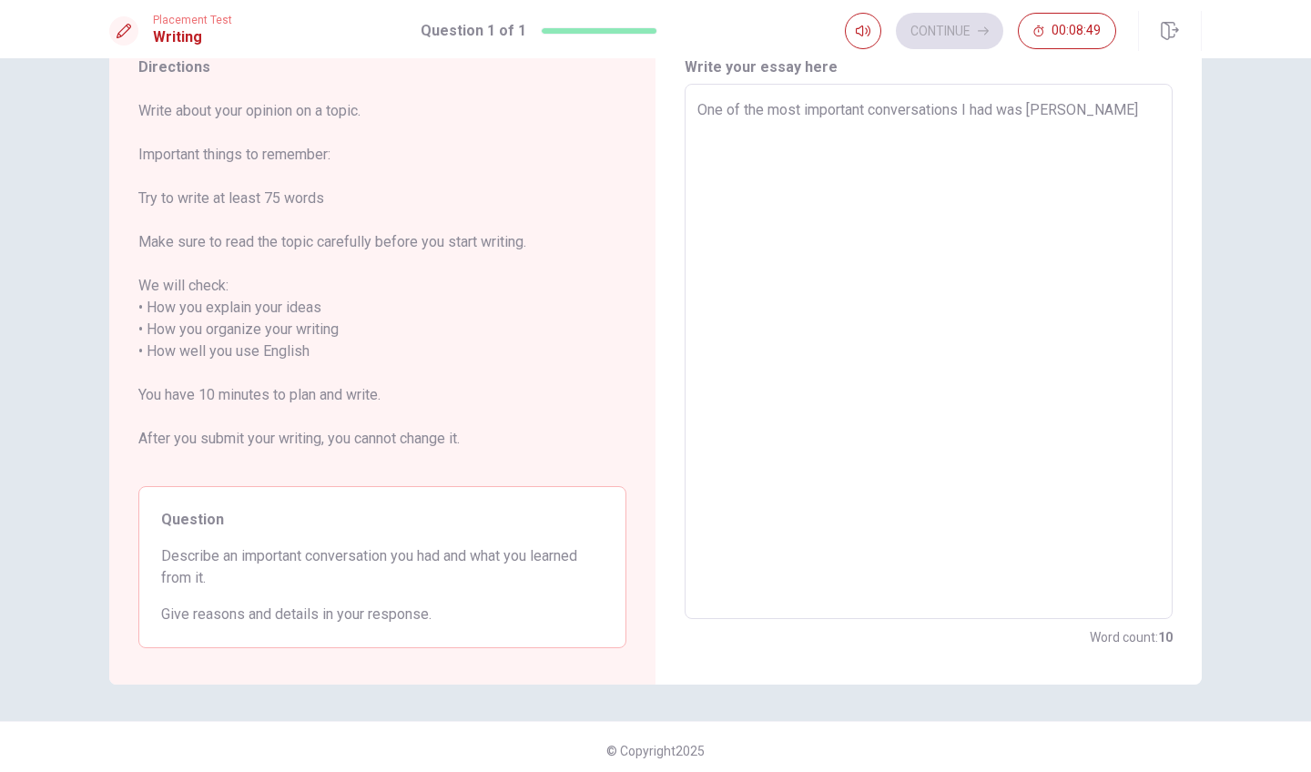
type textarea "x"
type textarea "One of the most important conversations I had was durin"
type textarea "x"
type textarea "One of the most important conversations I had was during"
type textarea "x"
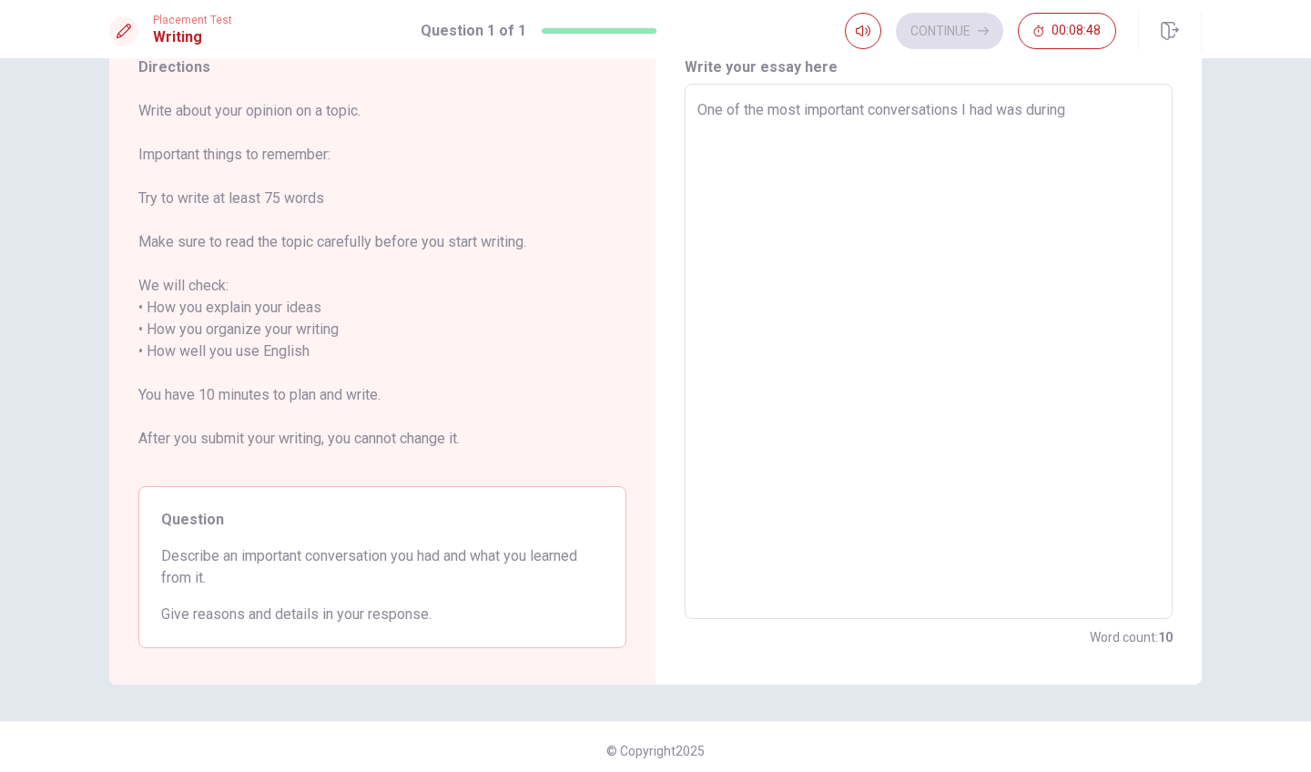
type textarea "One of the most important conversations I had was during"
type textarea "x"
type textarea "One of the most important conversations I had was during a"
type textarea "x"
type textarea "One of the most important conversations I had was during an"
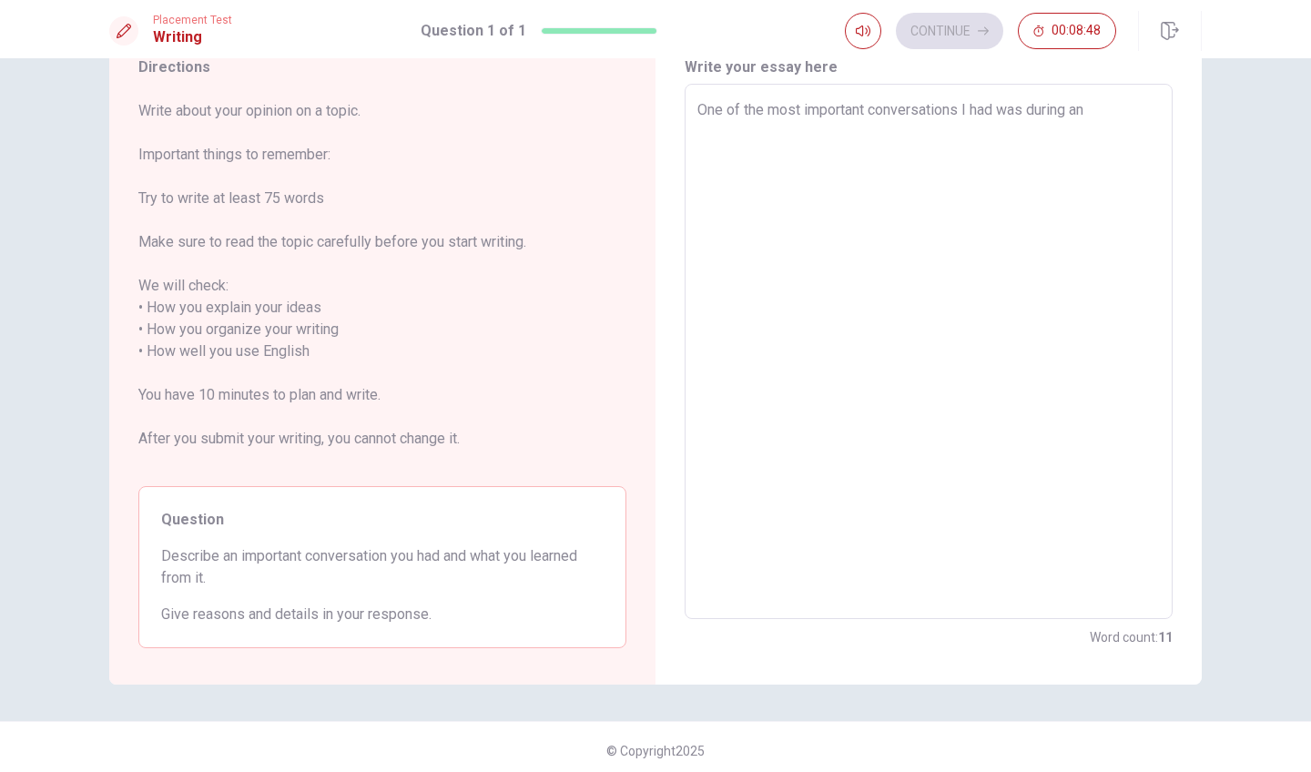
type textarea "x"
type textarea "One of the most important conversations I had was during an"
type textarea "x"
type textarea "One of the most important conversations I had was during an i"
type textarea "x"
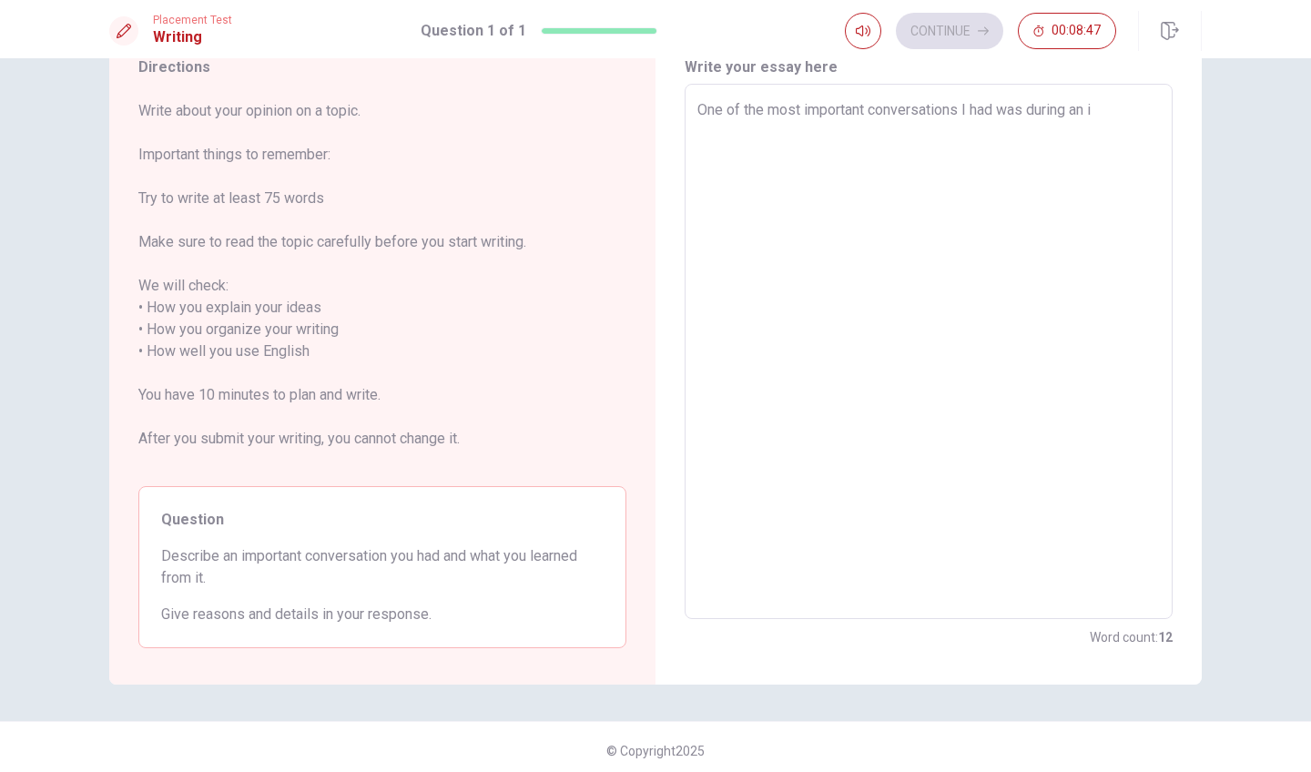
type textarea "One of the most important conversations I had was during an in"
type textarea "x"
type textarea "One of the most important conversations I had was during an inz"
type textarea "x"
type textarea "One of the most important conversations I had was during an in"
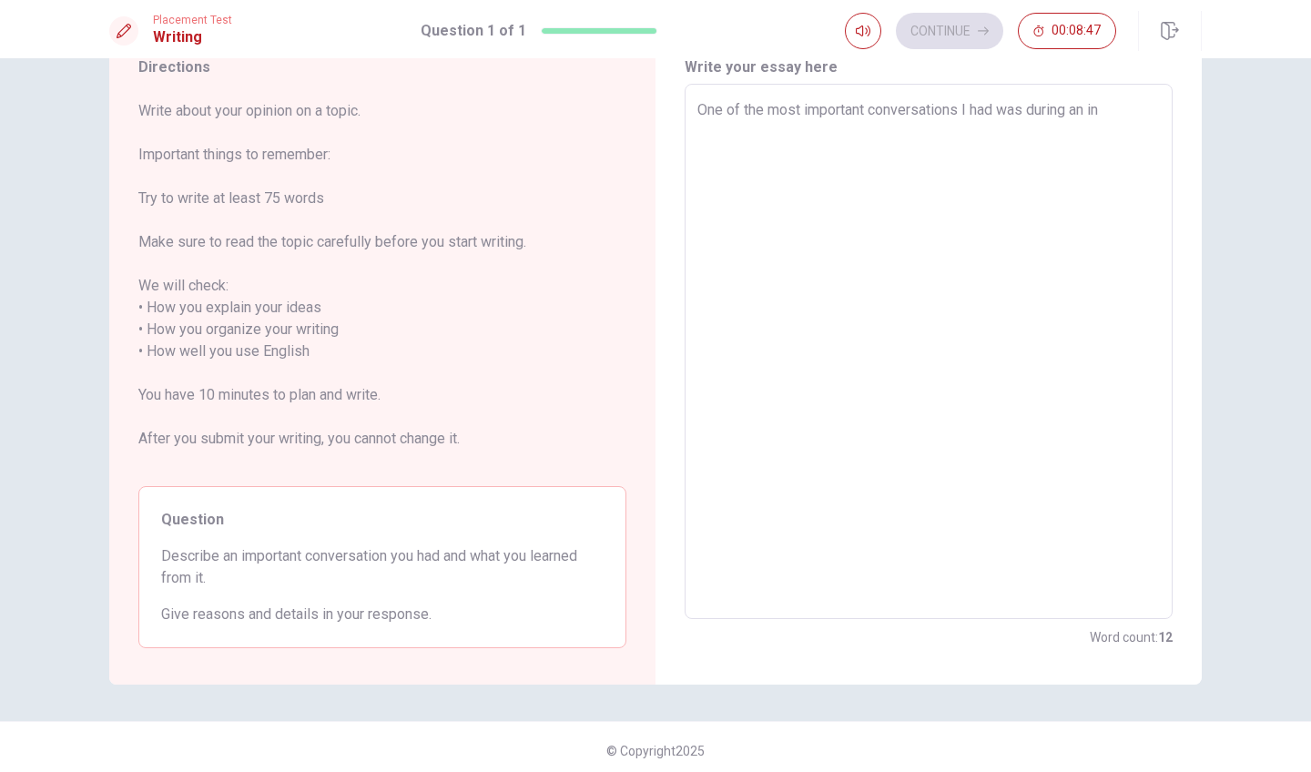
type textarea "x"
type textarea "One of the most important conversations I had was during an int"
type textarea "x"
type textarea "One of the most important conversations I had was during an inte"
type textarea "x"
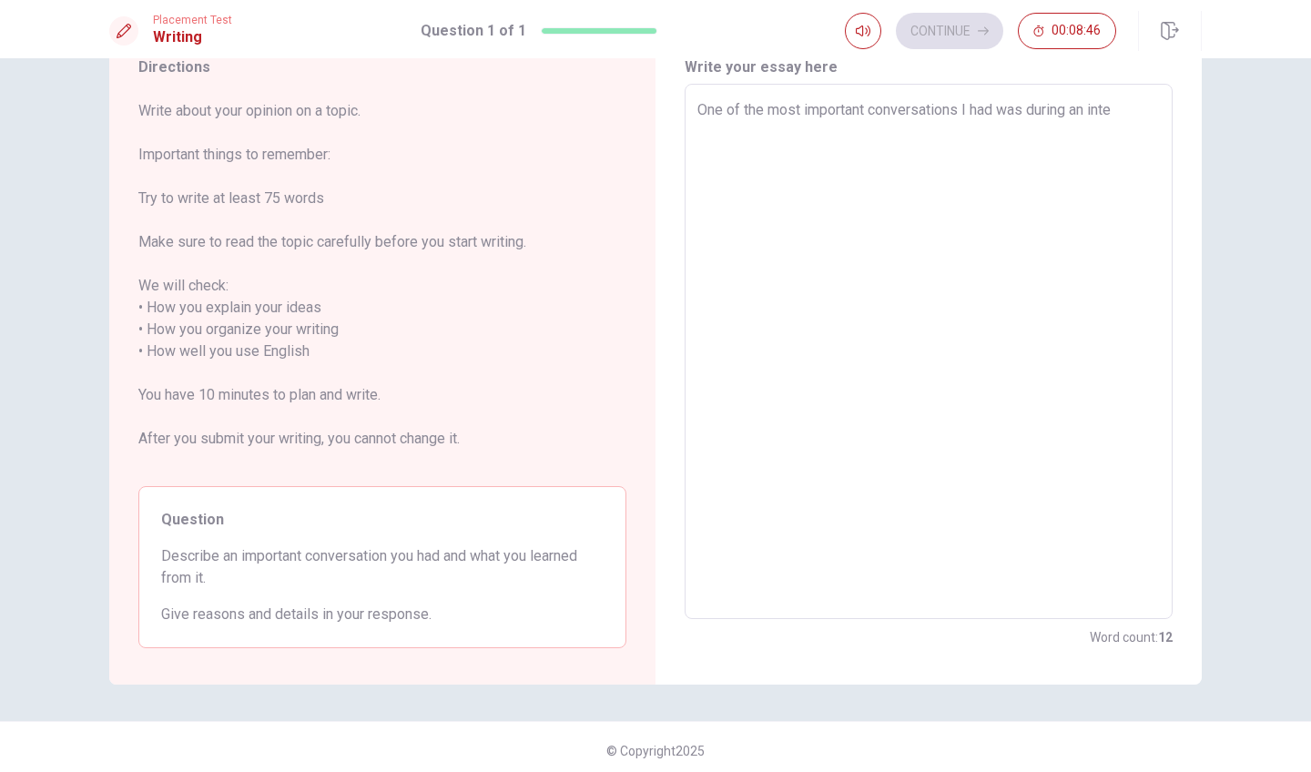
type textarea "One of the most important conversations I had was during an inter"
type textarea "x"
type textarea "One of the most important conversations I had was during an intern"
type textarea "x"
type textarea "One of the most important conversations I had was during an interns"
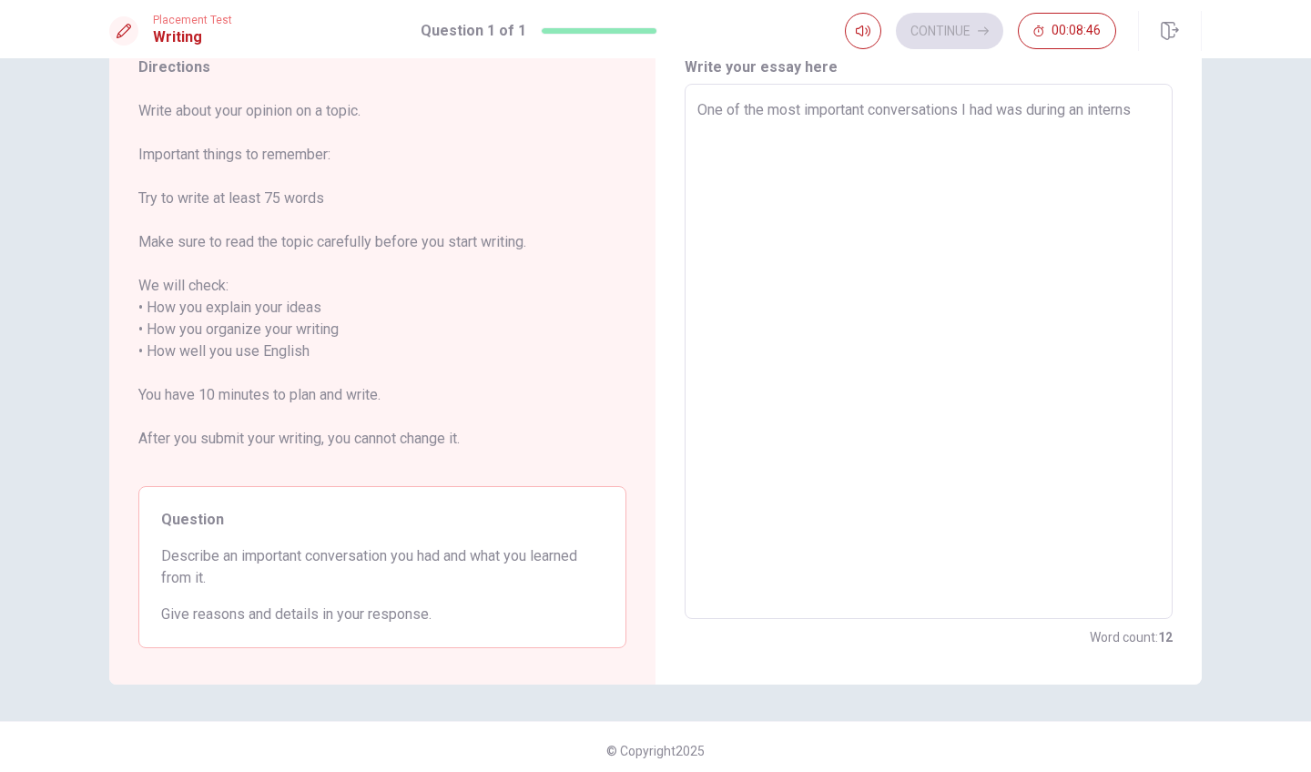
type textarea "x"
type textarea "One of the most important conversations I had was during an internsh"
type textarea "x"
type textarea "One of the most important conversations I had was during an internshi"
type textarea "x"
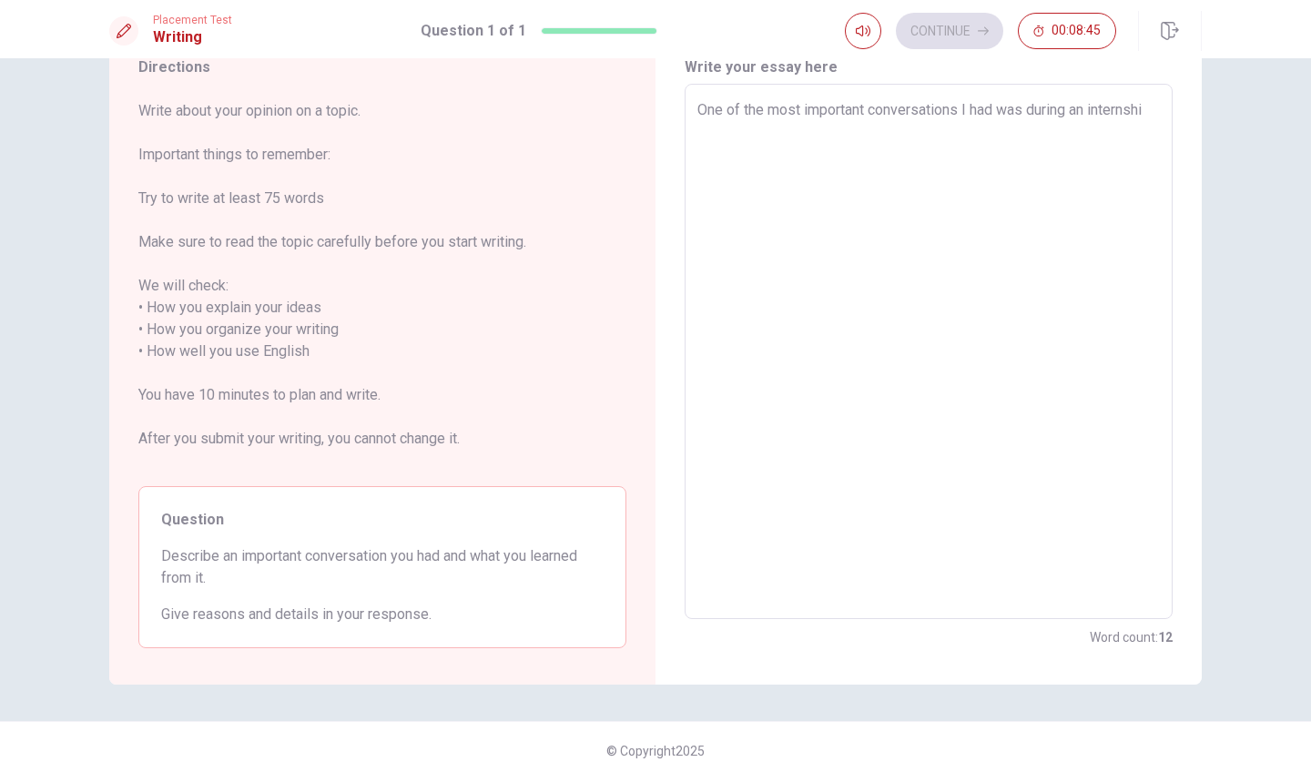
type textarea "One of the most important conversations I had was during an internship"
type textarea "x"
type textarea "One of the most important conversations I had was during an internship"
type textarea "x"
type textarea "One of the most important conversations I had was during an internship"
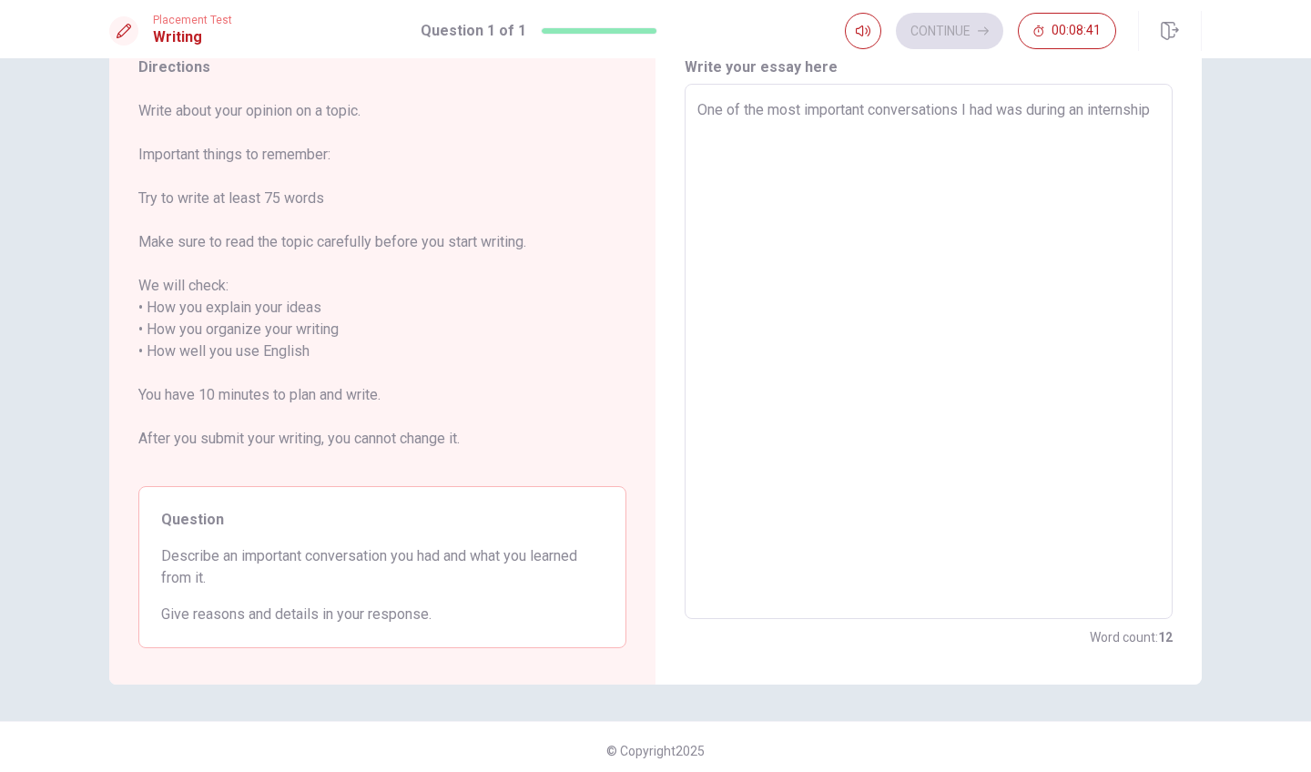
type textarea "x"
type textarea "One of the most important conversations I had was during an internshi"
type textarea "x"
type textarea "One of the most important conversations I had was during an internsh"
type textarea "x"
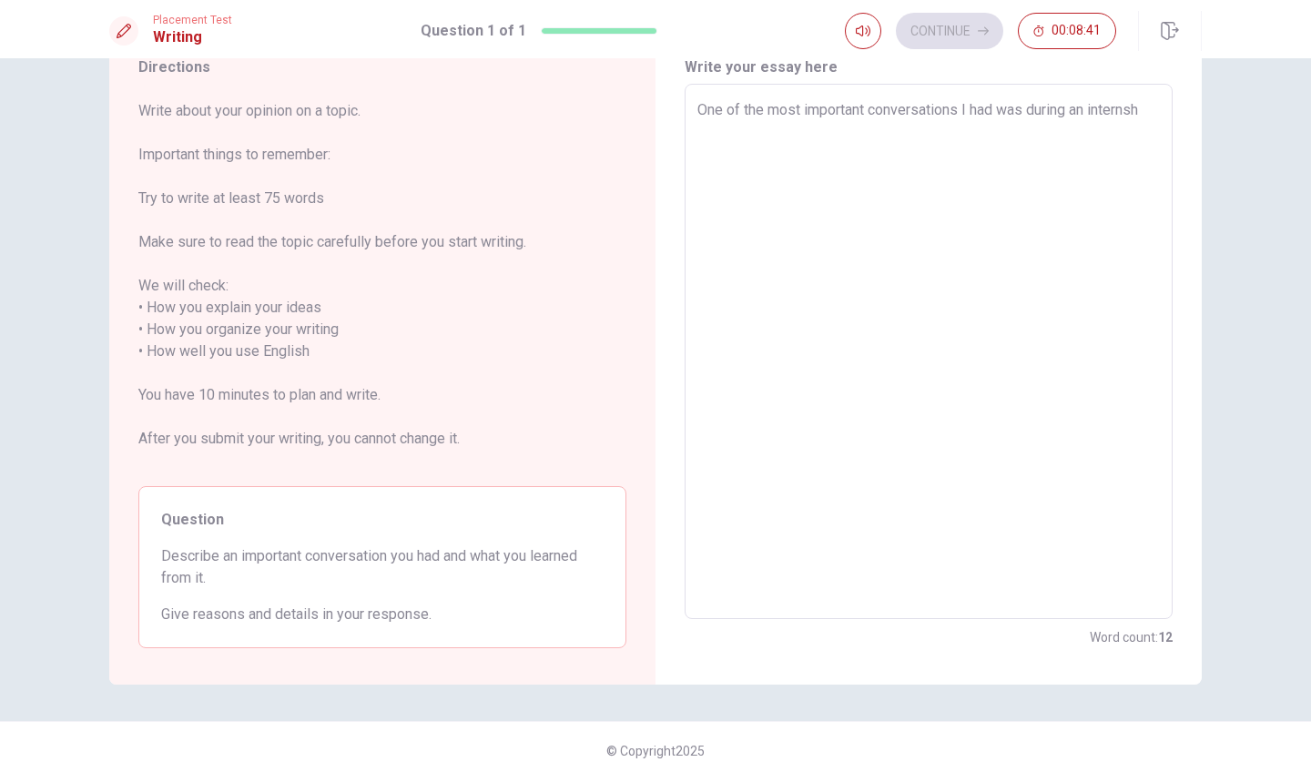
type textarea "One of the most important conversations I had was during an interns"
type textarea "x"
type textarea "One of the most important conversations I had was during an intern"
type textarea "x"
type textarea "One of the most important conversations I had was during an inter"
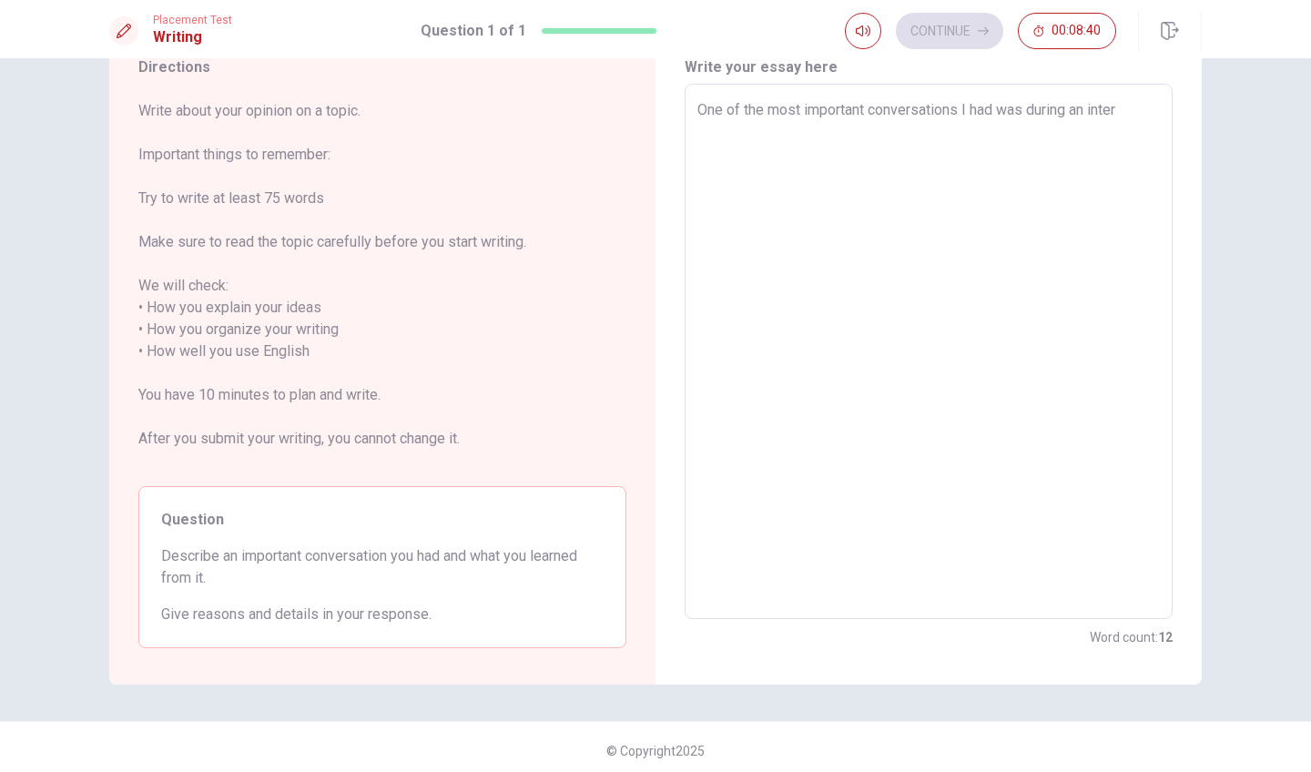
type textarea "x"
type textarea "One of the most important conversations I had was during an inte"
type textarea "x"
type textarea "One of the most important conversations I had was during an int"
type textarea "x"
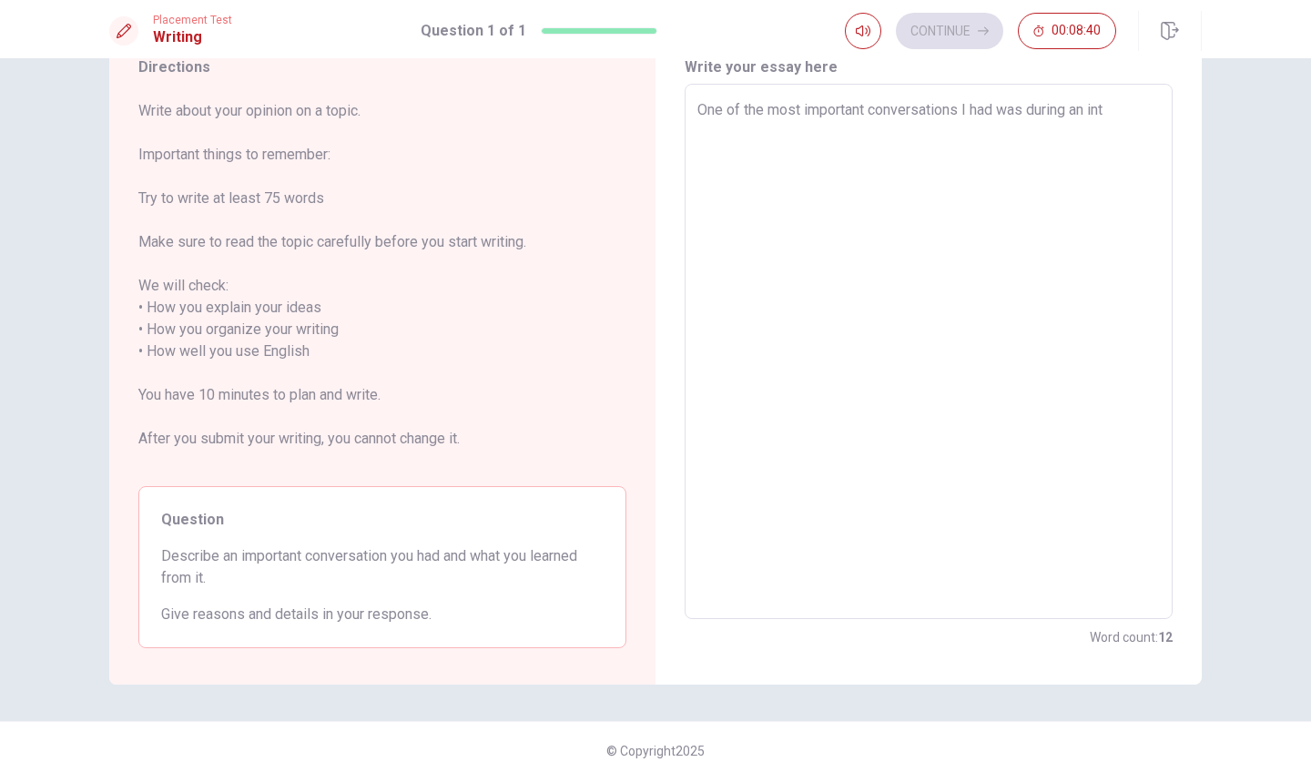
type textarea "One of the most important conversations I had was during an in"
type textarea "x"
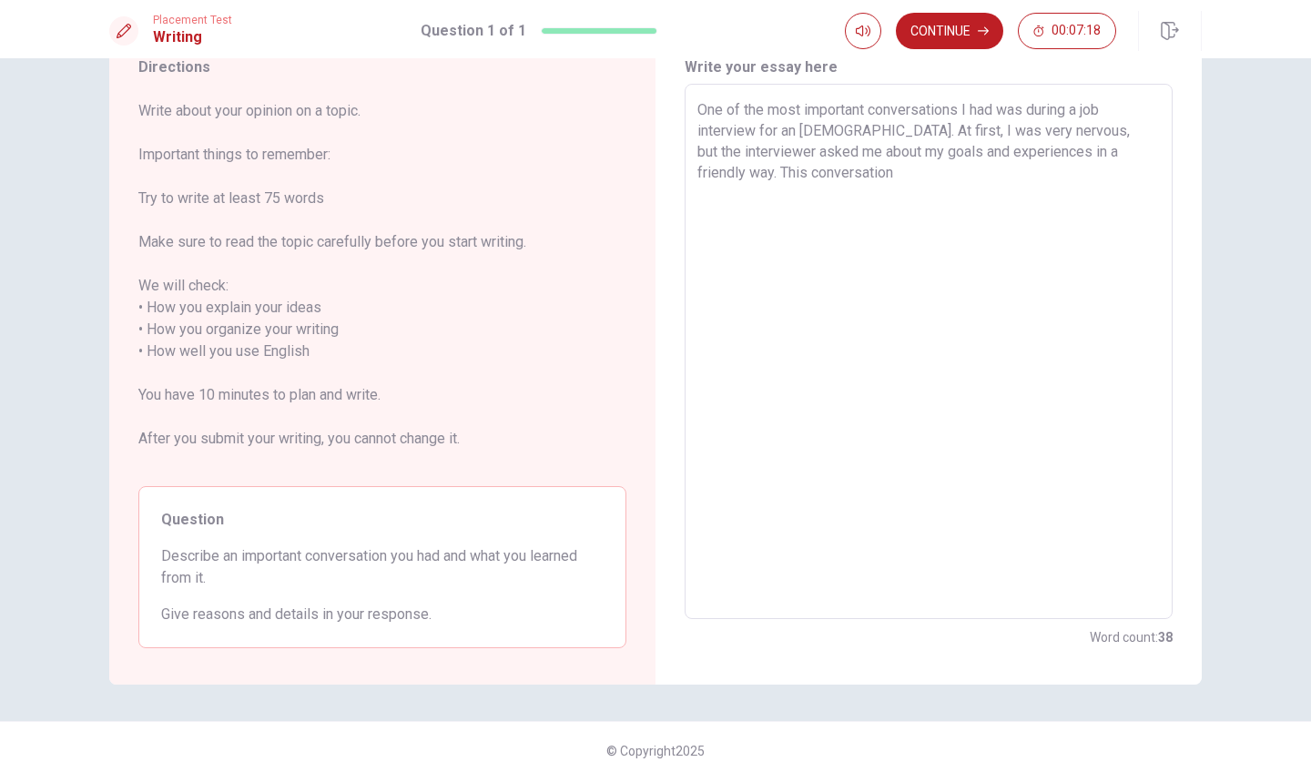
click at [1132, 152] on textarea "One of the most important conversations I had was during a job interview for an…" at bounding box center [928, 351] width 462 height 505
click at [1003, 185] on textarea "One of the most important conversations I had was during a job interview for an…" at bounding box center [928, 351] width 462 height 505
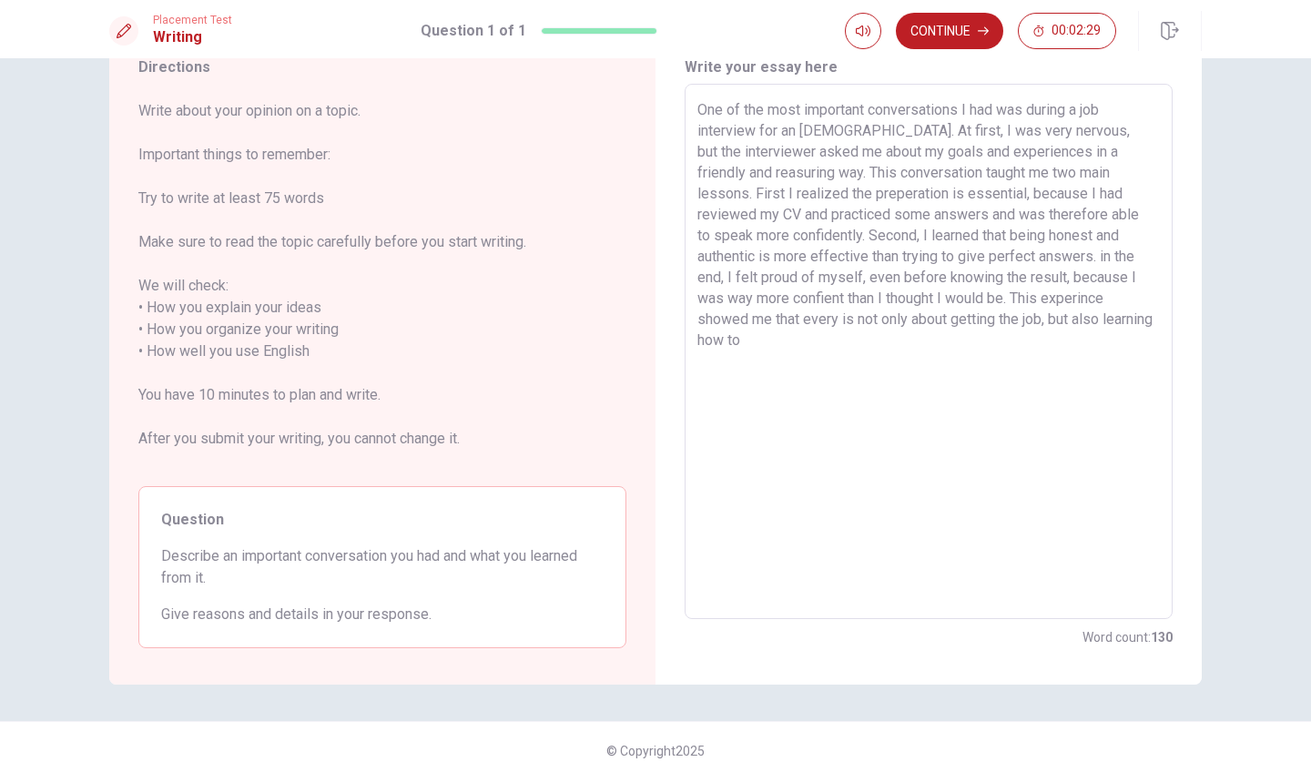
click at [759, 320] on textarea "One of the most important conversations I had was during a job interview for an…" at bounding box center [928, 351] width 462 height 505
click at [757, 355] on textarea "One of the most important conversations I had was during a job interview for an…" at bounding box center [928, 351] width 462 height 505
click at [966, 15] on button "Continue" at bounding box center [949, 31] width 107 height 36
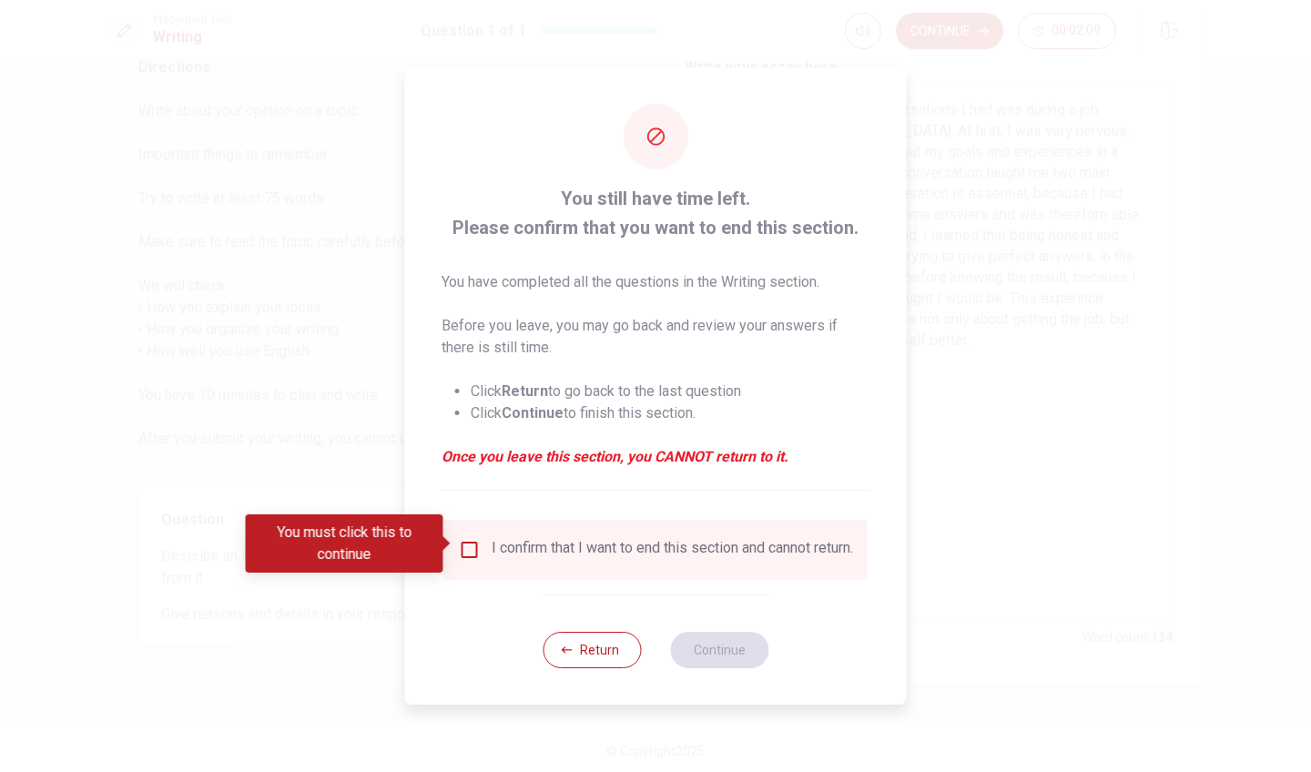
click at [464, 553] on input "You must click this to continue" at bounding box center [470, 550] width 22 height 22
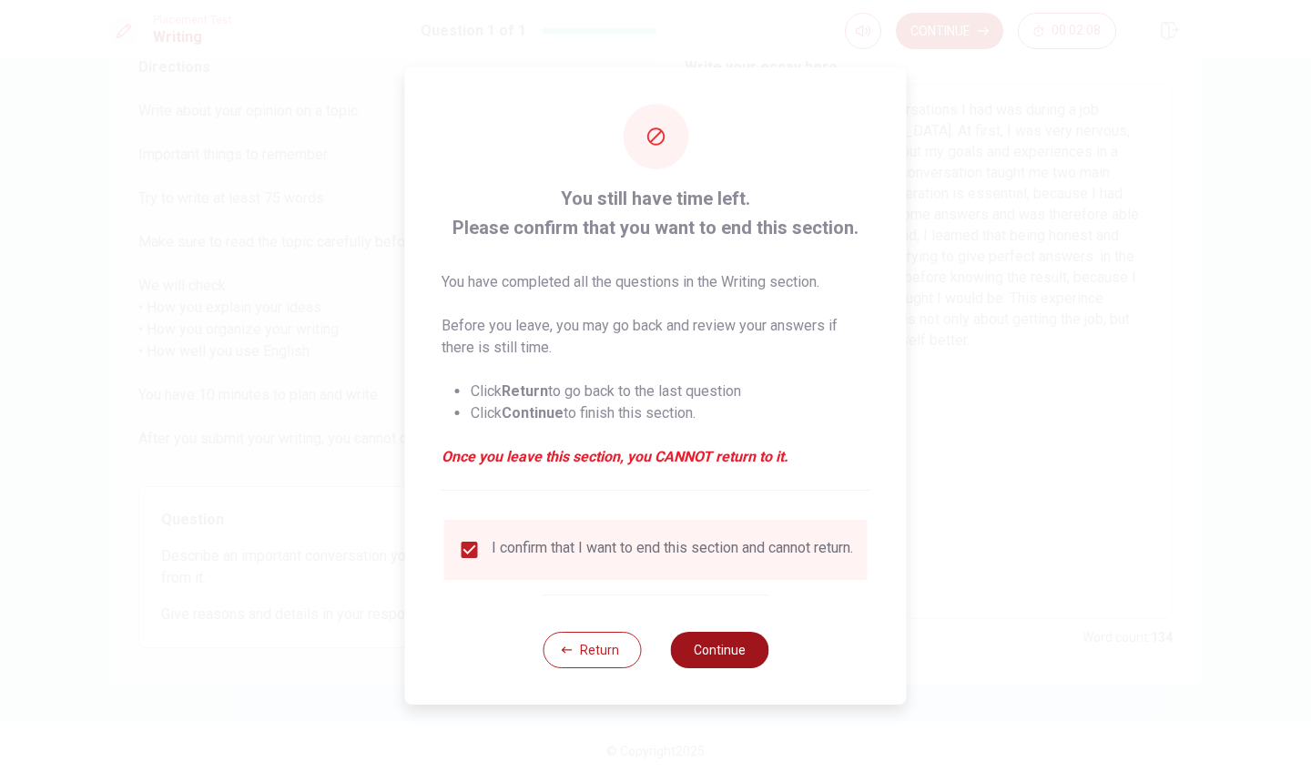
click at [704, 644] on button "Continue" at bounding box center [719, 650] width 98 height 36
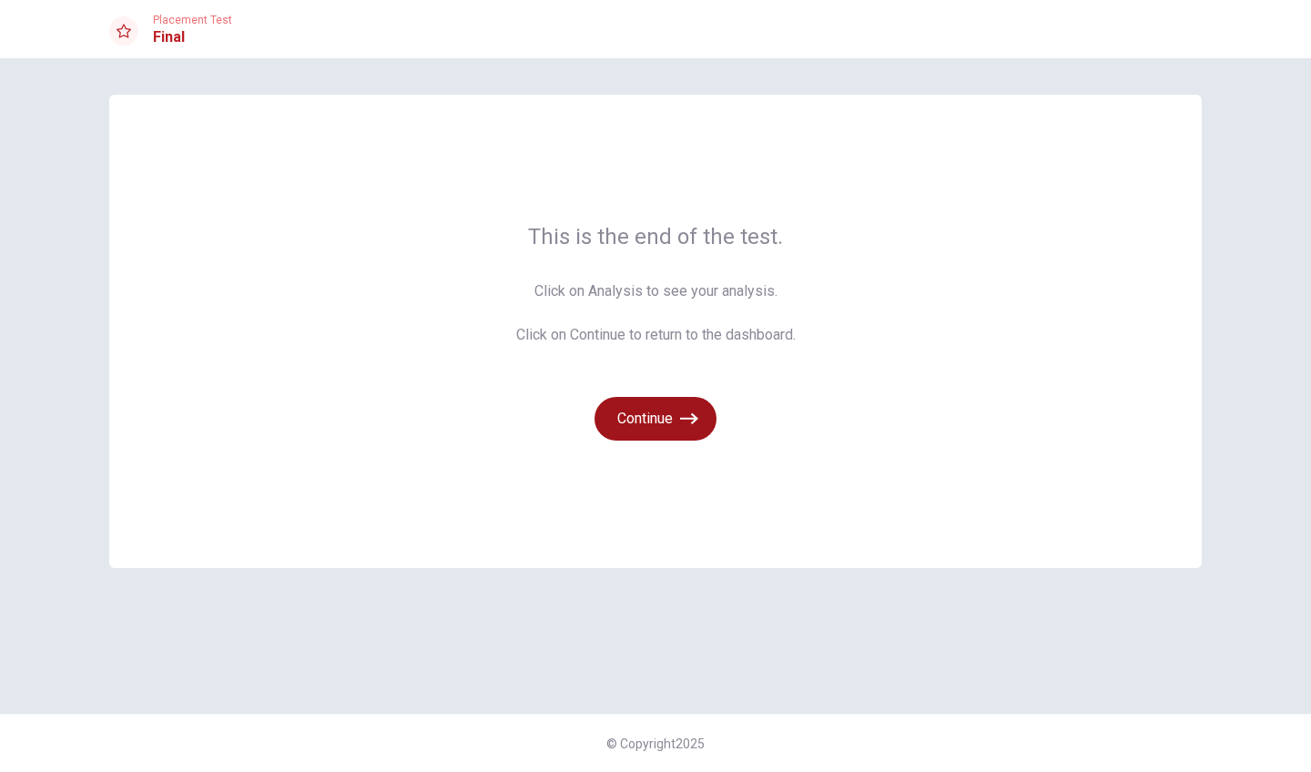
click at [674, 426] on button "Continue" at bounding box center [655, 419] width 122 height 44
